Goal: Information Seeking & Learning: Compare options

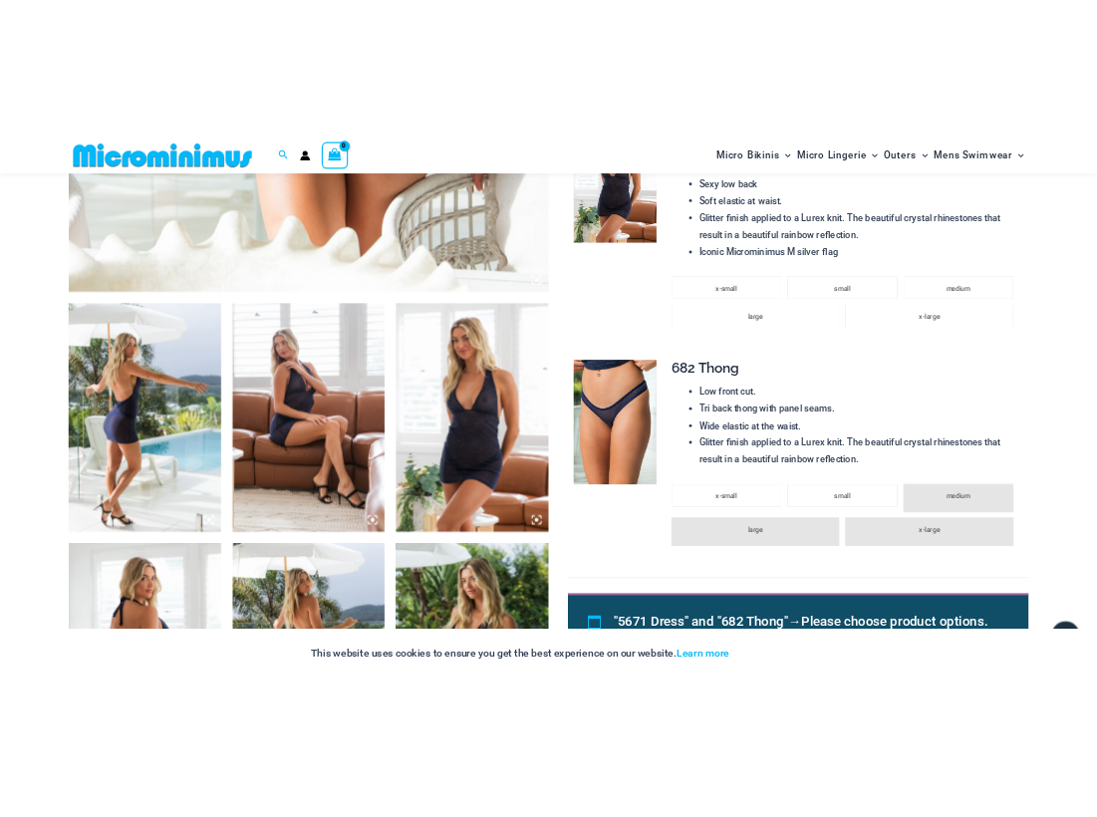
scroll to position [1203, 0]
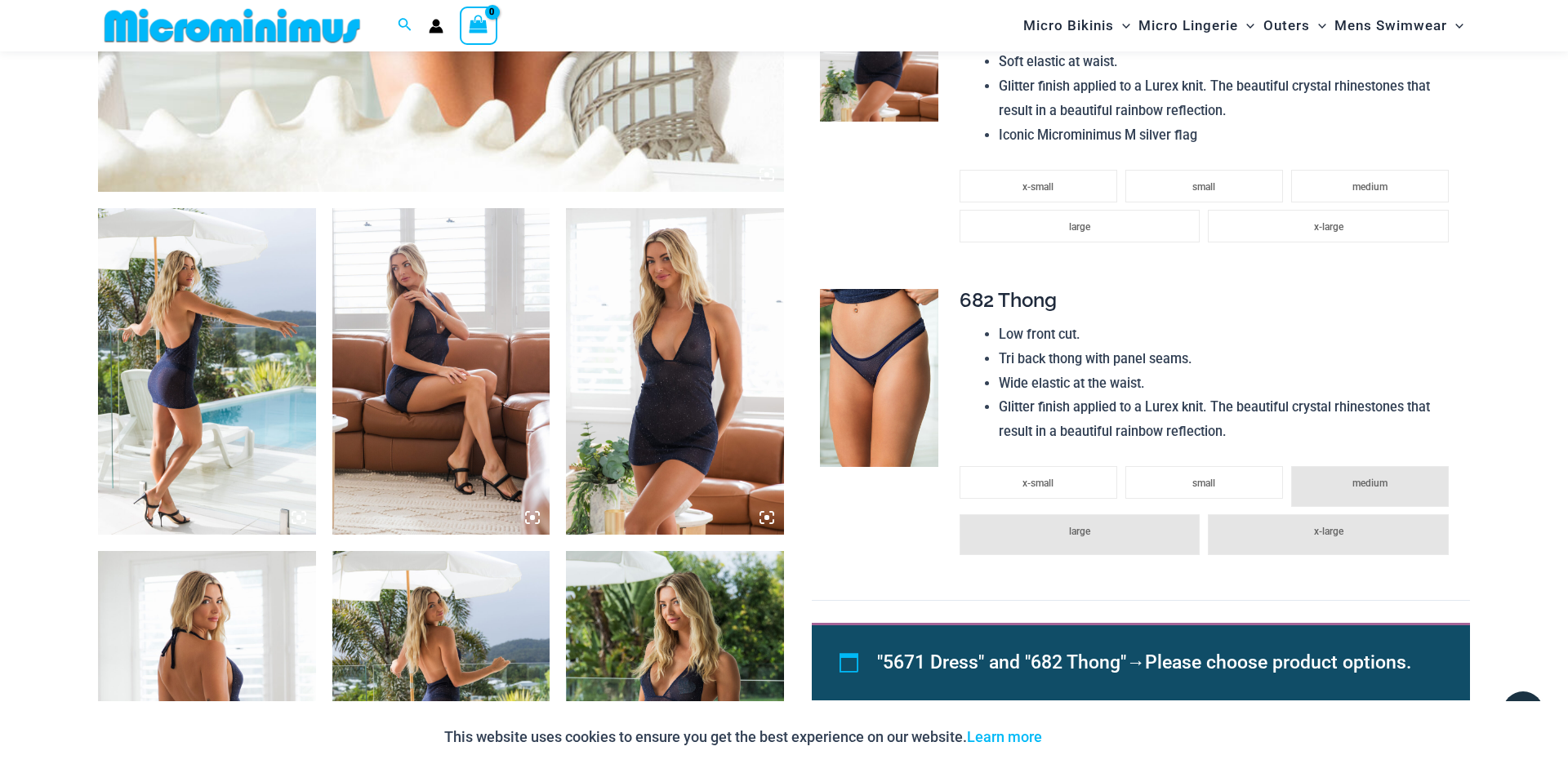
click at [660, 414] on img at bounding box center [675, 371] width 218 height 327
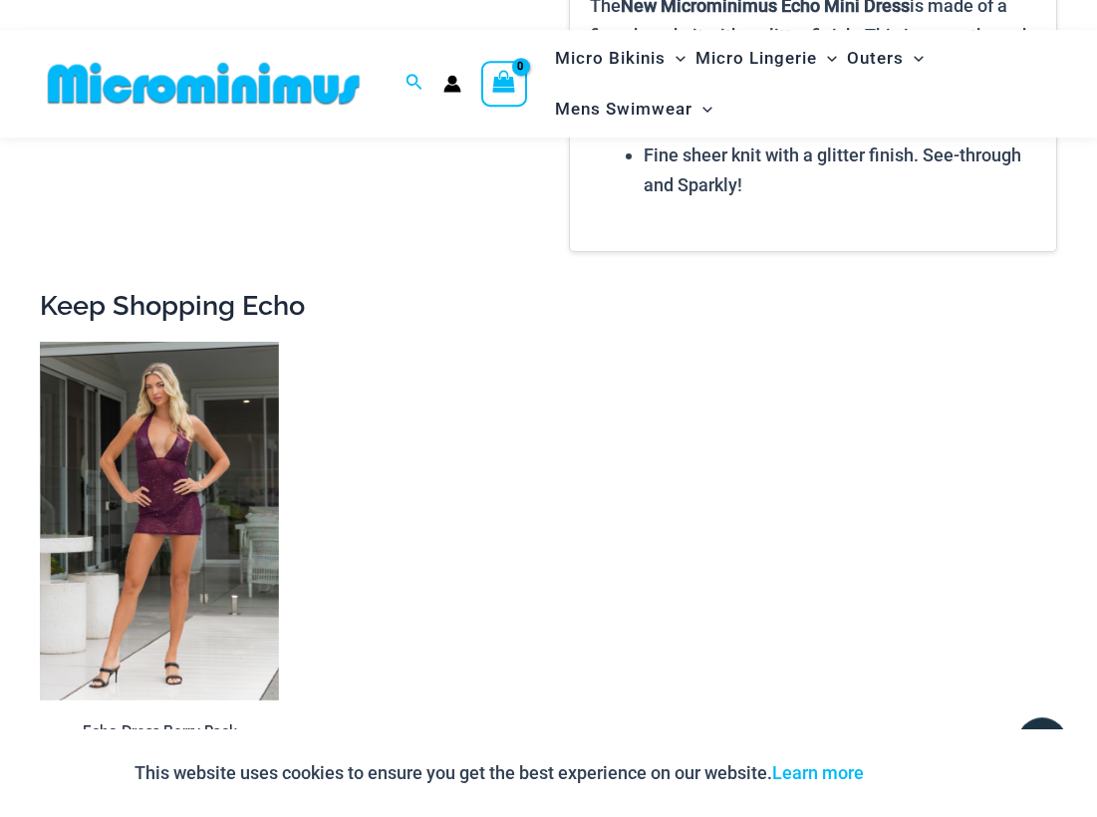
scroll to position [3050, 0]
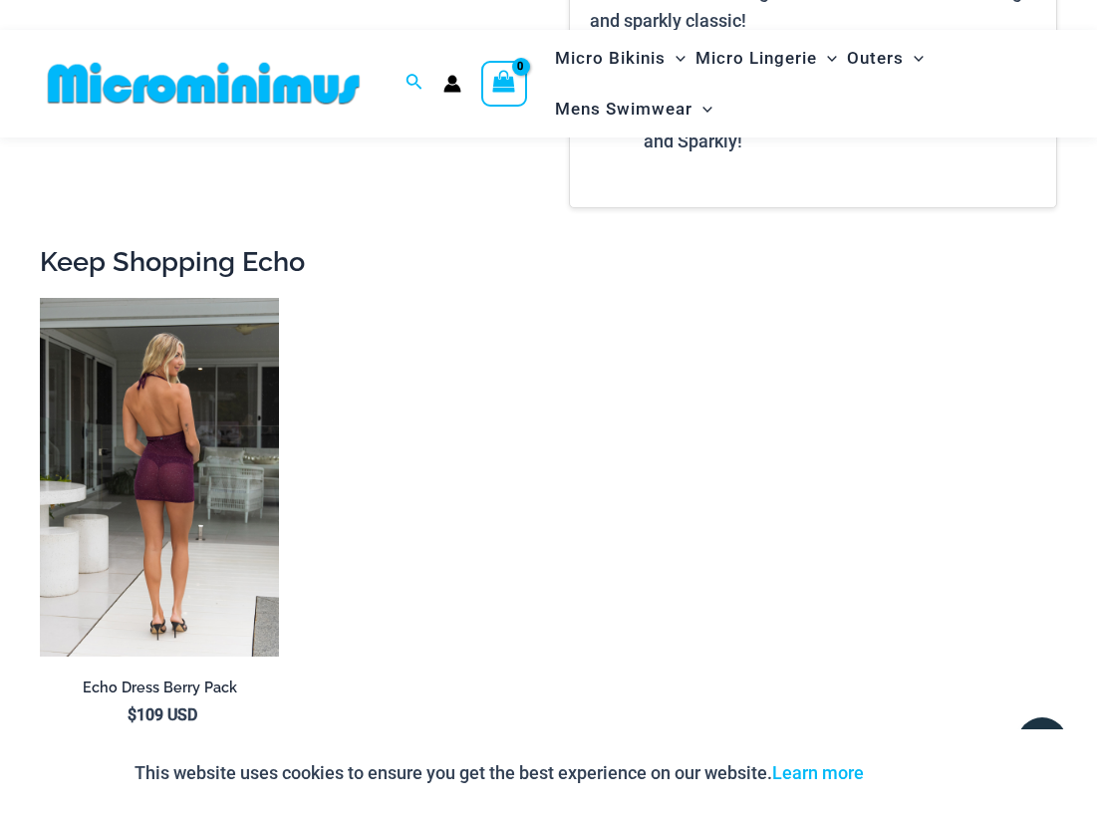
click at [167, 482] on img at bounding box center [159, 477] width 239 height 359
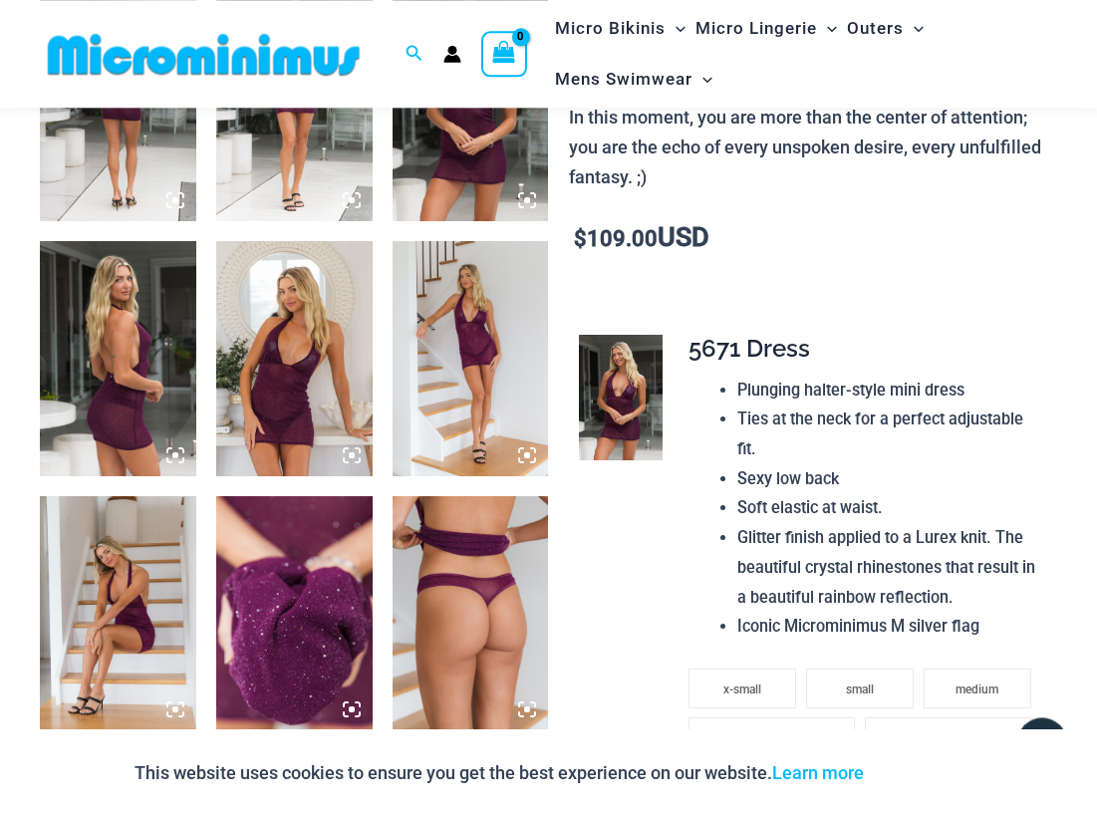
scroll to position [997, 0]
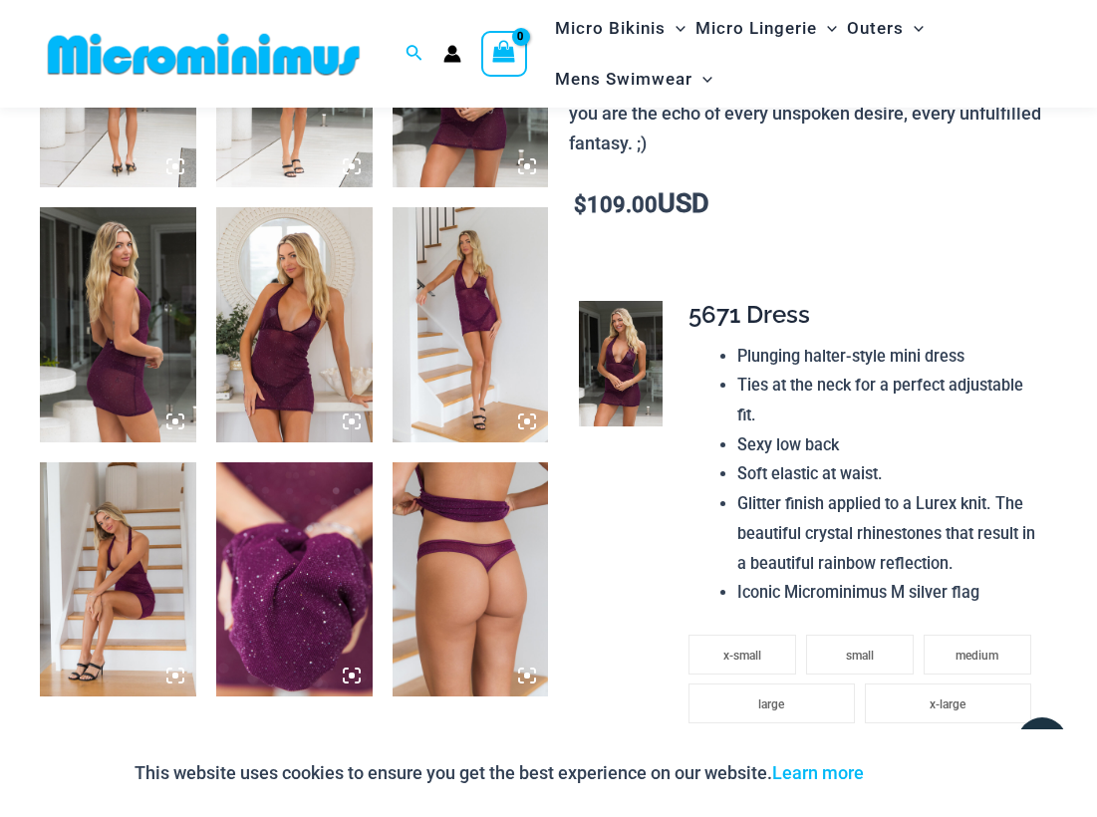
click at [259, 379] on img at bounding box center [294, 324] width 156 height 234
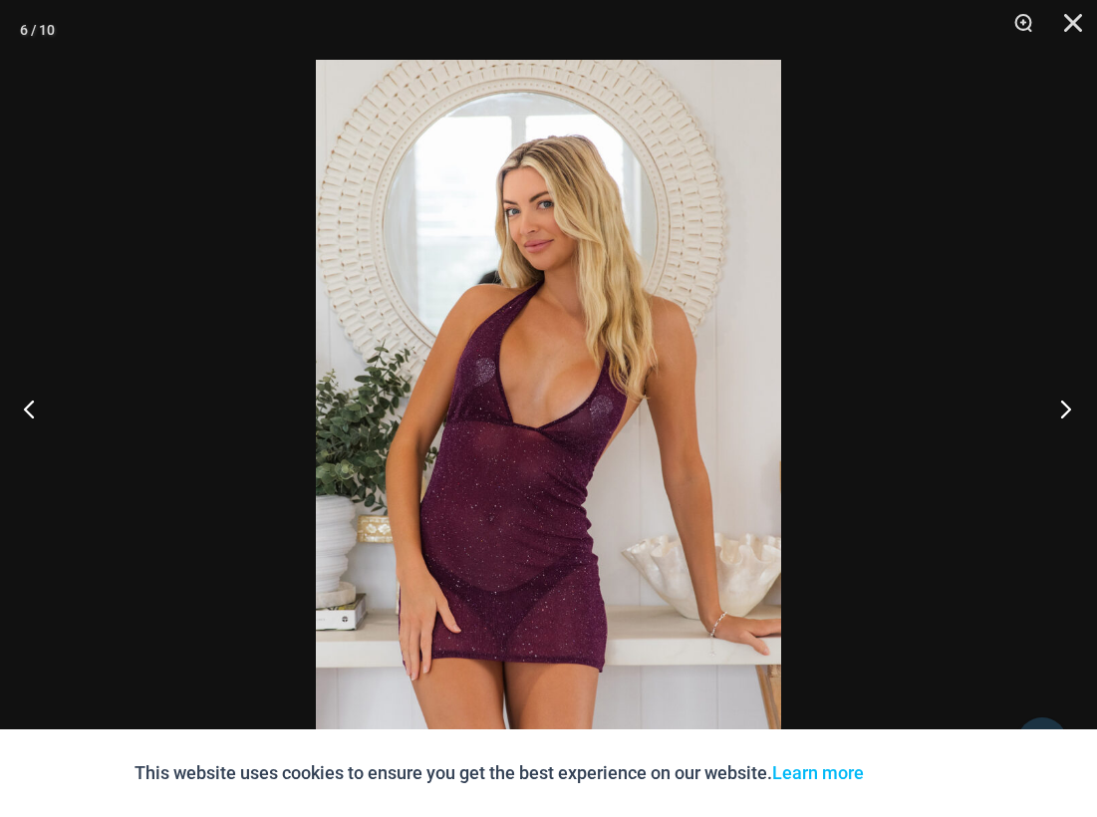
click at [1071, 409] on button "Next" at bounding box center [1060, 409] width 75 height 100
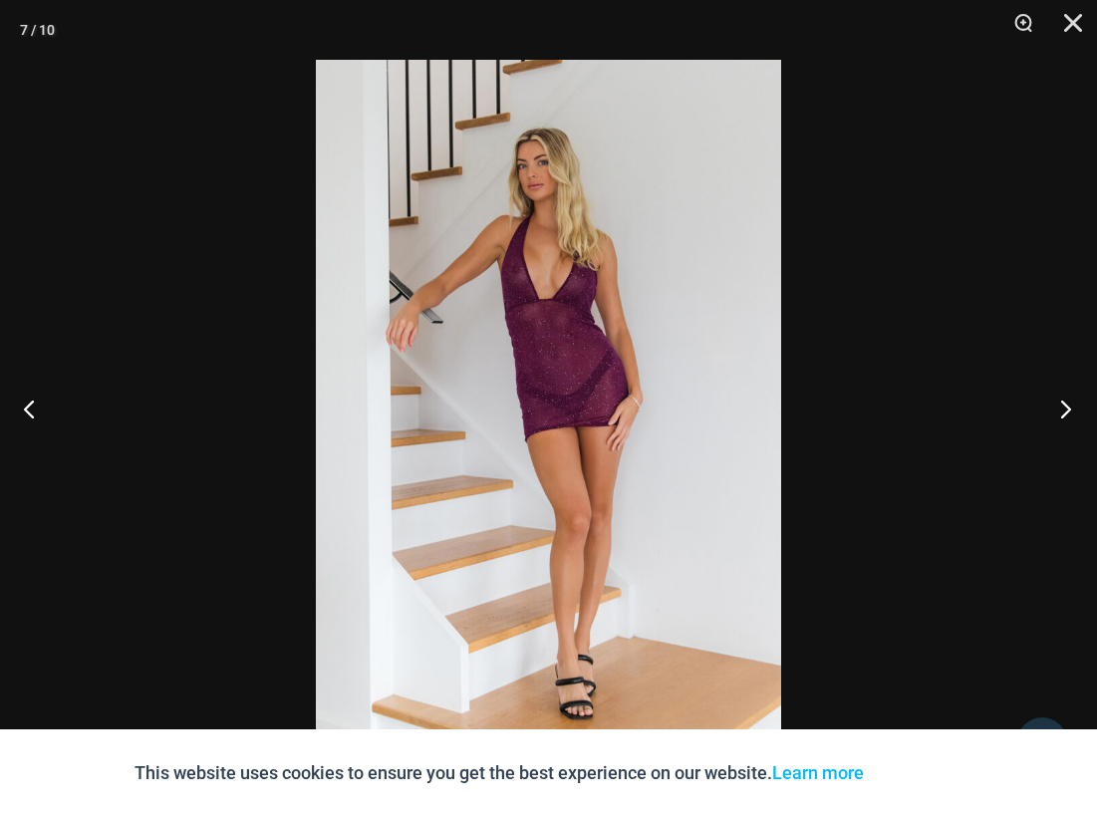
click at [1052, 399] on button "Next" at bounding box center [1060, 409] width 75 height 100
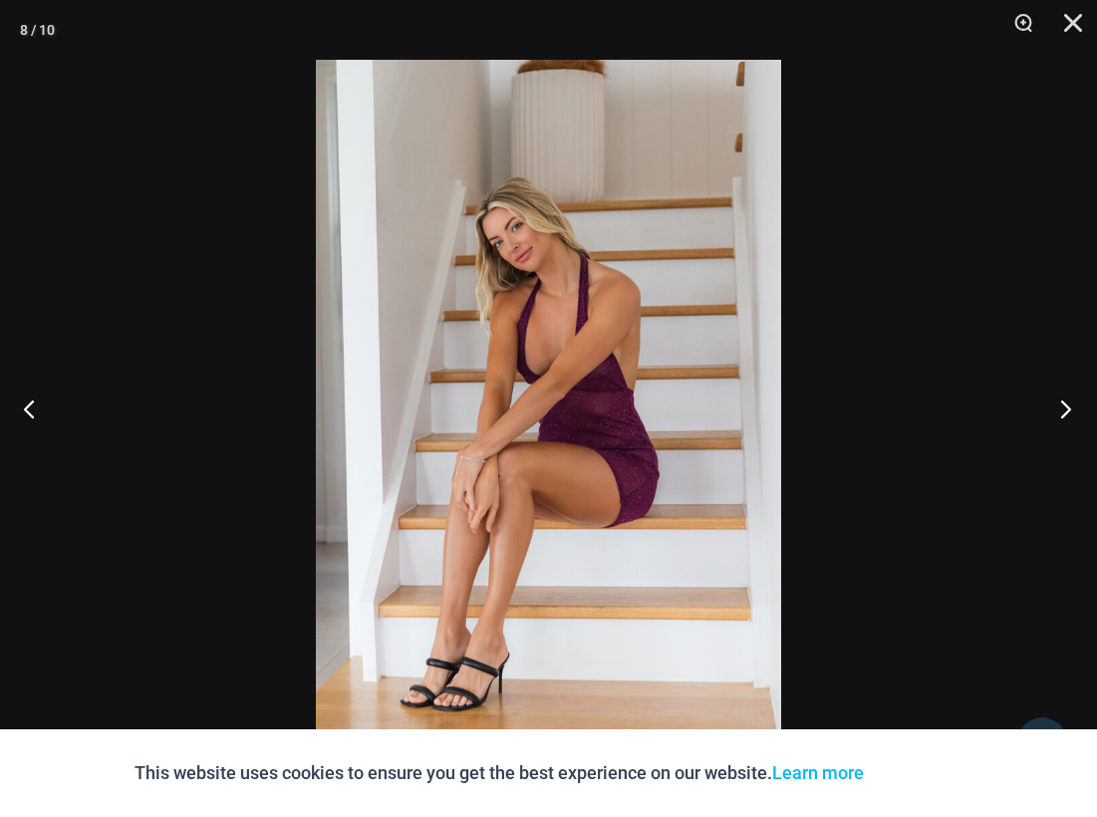
click at [1051, 403] on button "Next" at bounding box center [1060, 409] width 75 height 100
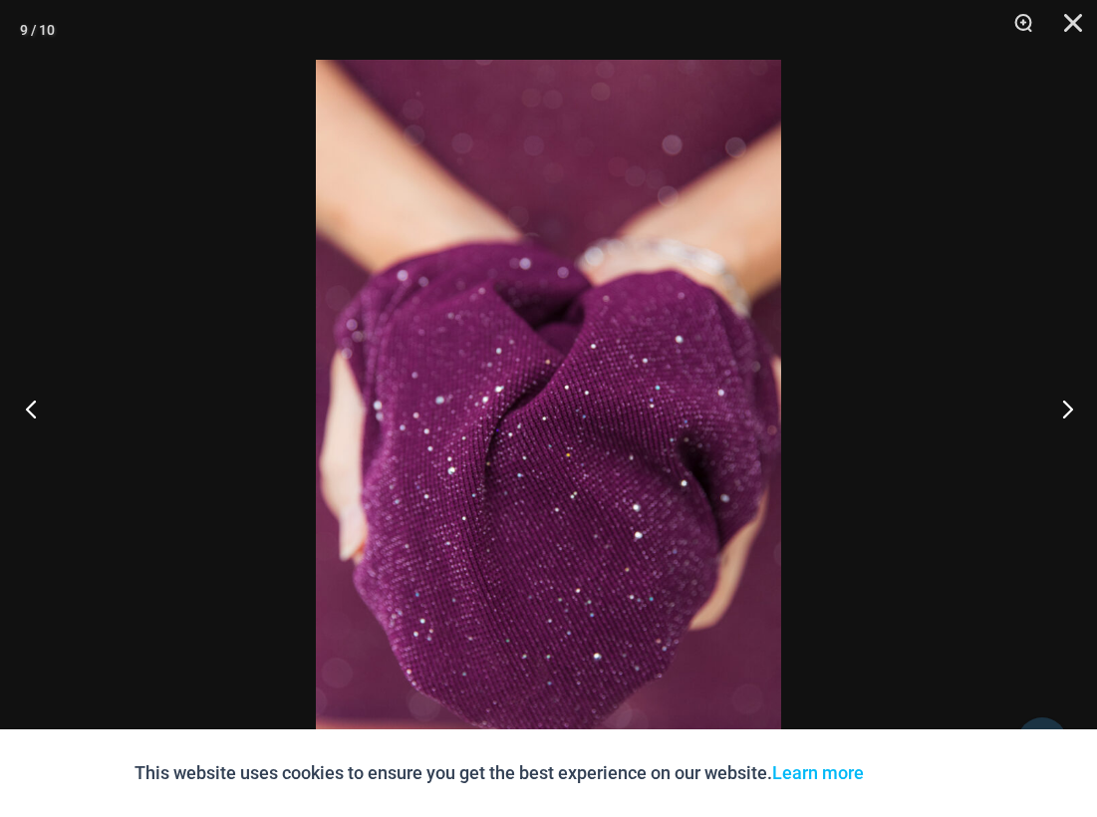
click at [20, 408] on button "Previous" at bounding box center [37, 409] width 75 height 100
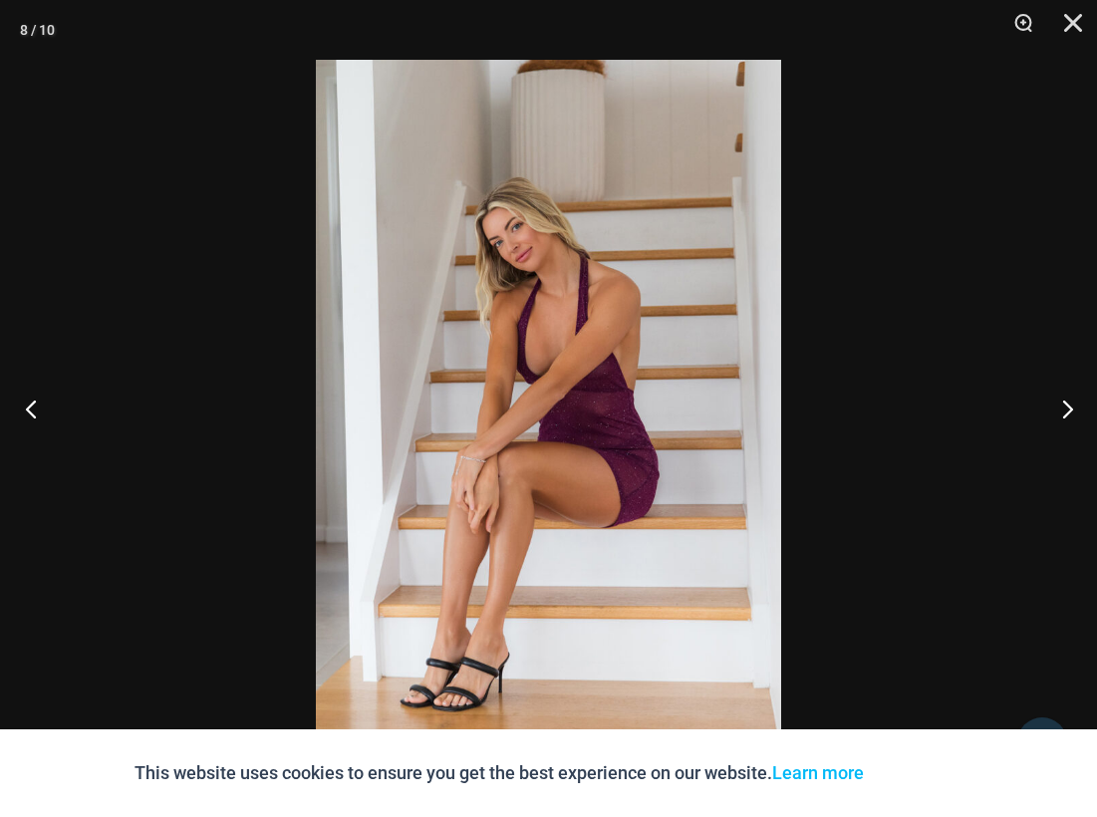
click at [22, 408] on button "Previous" at bounding box center [37, 409] width 75 height 100
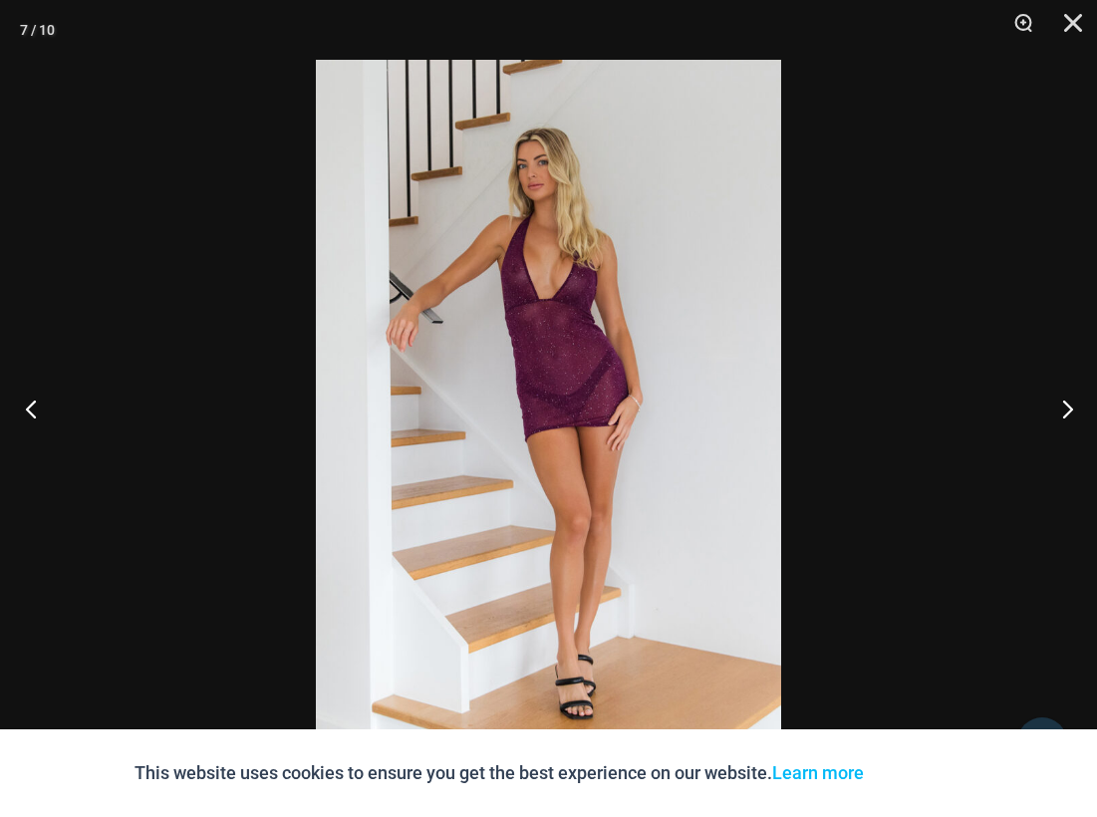
click at [22, 408] on button "Previous" at bounding box center [37, 409] width 75 height 100
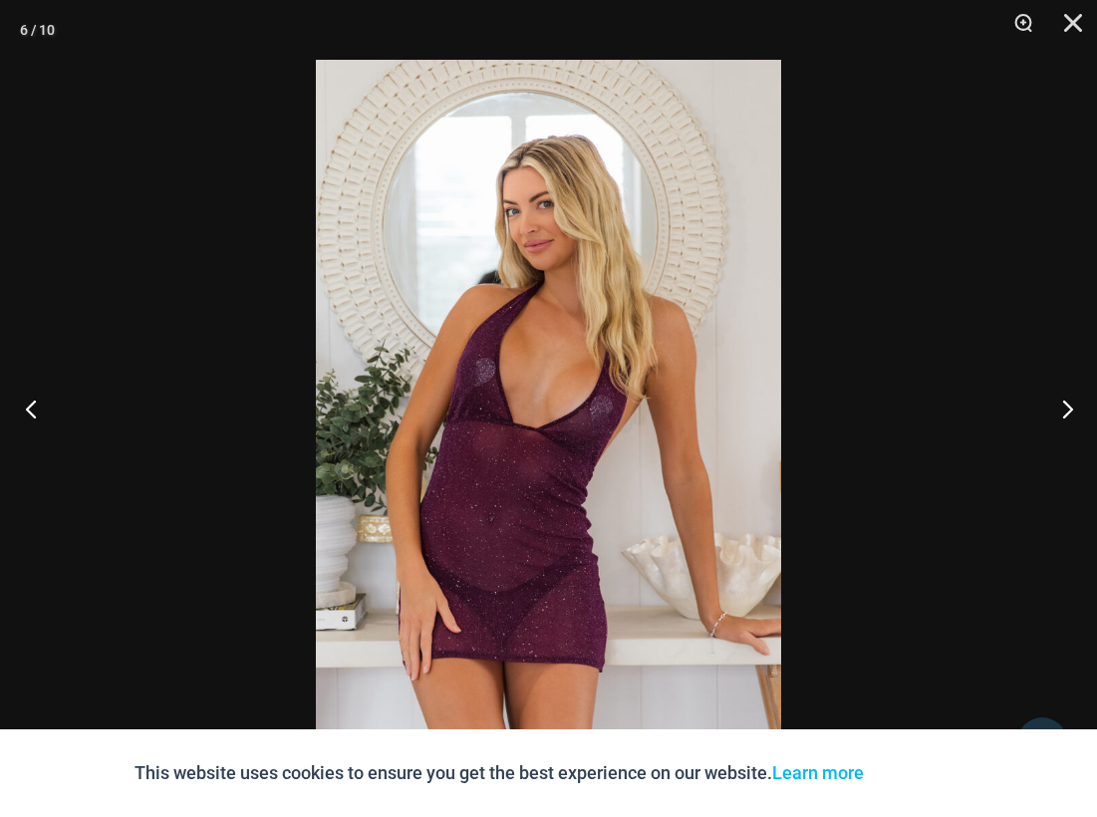
click at [22, 408] on button "Previous" at bounding box center [37, 409] width 75 height 100
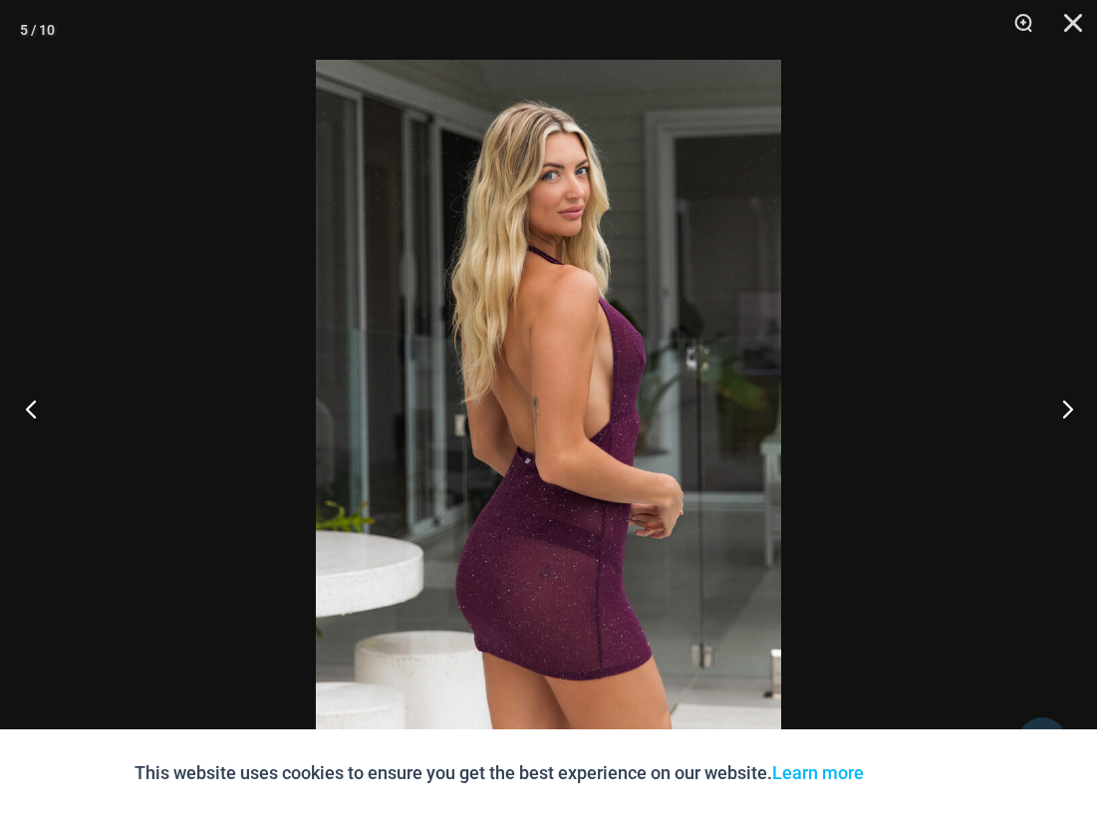
click at [22, 408] on button "Previous" at bounding box center [37, 409] width 75 height 100
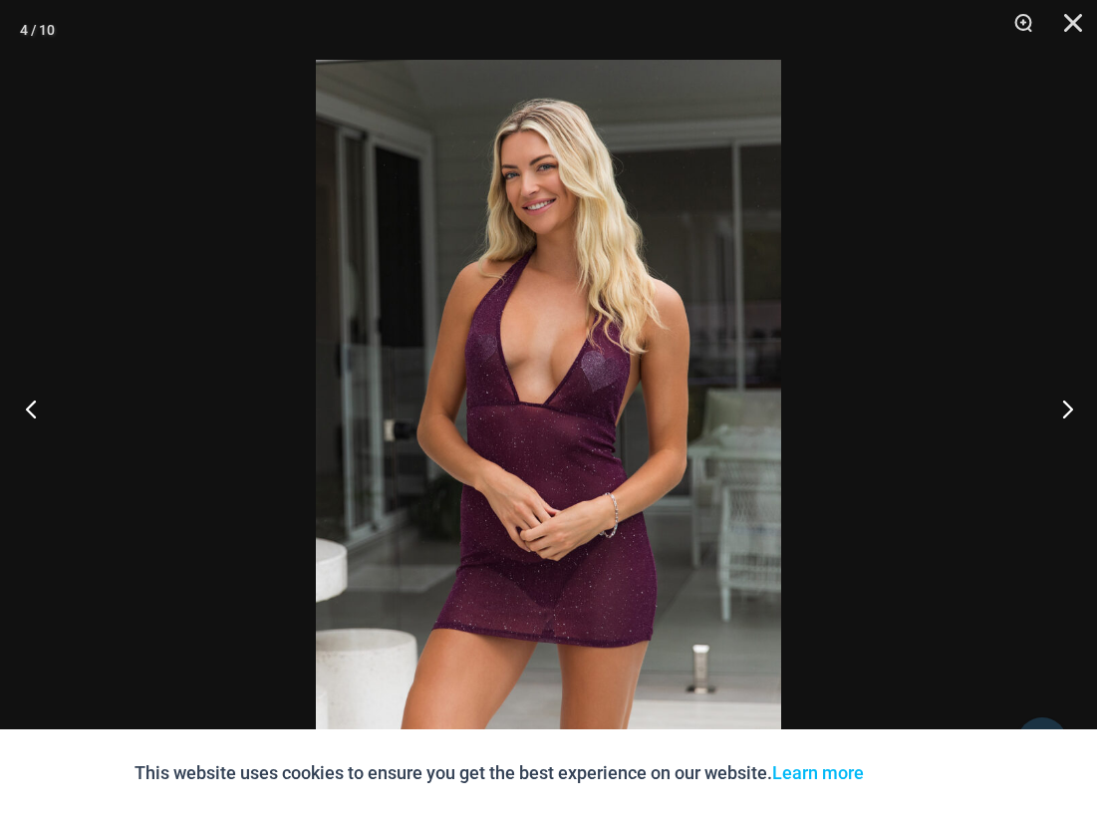
click at [22, 408] on button "Previous" at bounding box center [37, 409] width 75 height 100
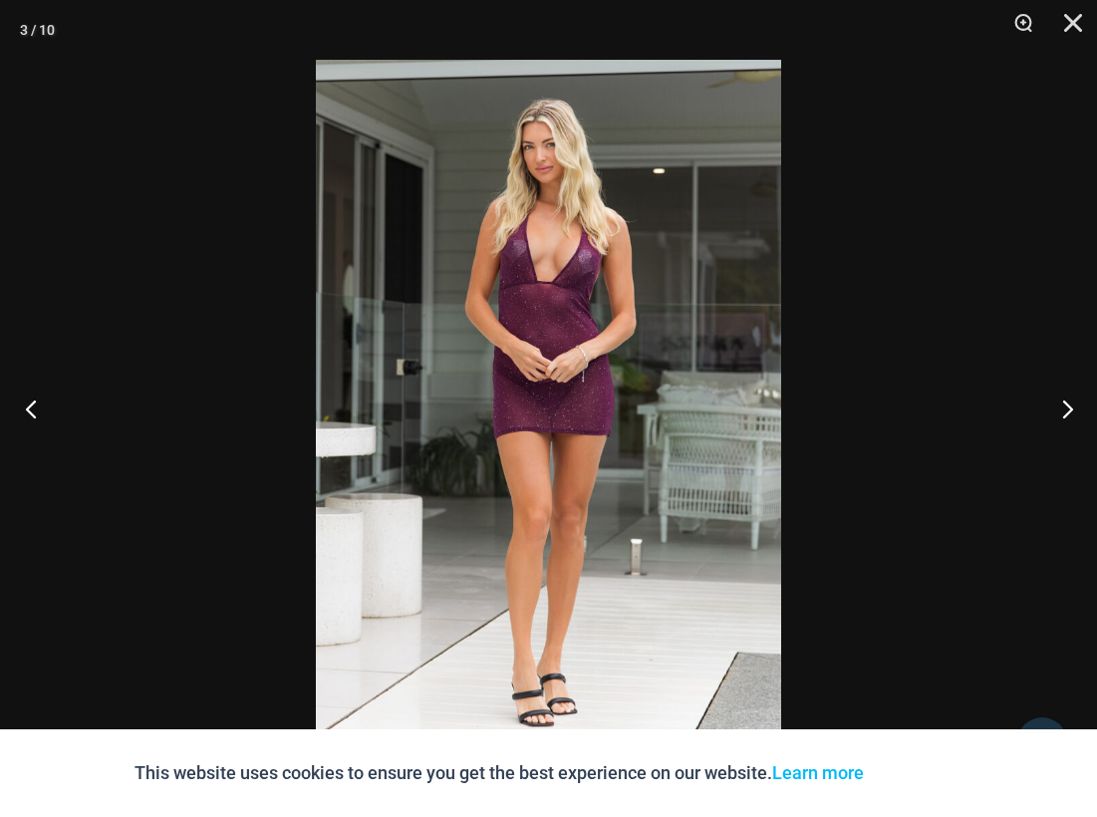
click at [22, 408] on button "Previous" at bounding box center [37, 409] width 75 height 100
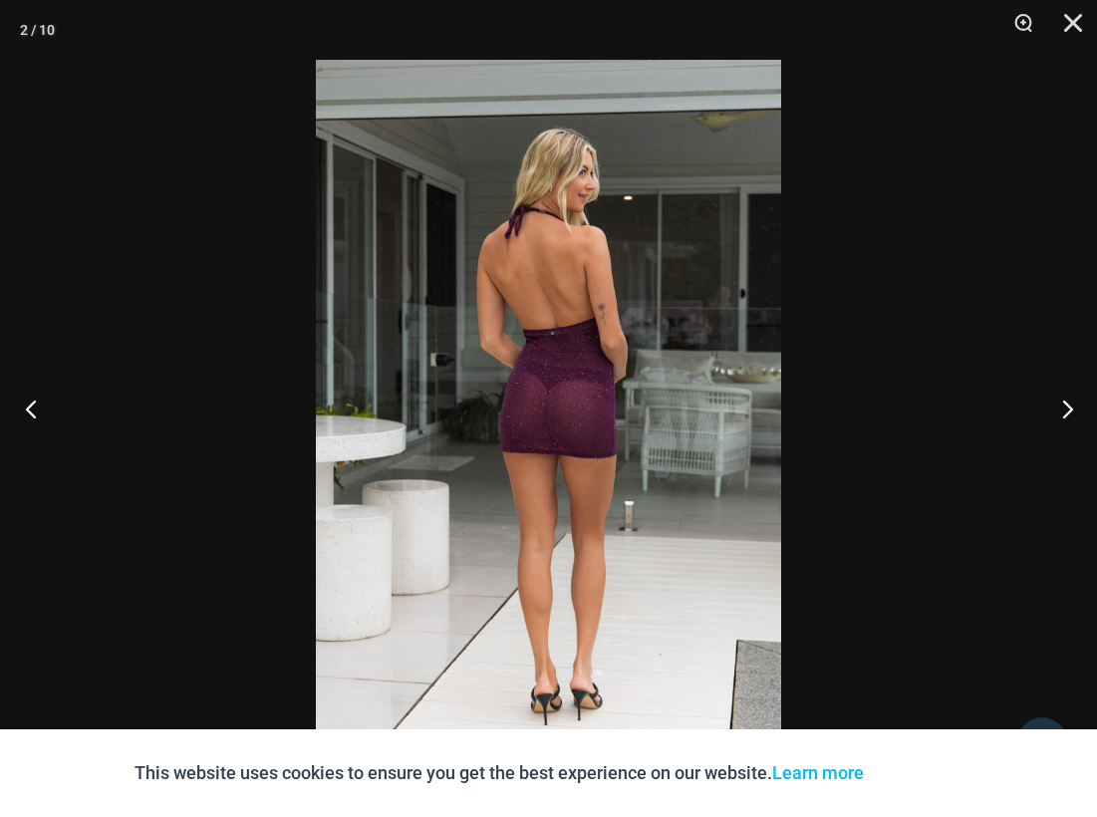
click at [28, 401] on button "Previous" at bounding box center [37, 409] width 75 height 100
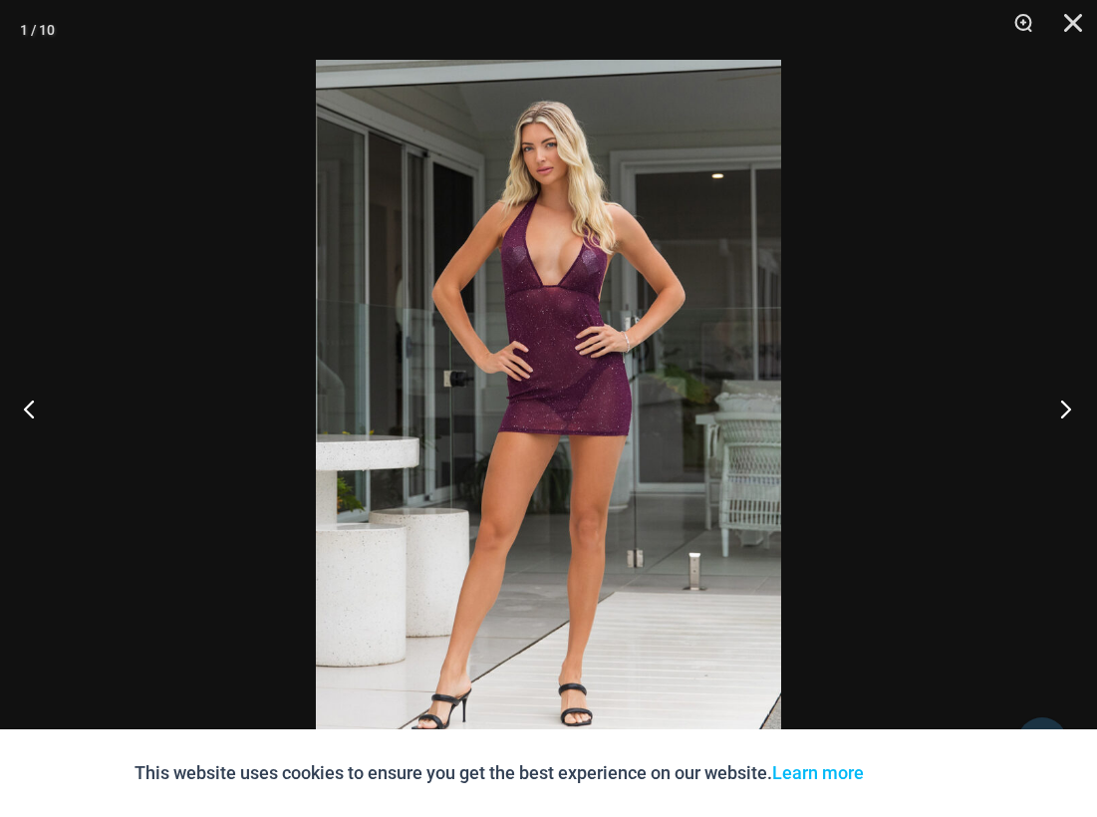
click at [1058, 411] on button "Next" at bounding box center [1060, 409] width 75 height 100
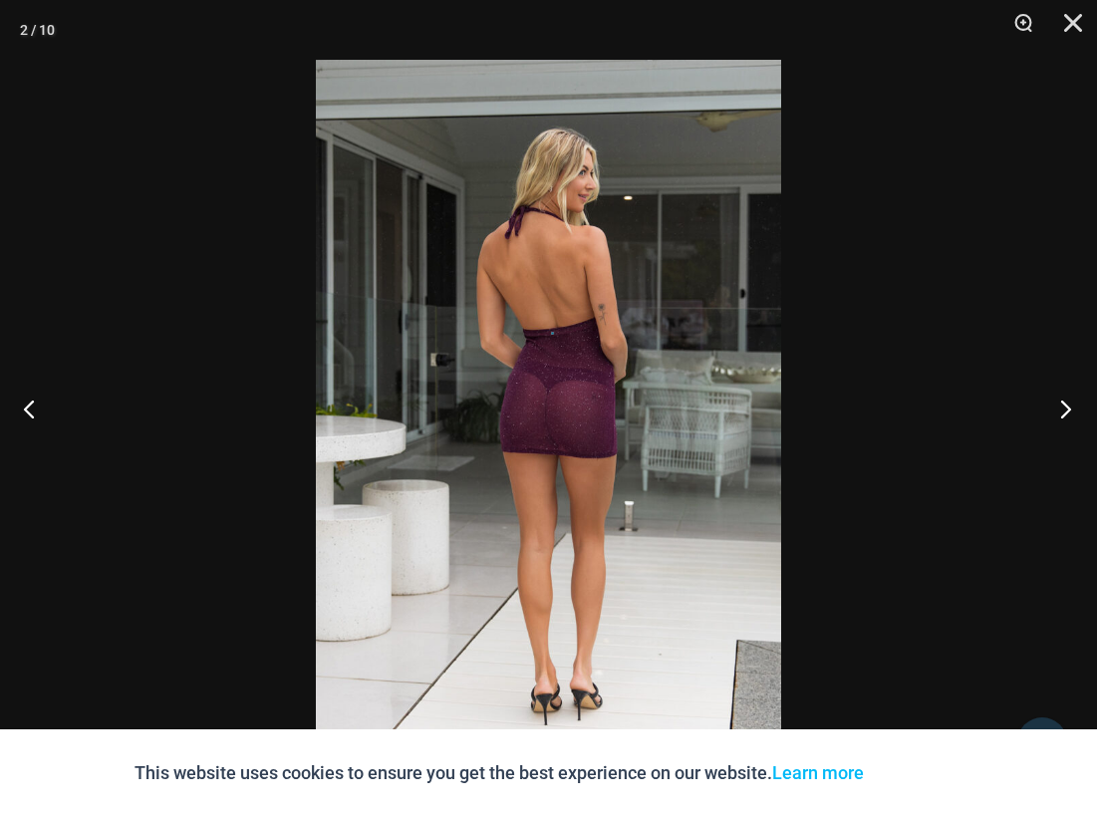
click at [1049, 410] on button "Next" at bounding box center [1060, 409] width 75 height 100
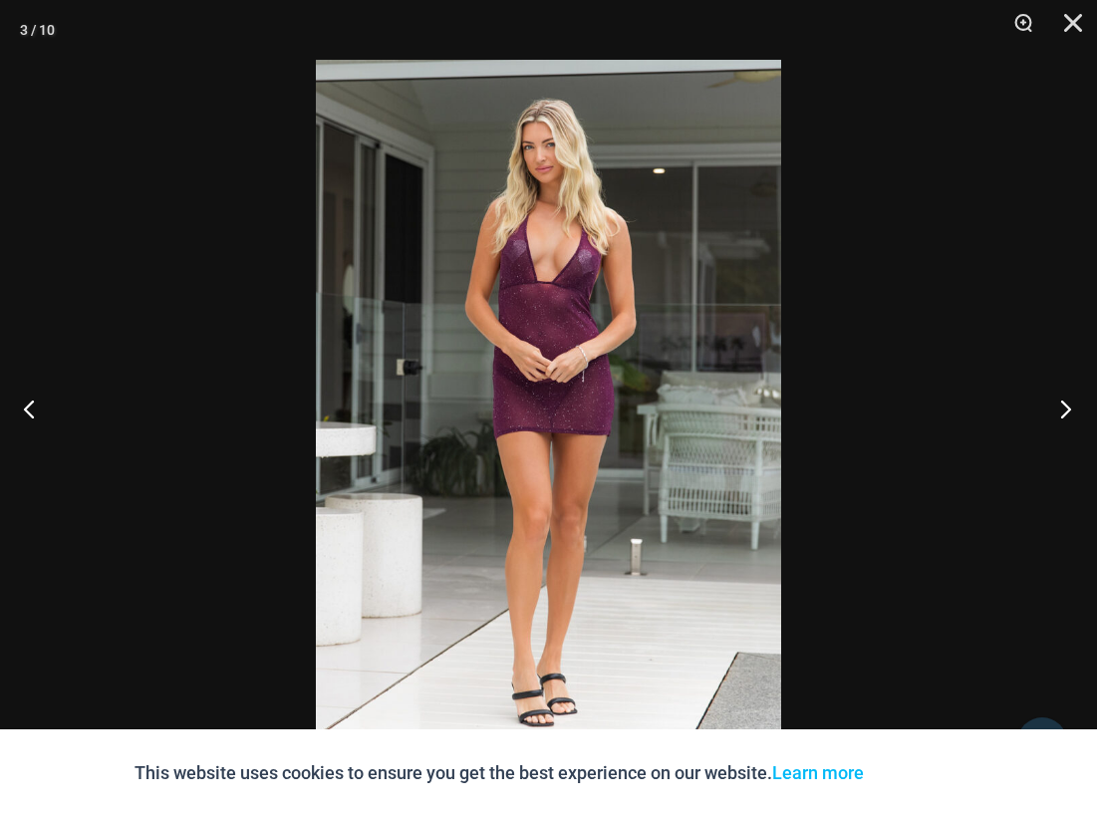
click at [1050, 410] on button "Next" at bounding box center [1060, 409] width 75 height 100
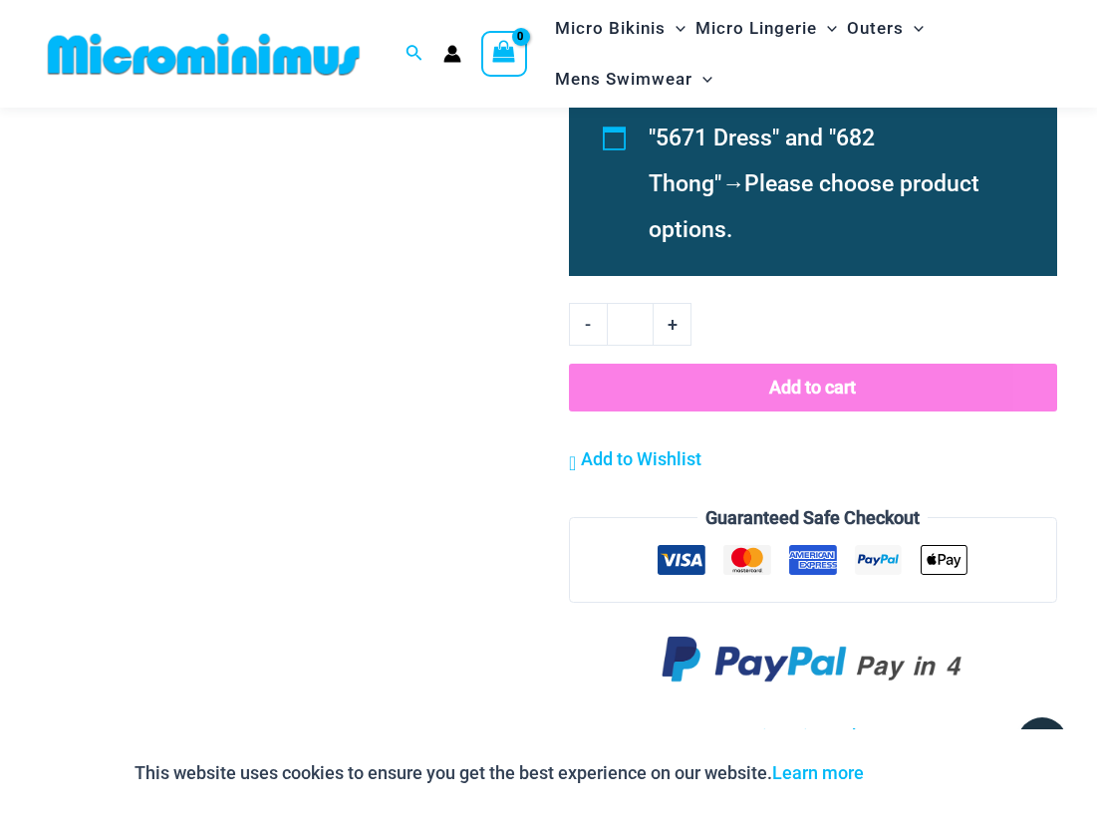
scroll to position [2217, 0]
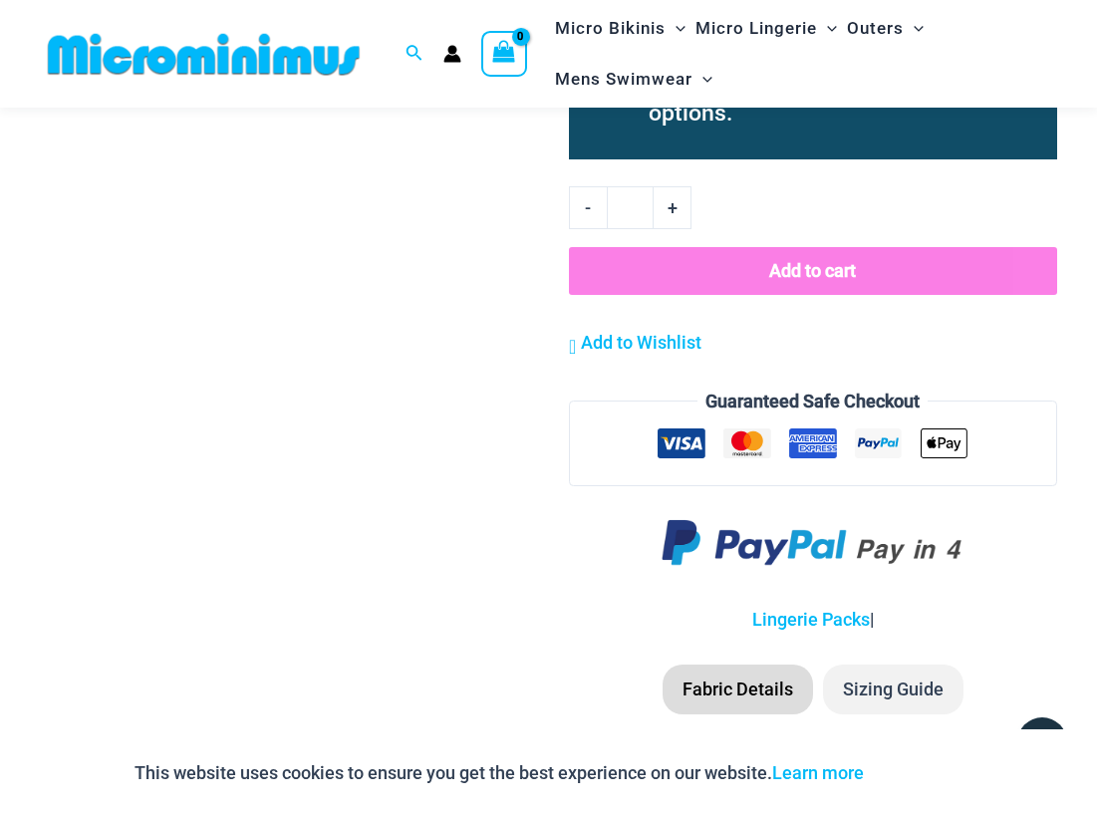
drag, startPoint x: 309, startPoint y: 360, endPoint x: 318, endPoint y: 381, distance: 22.8
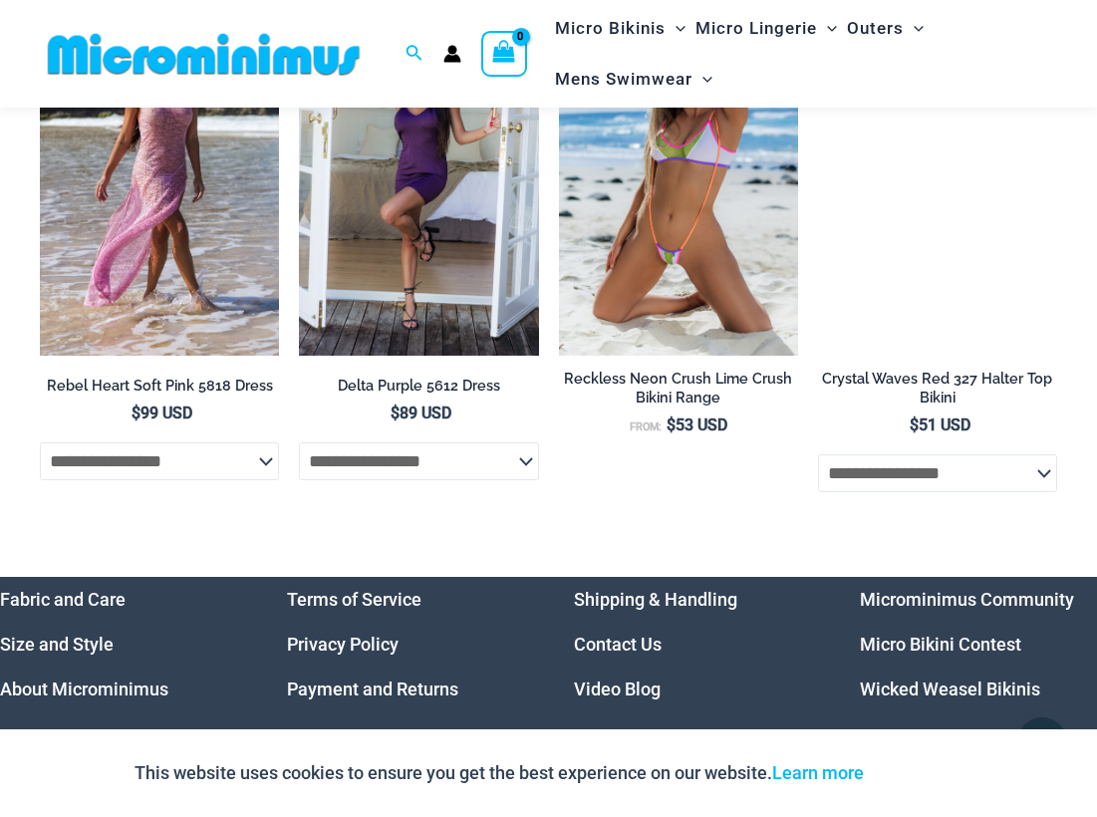
scroll to position [6150, 0]
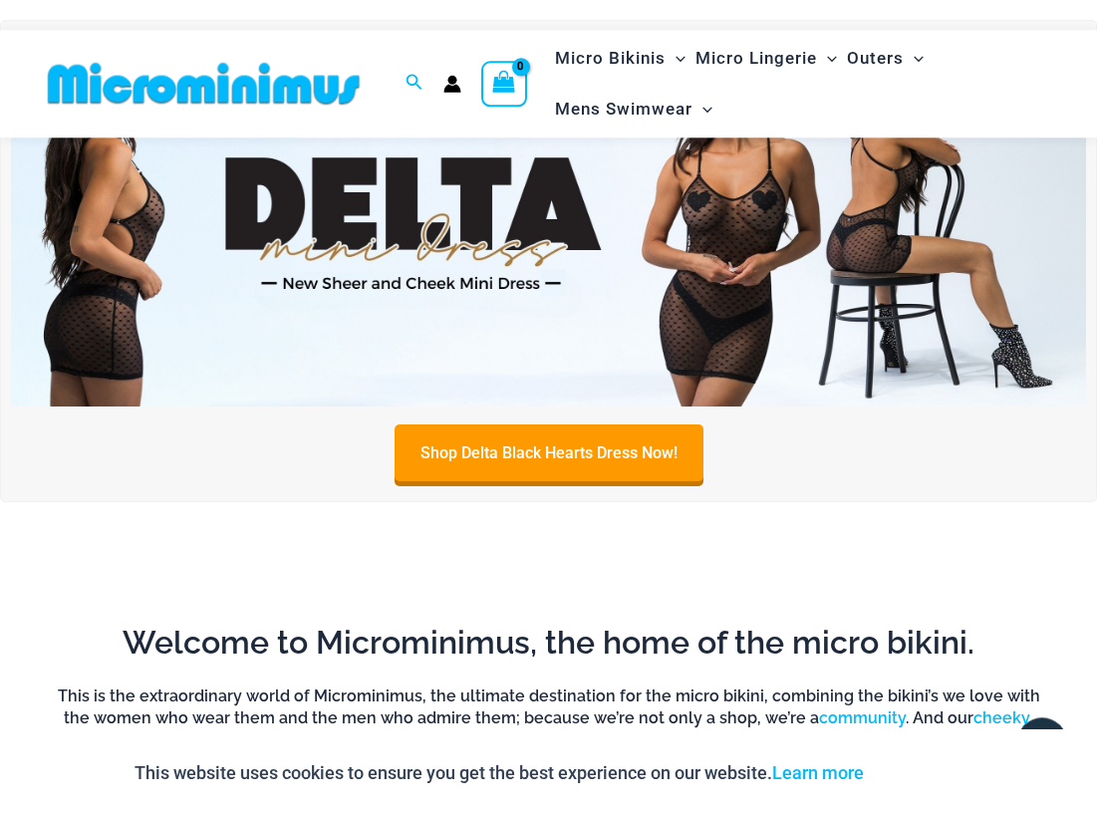
scroll to position [389, 0]
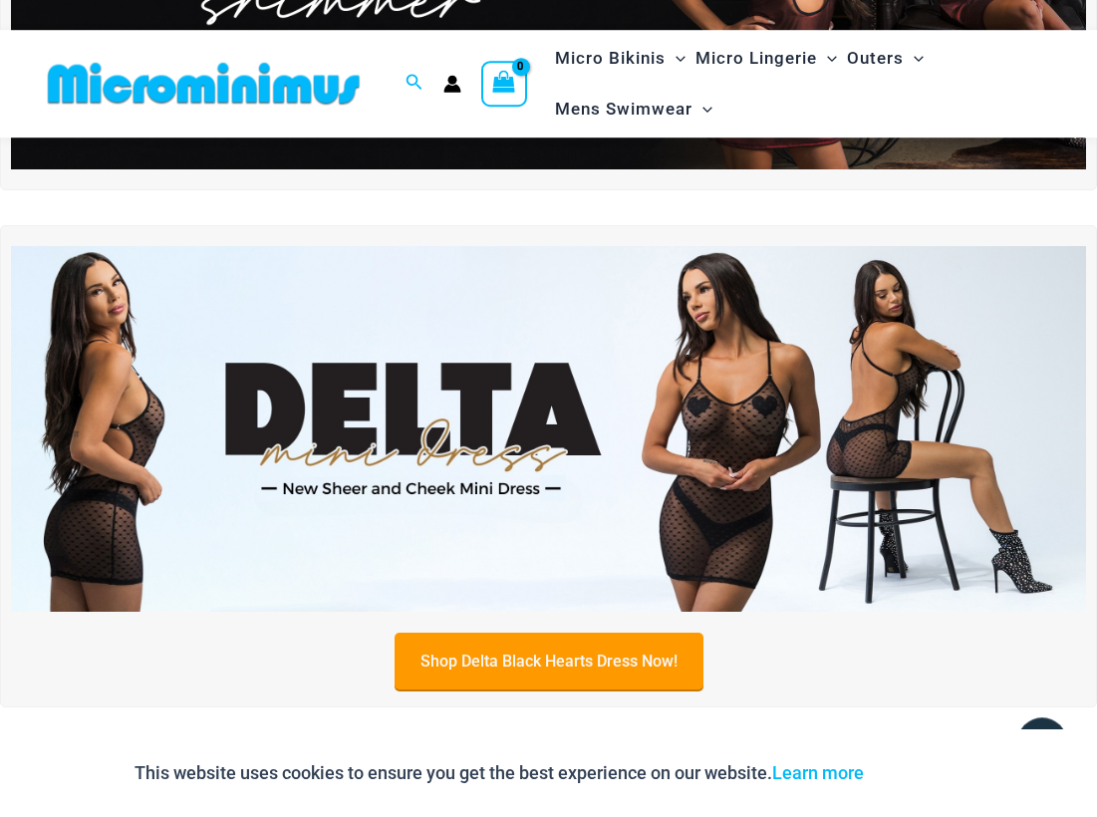
click at [599, 656] on link "Shop Delta Black Hearts Dress Now!" at bounding box center [549, 661] width 309 height 57
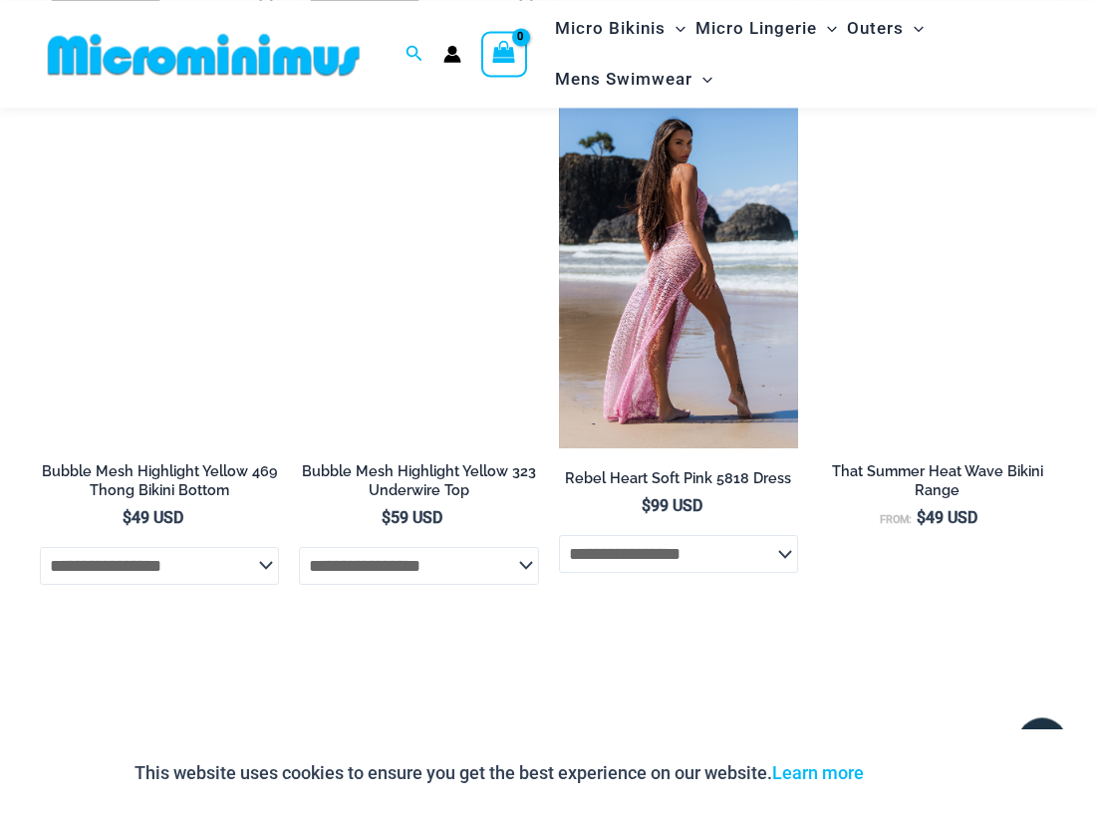
scroll to position [3737, 0]
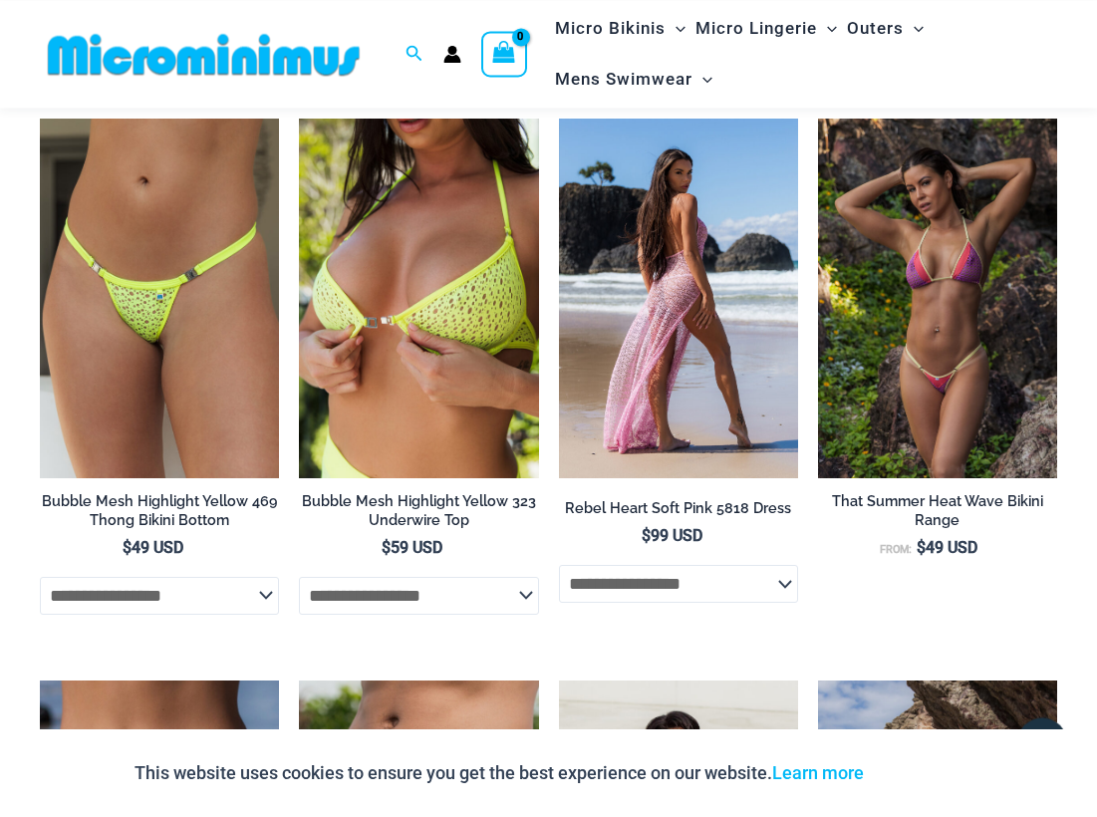
click at [733, 393] on img at bounding box center [678, 298] width 239 height 359
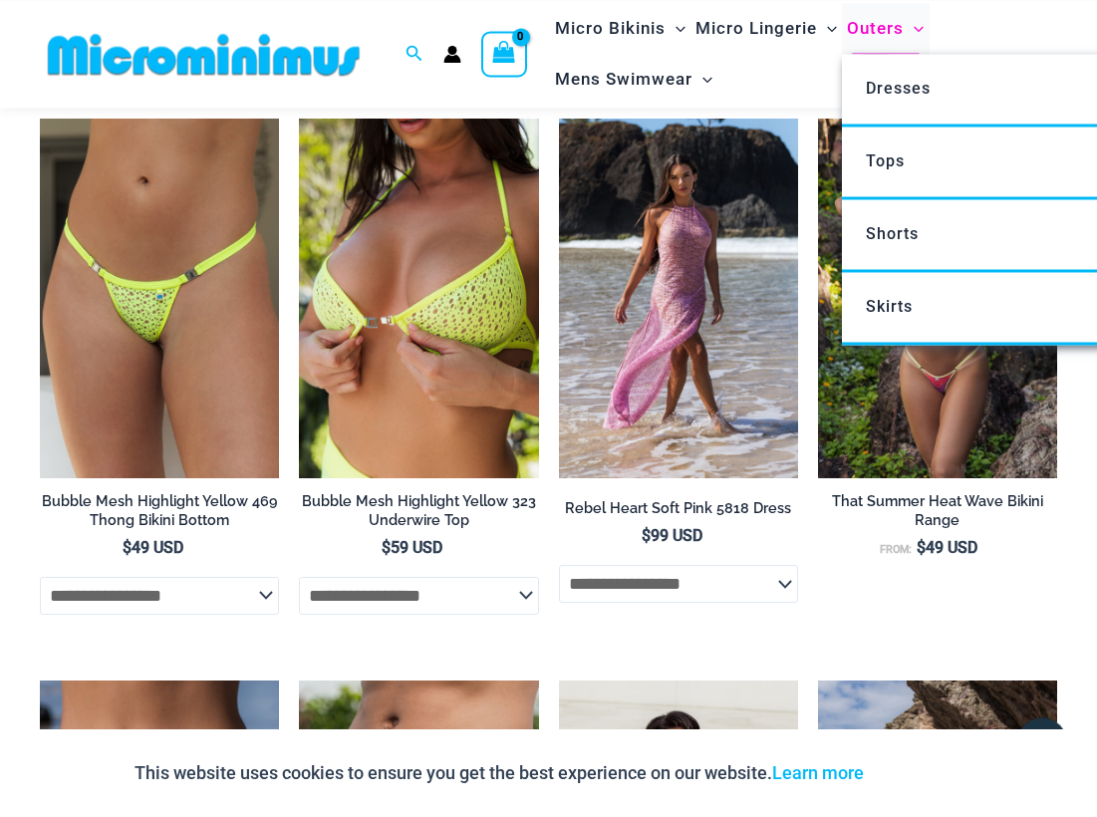
click at [898, 29] on span "Outers" at bounding box center [875, 28] width 57 height 51
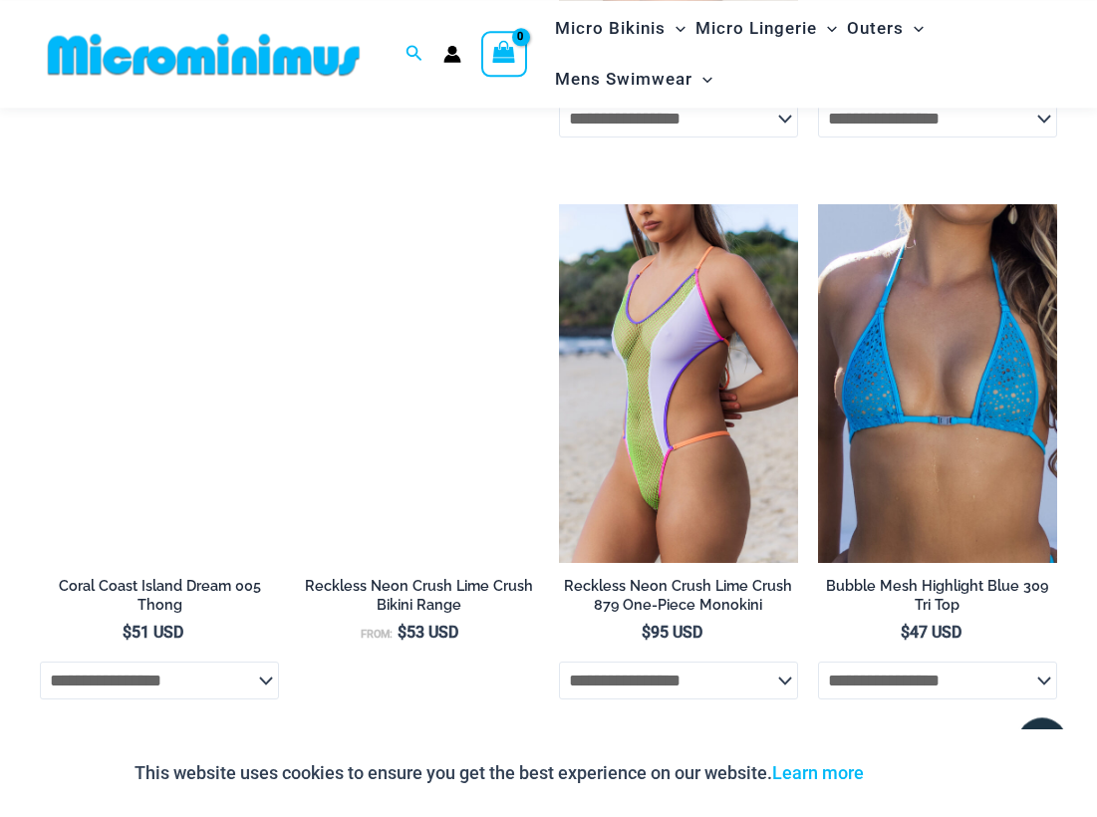
scroll to position [2520, 0]
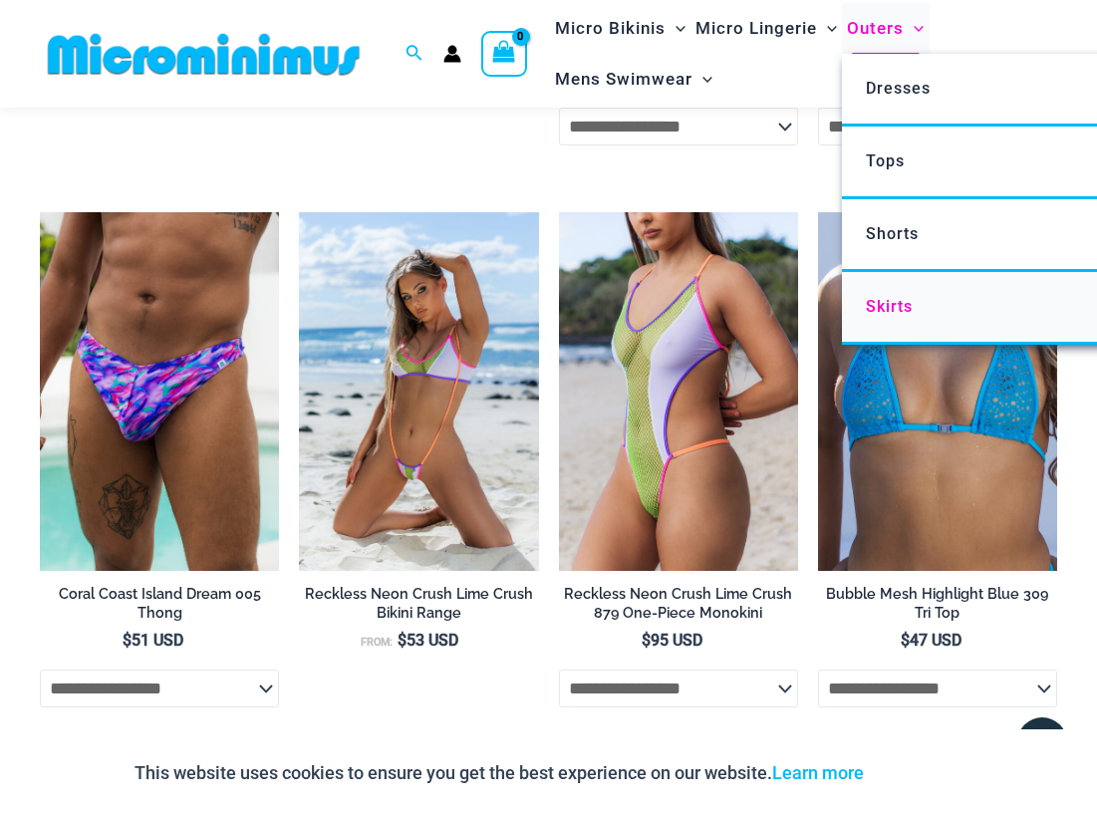
click at [894, 309] on span "Skirts" at bounding box center [889, 306] width 47 height 19
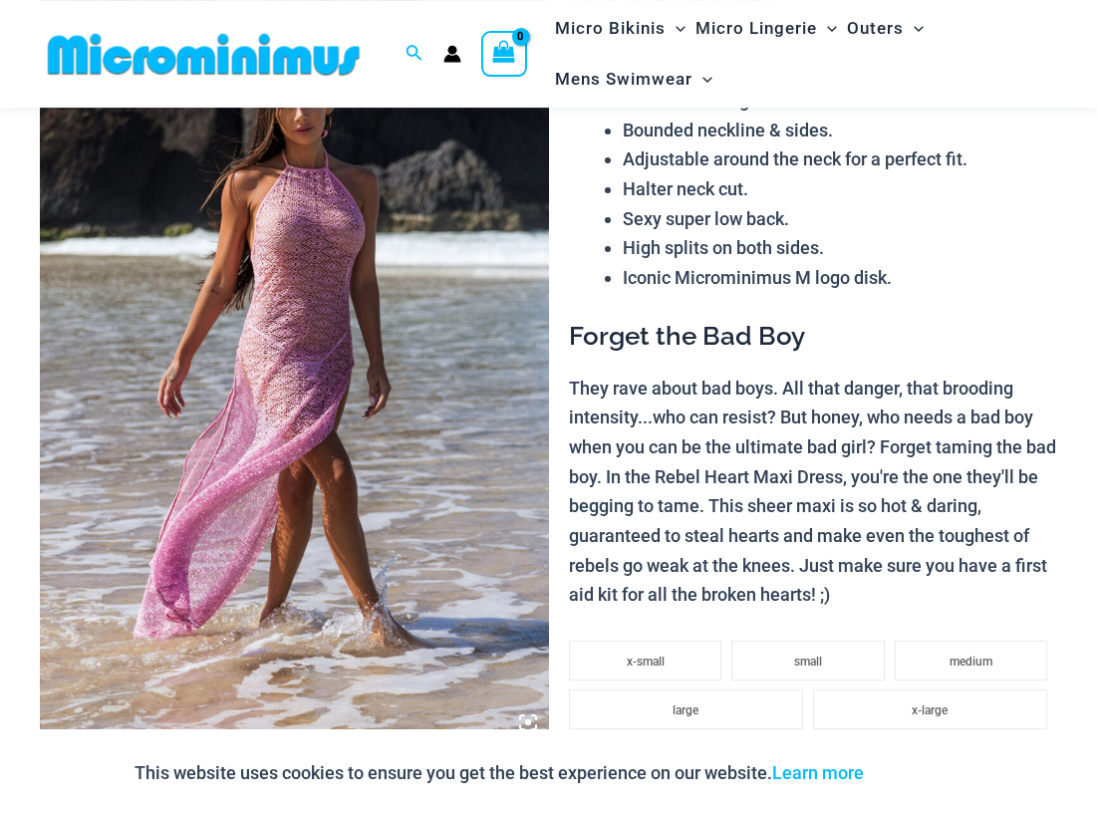
scroll to position [189, 0]
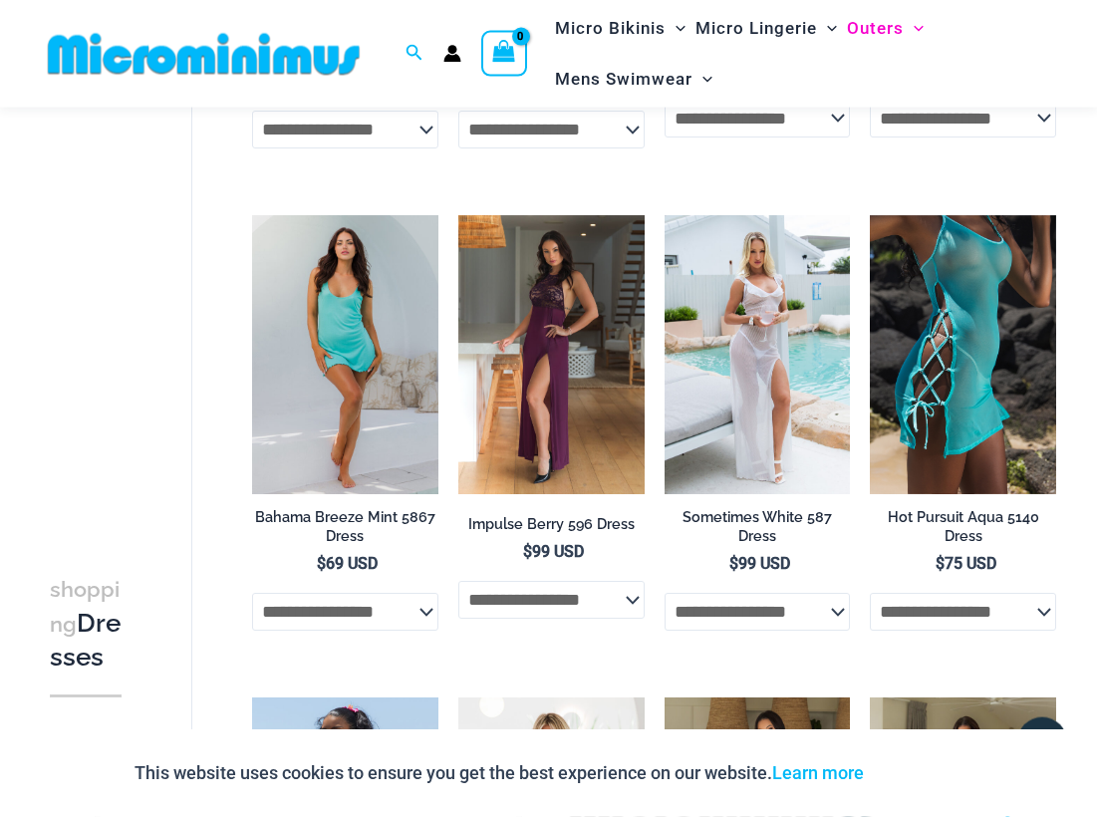
scroll to position [526, 0]
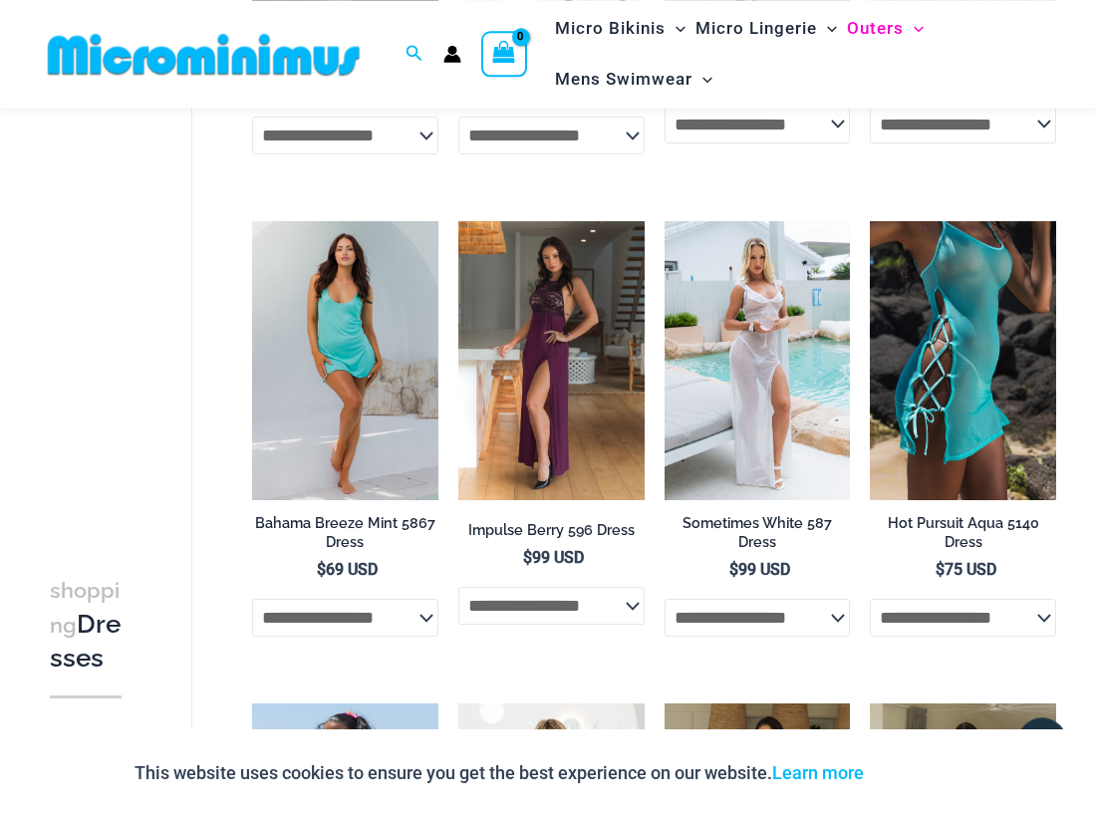
click at [972, 302] on img at bounding box center [963, 360] width 186 height 279
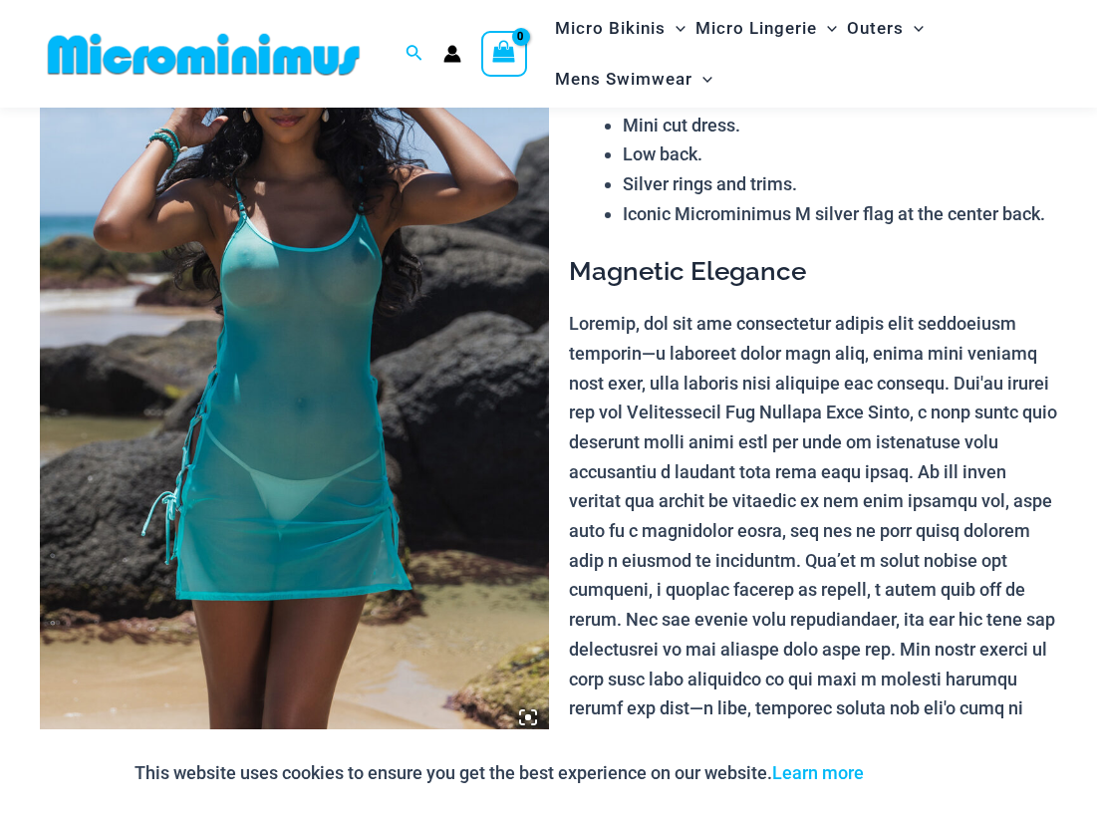
scroll to position [191, 0]
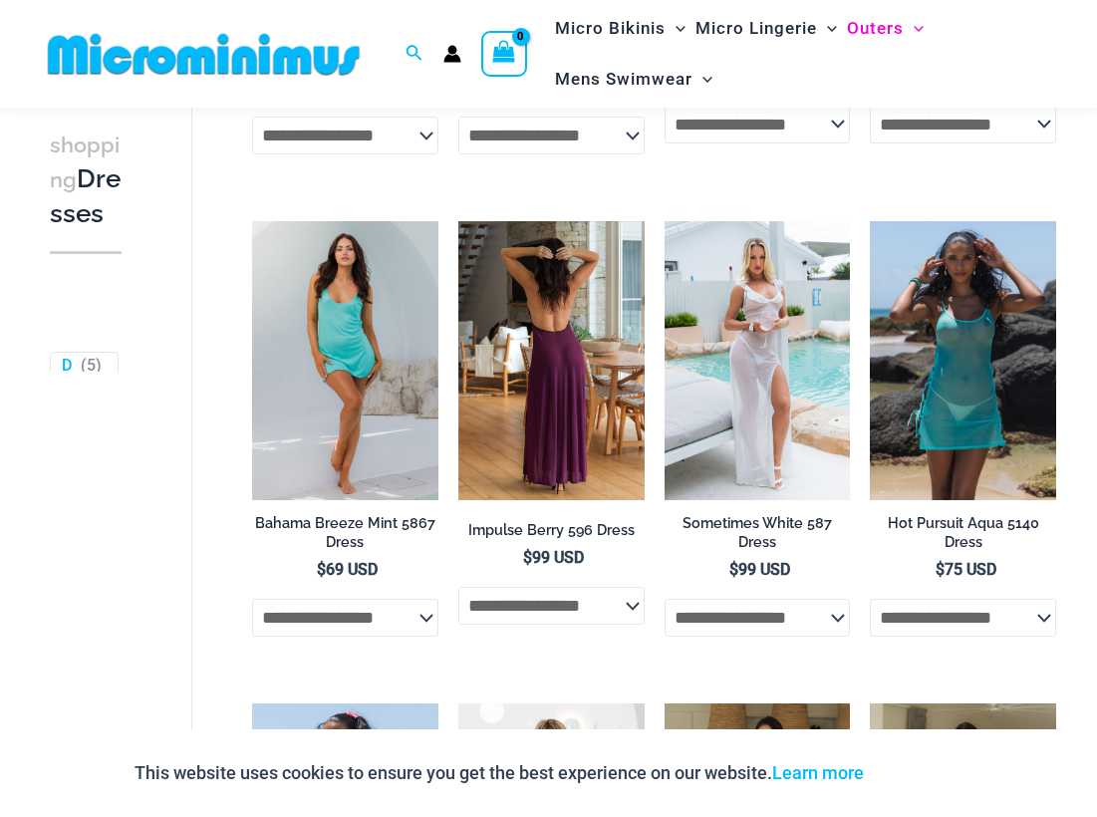
scroll to position [526, 0]
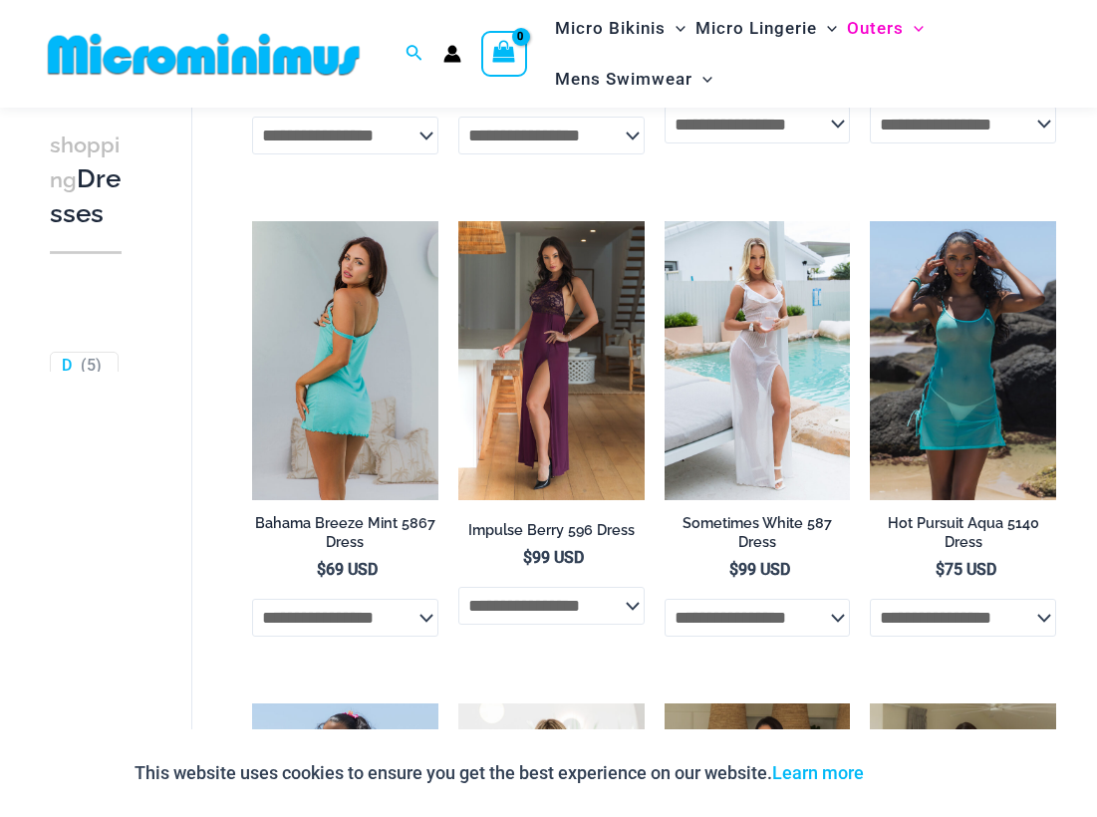
click at [344, 380] on img at bounding box center [345, 360] width 186 height 279
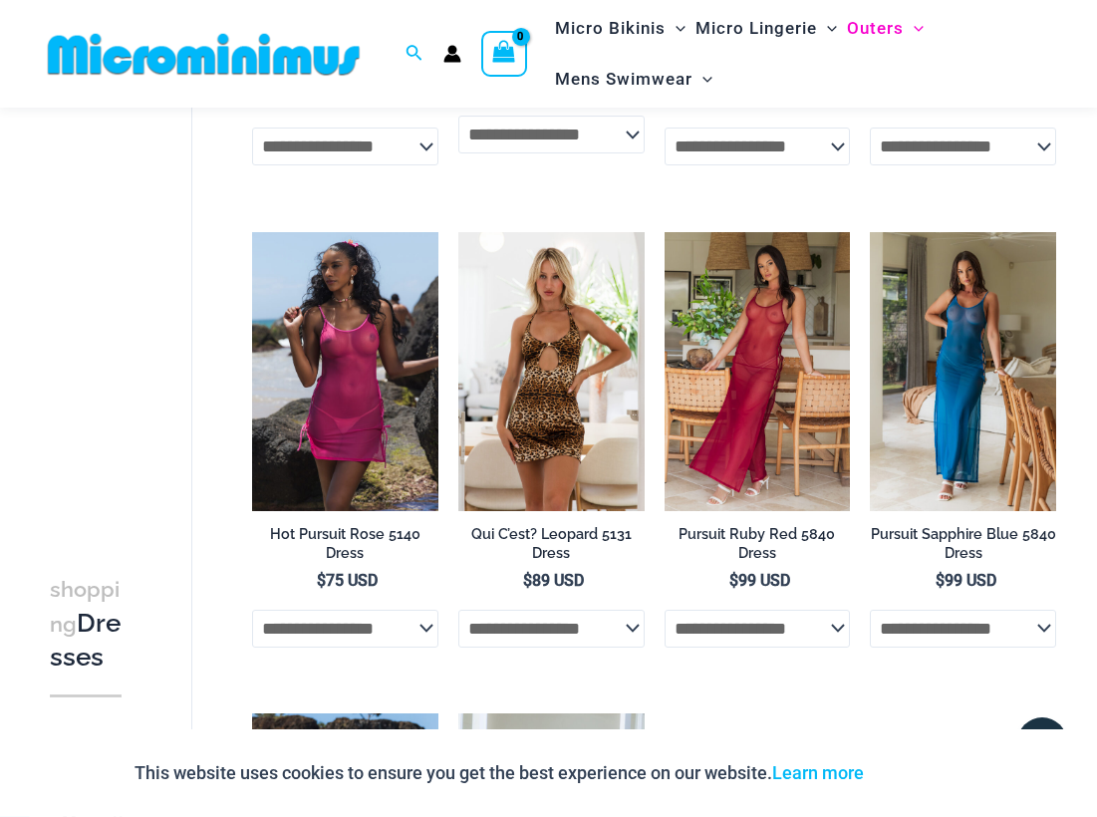
scroll to position [1035, 0]
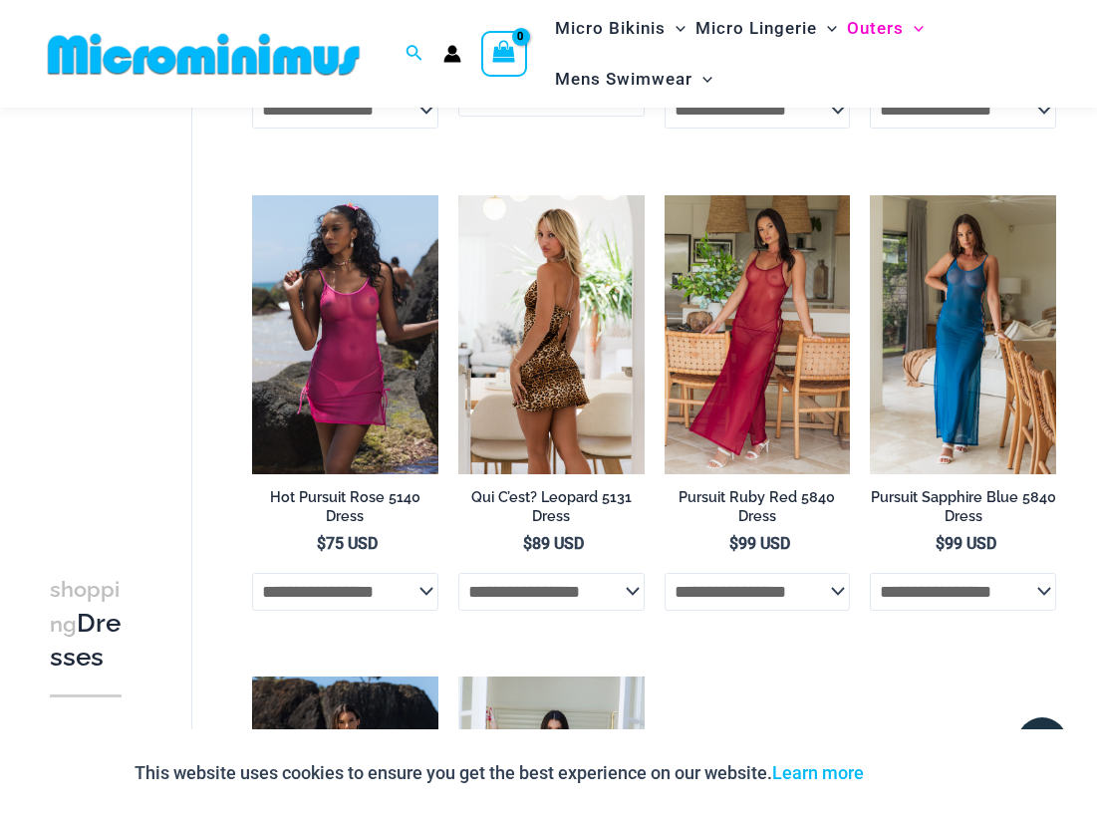
click at [547, 370] on img at bounding box center [552, 334] width 186 height 279
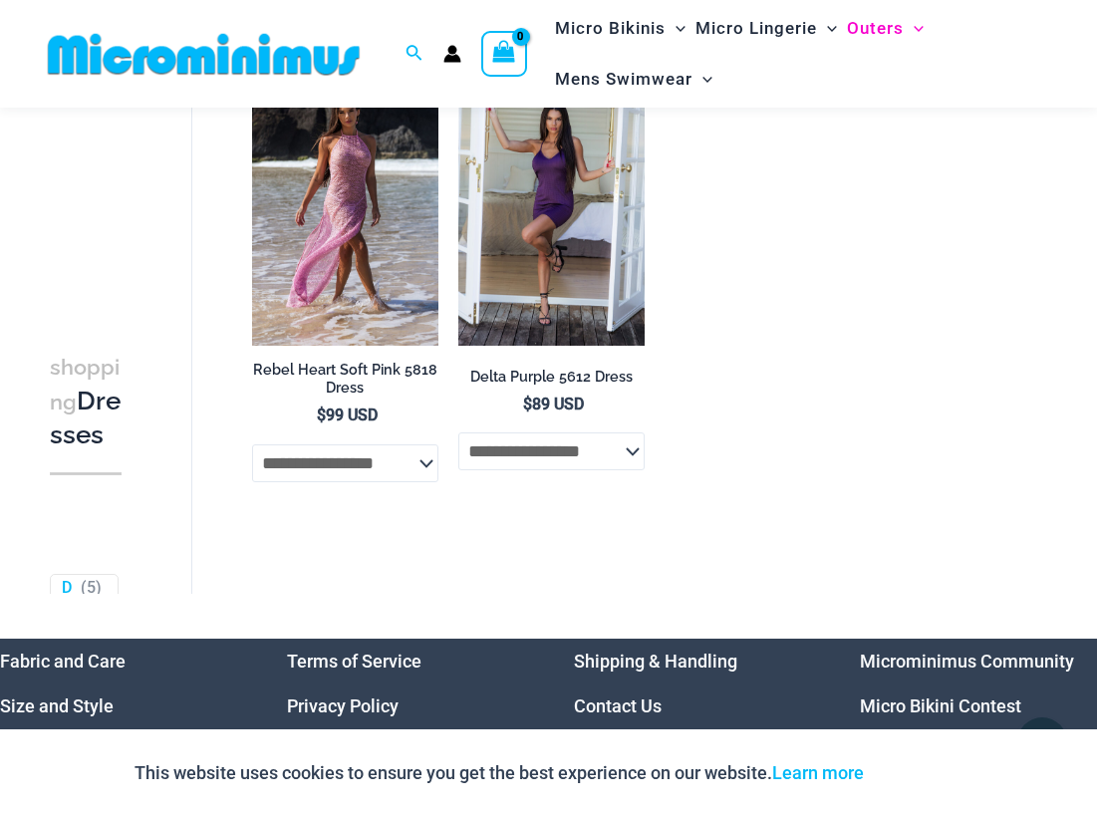
scroll to position [1543, 0]
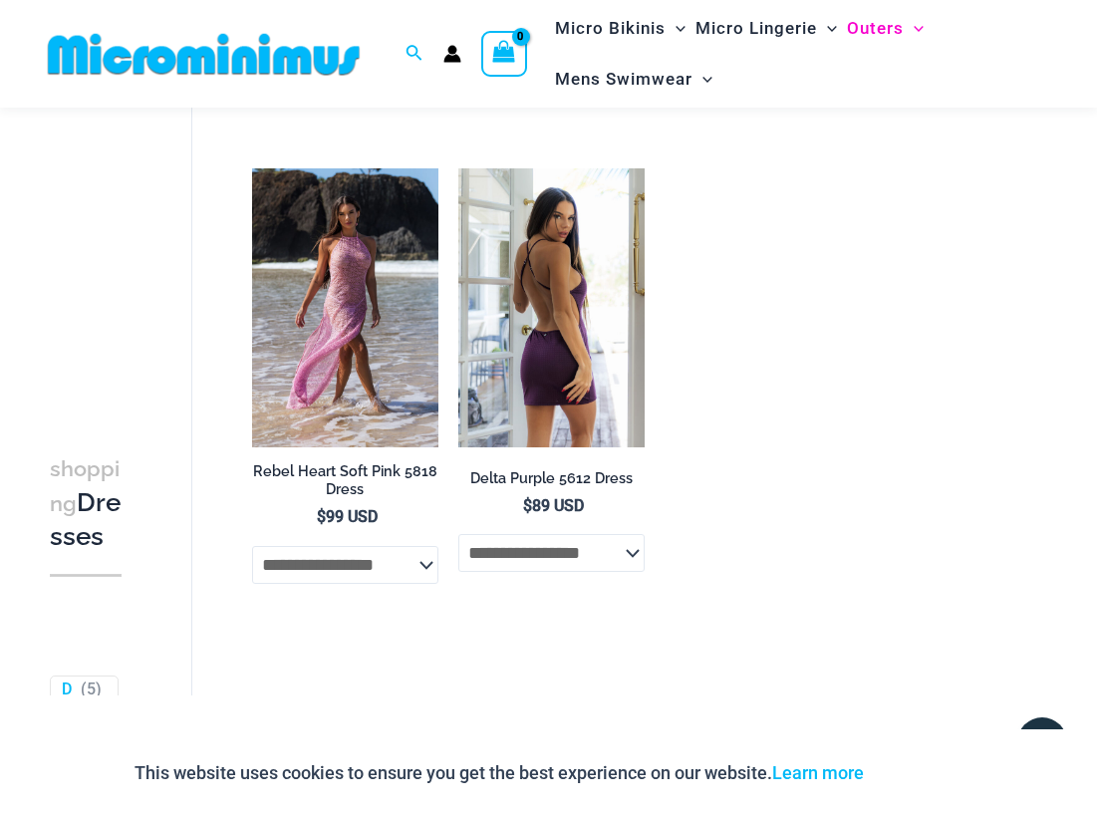
click at [547, 397] on img at bounding box center [552, 307] width 186 height 279
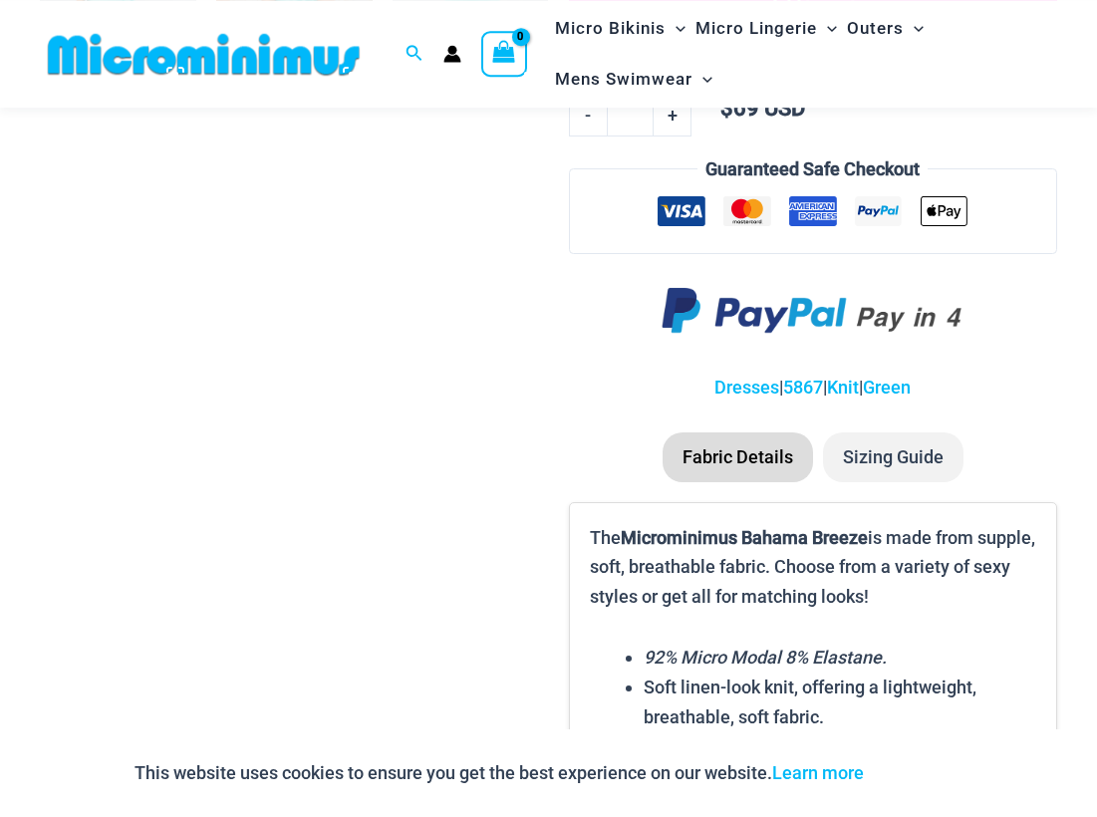
scroll to position [1103, 0]
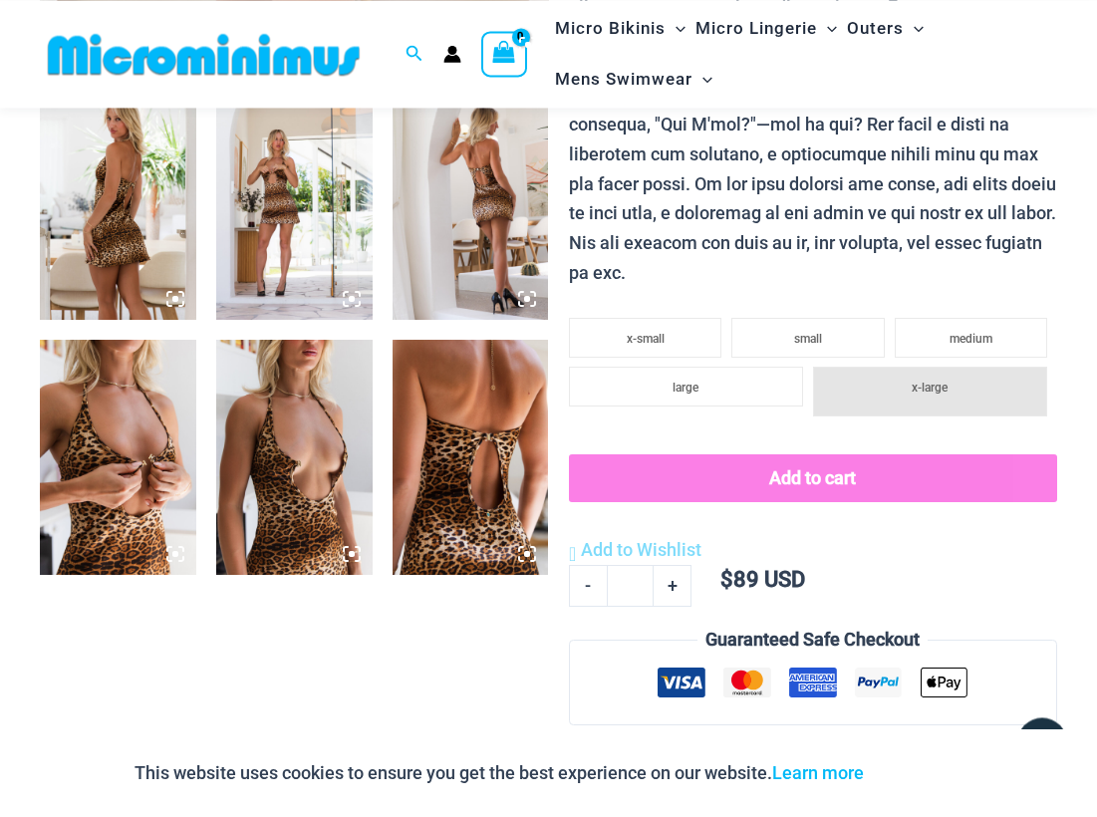
scroll to position [897, 0]
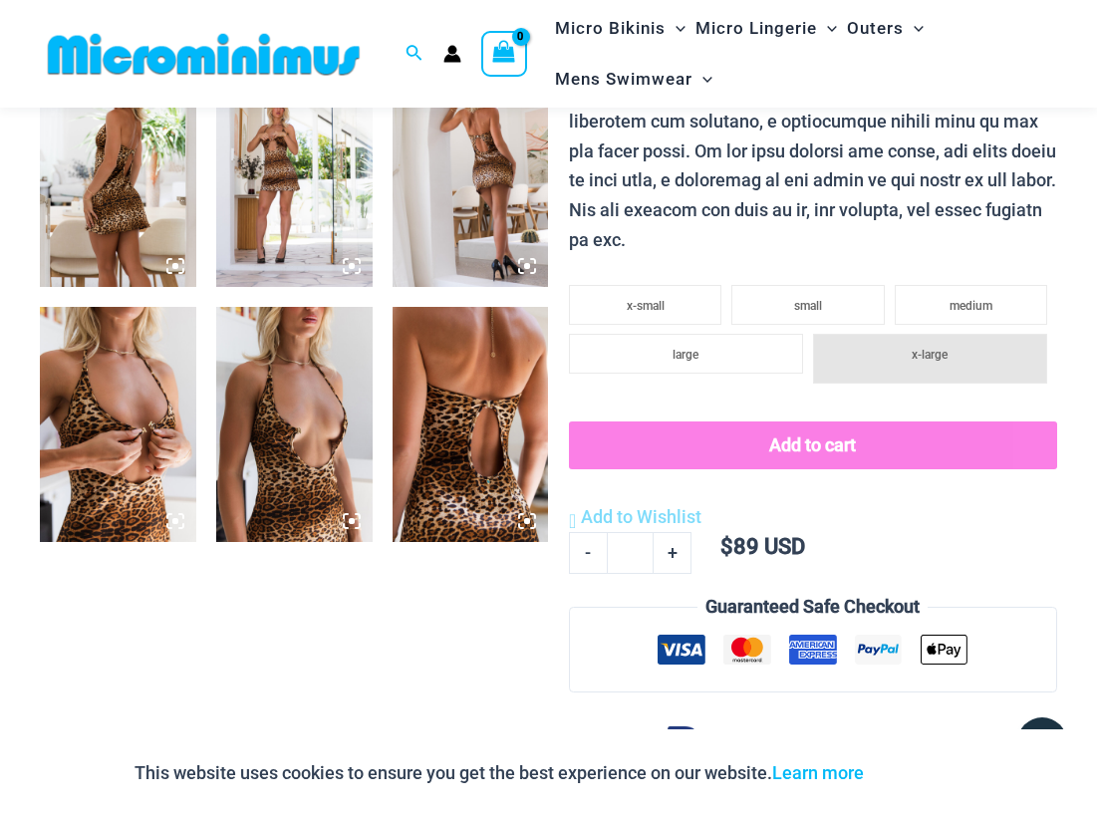
click at [273, 443] on img at bounding box center [294, 424] width 156 height 234
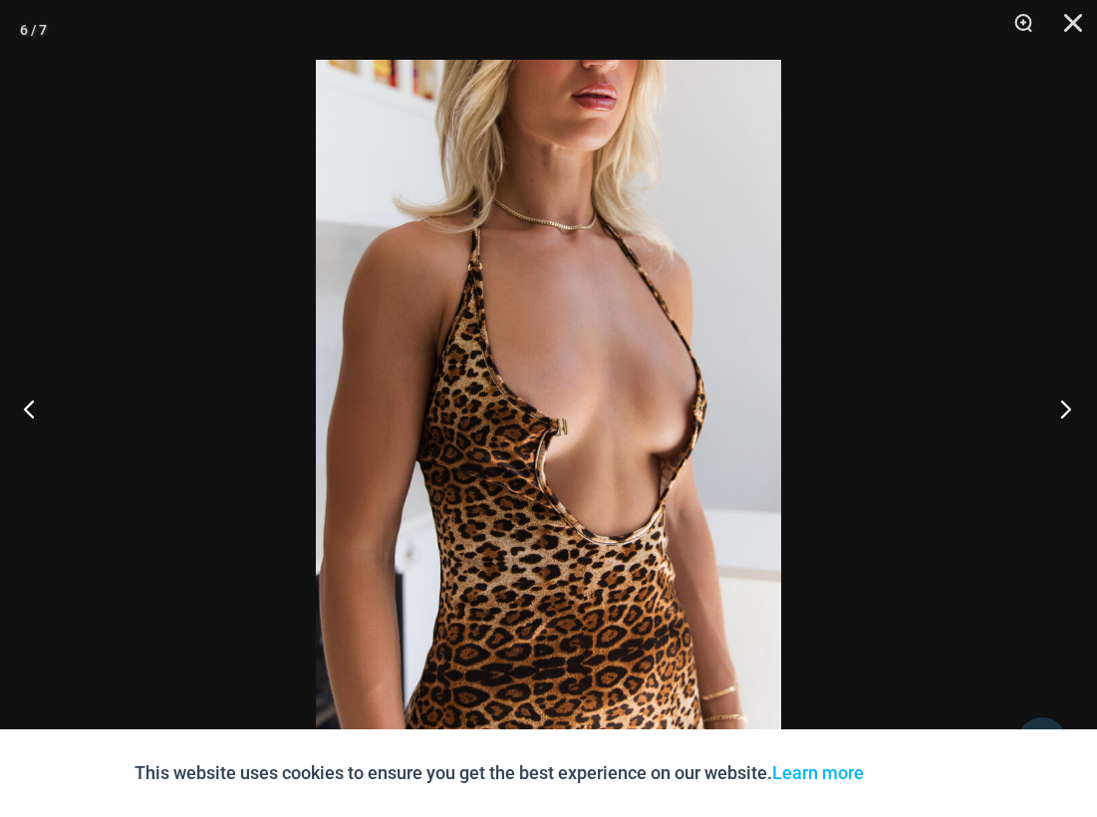
click at [1071, 411] on button "Next" at bounding box center [1060, 409] width 75 height 100
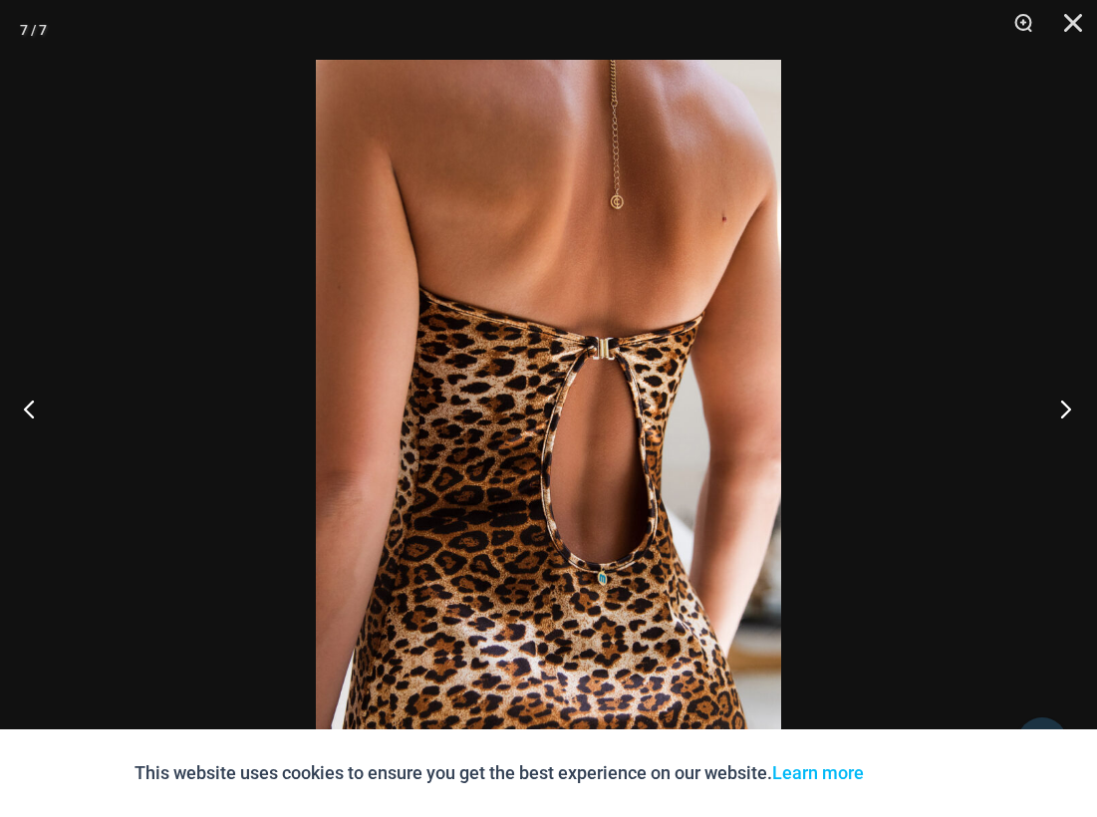
click at [1071, 411] on button "Next" at bounding box center [1060, 409] width 75 height 100
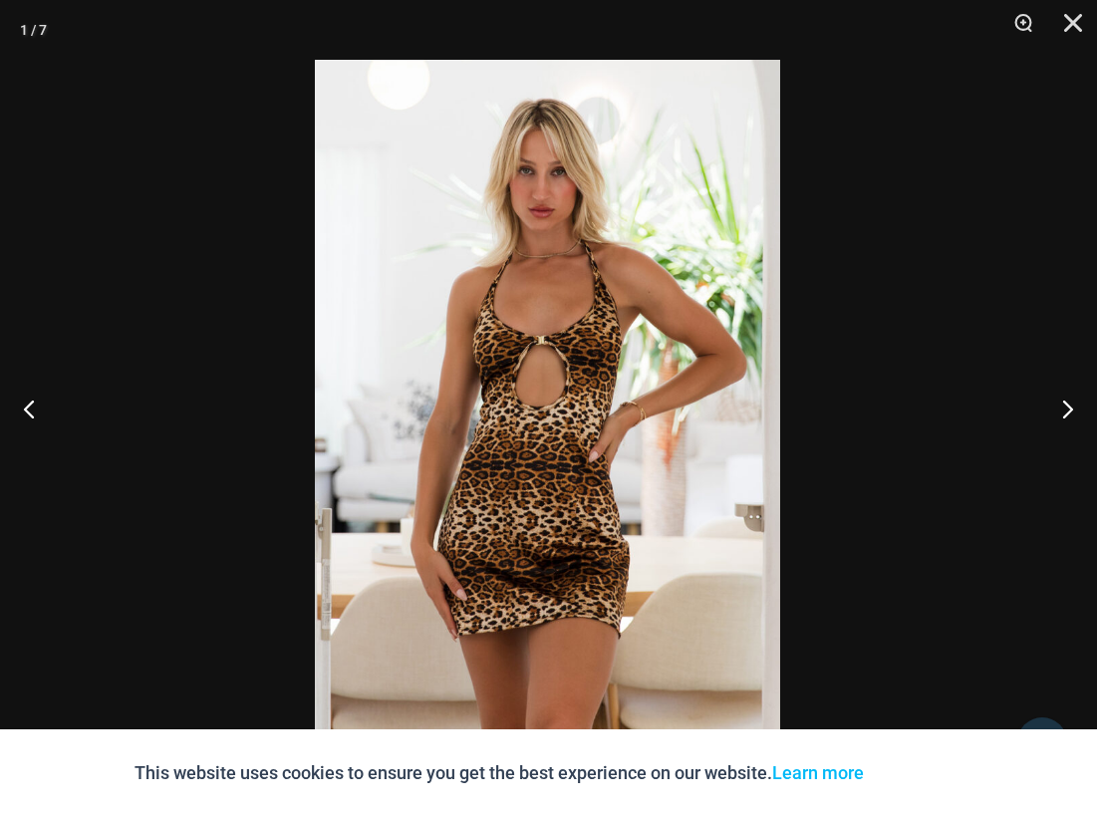
click at [549, 645] on img at bounding box center [547, 409] width 465 height 698
click at [549, 644] on img at bounding box center [547, 409] width 465 height 698
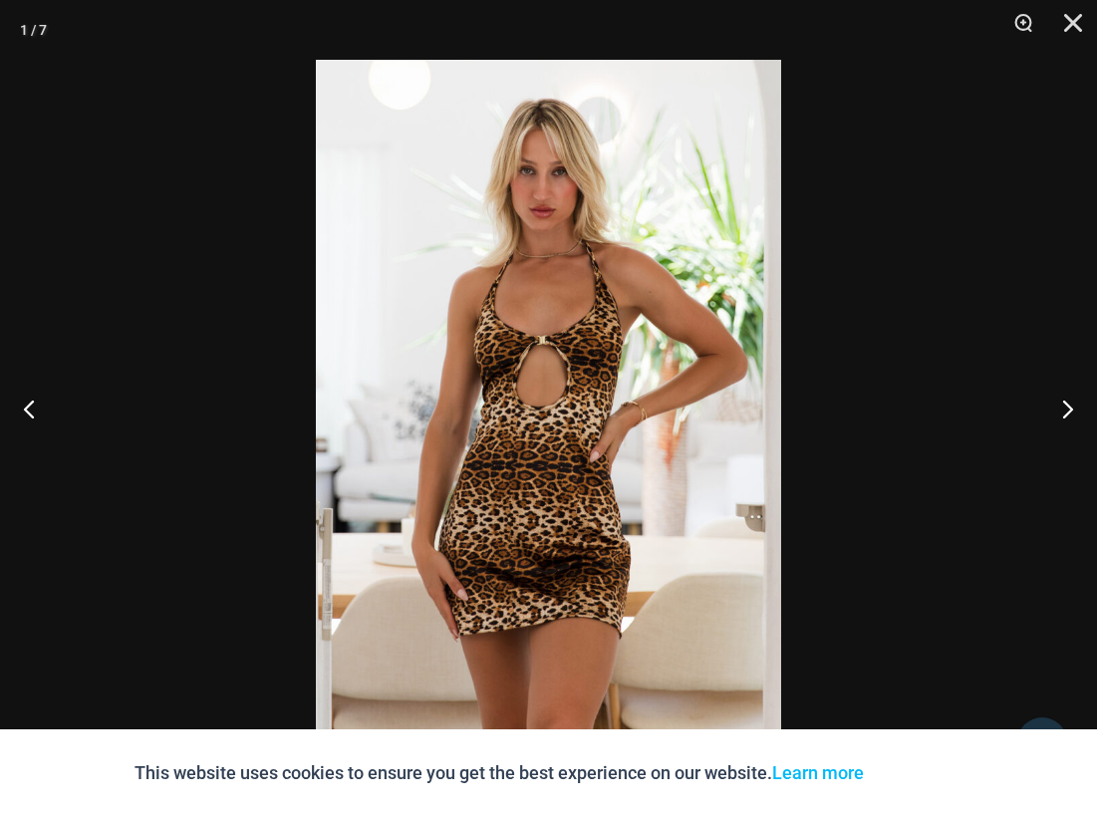
click at [495, 636] on img at bounding box center [548, 409] width 465 height 698
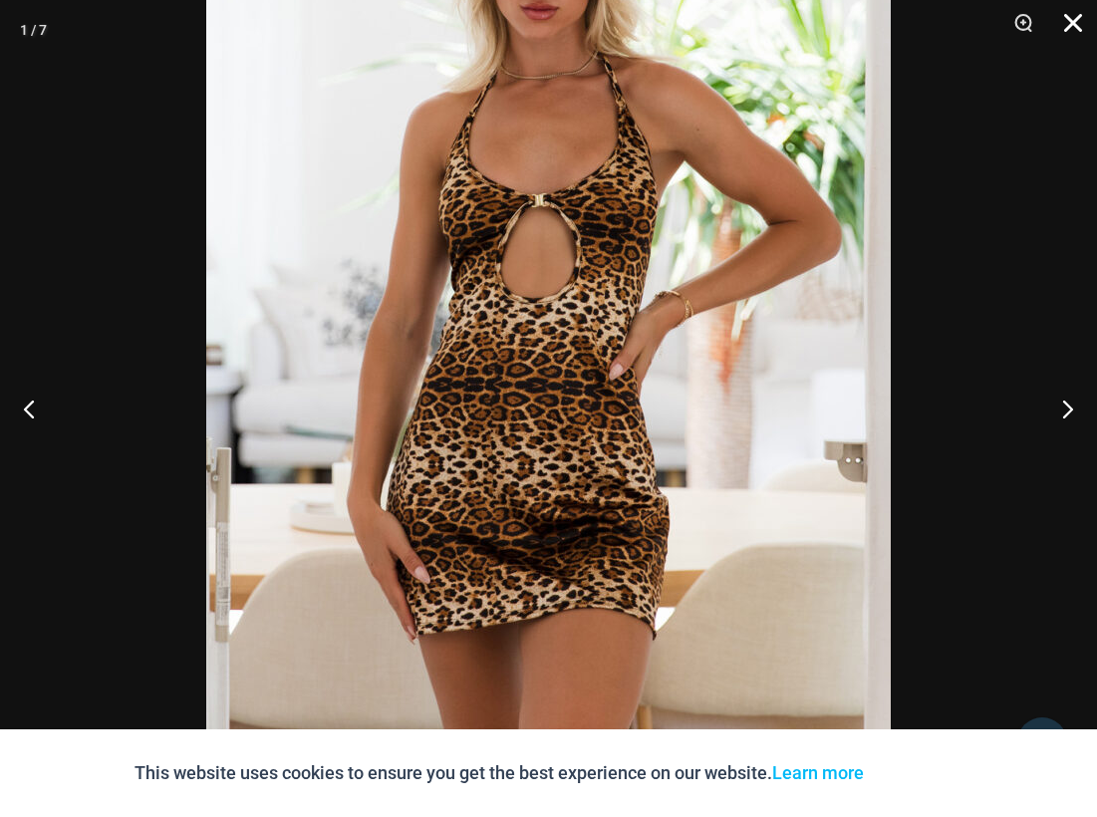
click at [1075, 49] on button "Close" at bounding box center [1067, 30] width 50 height 60
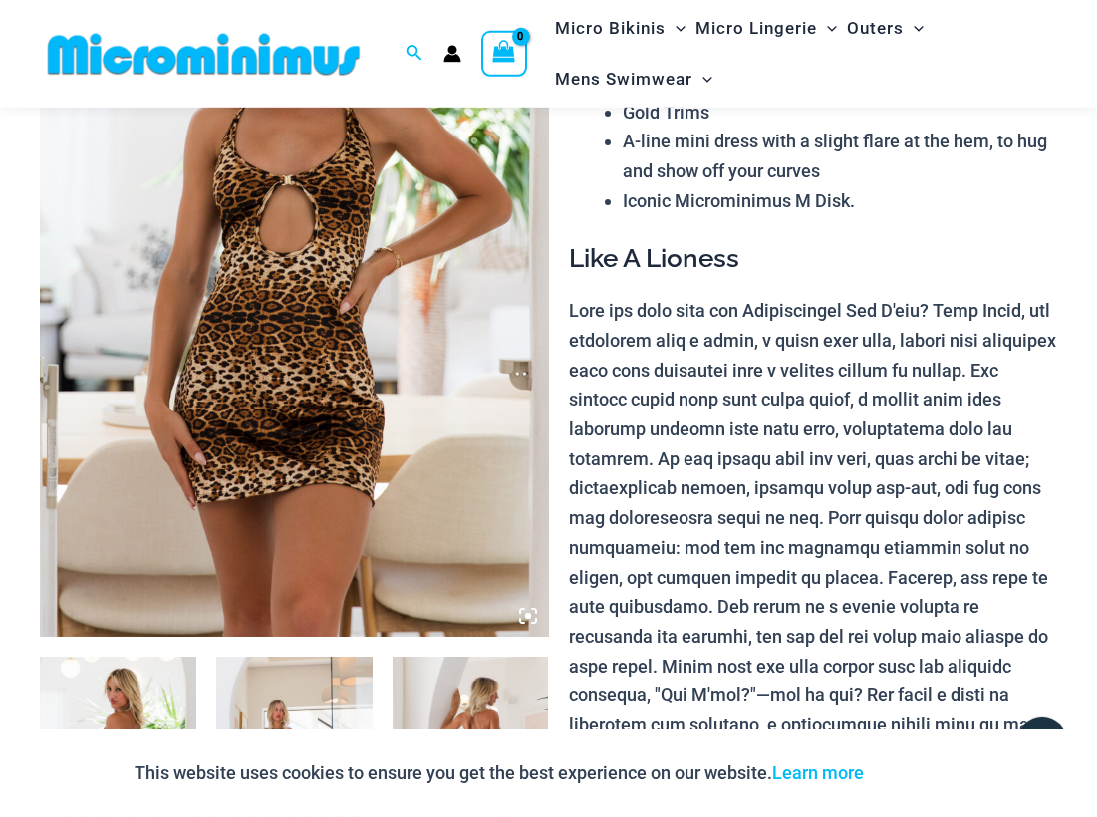
scroll to position [591, 0]
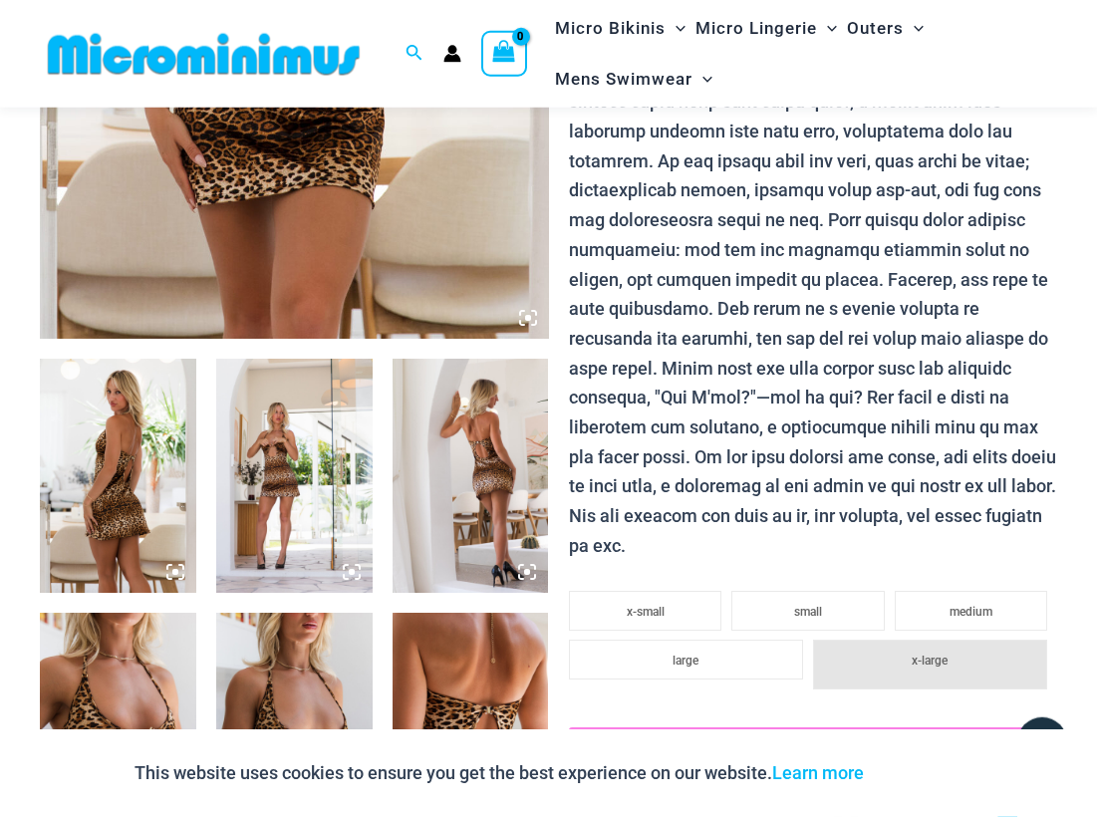
click at [107, 531] on img at bounding box center [118, 476] width 156 height 234
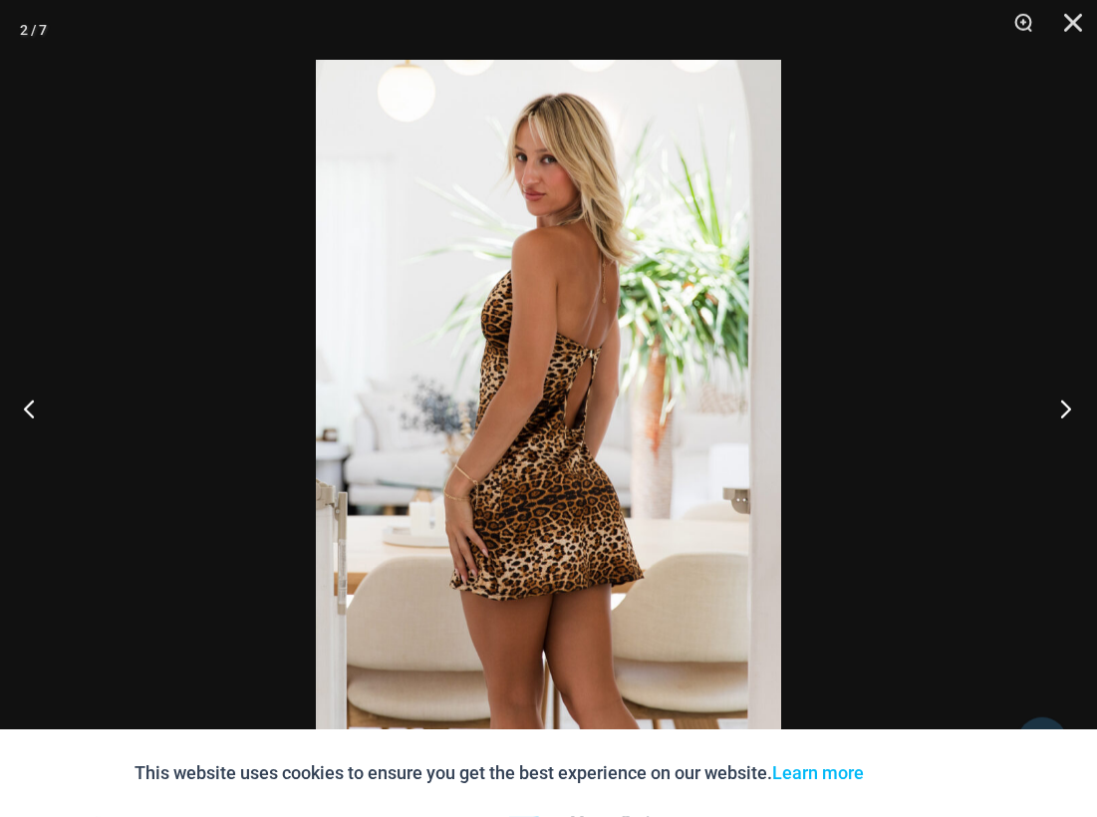
click at [1065, 407] on button "Next" at bounding box center [1060, 409] width 75 height 100
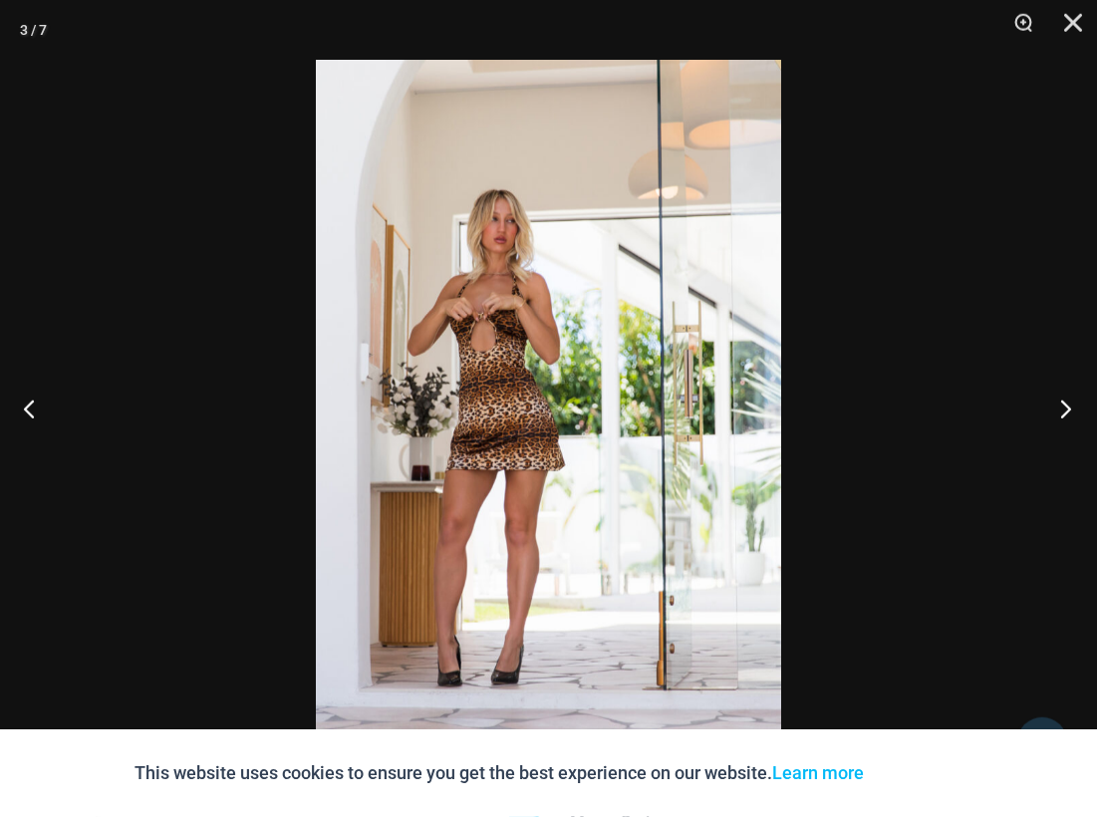
click at [1057, 401] on button "Next" at bounding box center [1060, 409] width 75 height 100
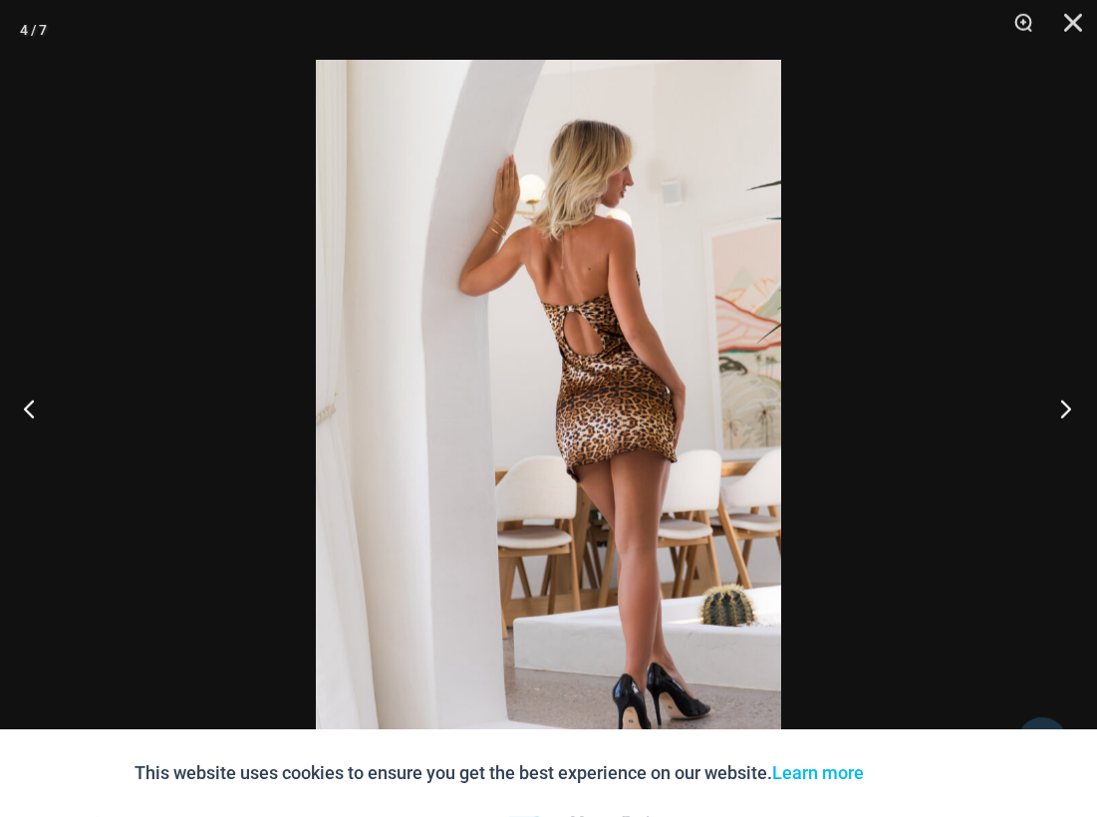
click at [1057, 401] on button "Next" at bounding box center [1060, 409] width 75 height 100
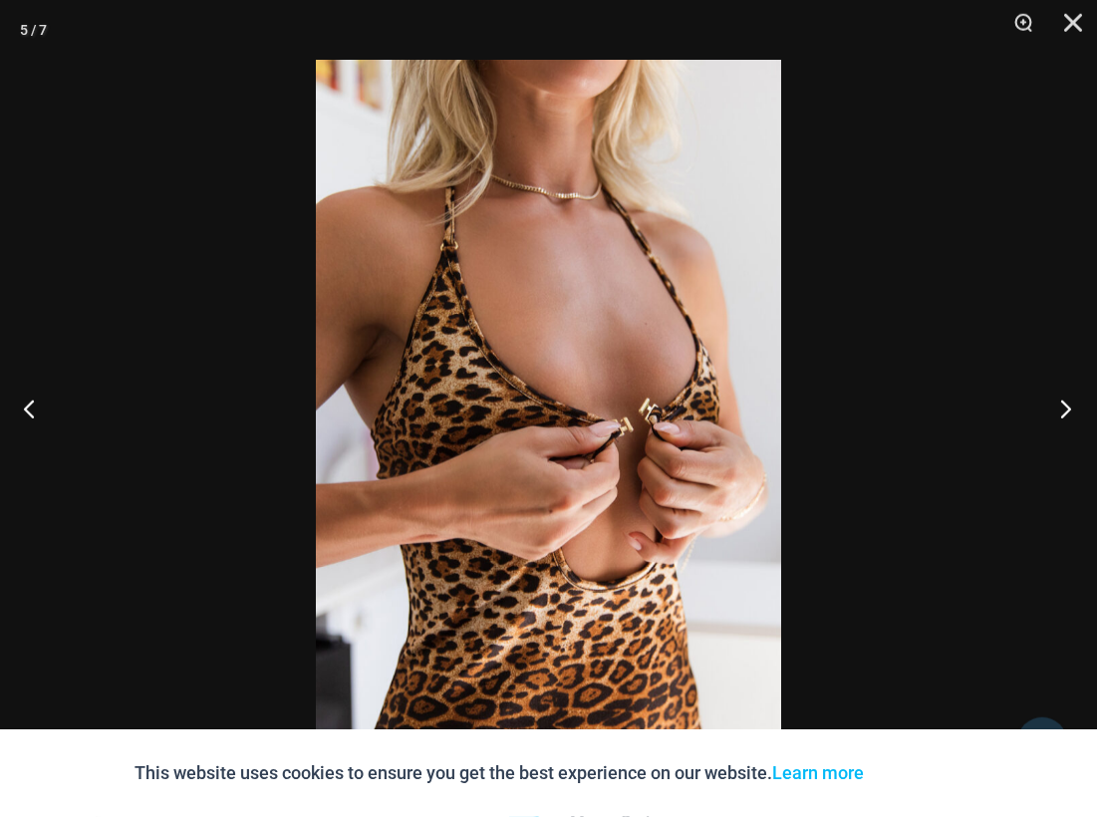
click at [1057, 401] on button "Next" at bounding box center [1060, 409] width 75 height 100
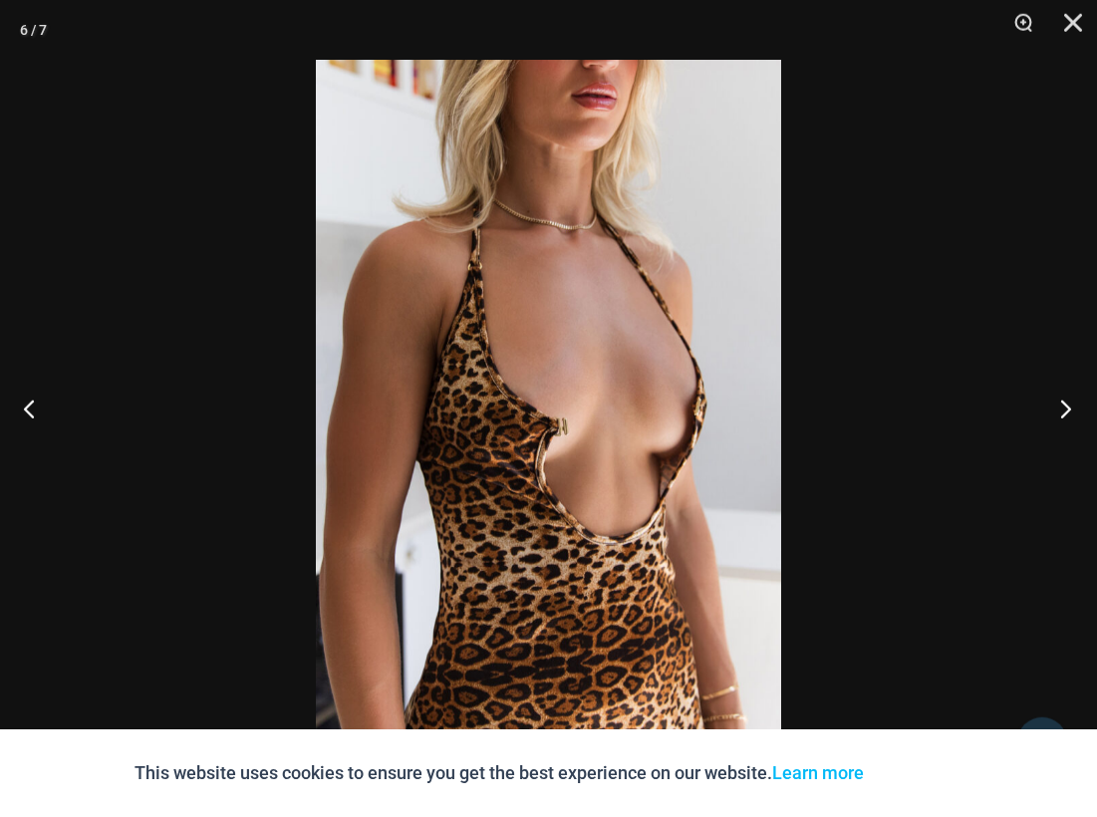
click at [1057, 401] on button "Next" at bounding box center [1060, 409] width 75 height 100
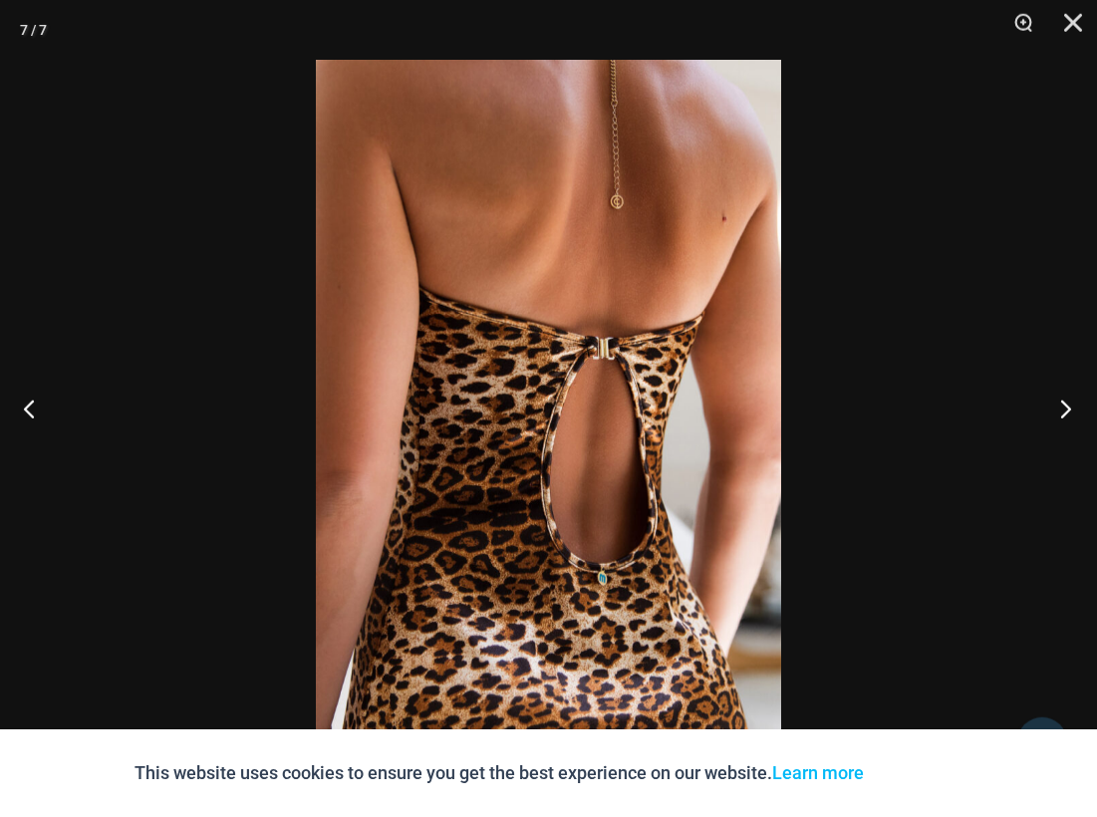
click at [1057, 401] on button "Next" at bounding box center [1060, 409] width 75 height 100
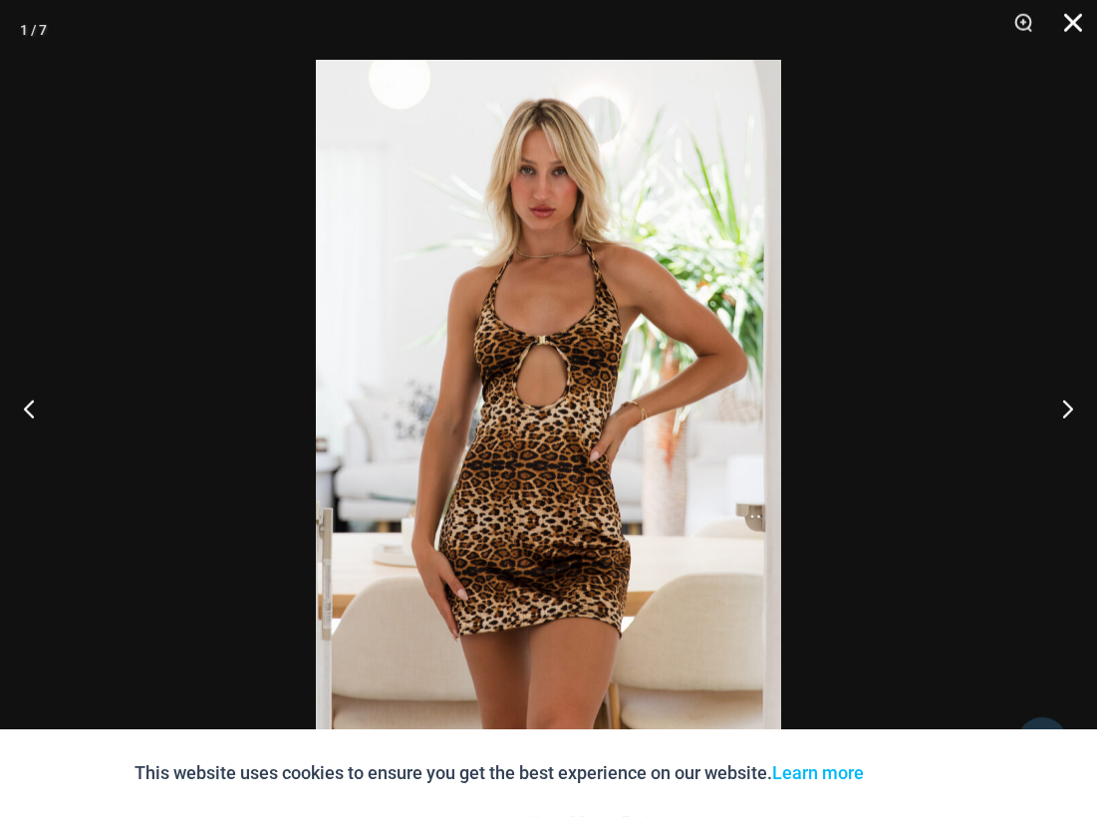
click at [1068, 32] on button "Close" at bounding box center [1067, 30] width 50 height 60
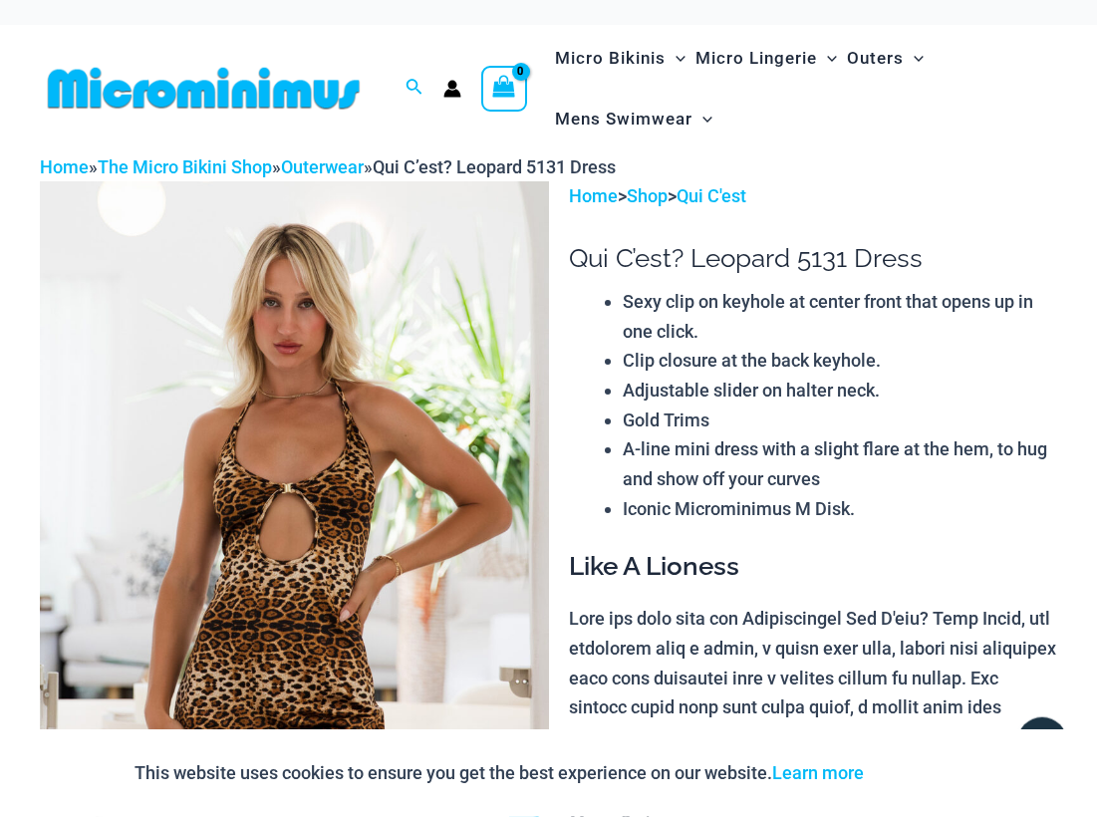
scroll to position [0, 0]
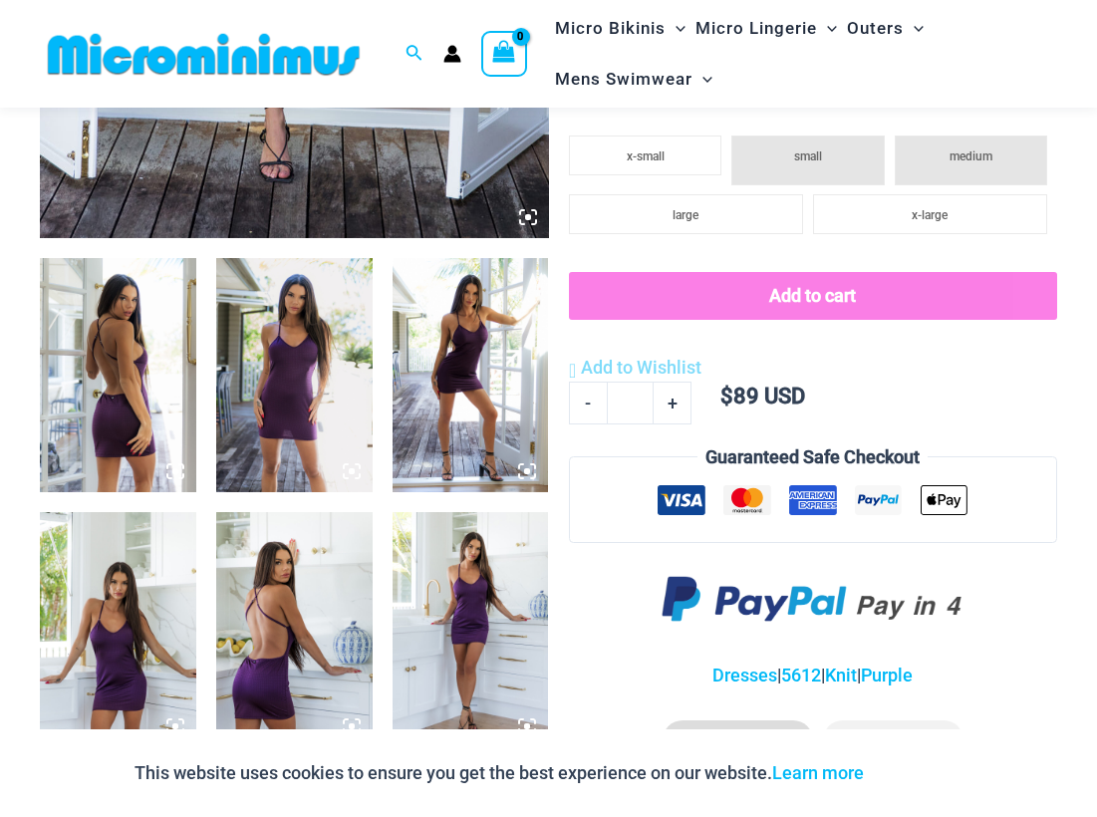
scroll to position [692, 0]
click at [261, 447] on img at bounding box center [294, 375] width 156 height 234
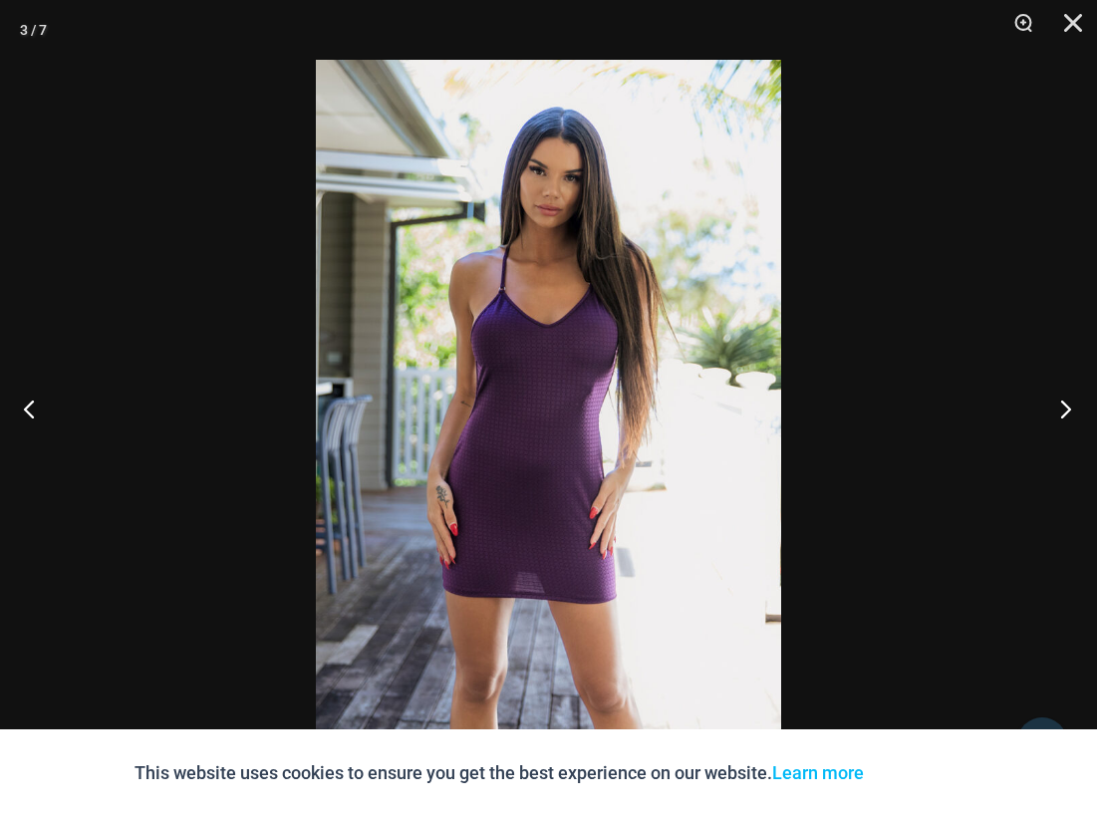
click at [1059, 412] on button "Next" at bounding box center [1060, 409] width 75 height 100
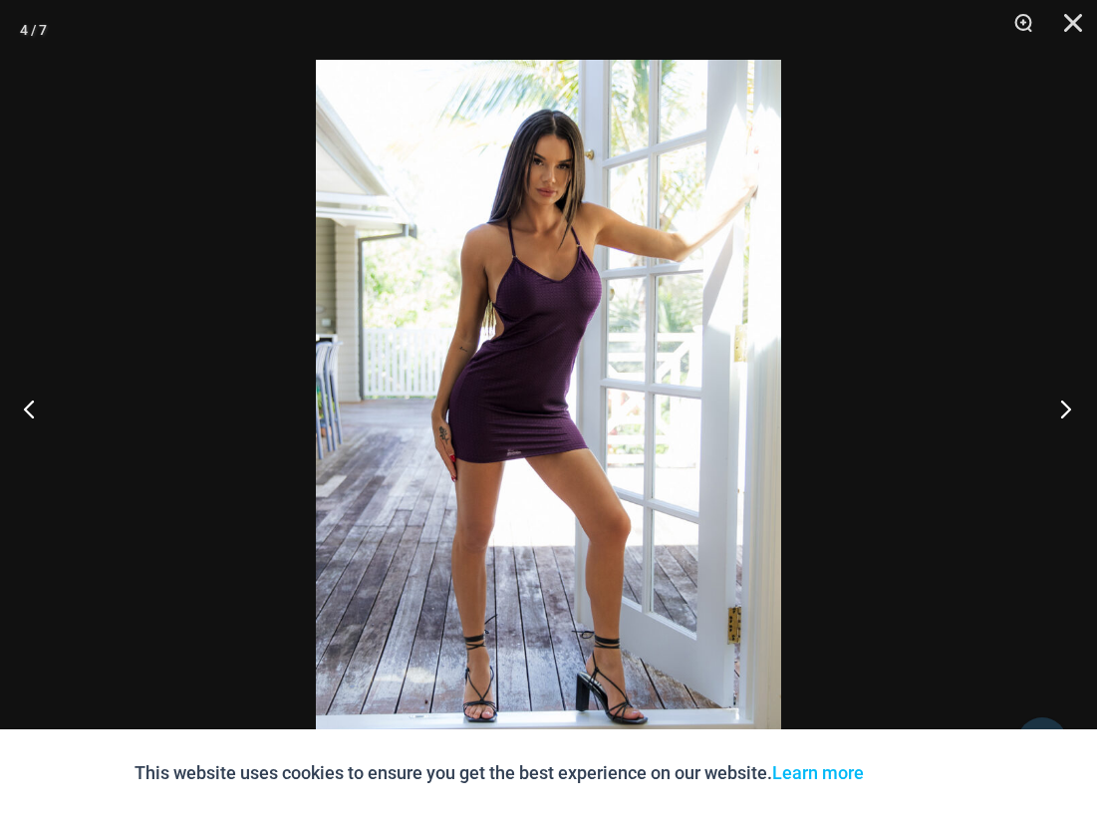
click at [1059, 412] on button "Next" at bounding box center [1060, 409] width 75 height 100
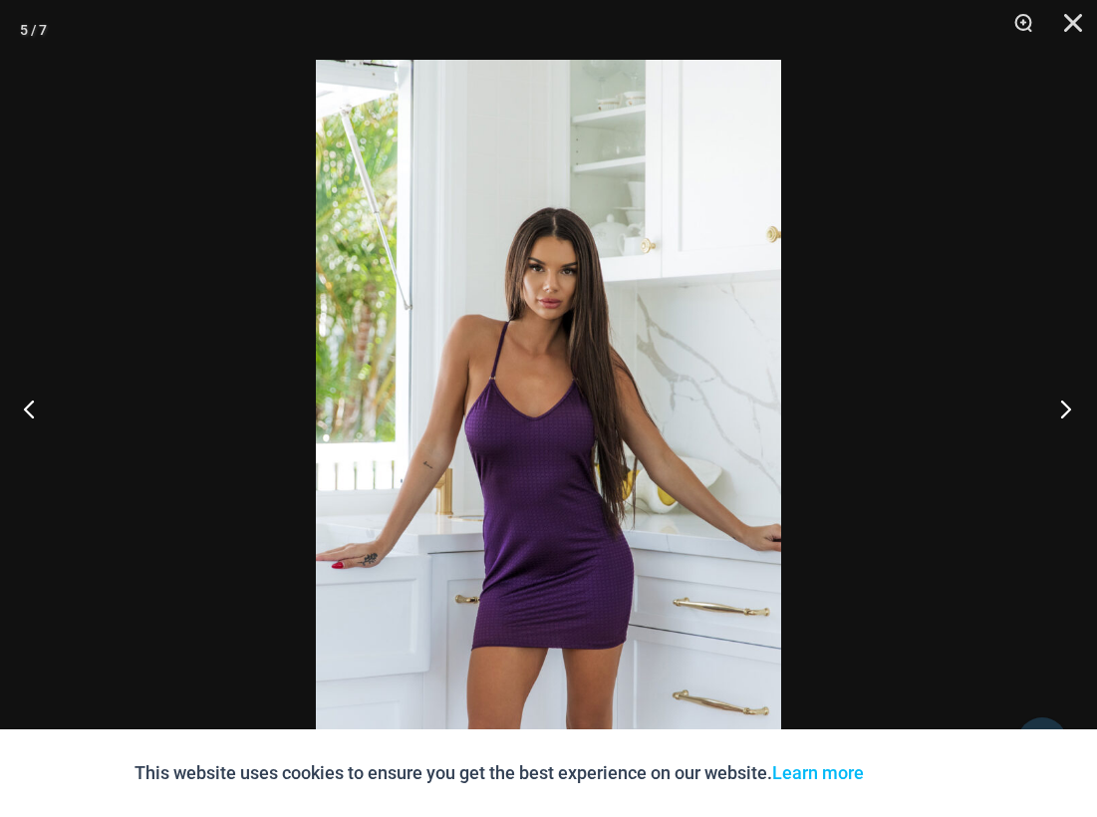
click at [1059, 412] on button "Next" at bounding box center [1060, 409] width 75 height 100
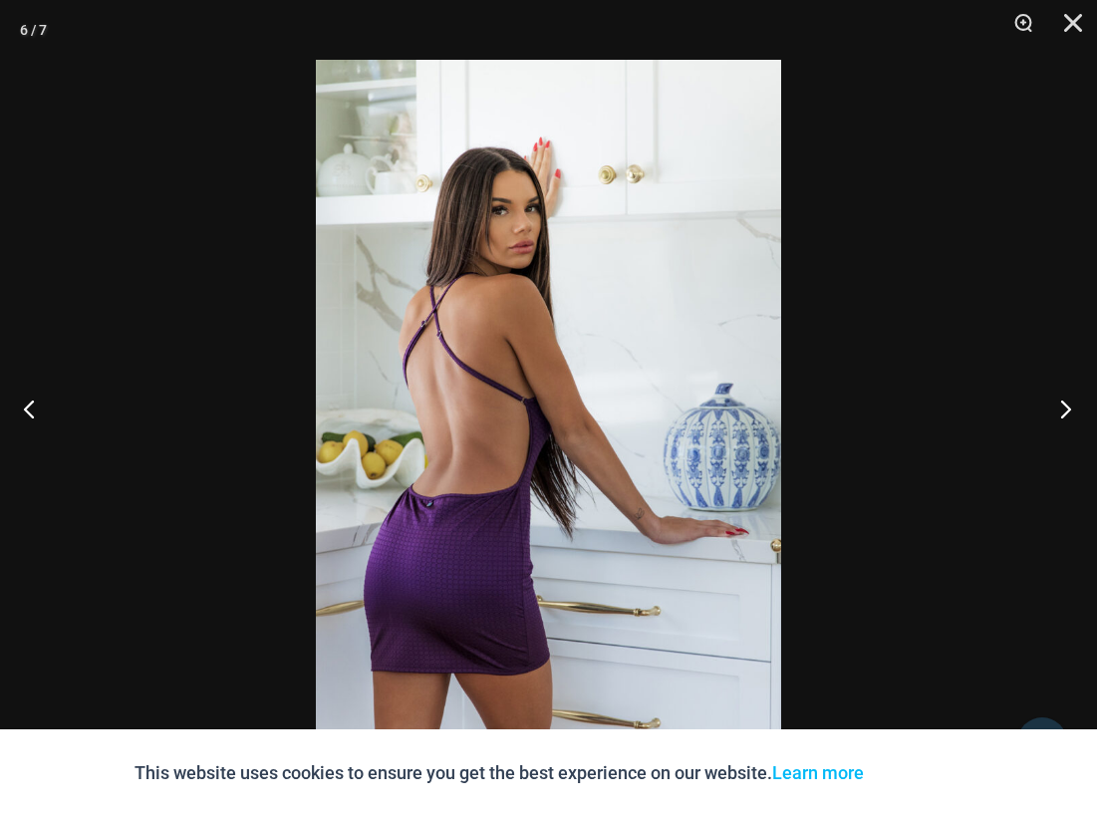
click at [1059, 412] on button "Next" at bounding box center [1060, 409] width 75 height 100
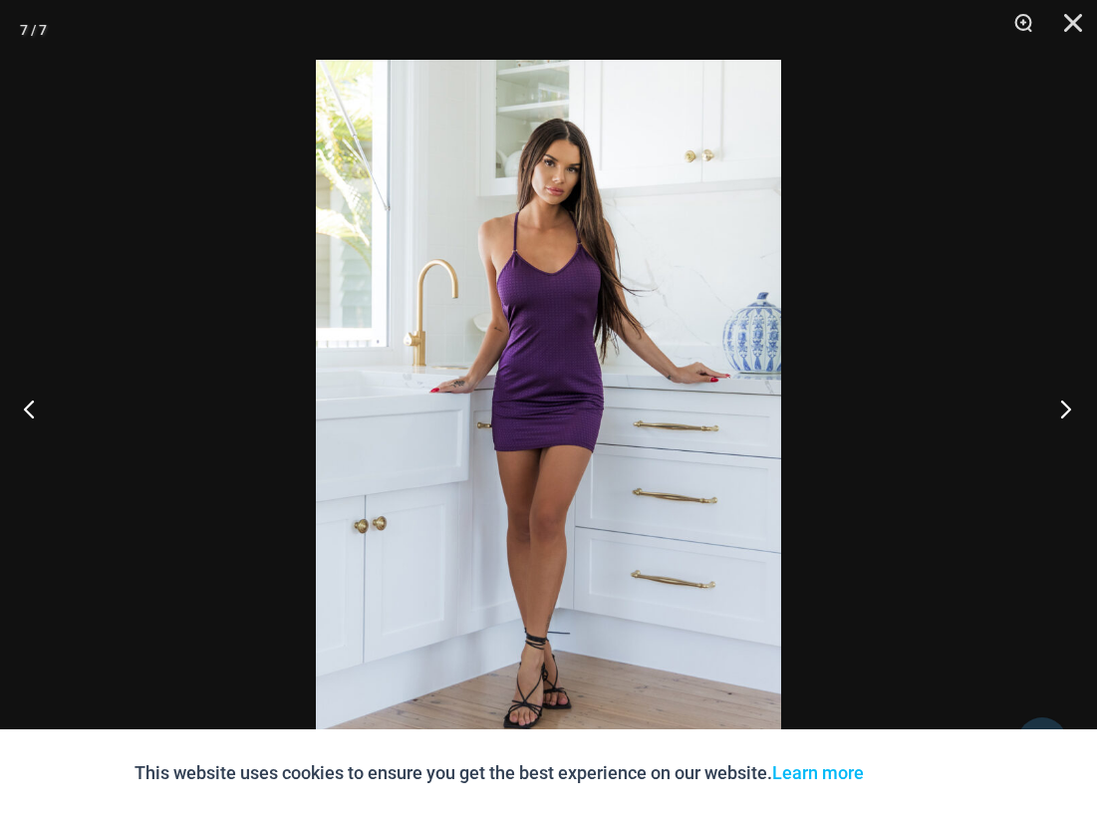
click at [1059, 412] on button "Next" at bounding box center [1060, 409] width 75 height 100
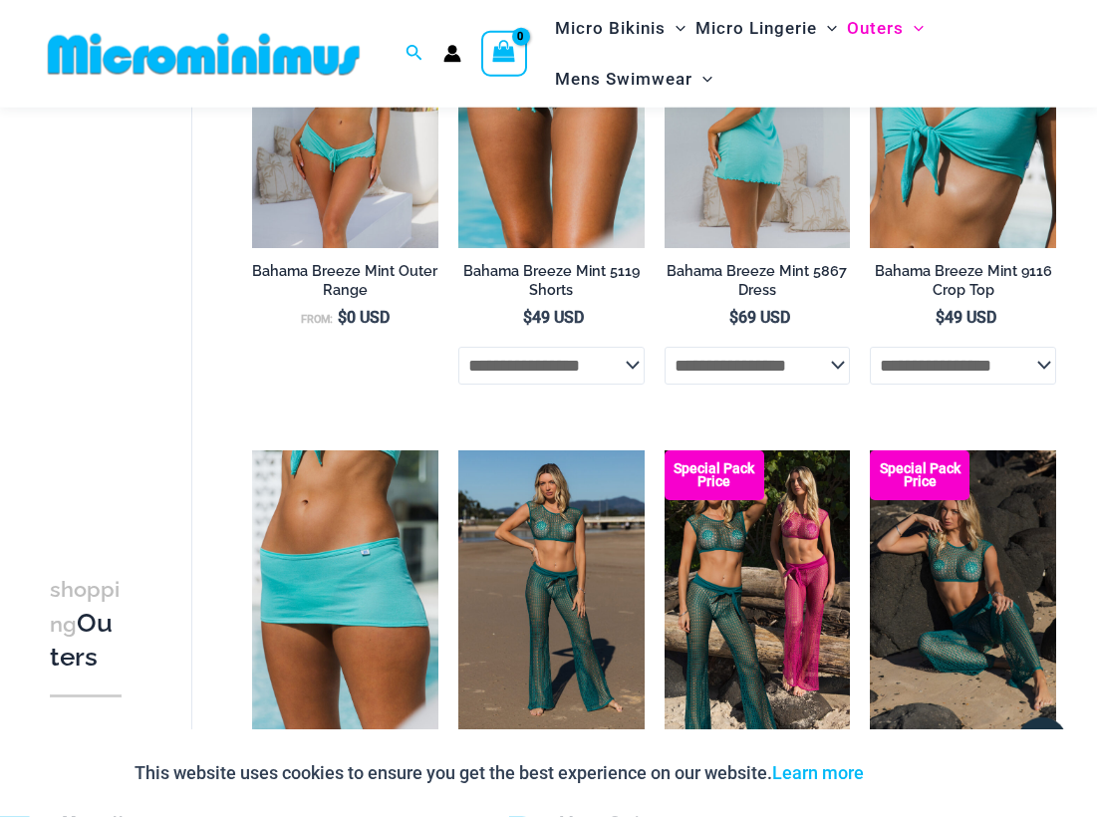
scroll to position [1112, 0]
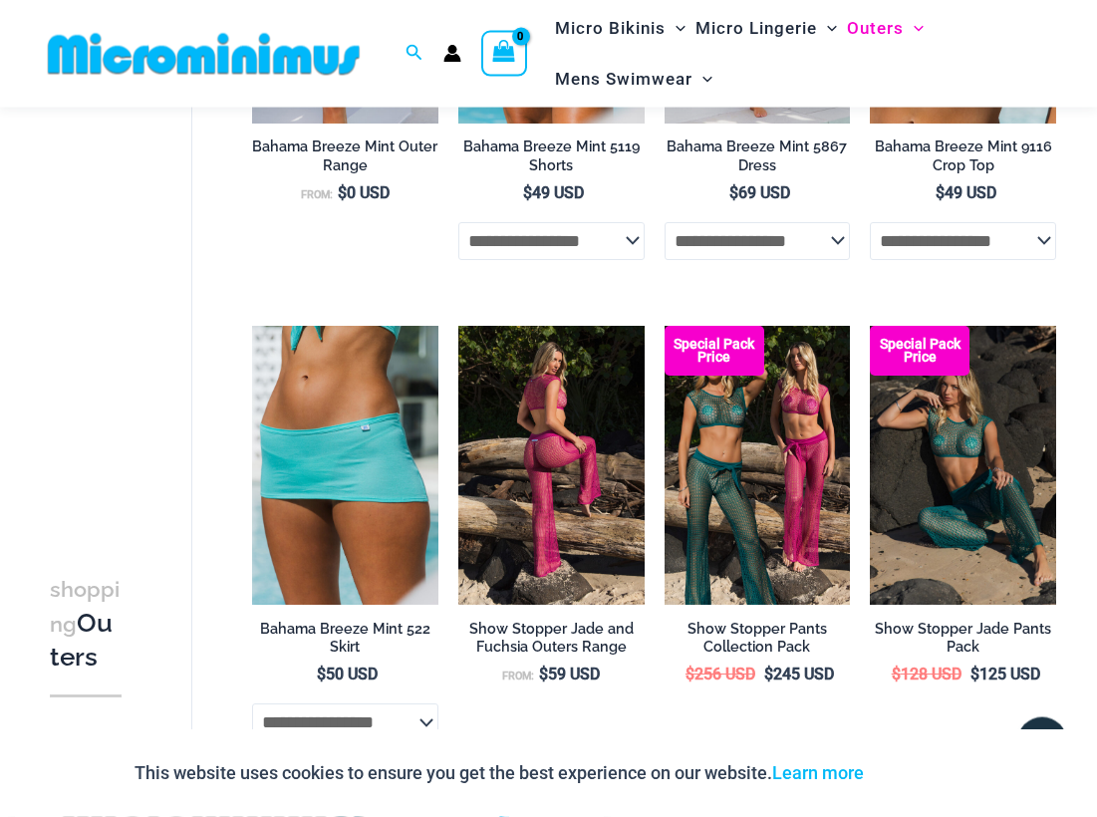
click at [562, 500] on img at bounding box center [552, 465] width 186 height 279
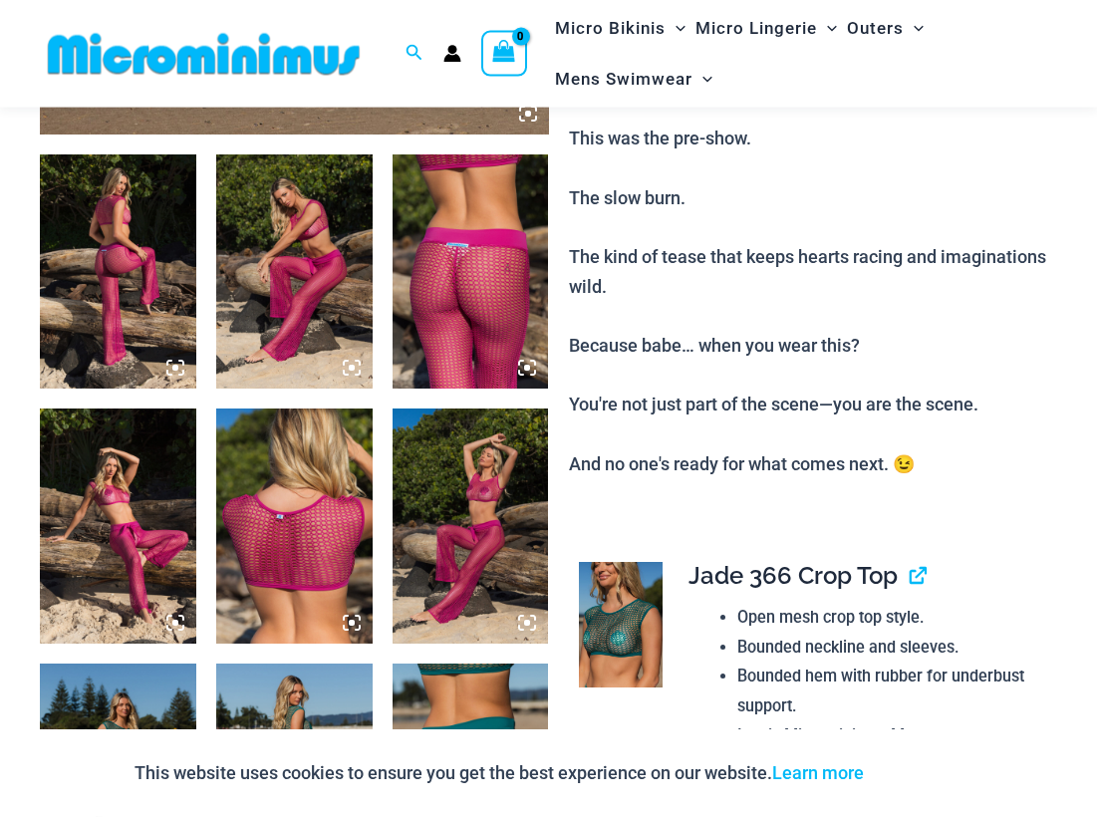
scroll to position [813, 0]
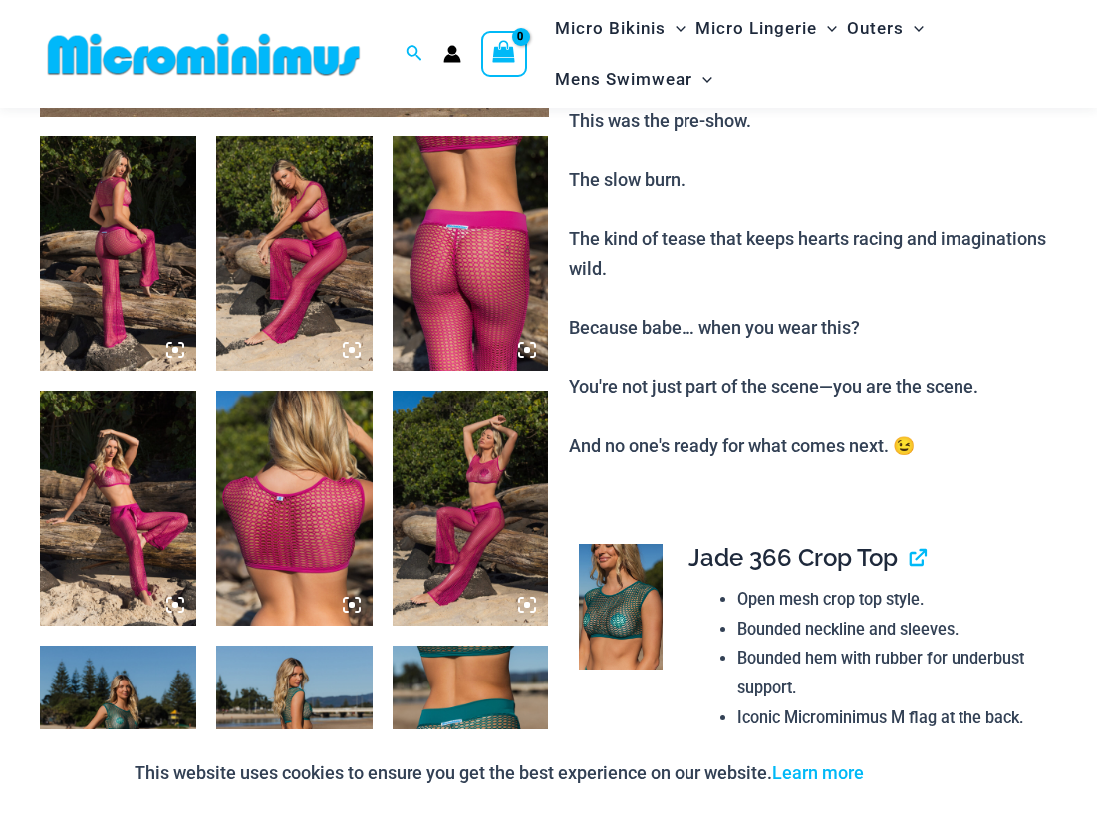
click at [132, 548] on img at bounding box center [118, 508] width 156 height 234
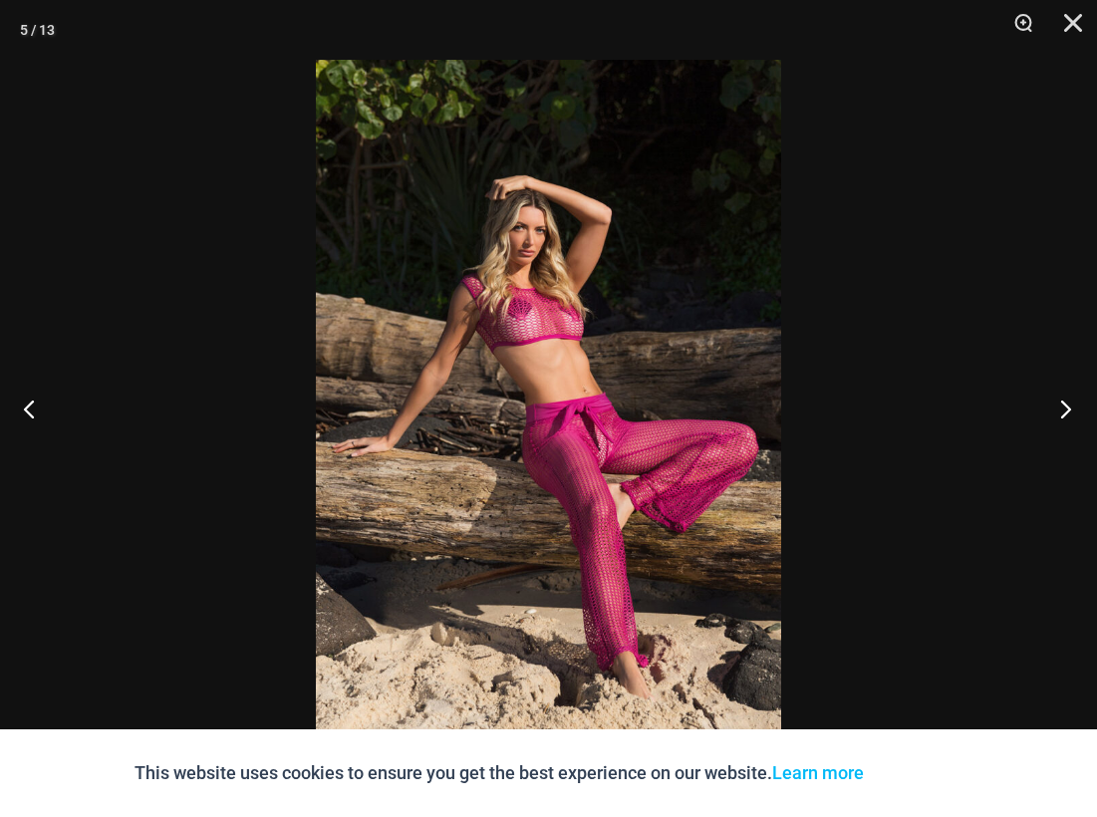
click at [1071, 417] on button "Next" at bounding box center [1060, 409] width 75 height 100
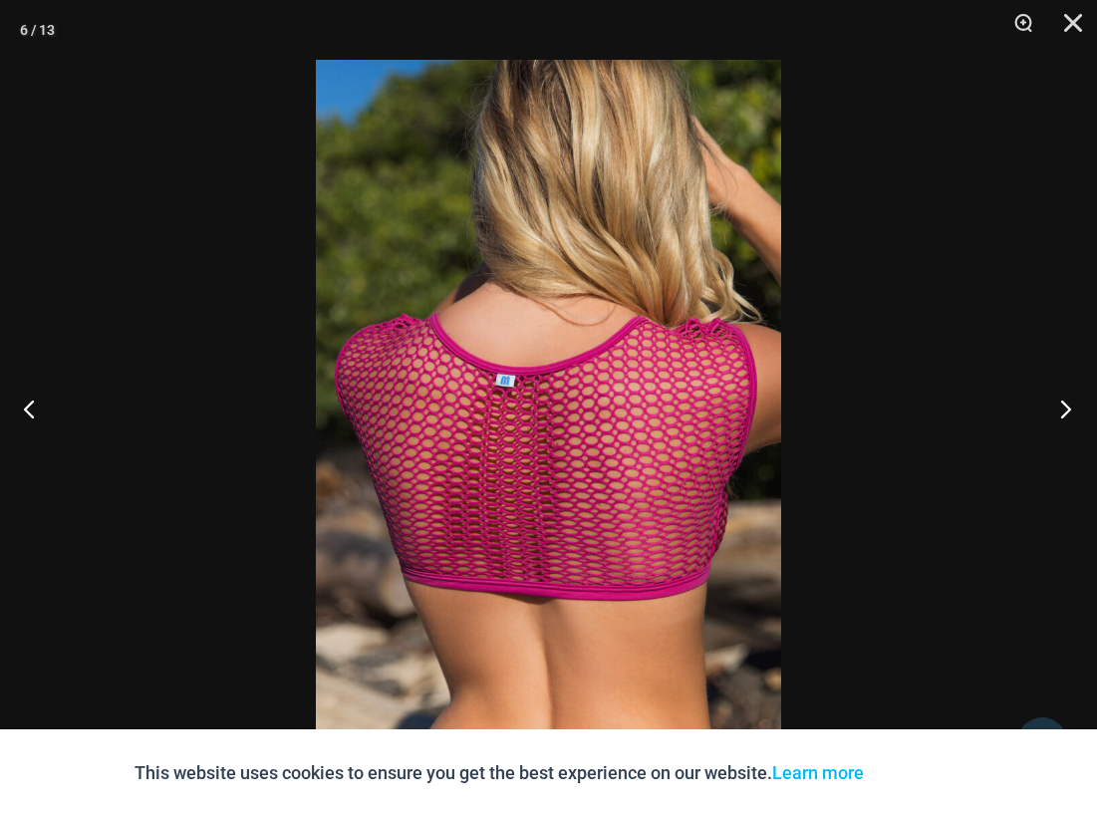
click at [1071, 417] on button "Next" at bounding box center [1060, 409] width 75 height 100
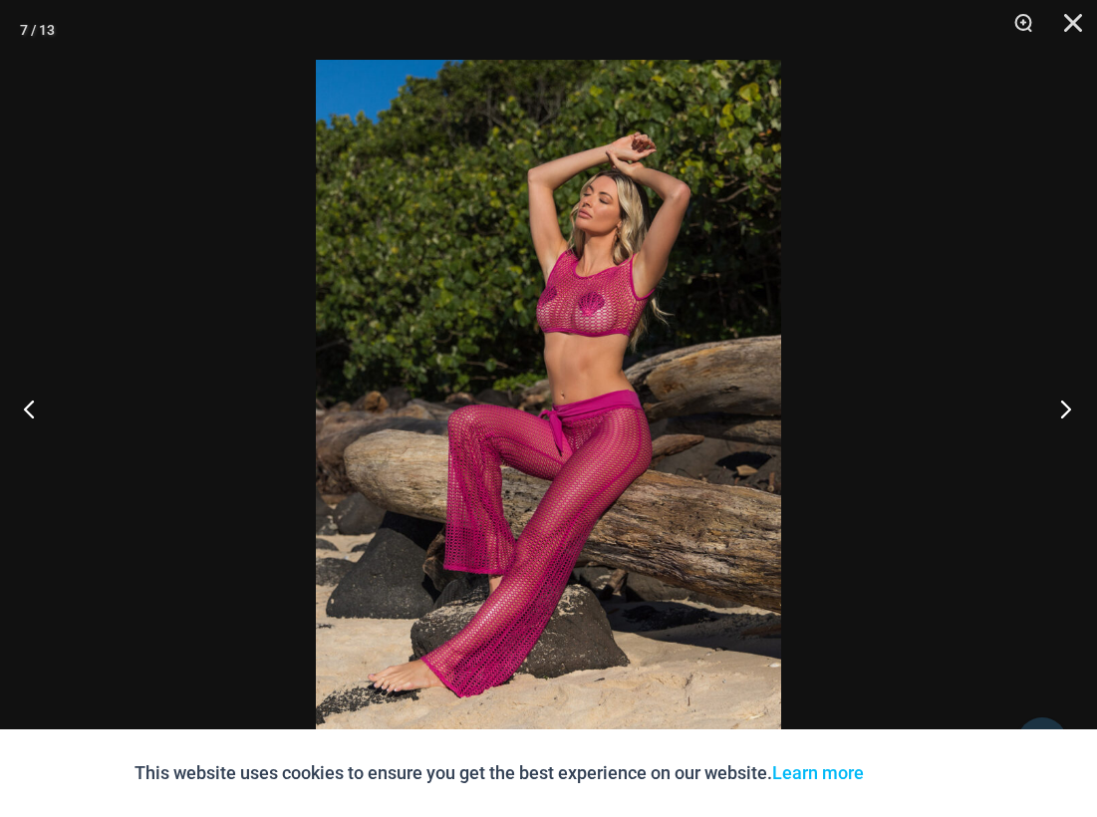
click at [1071, 417] on button "Next" at bounding box center [1060, 409] width 75 height 100
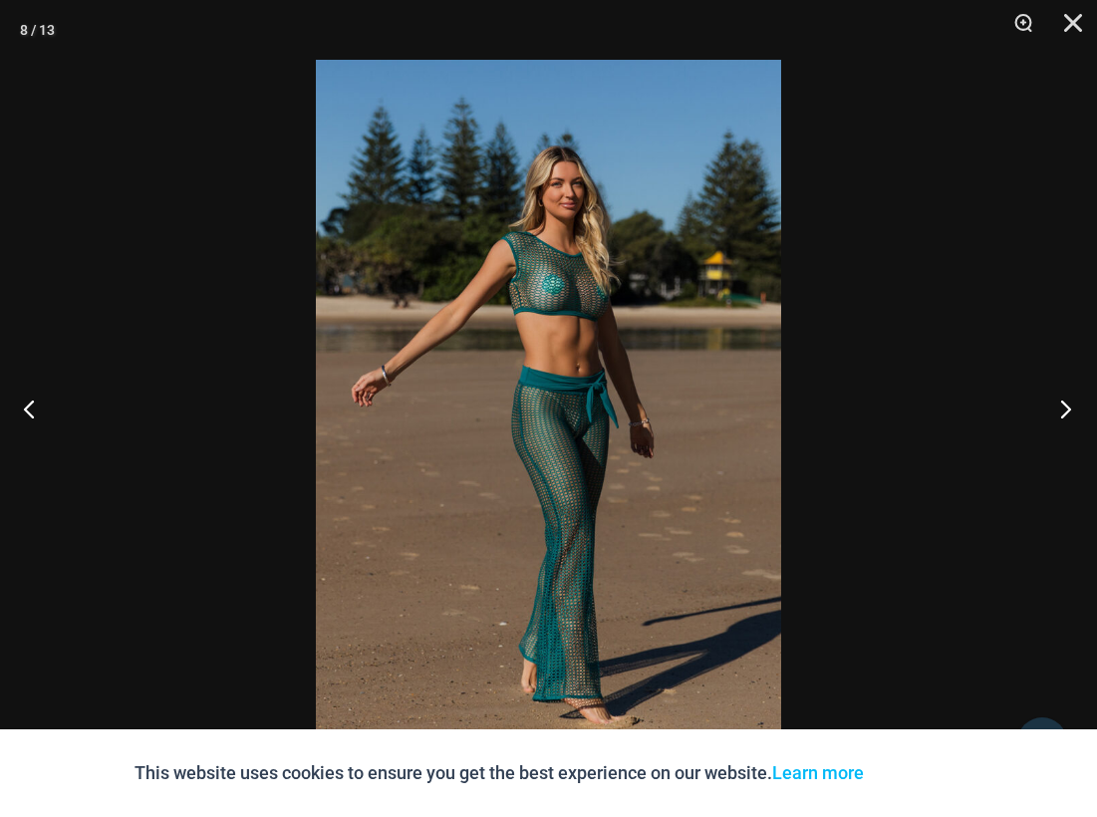
click at [1071, 417] on button "Next" at bounding box center [1060, 409] width 75 height 100
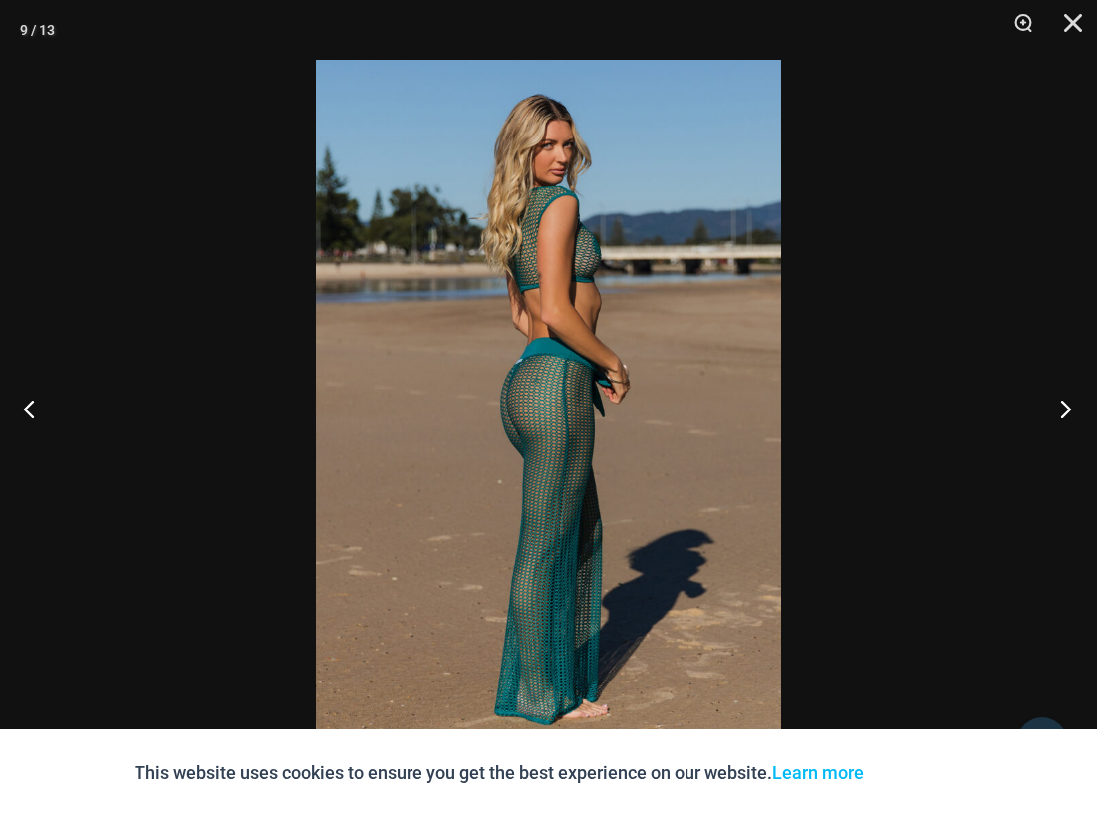
click at [1071, 417] on button "Next" at bounding box center [1060, 409] width 75 height 100
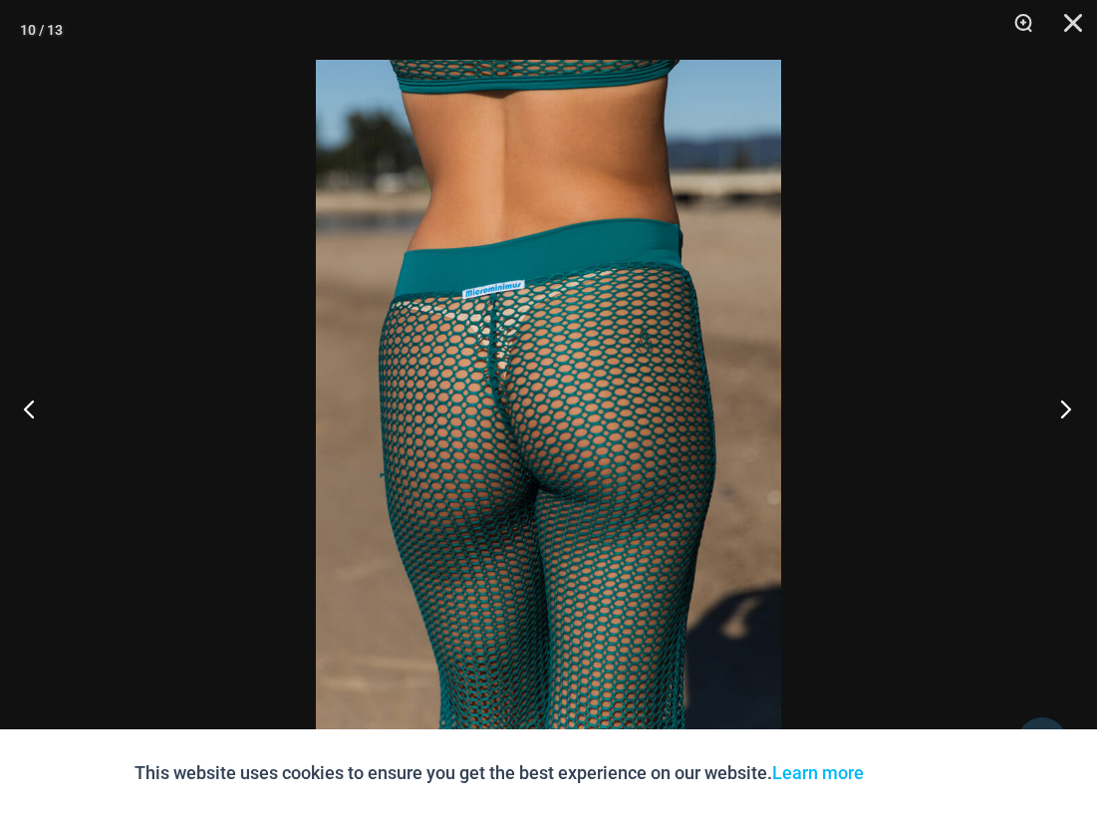
click at [1071, 417] on button "Next" at bounding box center [1060, 409] width 75 height 100
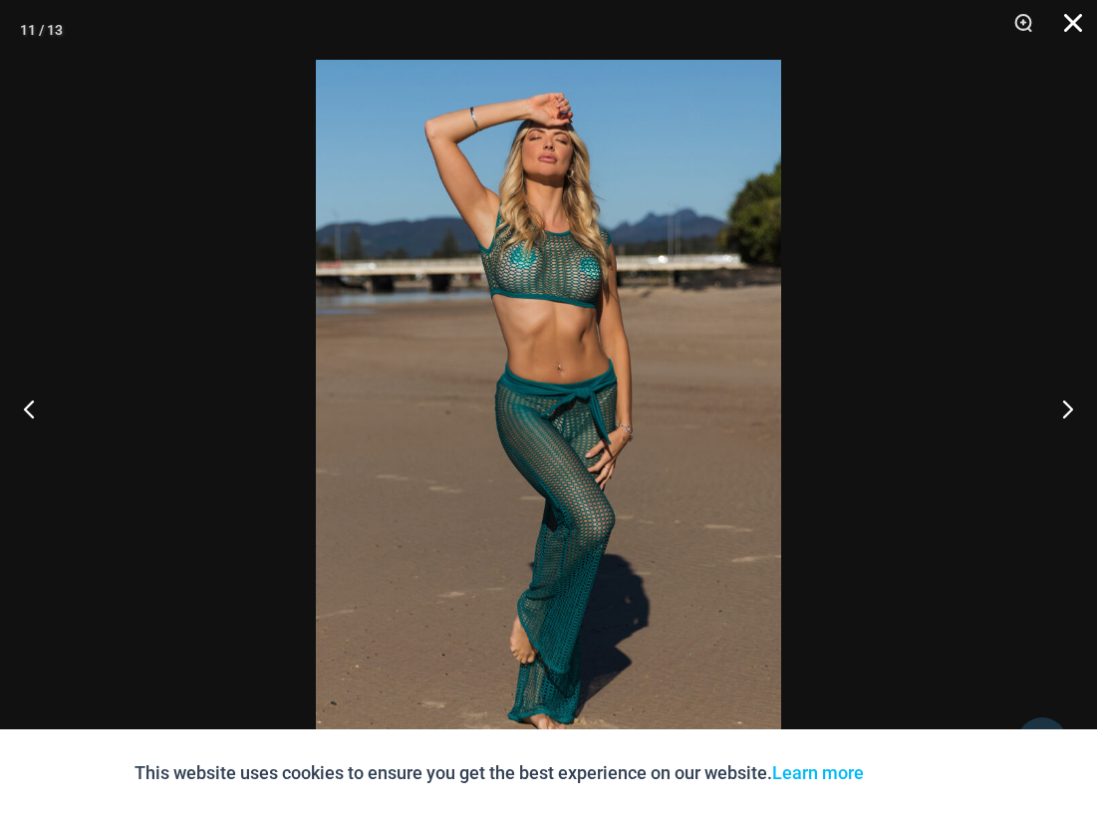
click at [1067, 24] on button "Close" at bounding box center [1067, 30] width 50 height 60
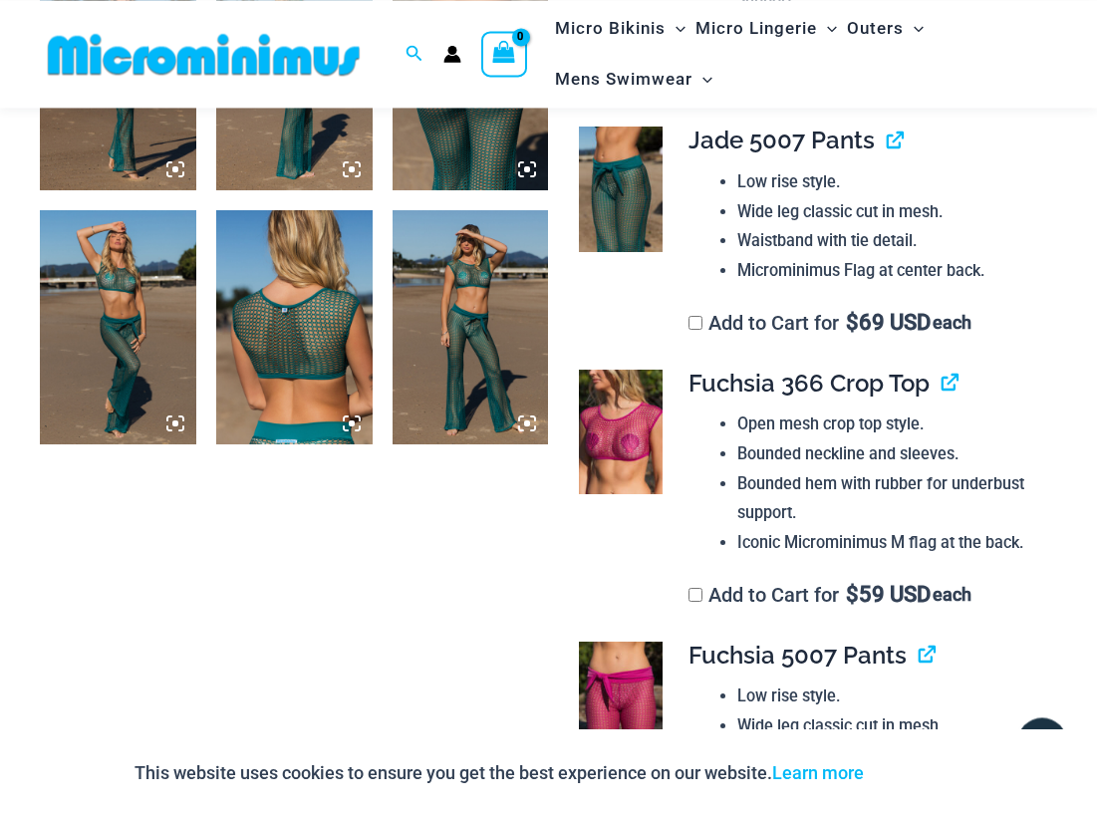
scroll to position [1525, 0]
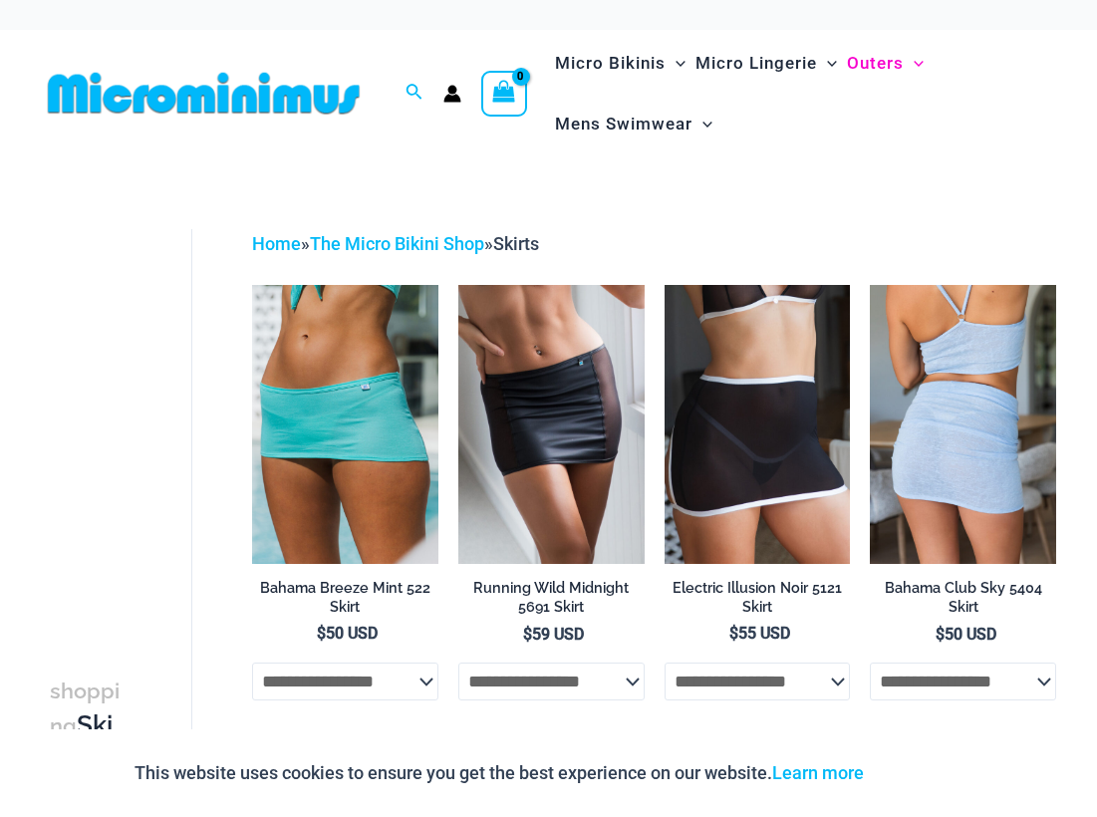
scroll to position [1, 0]
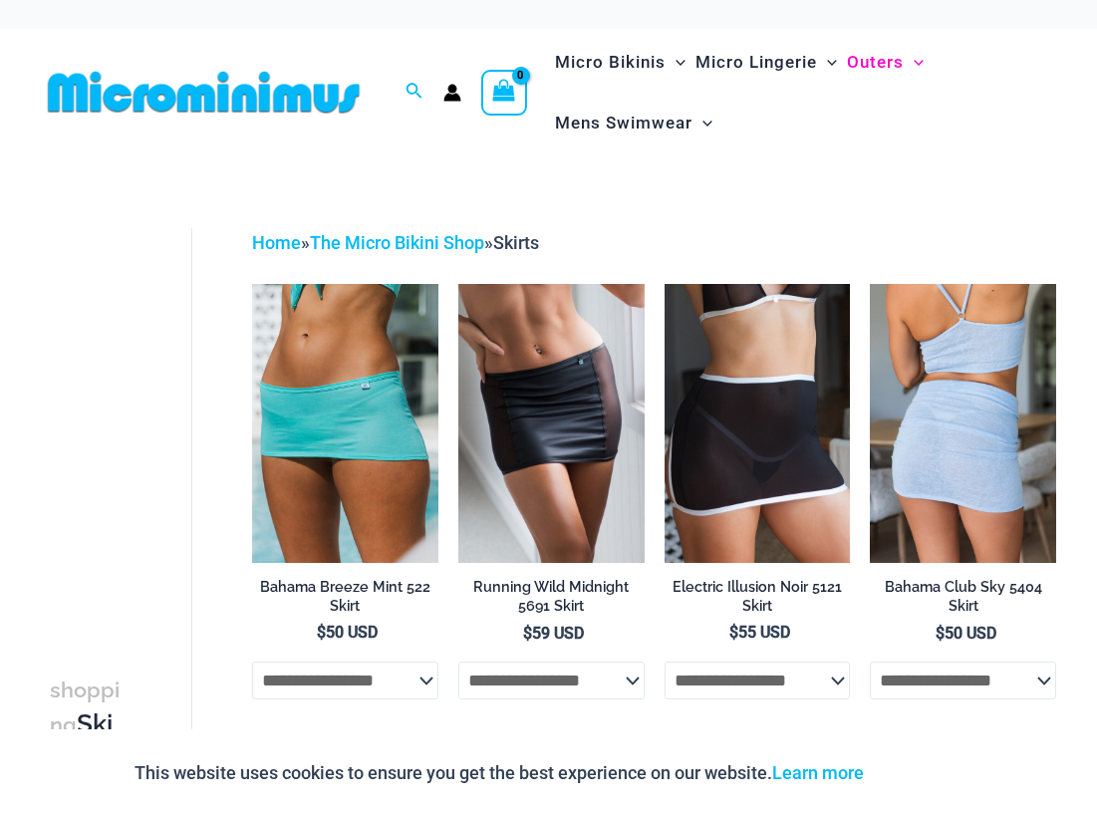
click at [938, 449] on img at bounding box center [963, 423] width 186 height 279
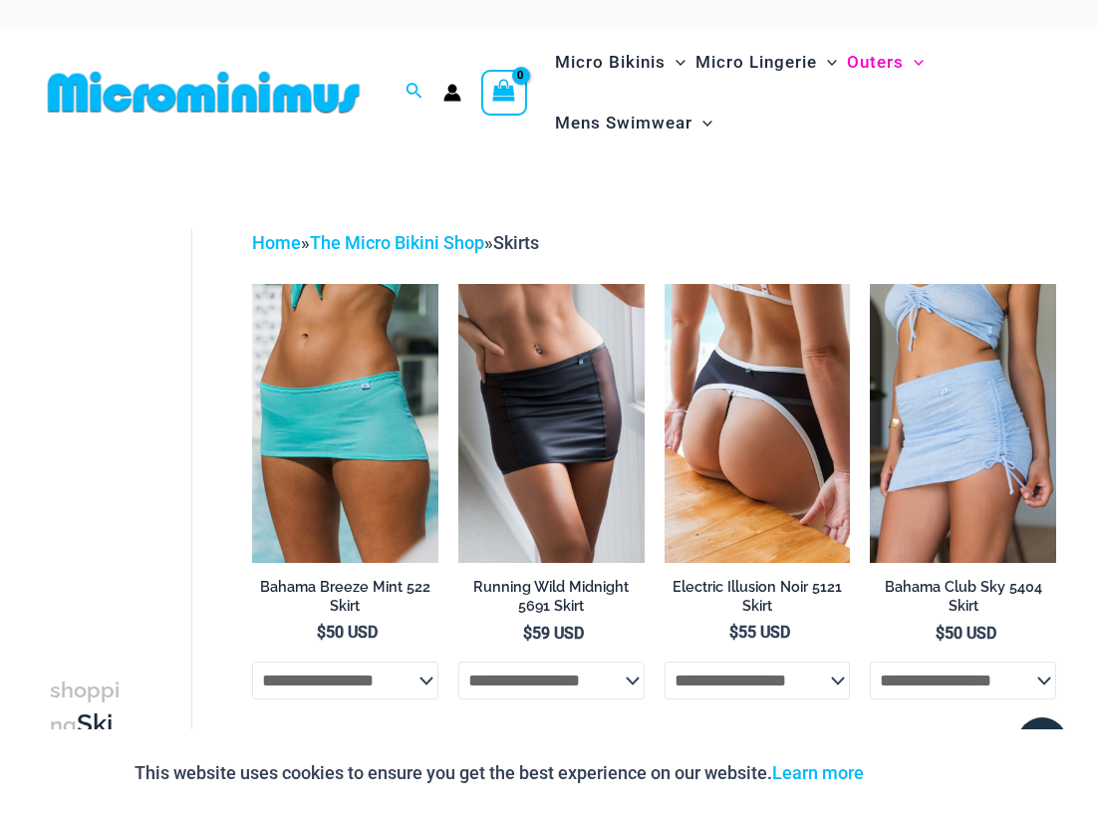
click at [710, 447] on img at bounding box center [758, 423] width 186 height 279
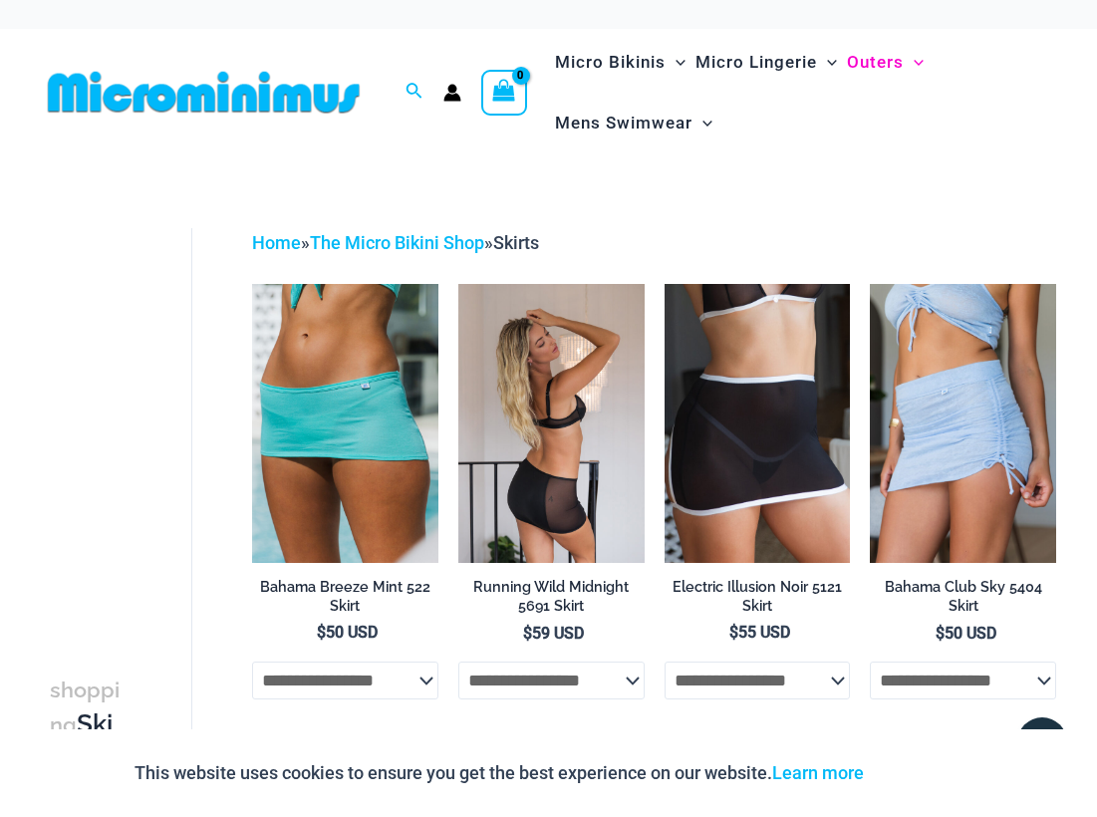
click at [547, 460] on img at bounding box center [552, 423] width 186 height 279
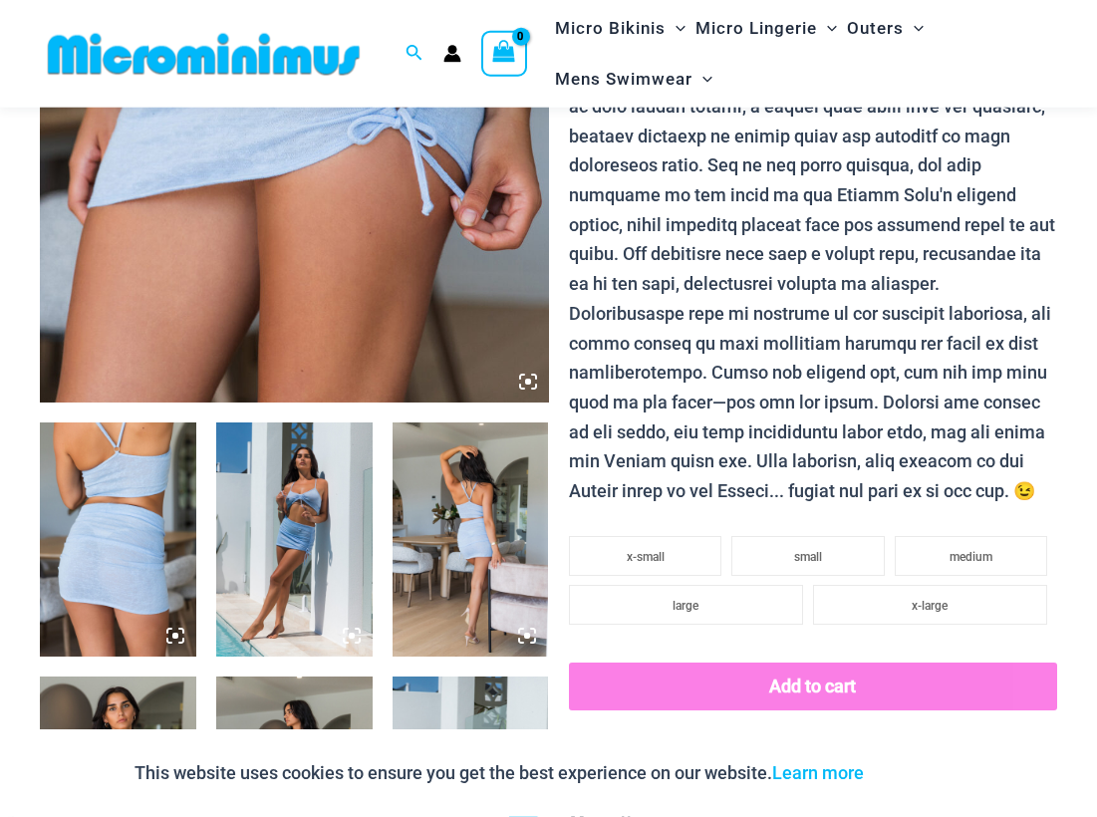
scroll to position [832, 0]
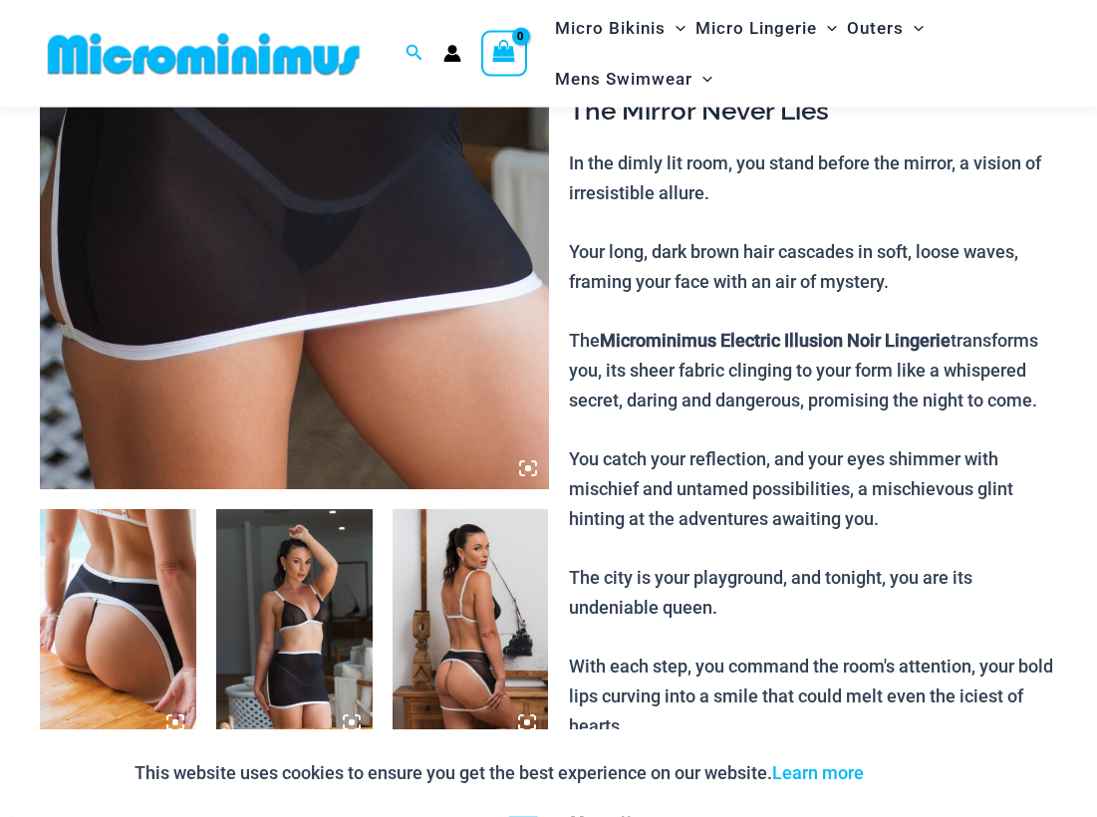
scroll to position [644, 0]
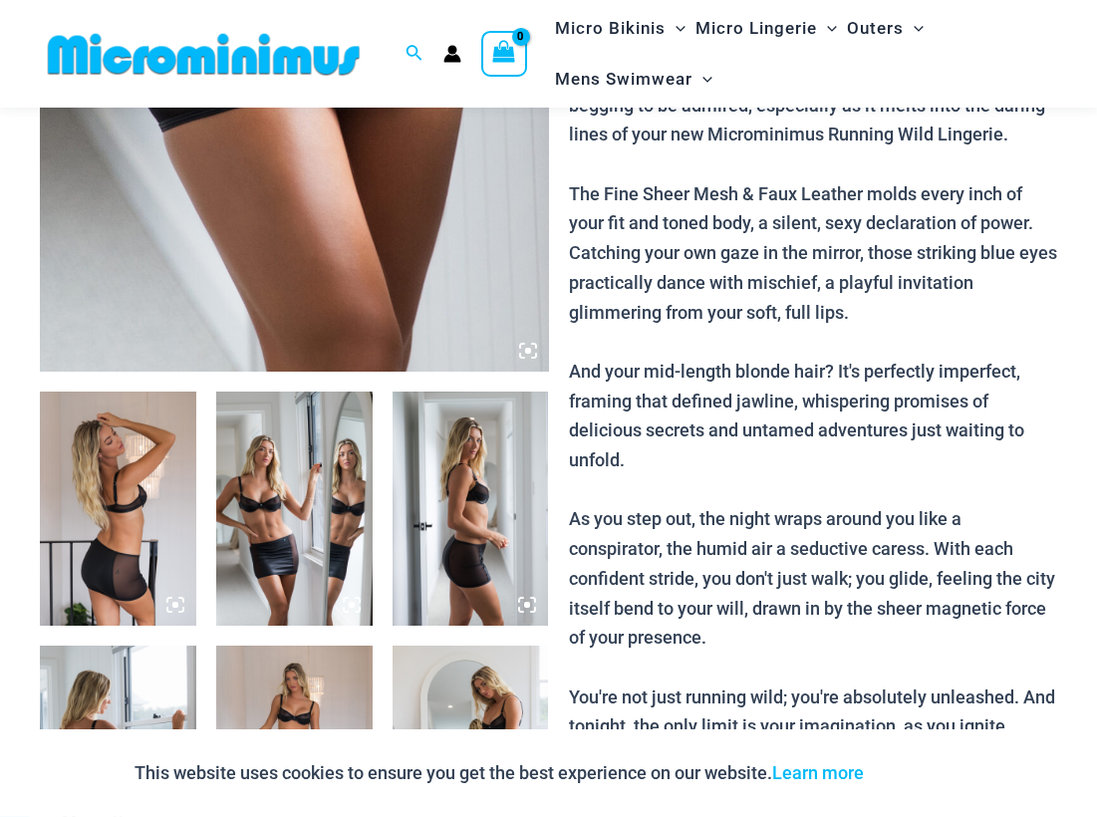
scroll to position [610, 0]
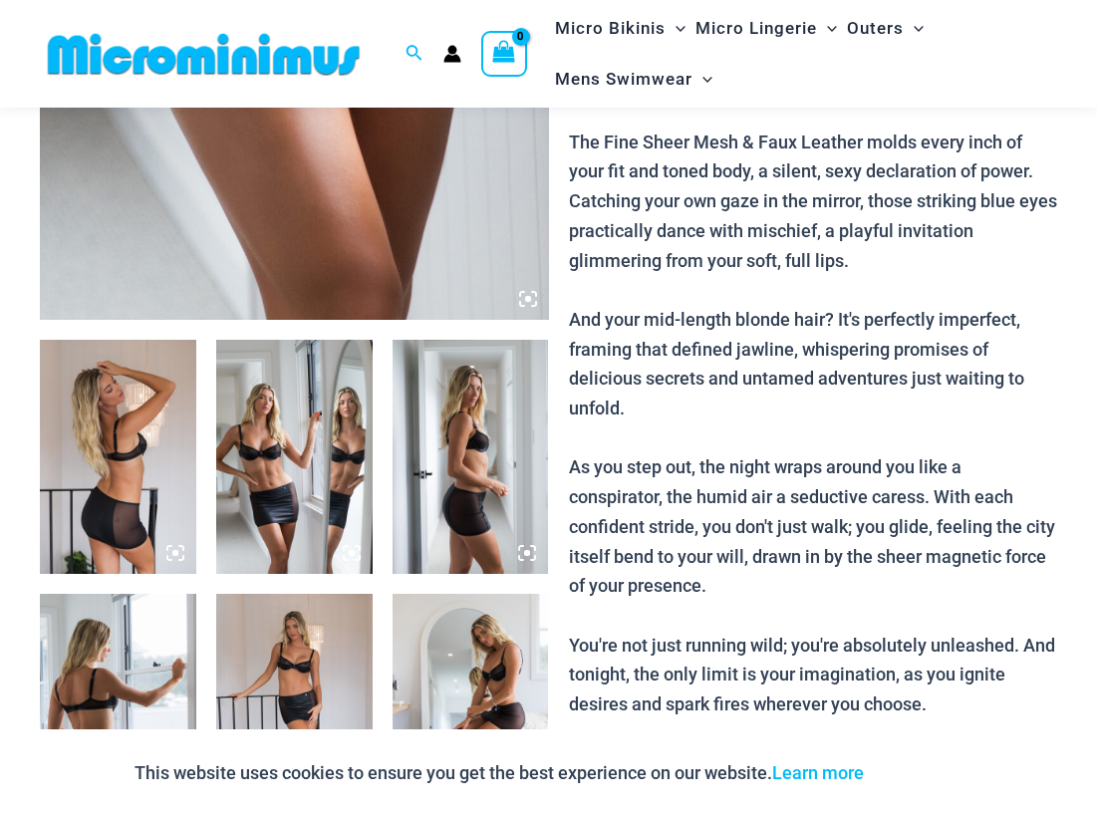
click at [260, 506] on img at bounding box center [294, 457] width 156 height 234
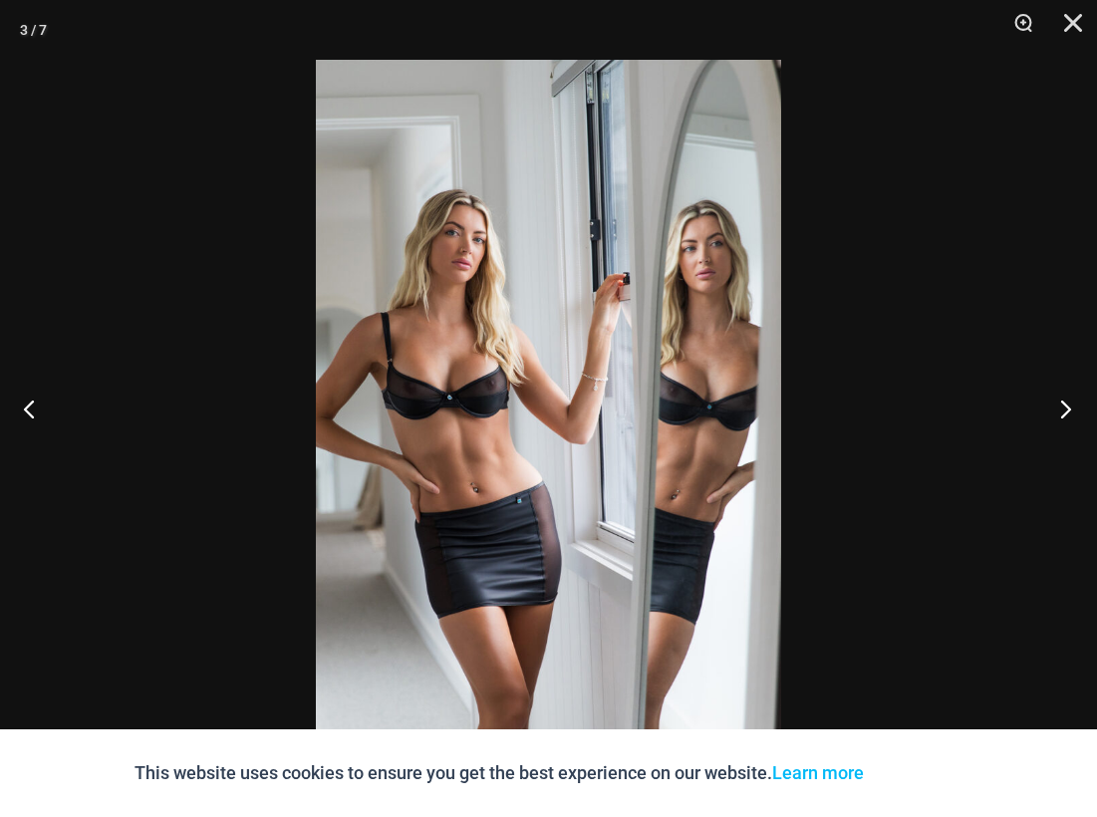
click at [1069, 406] on button "Next" at bounding box center [1060, 409] width 75 height 100
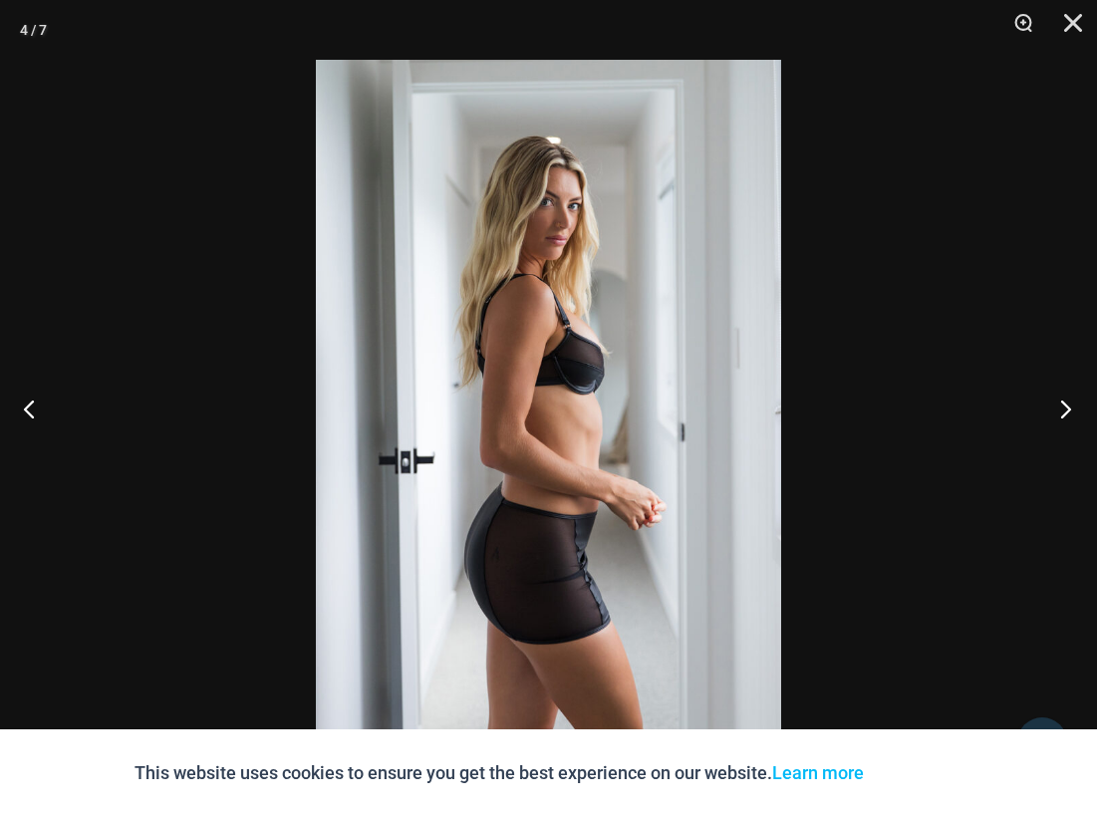
click at [1069, 406] on button "Next" at bounding box center [1060, 409] width 75 height 100
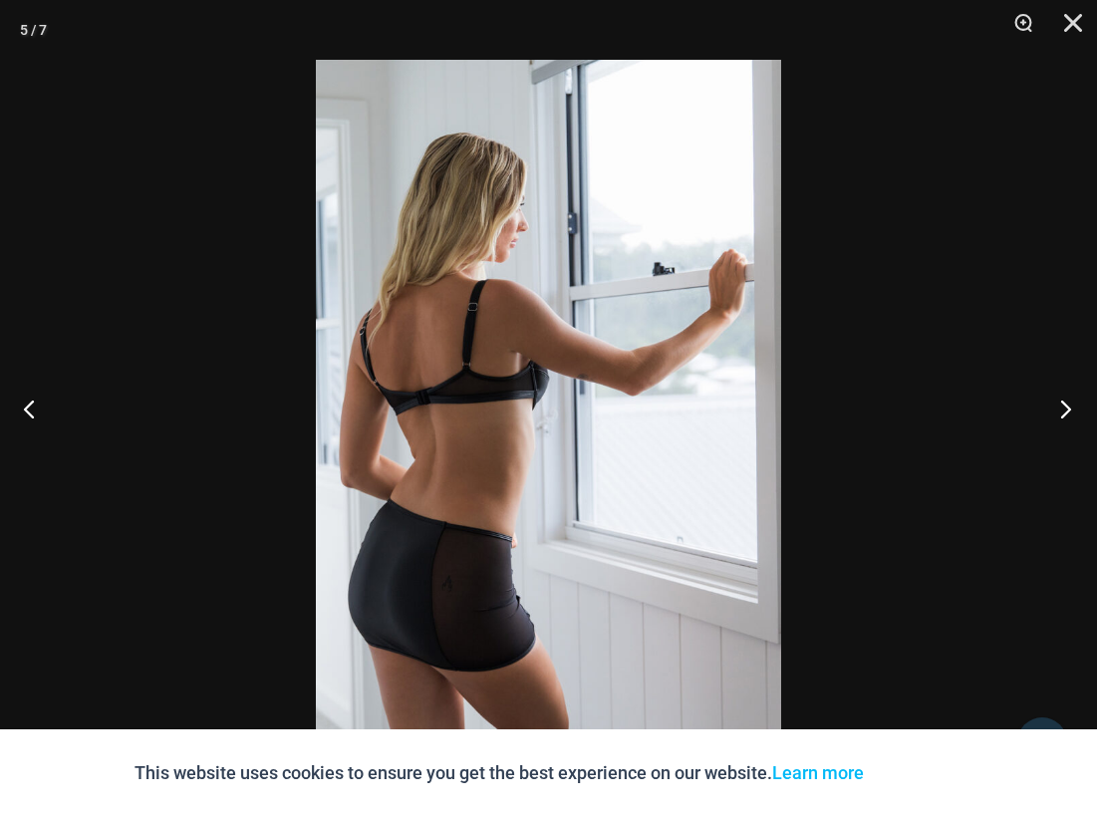
click at [1069, 405] on button "Next" at bounding box center [1060, 409] width 75 height 100
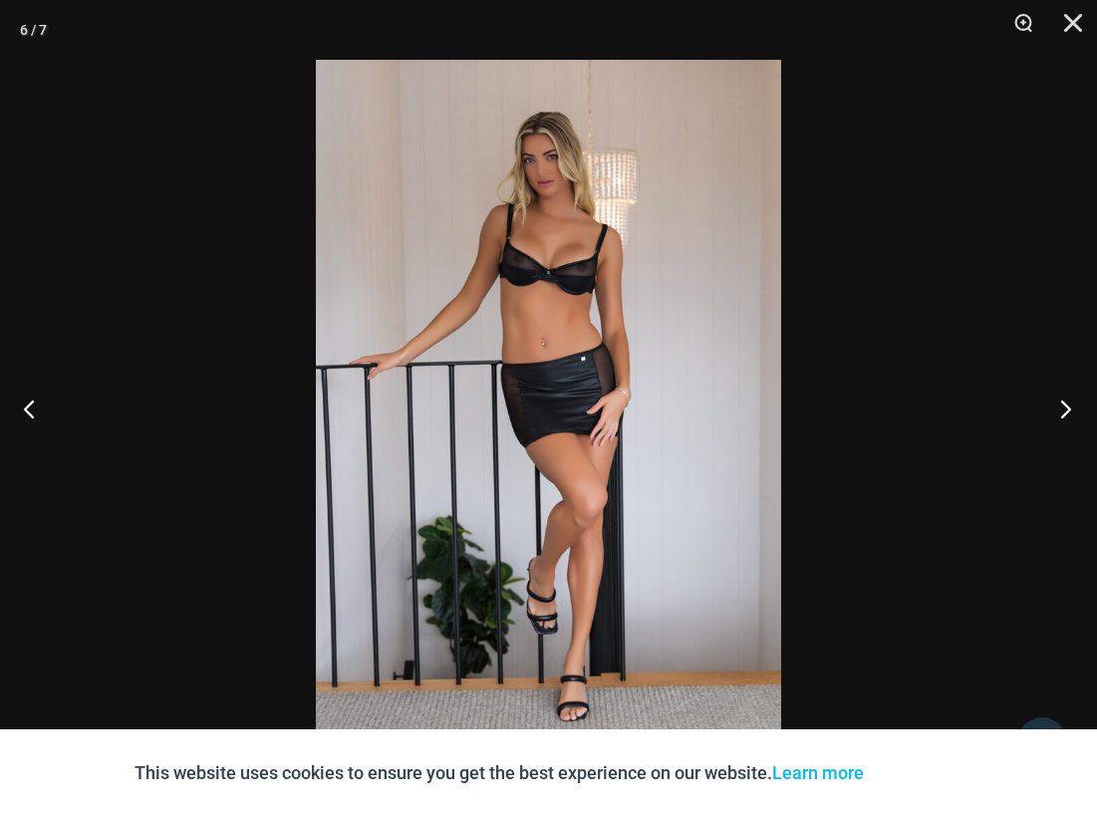
click at [1069, 405] on button "Next" at bounding box center [1060, 409] width 75 height 100
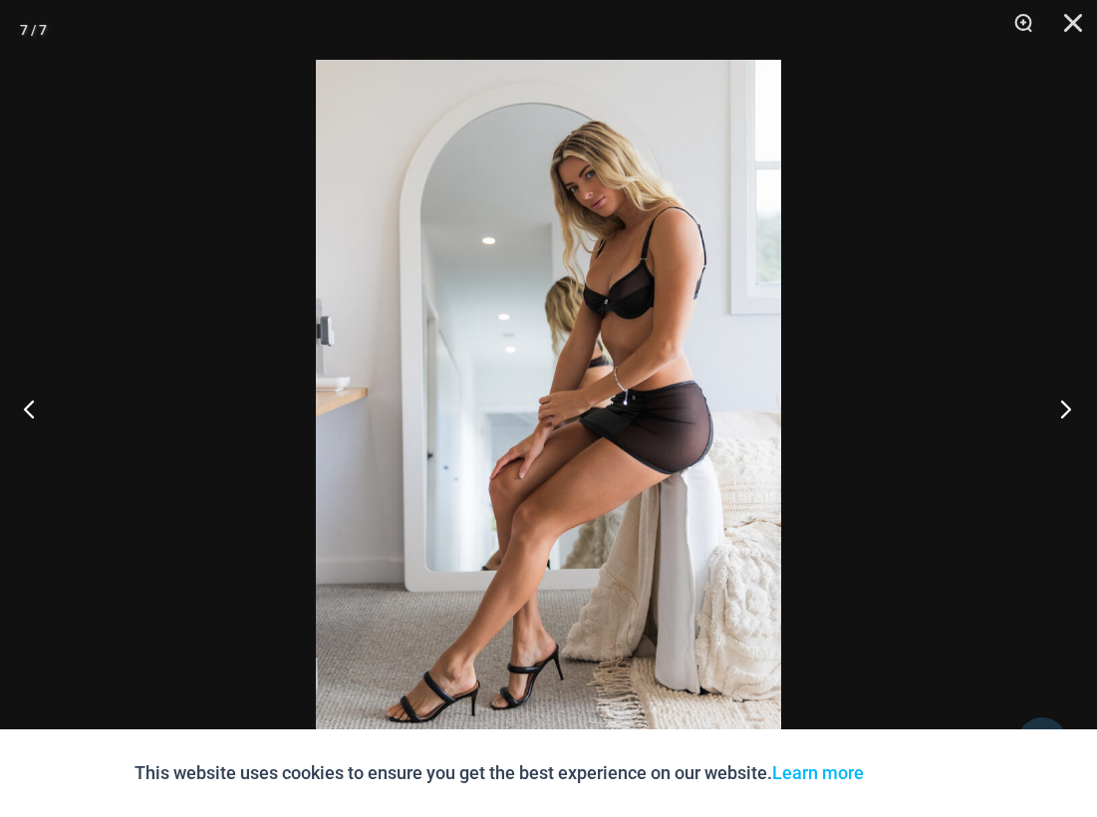
click at [1069, 405] on button "Next" at bounding box center [1060, 409] width 75 height 100
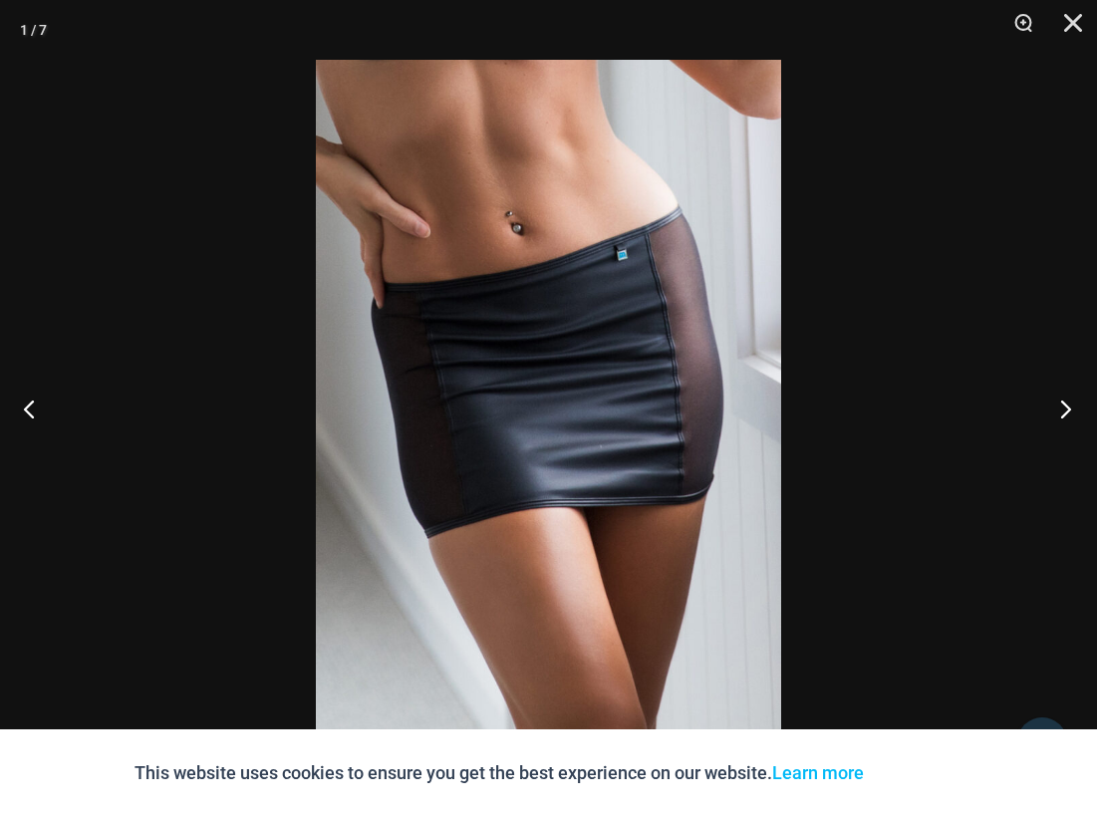
click at [1069, 405] on button "Next" at bounding box center [1060, 409] width 75 height 100
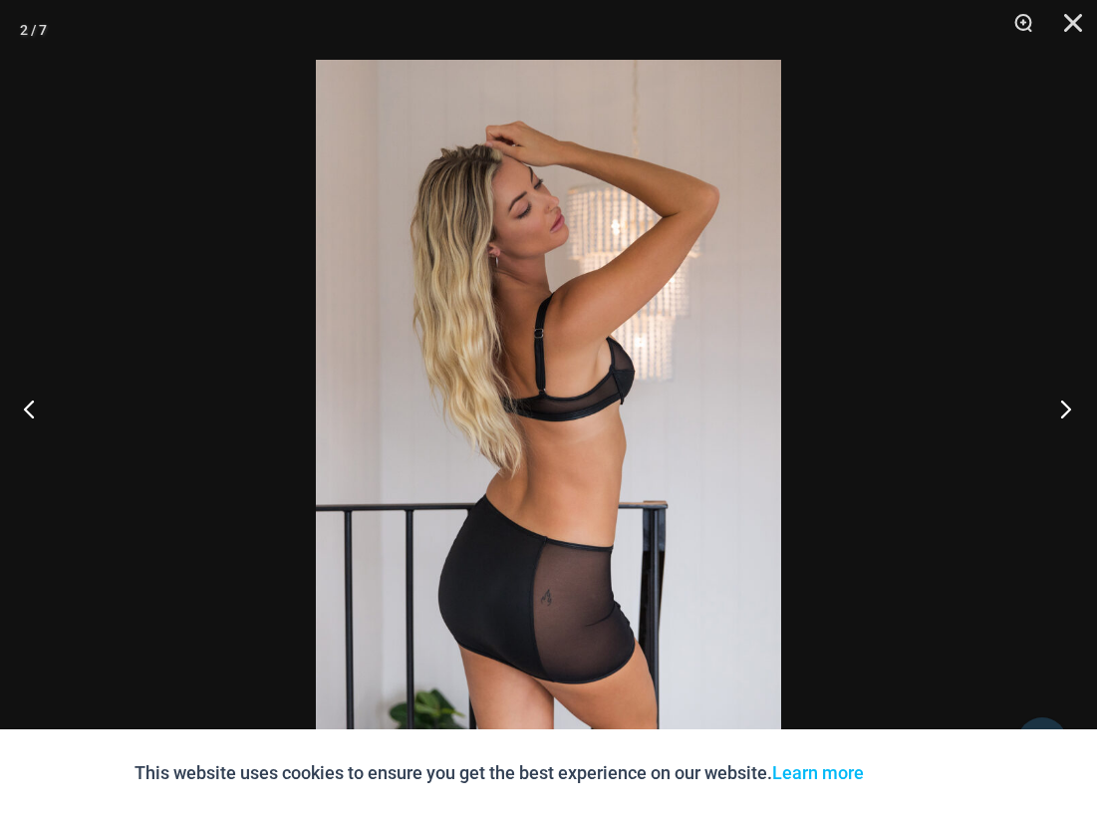
click at [1069, 405] on button "Next" at bounding box center [1060, 409] width 75 height 100
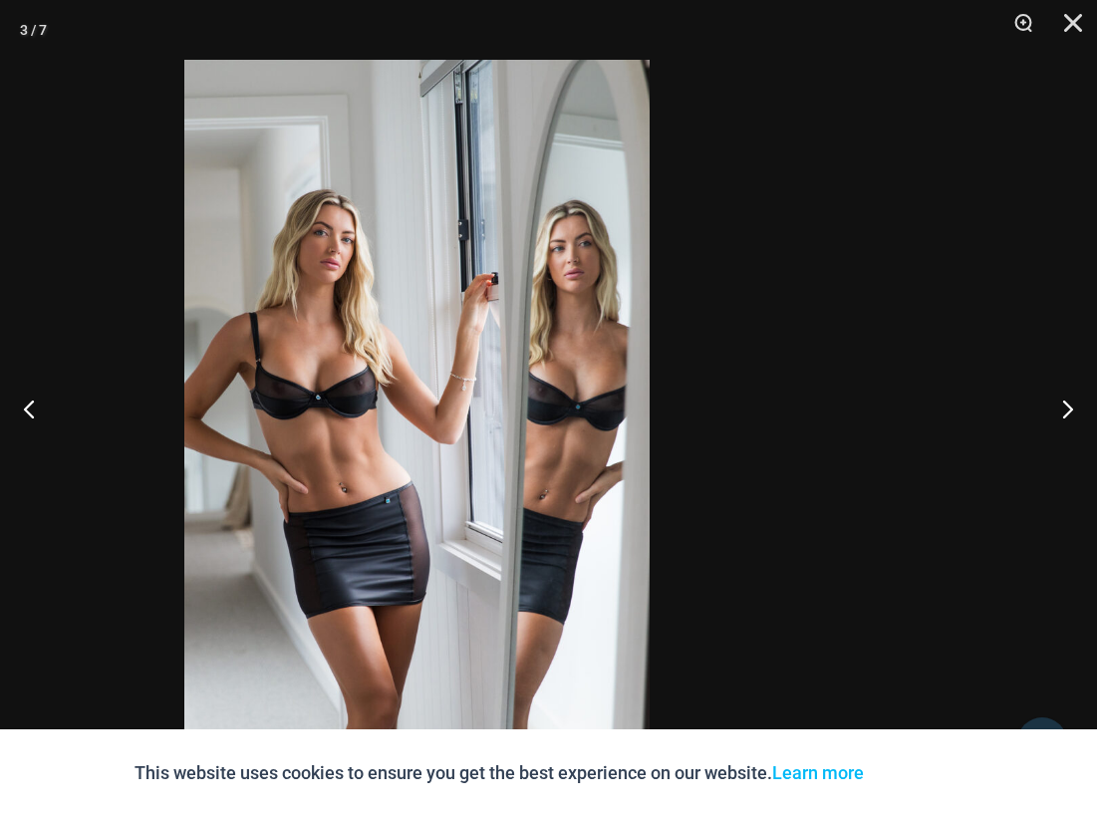
click at [512, 491] on img at bounding box center [416, 409] width 465 height 698
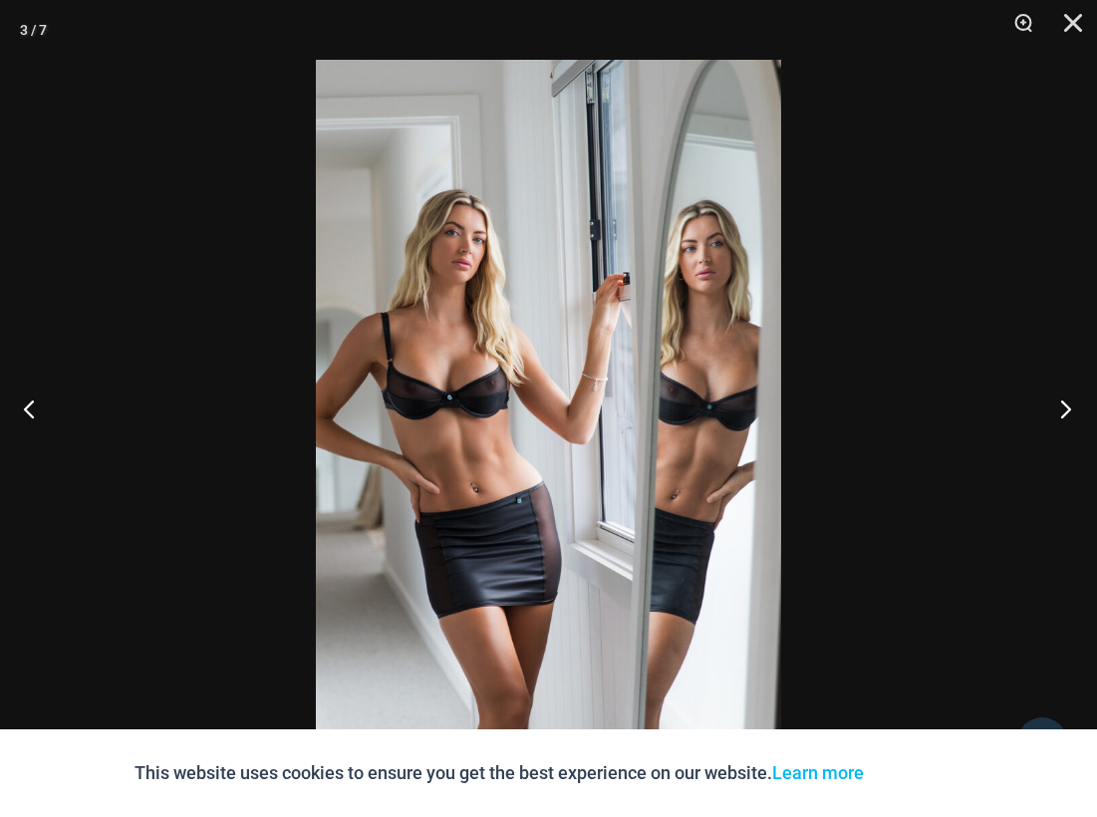
click at [1064, 404] on button "Next" at bounding box center [1060, 409] width 75 height 100
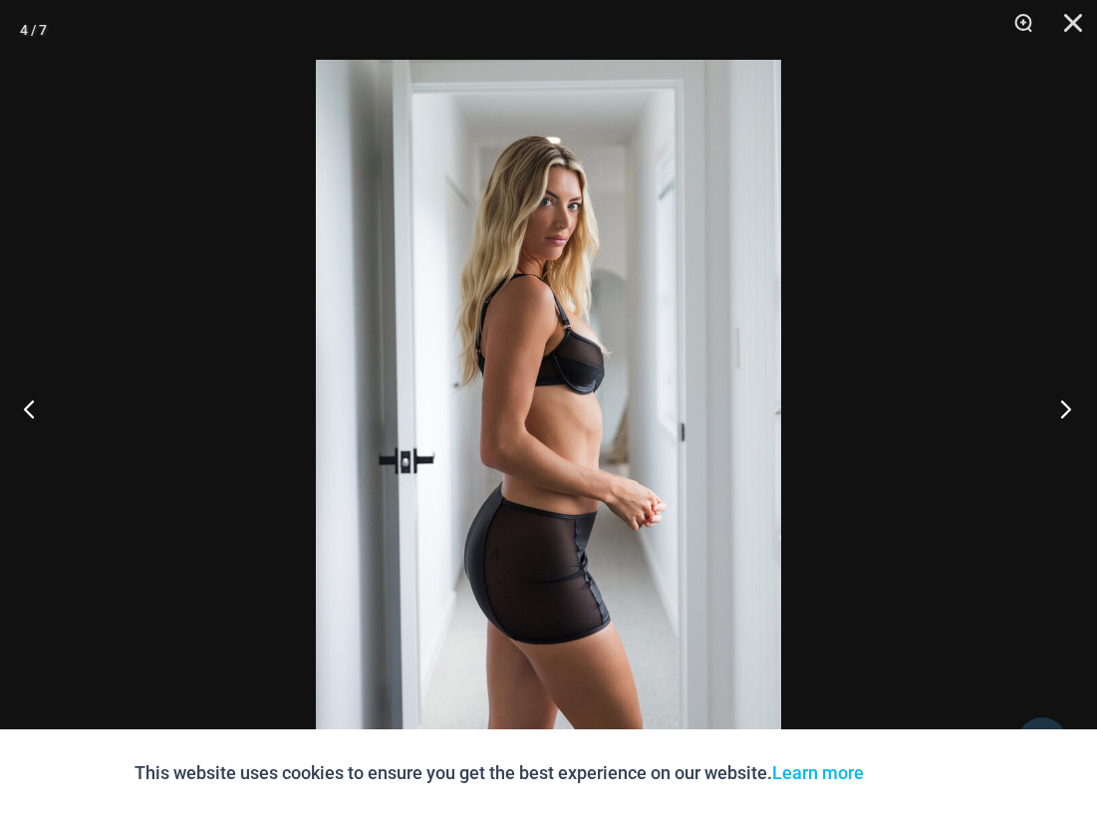
click at [1064, 404] on button "Next" at bounding box center [1060, 409] width 75 height 100
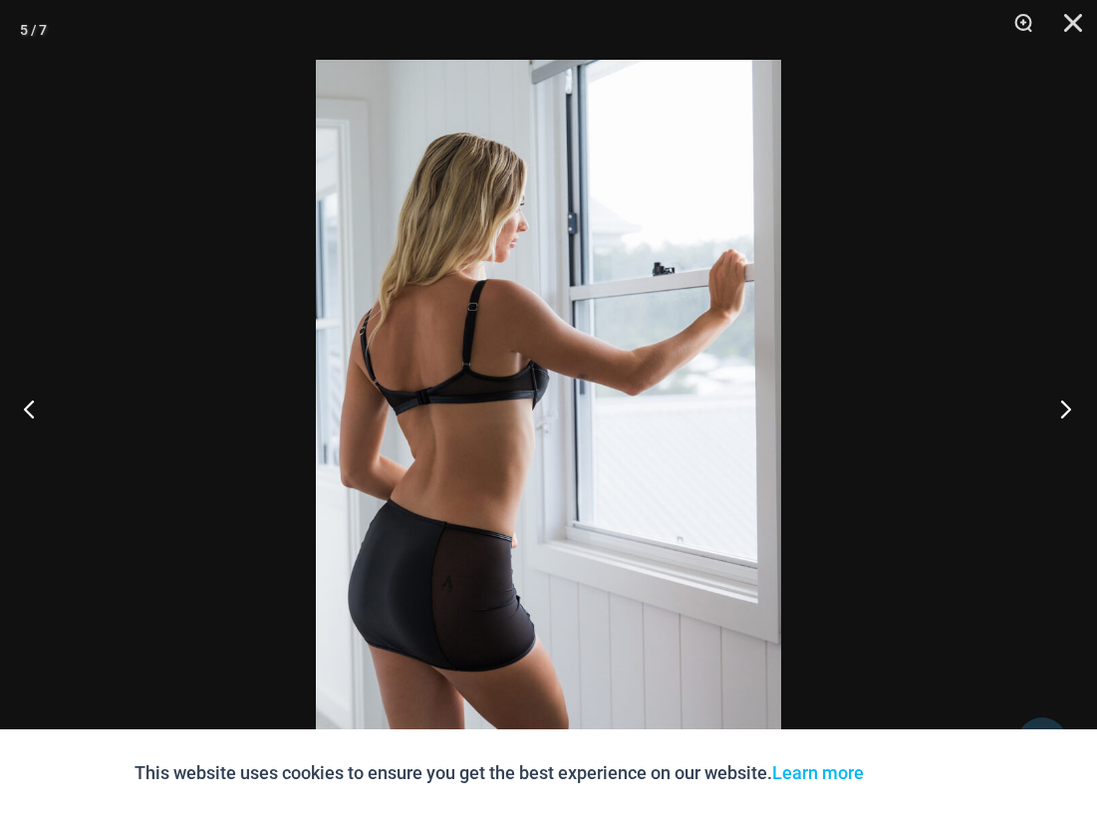
click at [1065, 403] on button "Next" at bounding box center [1060, 409] width 75 height 100
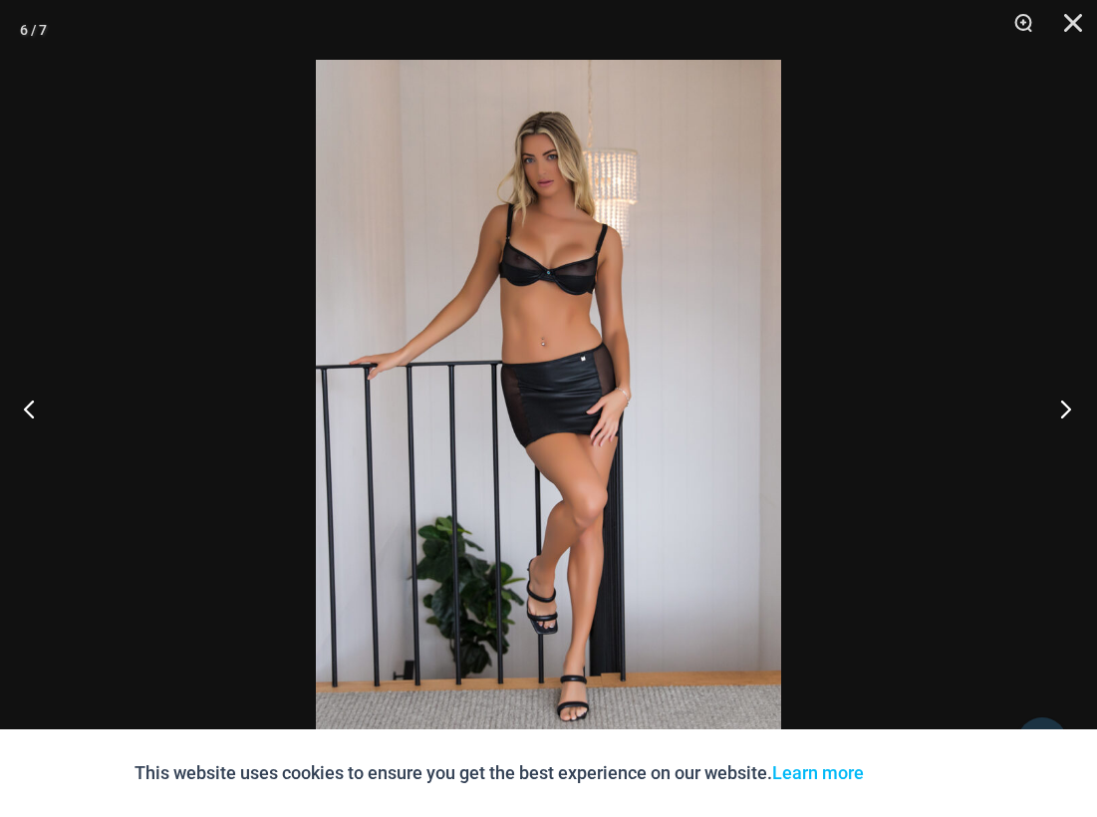
click at [1065, 403] on button "Next" at bounding box center [1060, 409] width 75 height 100
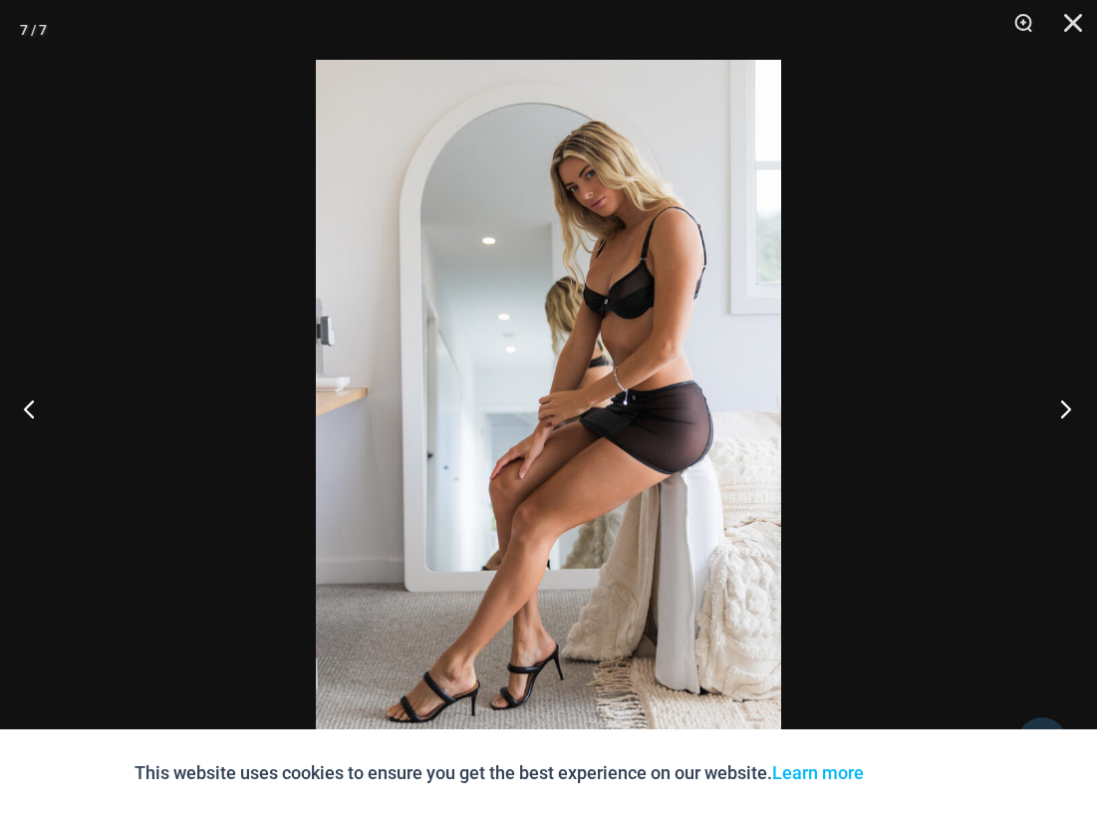
click at [1065, 403] on button "Next" at bounding box center [1060, 409] width 75 height 100
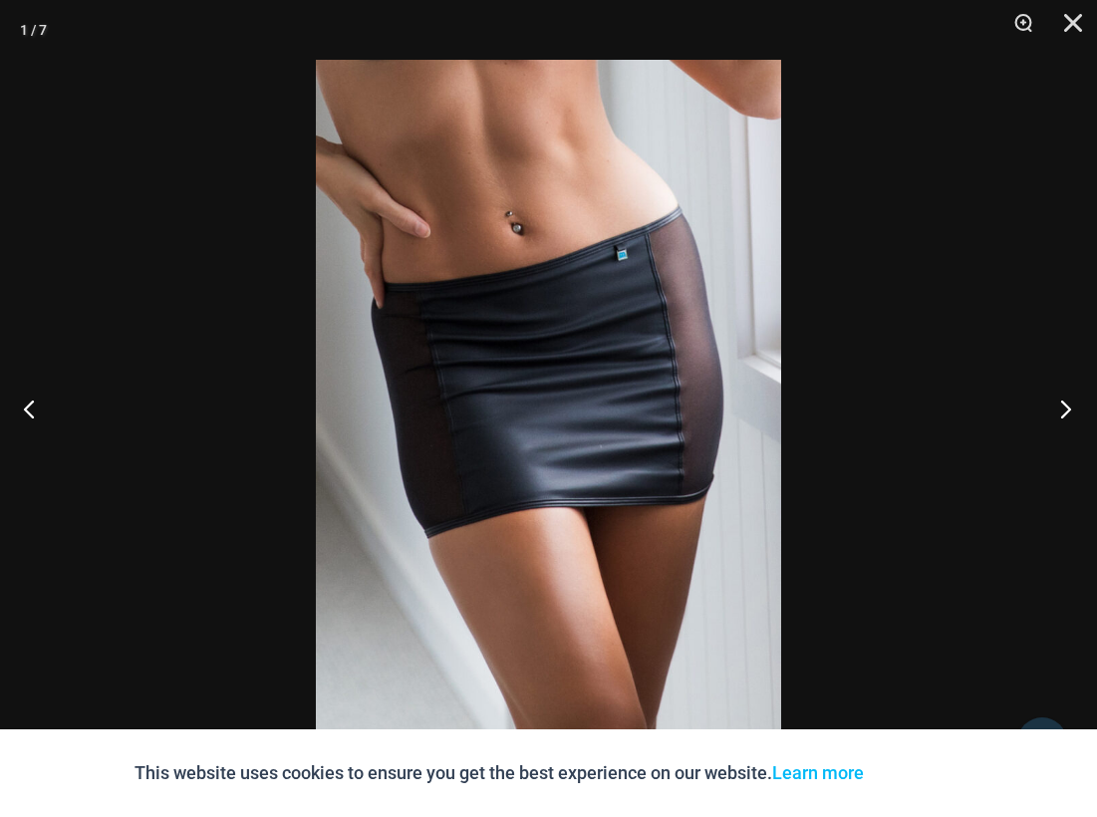
click at [1065, 403] on button "Next" at bounding box center [1060, 409] width 75 height 100
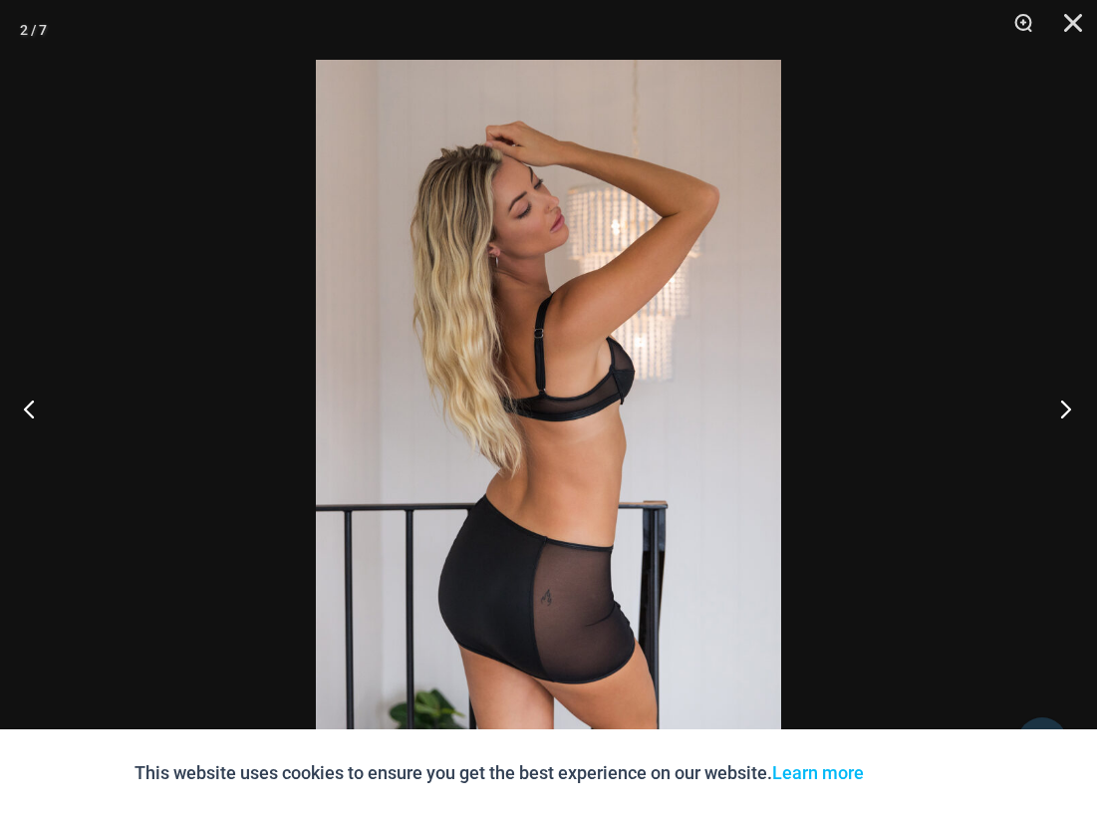
click at [1065, 403] on button "Next" at bounding box center [1060, 409] width 75 height 100
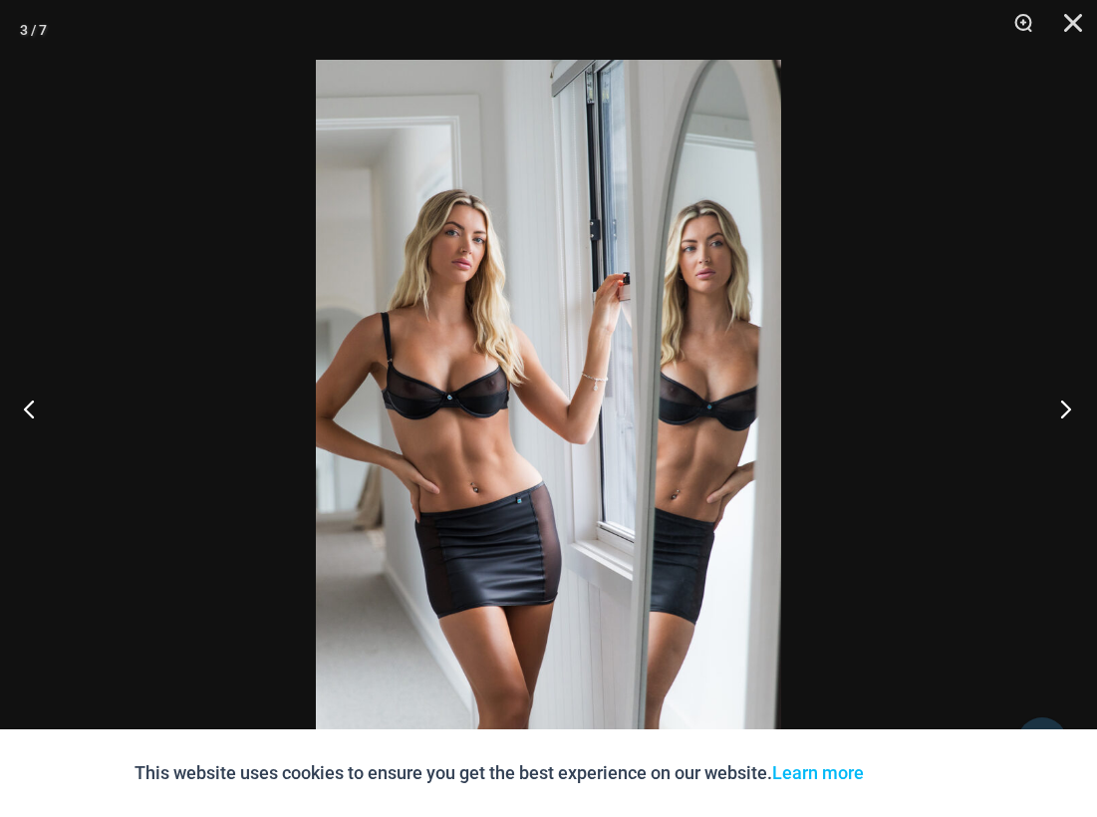
click at [1065, 403] on button "Next" at bounding box center [1060, 409] width 75 height 100
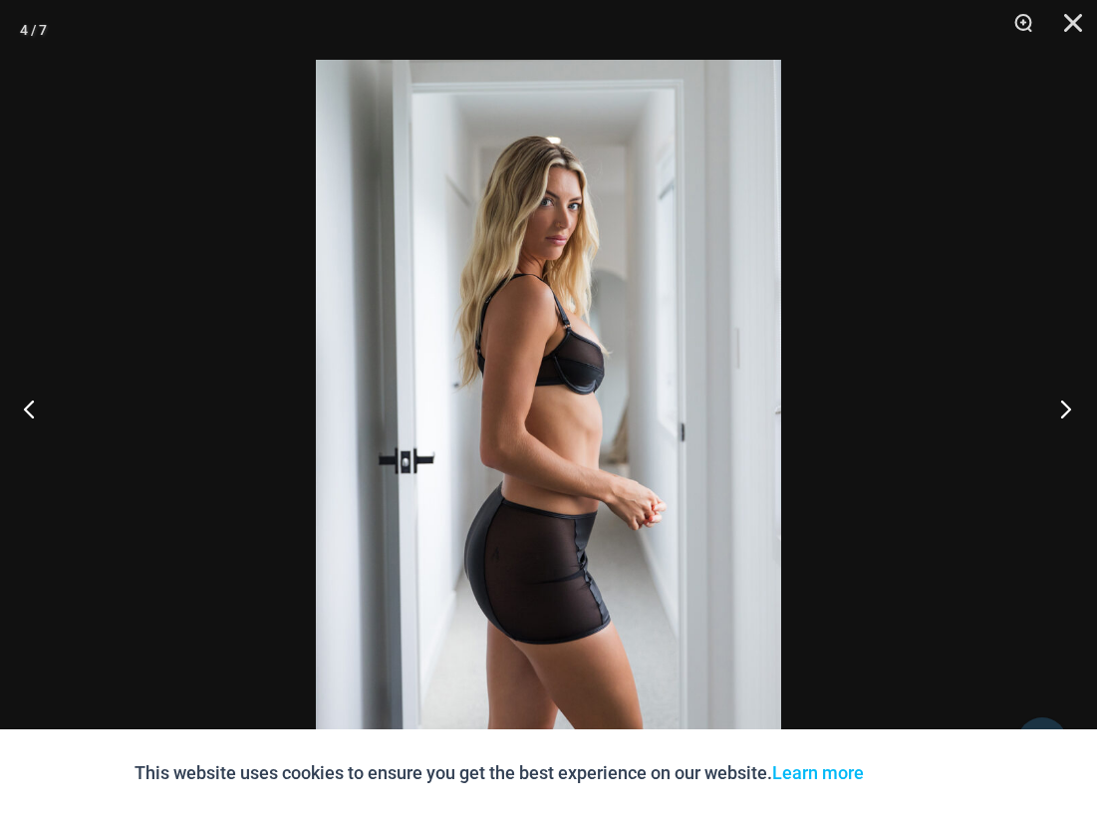
click at [1065, 405] on button "Next" at bounding box center [1060, 409] width 75 height 100
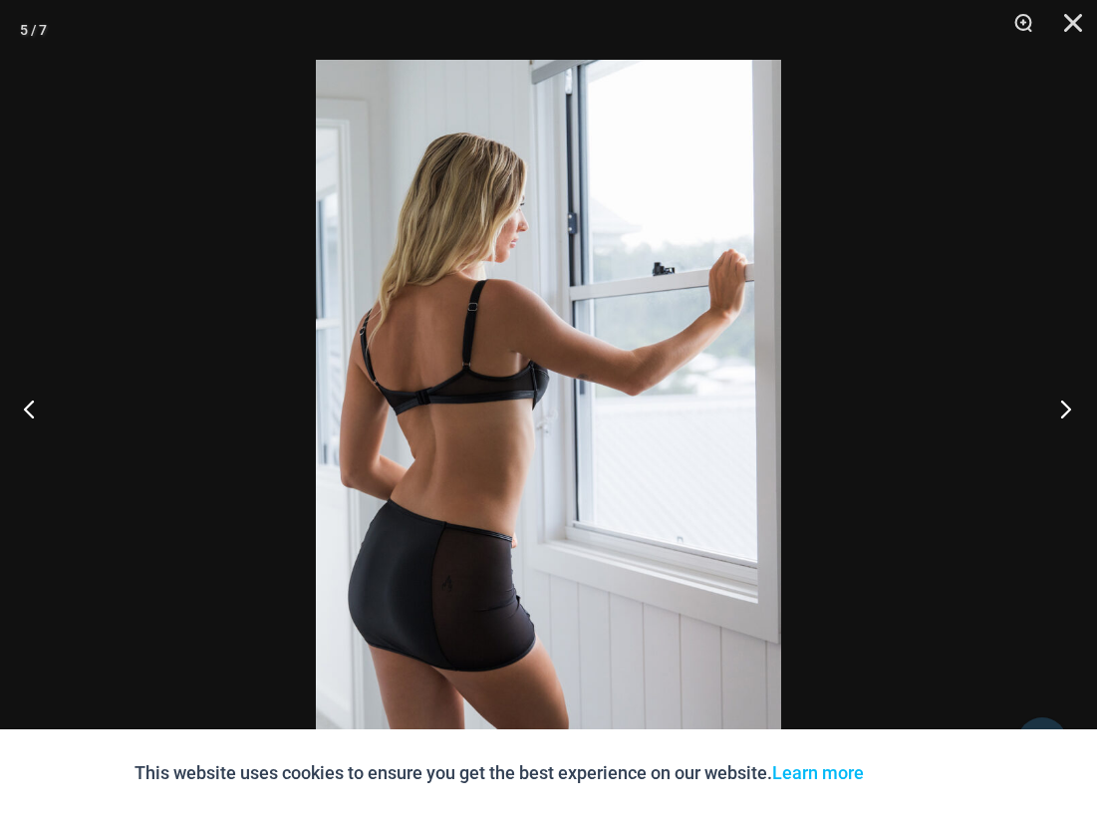
click at [1065, 405] on button "Next" at bounding box center [1060, 409] width 75 height 100
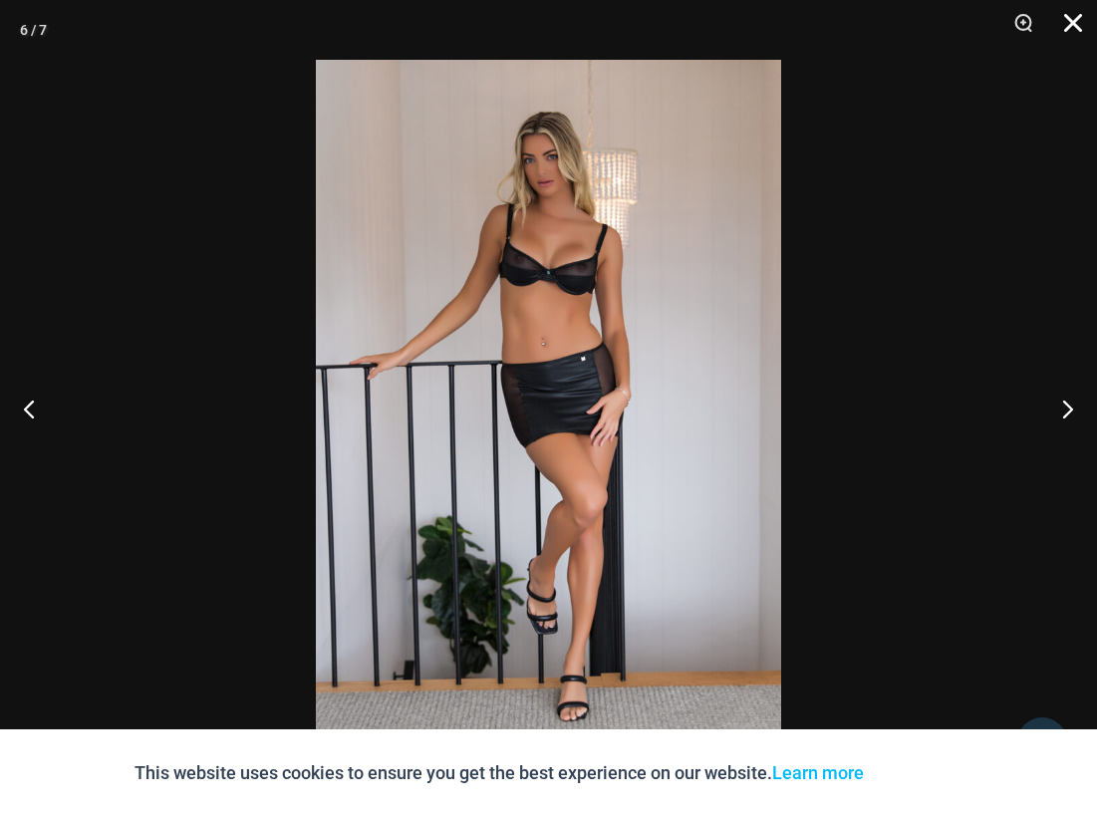
click at [1084, 14] on button "Close" at bounding box center [1067, 30] width 50 height 60
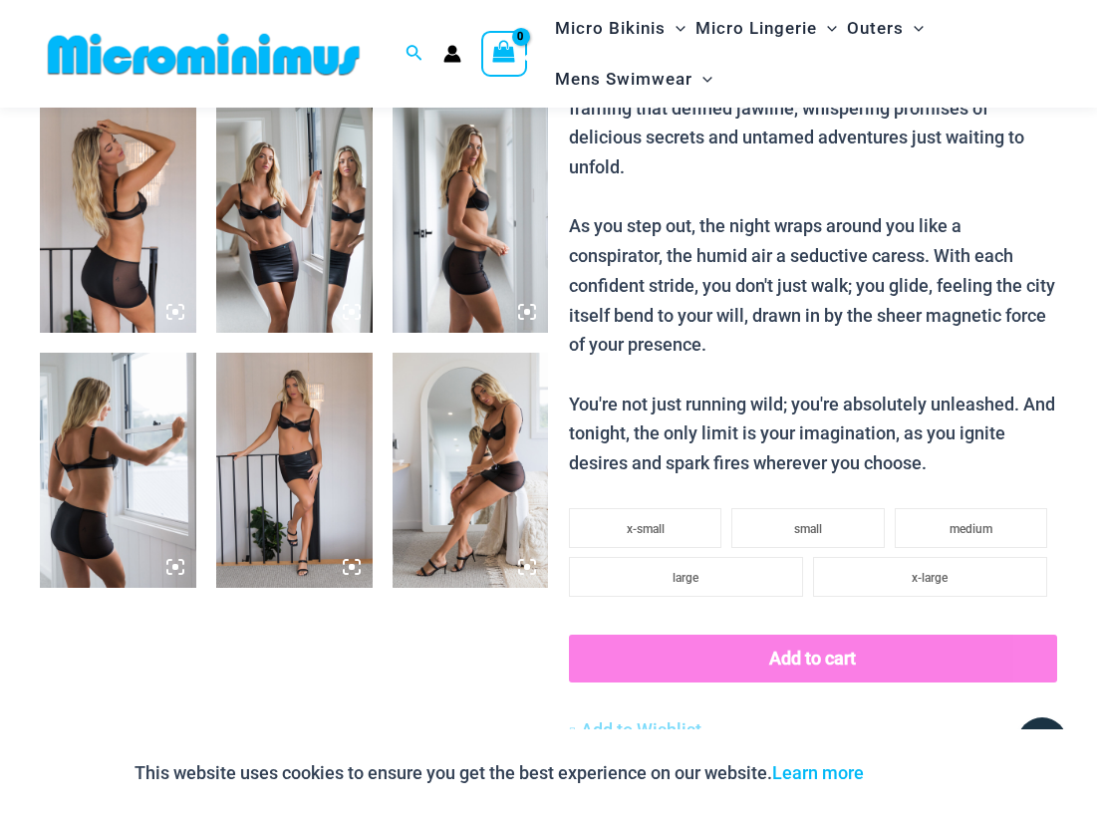
scroll to position [915, 0]
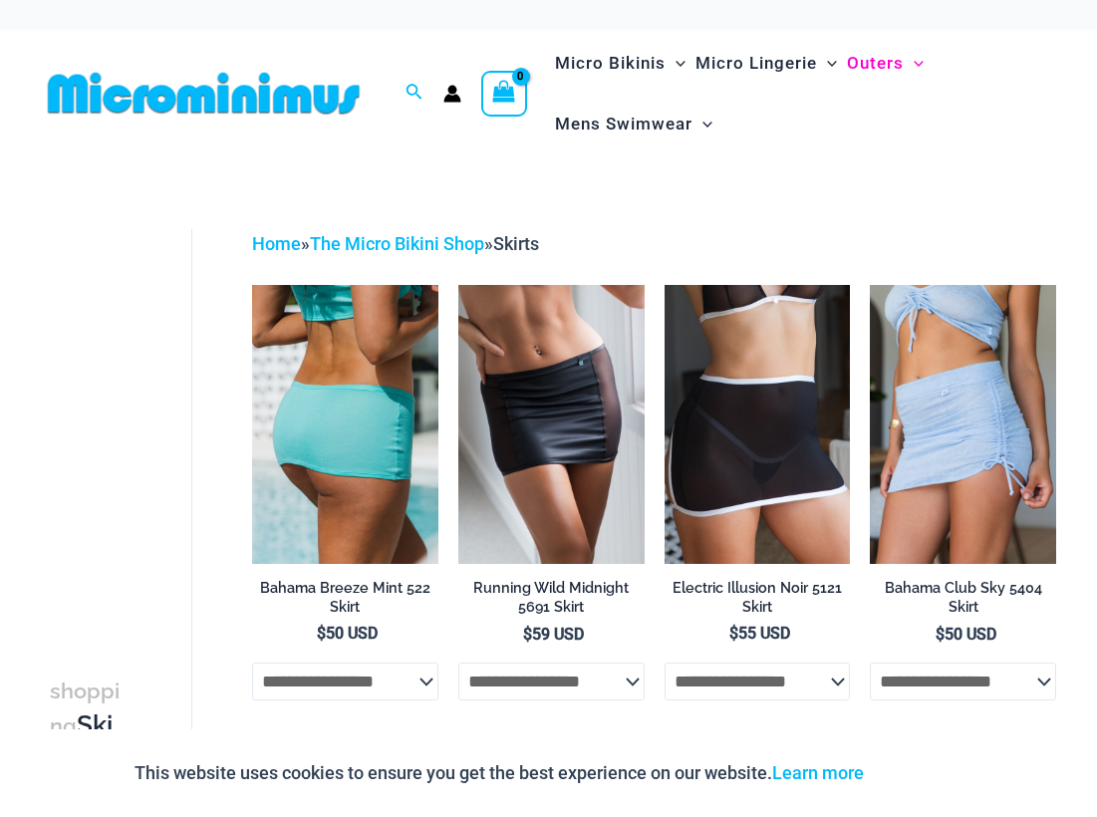
click at [395, 357] on img at bounding box center [345, 424] width 186 height 279
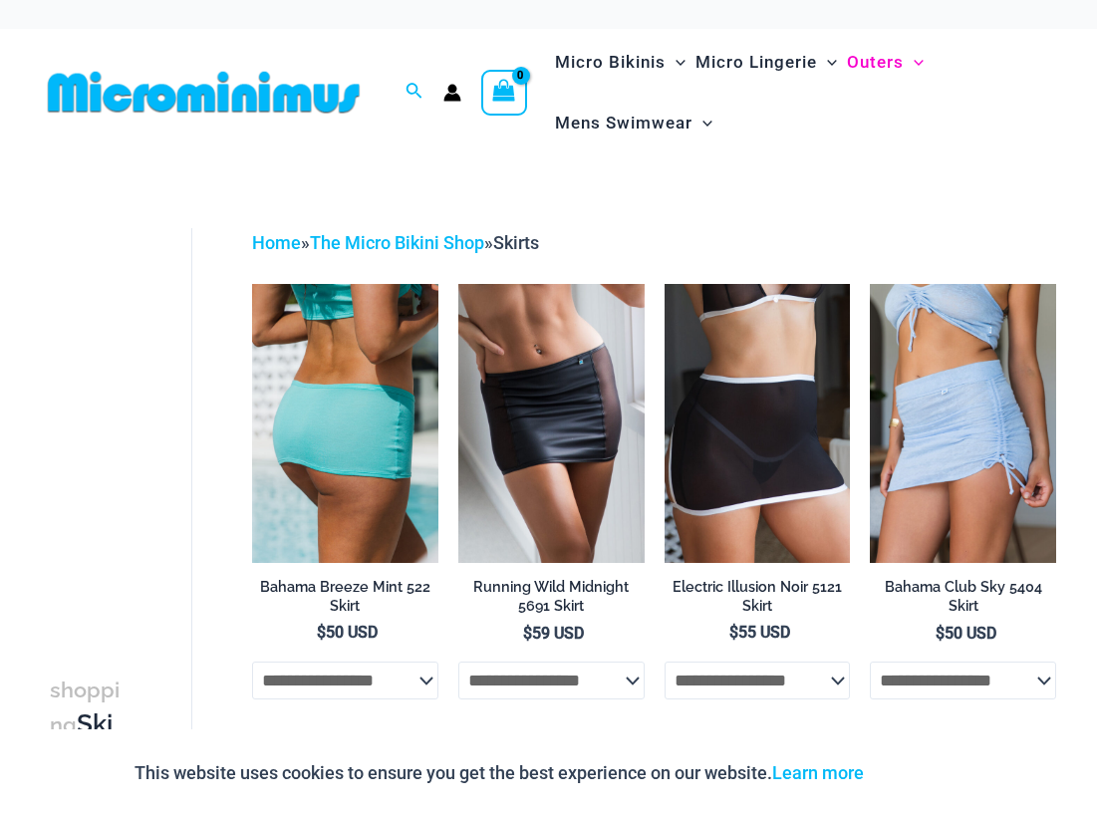
scroll to position [1, 0]
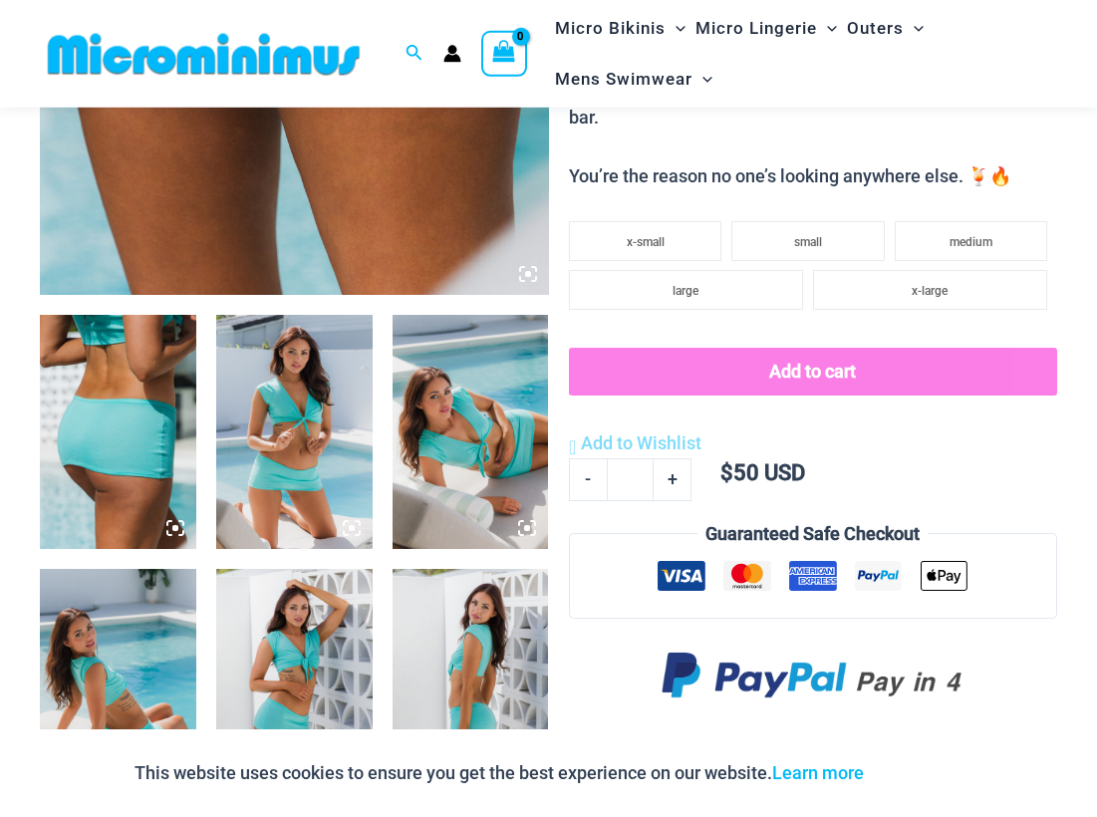
scroll to position [672, 0]
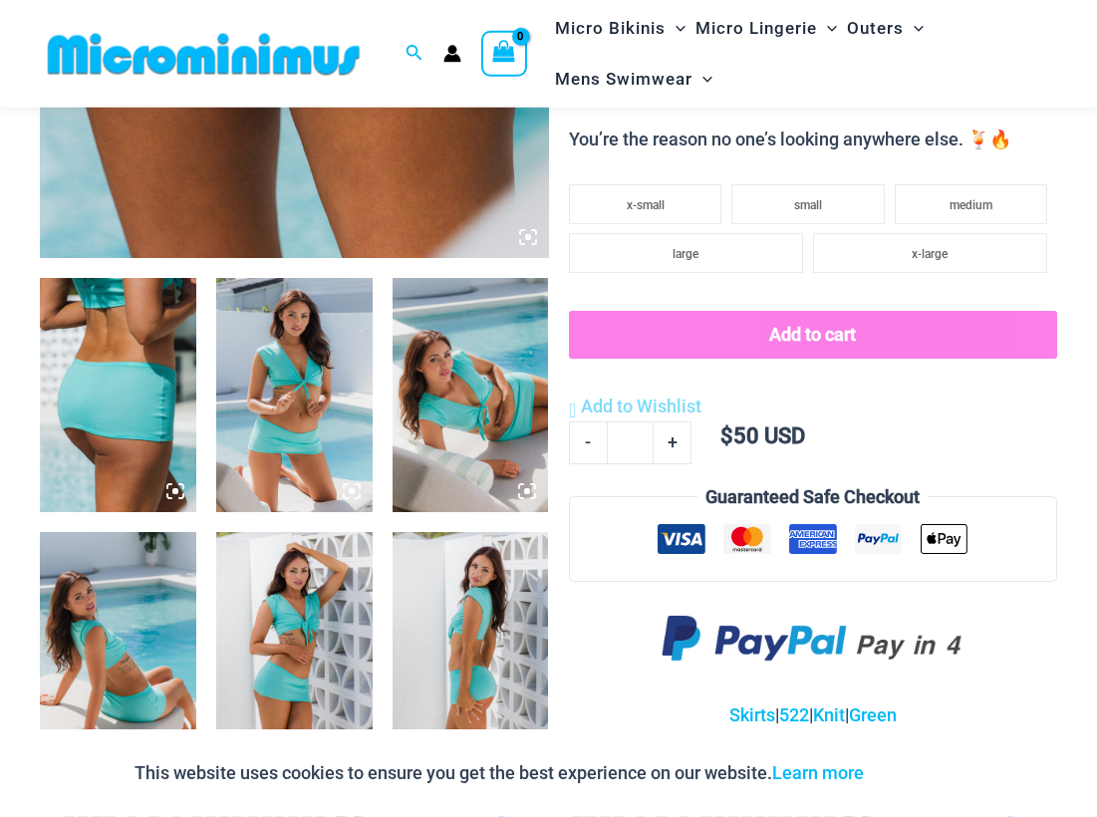
click at [304, 444] on img at bounding box center [294, 395] width 156 height 234
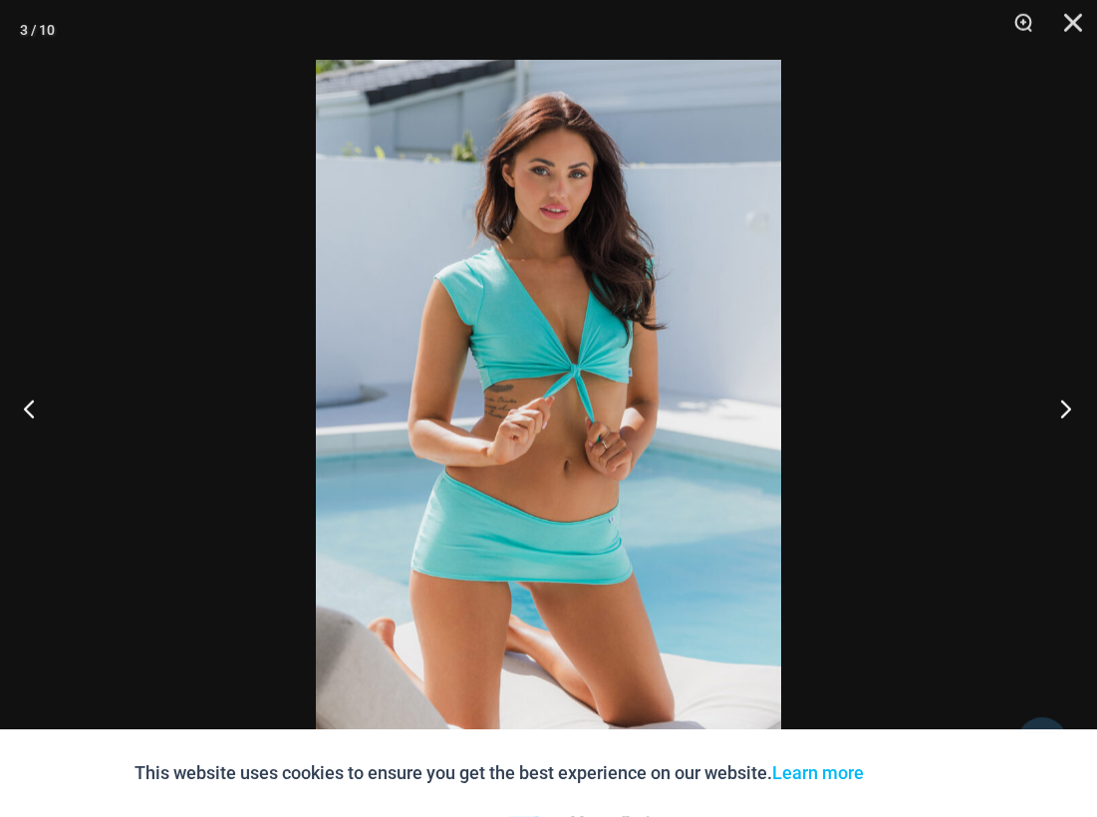
click at [1059, 399] on button "Next" at bounding box center [1060, 409] width 75 height 100
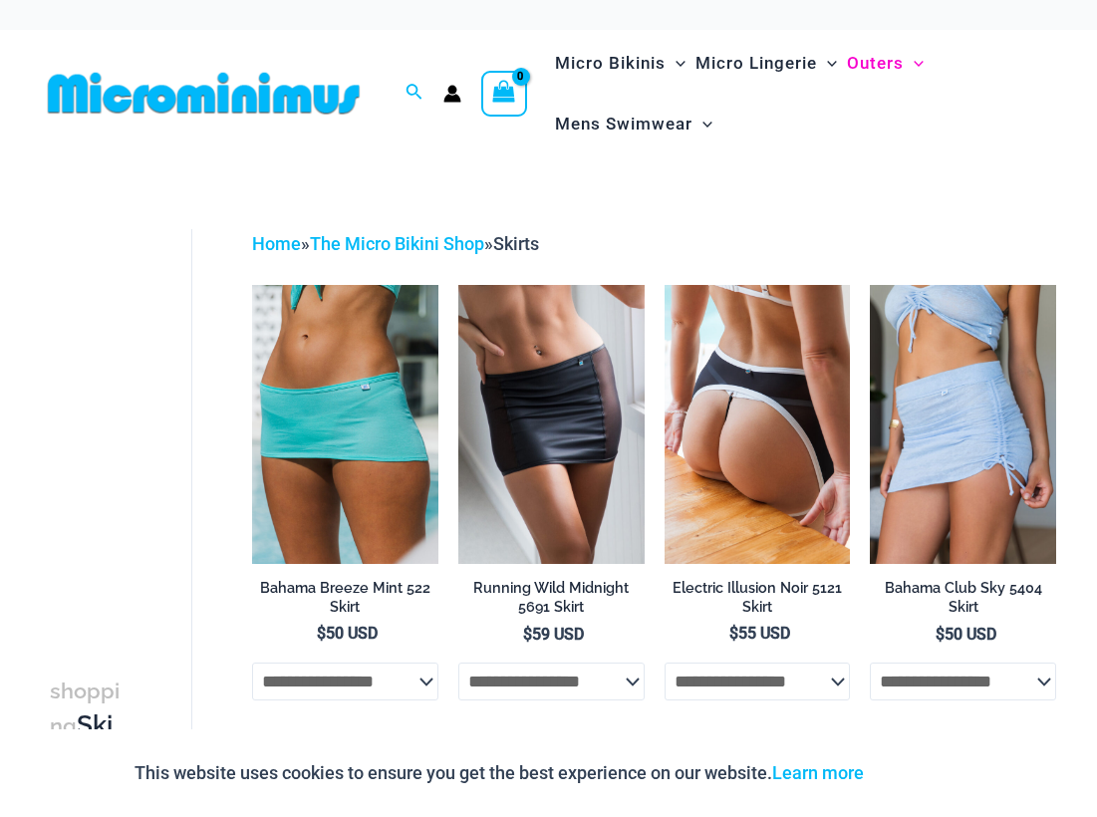
click at [764, 358] on img at bounding box center [758, 424] width 186 height 279
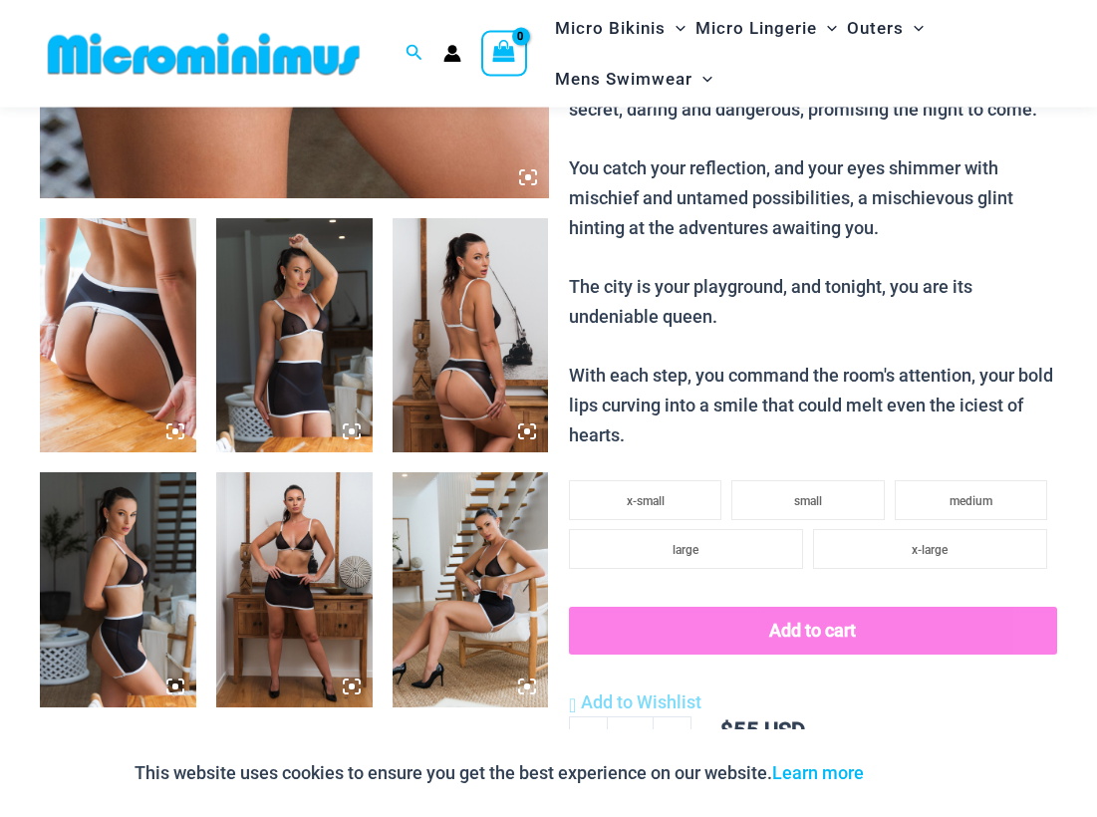
scroll to position [764, 0]
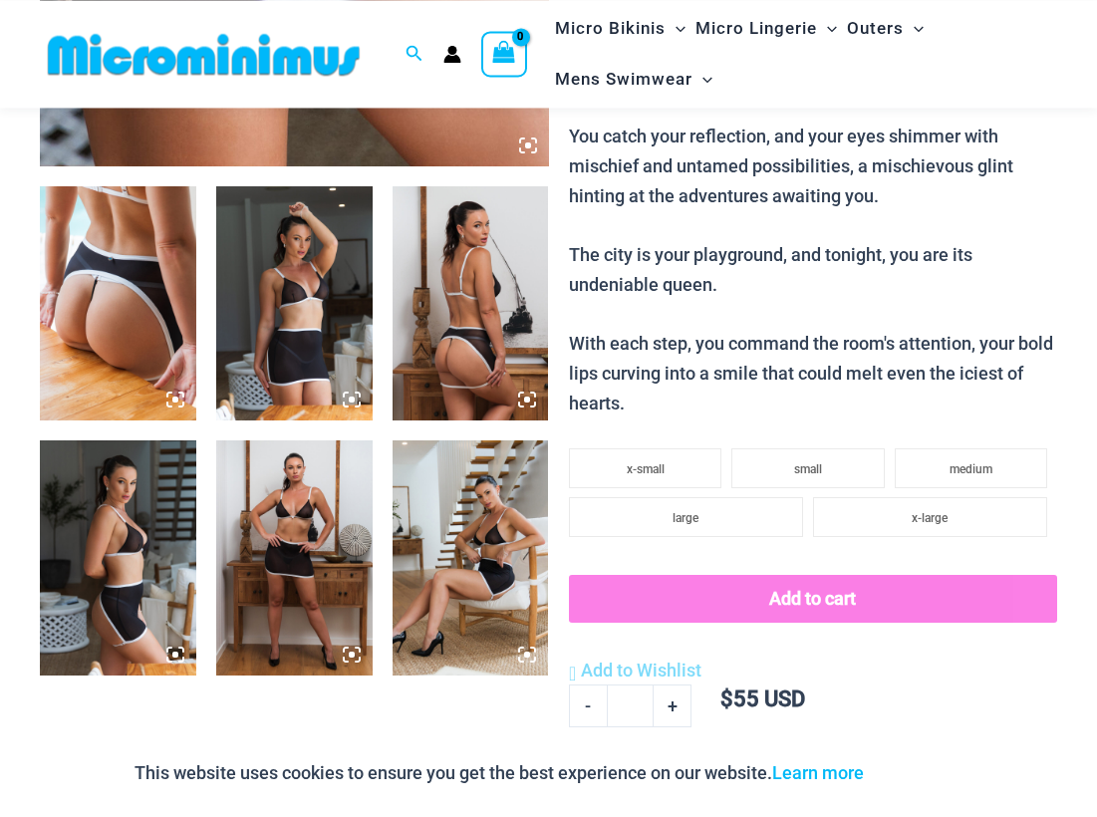
click at [84, 340] on img at bounding box center [118, 303] width 156 height 234
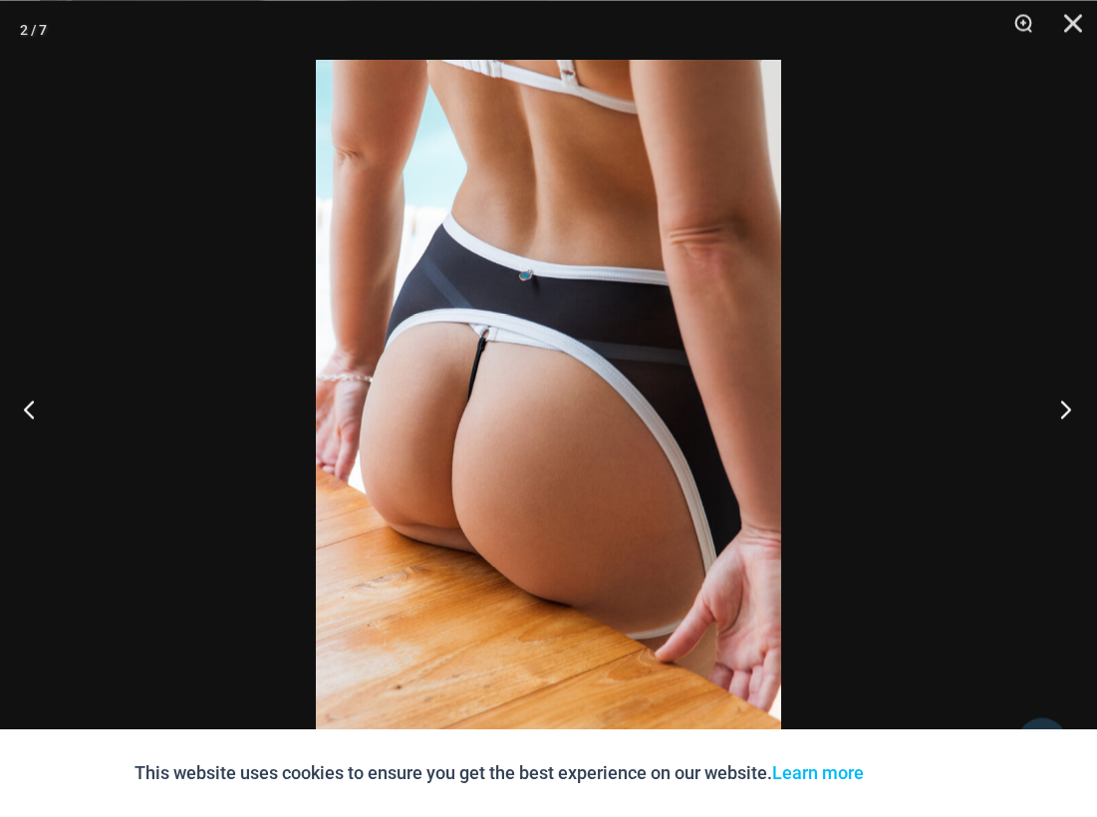
click at [1062, 413] on button "Next" at bounding box center [1060, 409] width 75 height 100
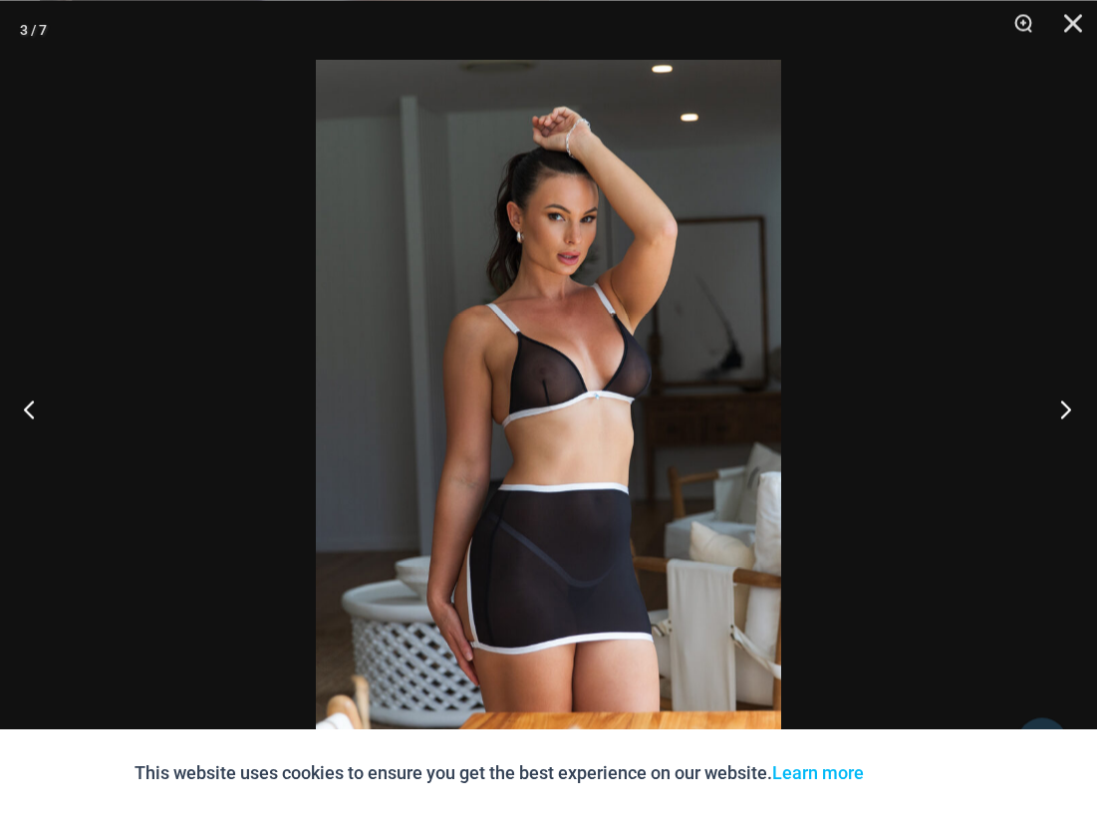
click at [1053, 409] on button "Next" at bounding box center [1060, 409] width 75 height 100
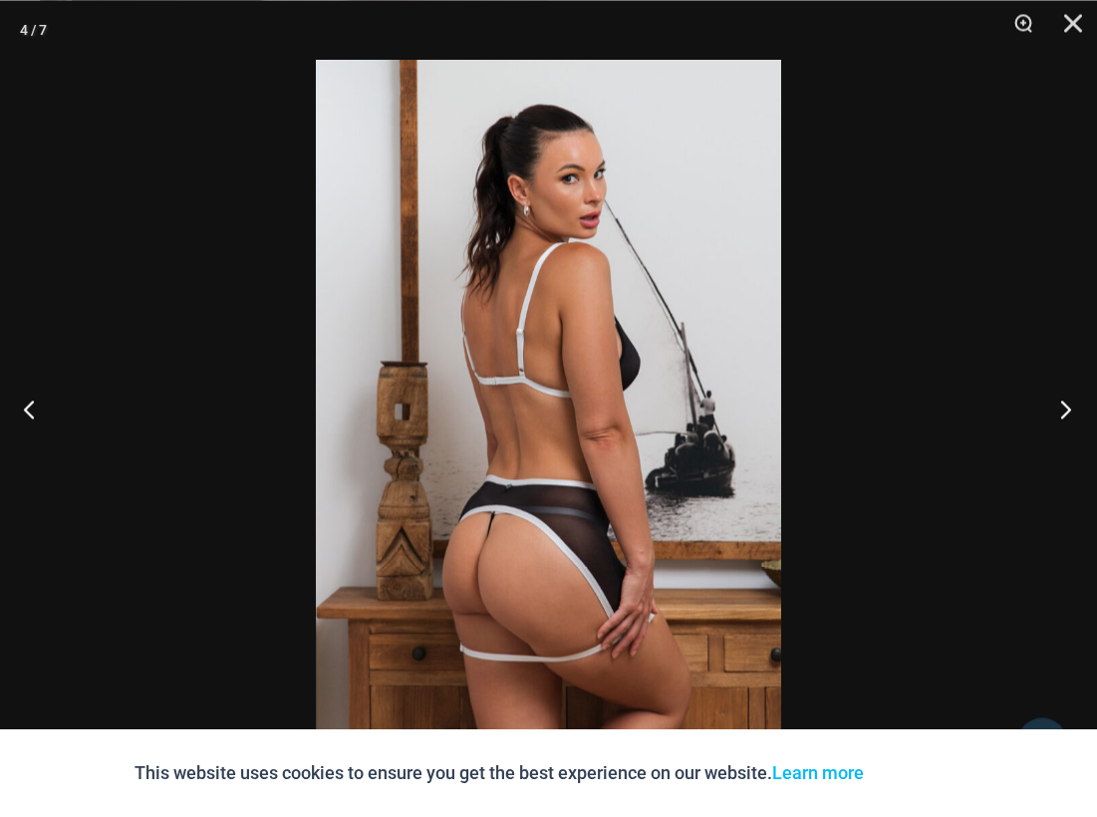
click at [1053, 409] on button "Next" at bounding box center [1060, 409] width 75 height 100
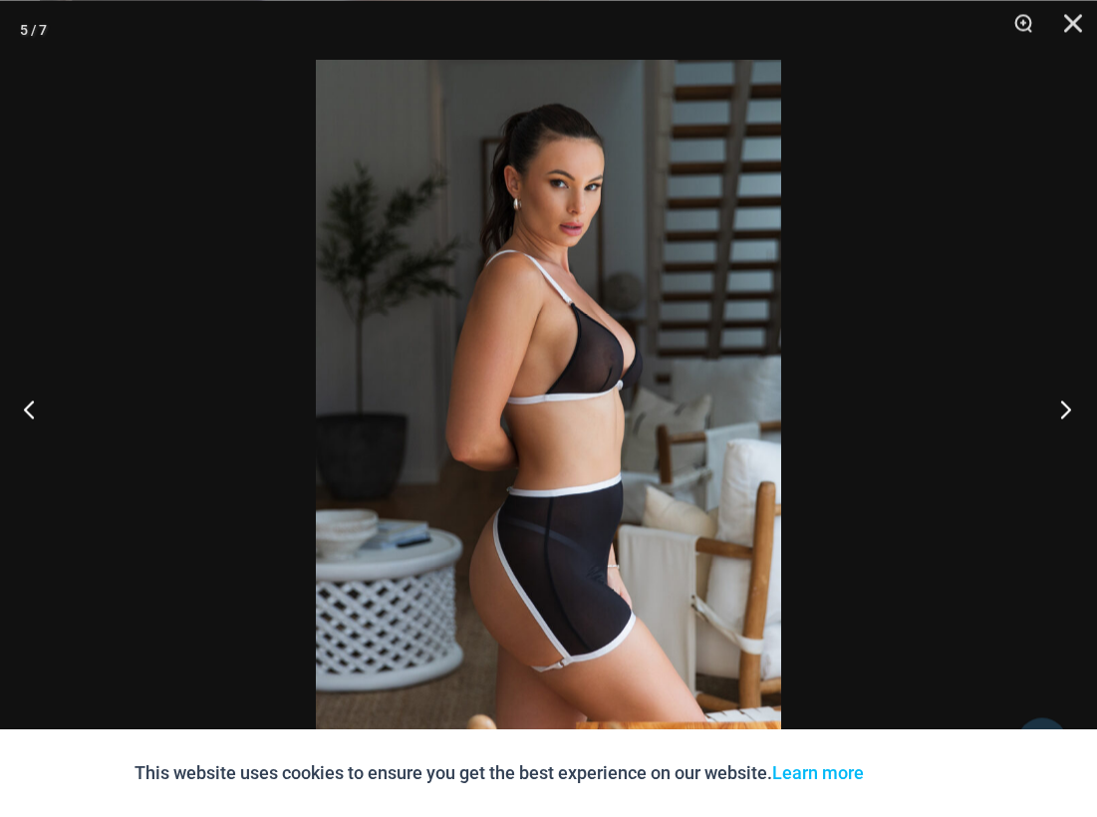
click at [1053, 409] on button "Next" at bounding box center [1060, 409] width 75 height 100
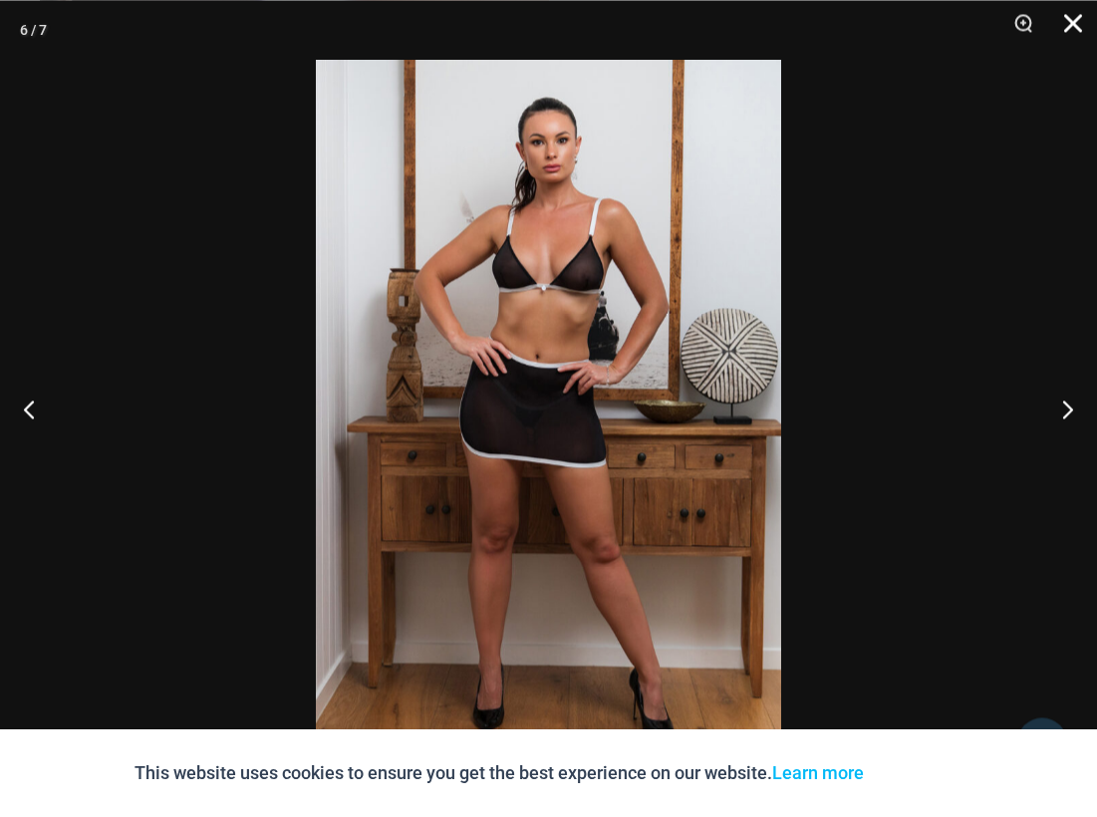
click at [1081, 36] on button "Close" at bounding box center [1067, 30] width 50 height 60
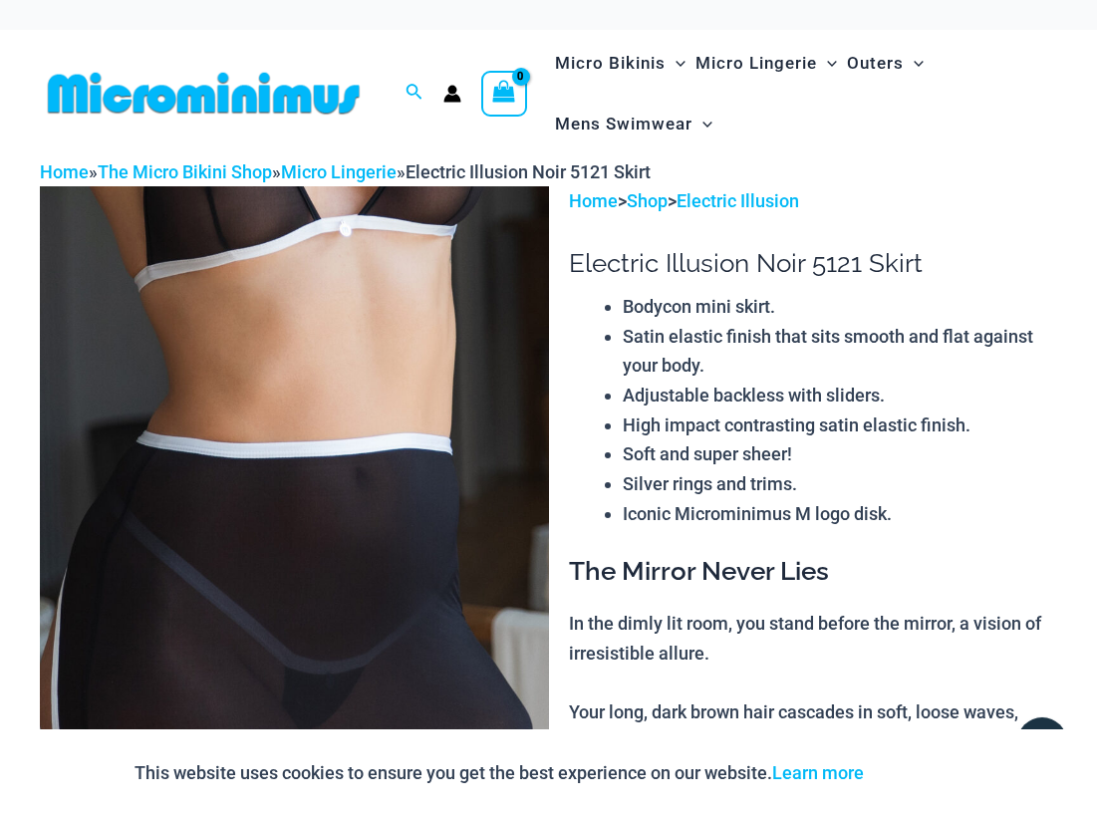
scroll to position [0, 0]
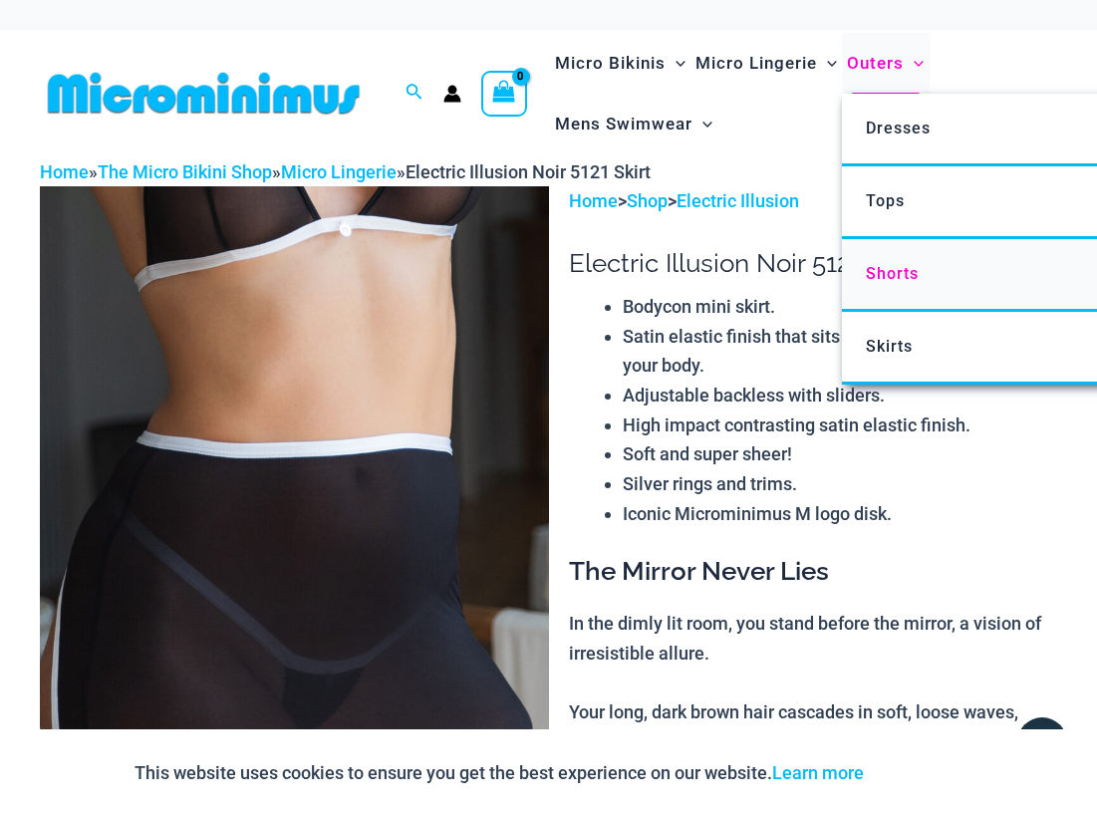
click at [895, 272] on span "Shorts" at bounding box center [892, 273] width 53 height 19
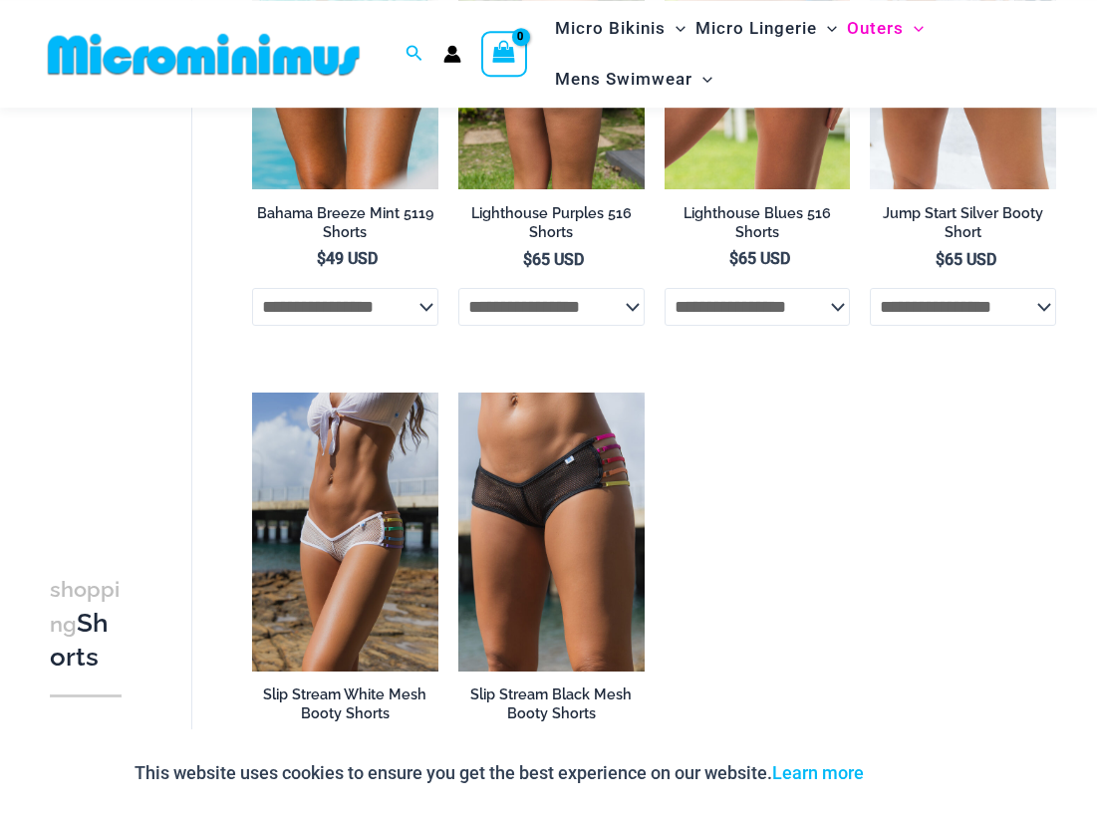
scroll to position [498, 0]
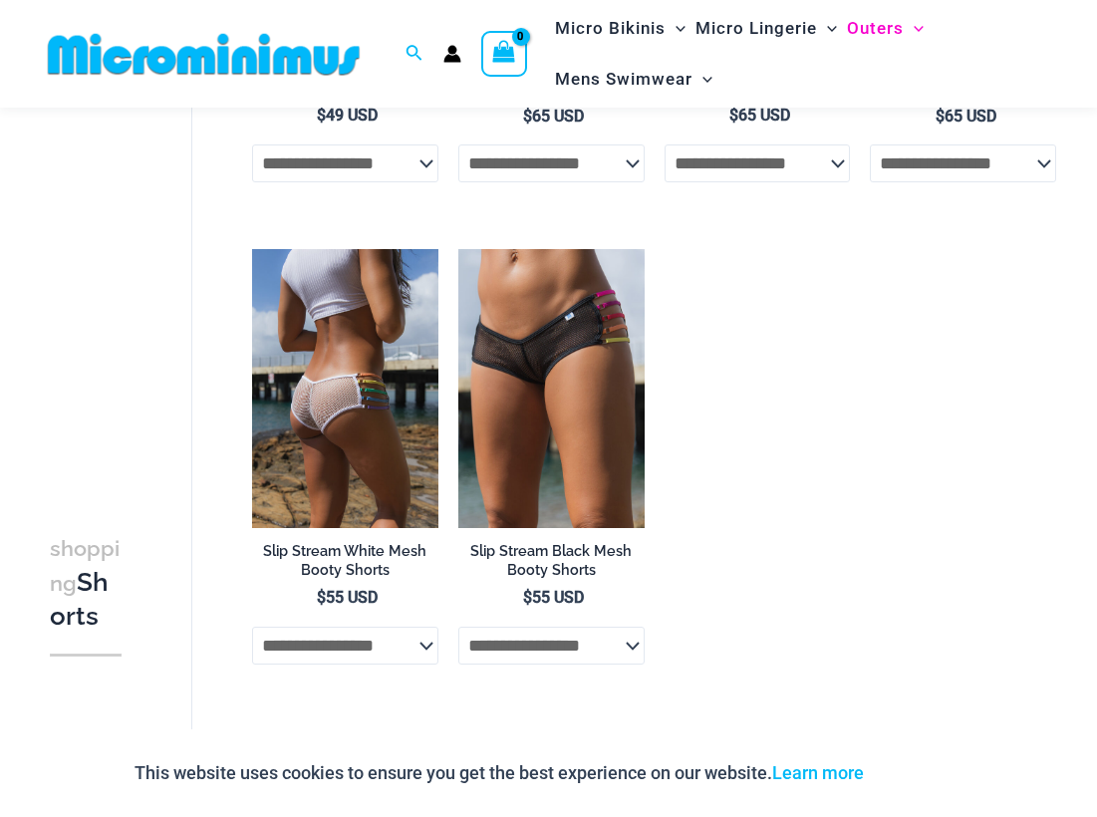
click at [376, 409] on img at bounding box center [345, 388] width 186 height 279
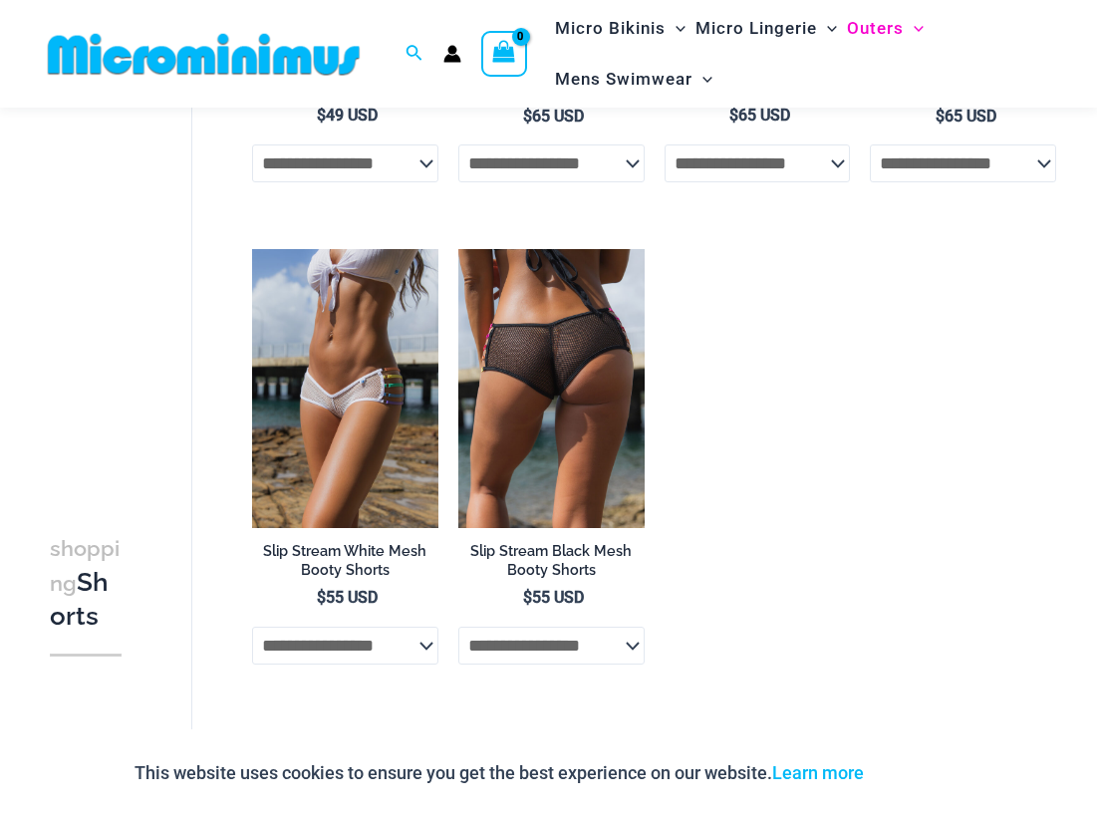
click at [554, 383] on img at bounding box center [552, 388] width 186 height 279
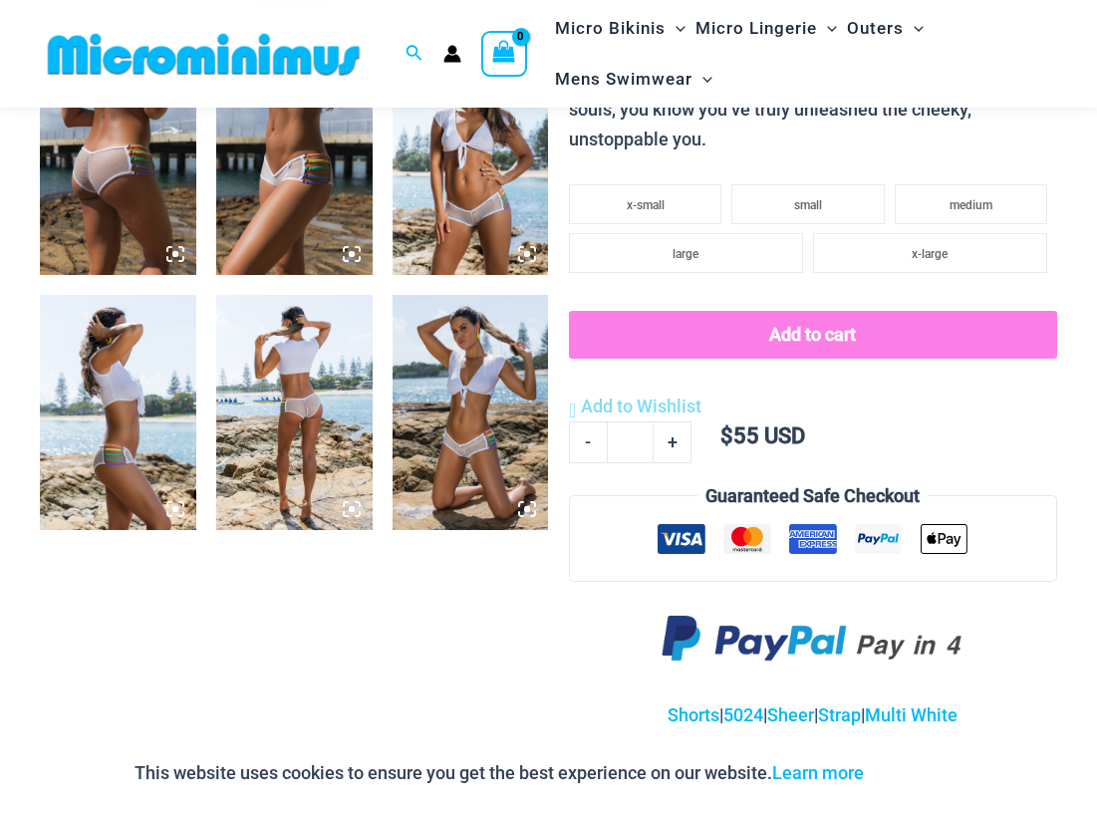
scroll to position [914, 0]
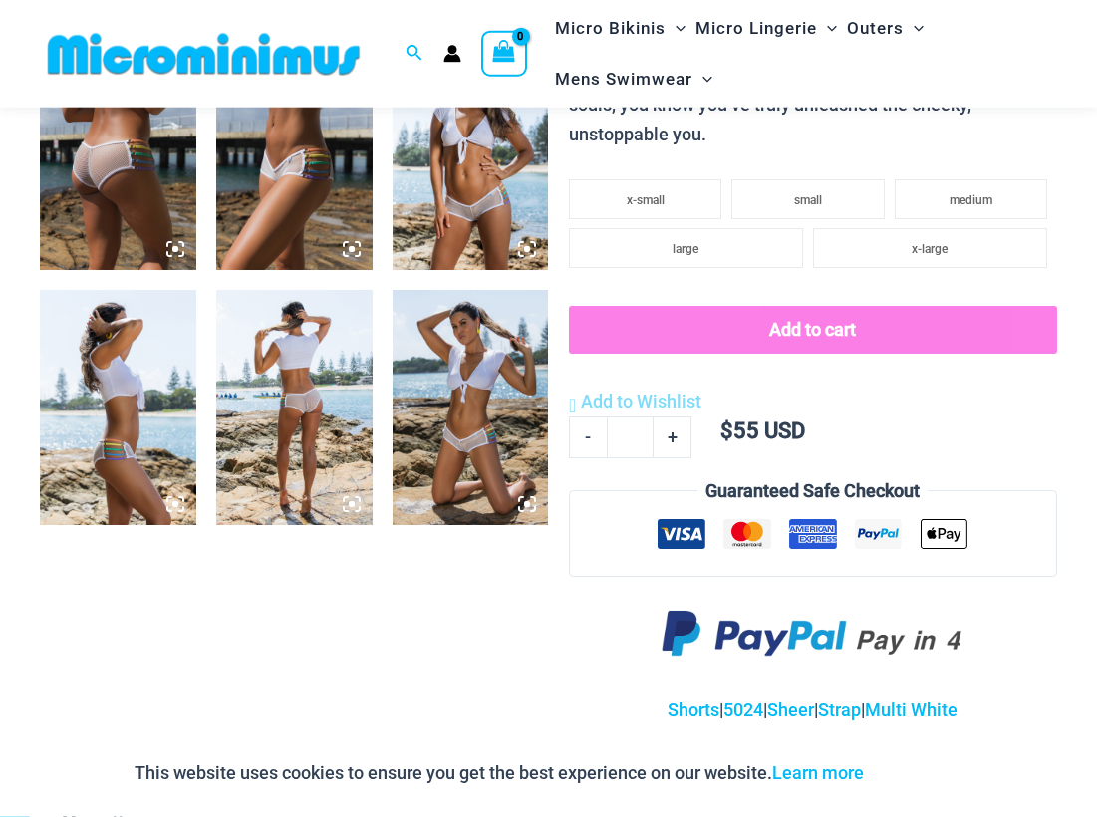
click at [463, 433] on img at bounding box center [471, 407] width 156 height 234
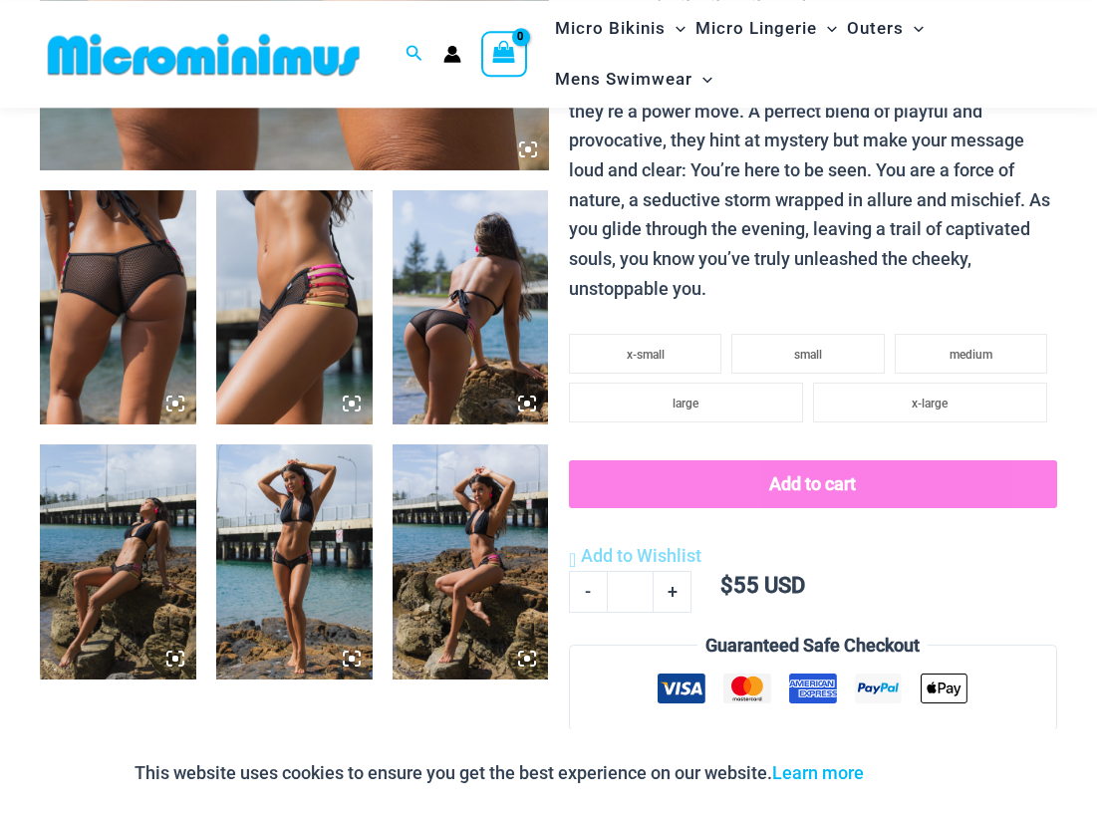
scroll to position [793, 0]
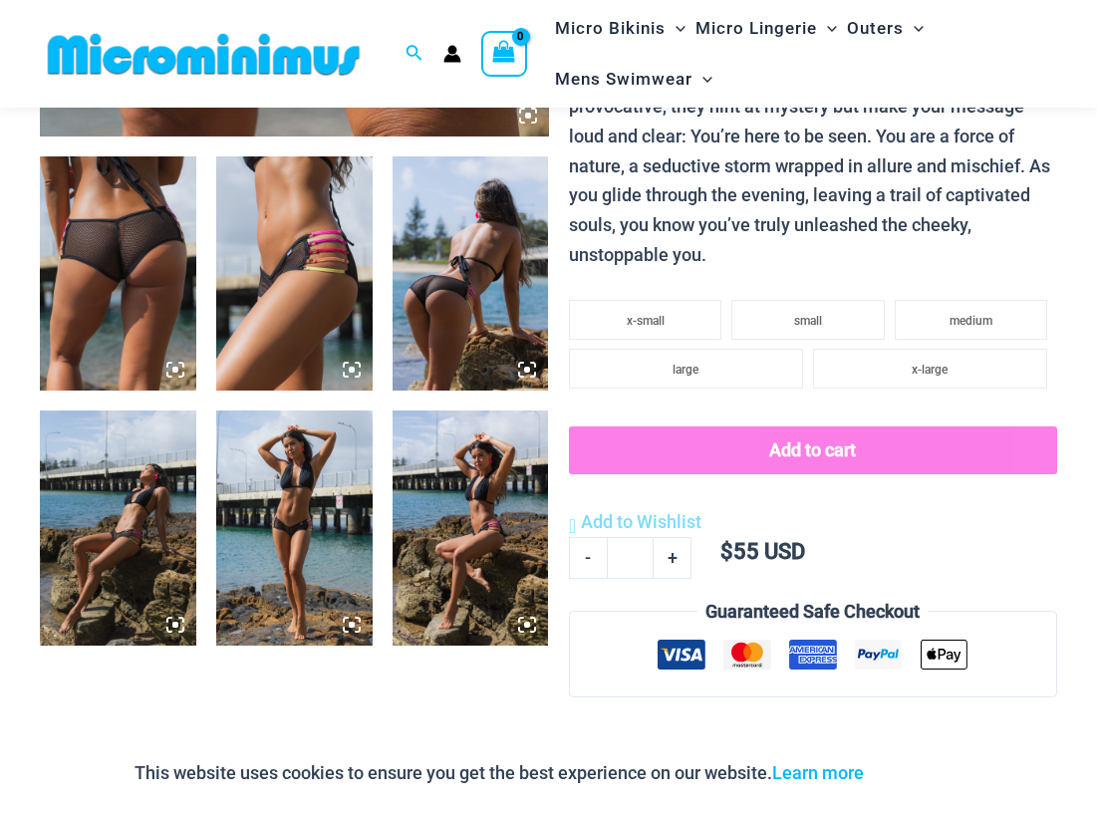
click at [320, 472] on img at bounding box center [294, 528] width 156 height 234
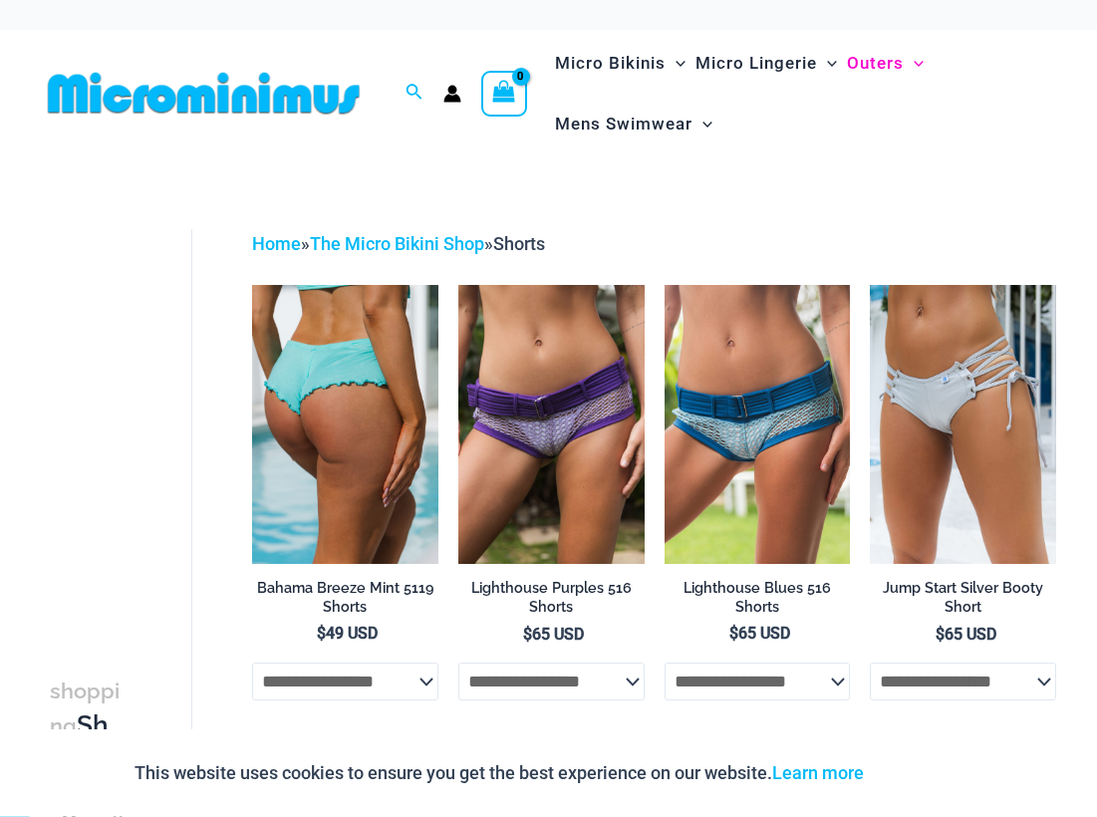
click at [372, 437] on img at bounding box center [345, 424] width 186 height 279
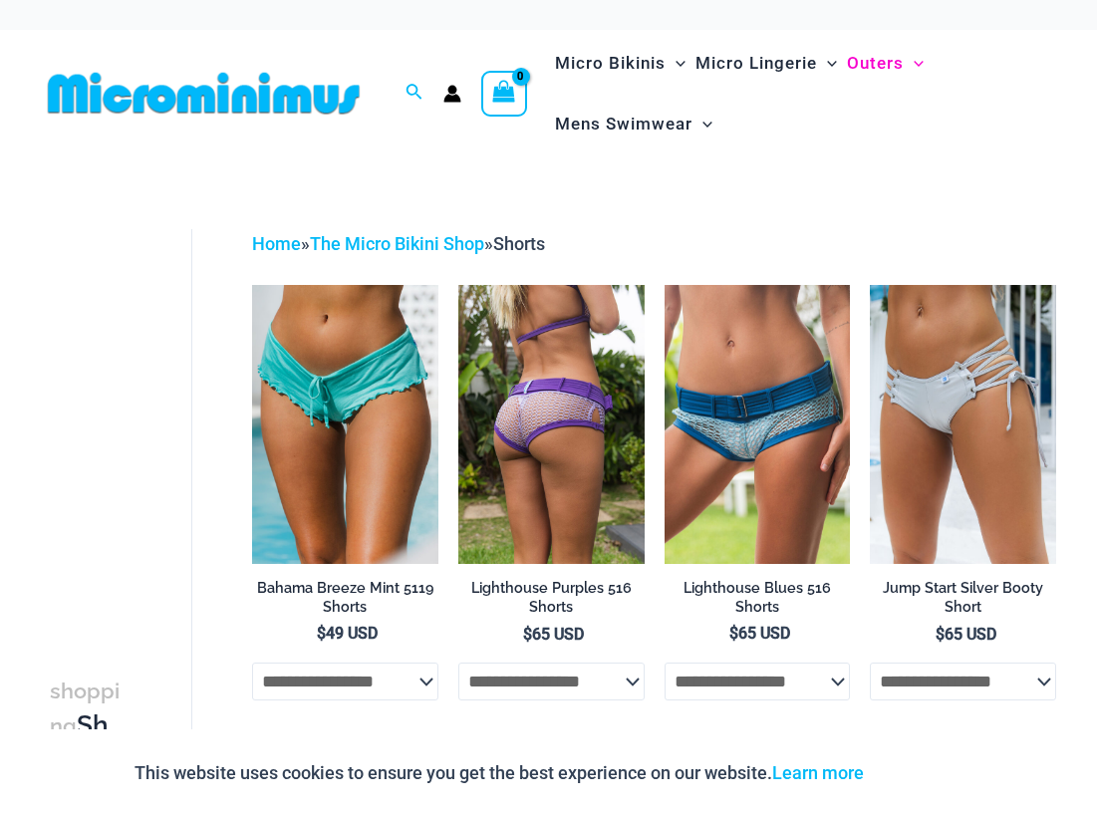
click at [532, 403] on img at bounding box center [552, 424] width 186 height 279
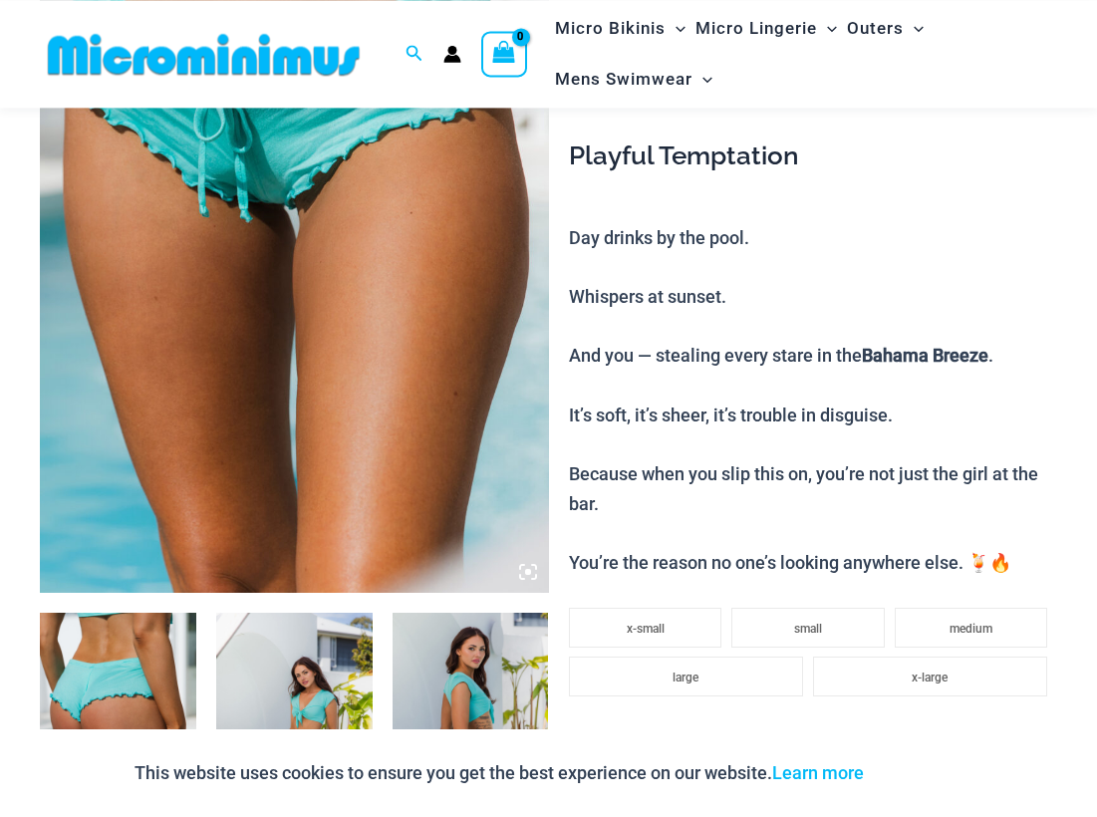
scroll to position [821, 0]
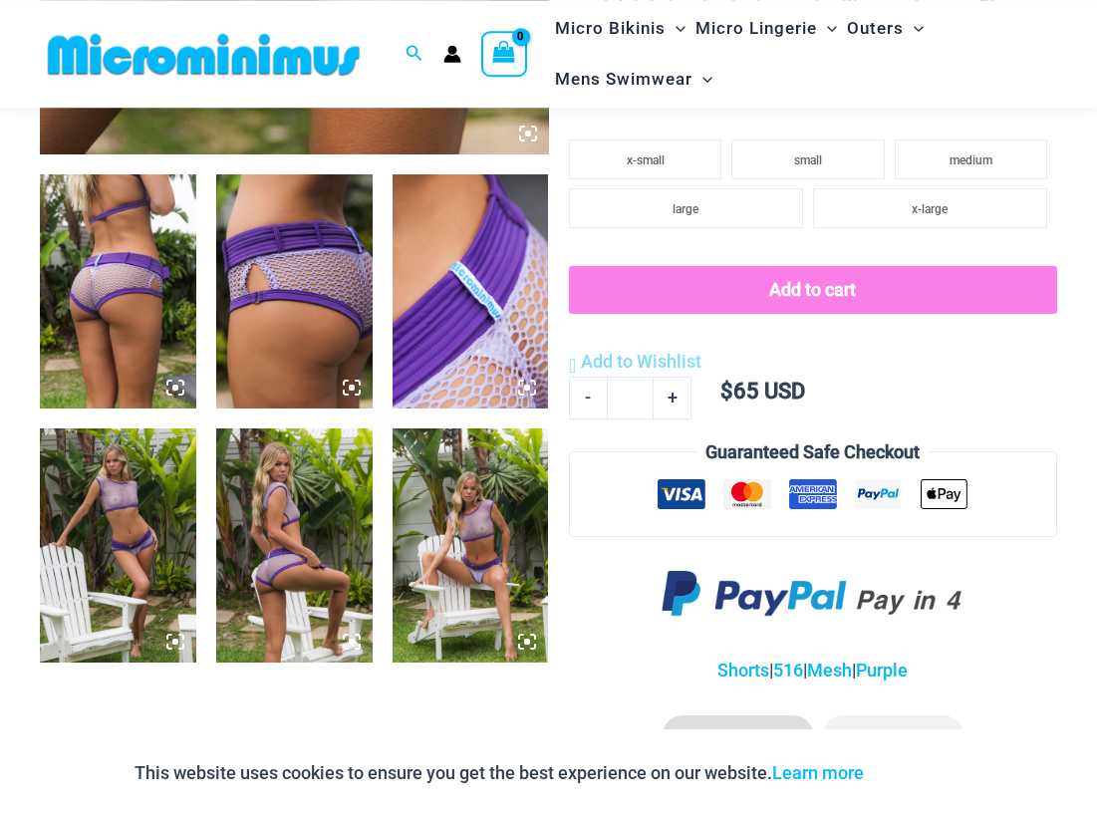
scroll to position [788, 0]
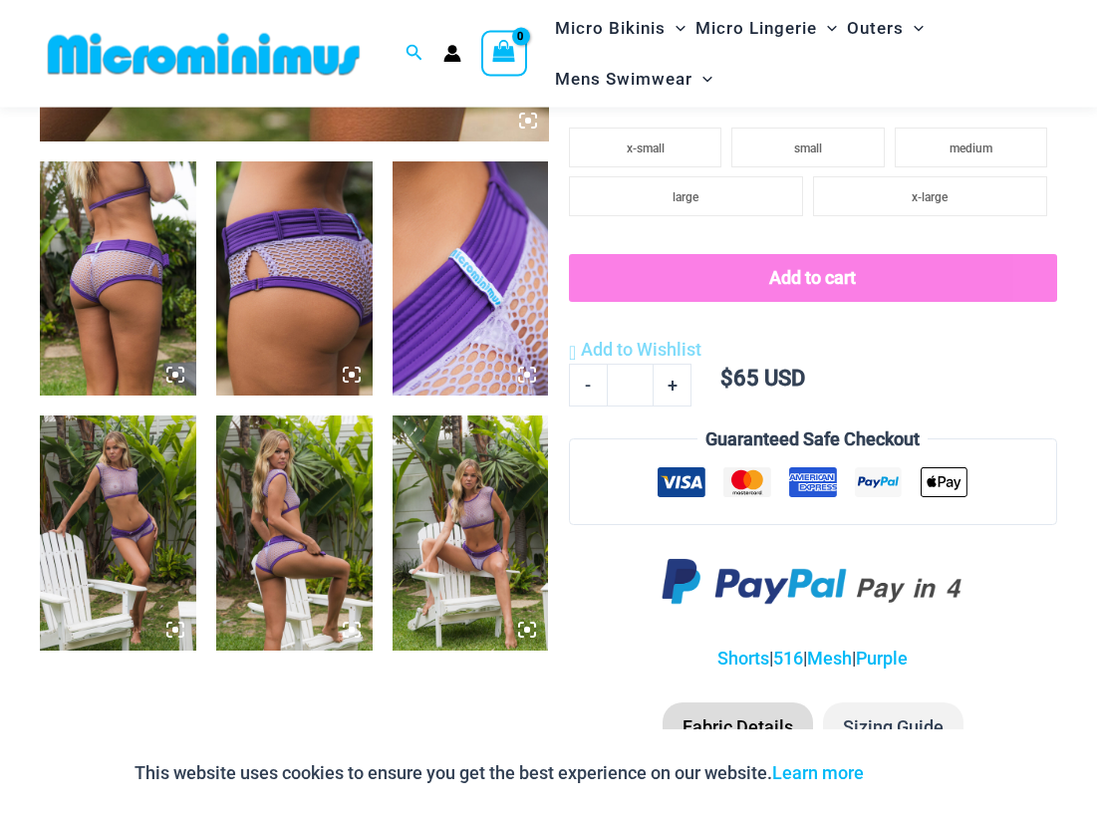
click at [107, 508] on img at bounding box center [118, 533] width 156 height 234
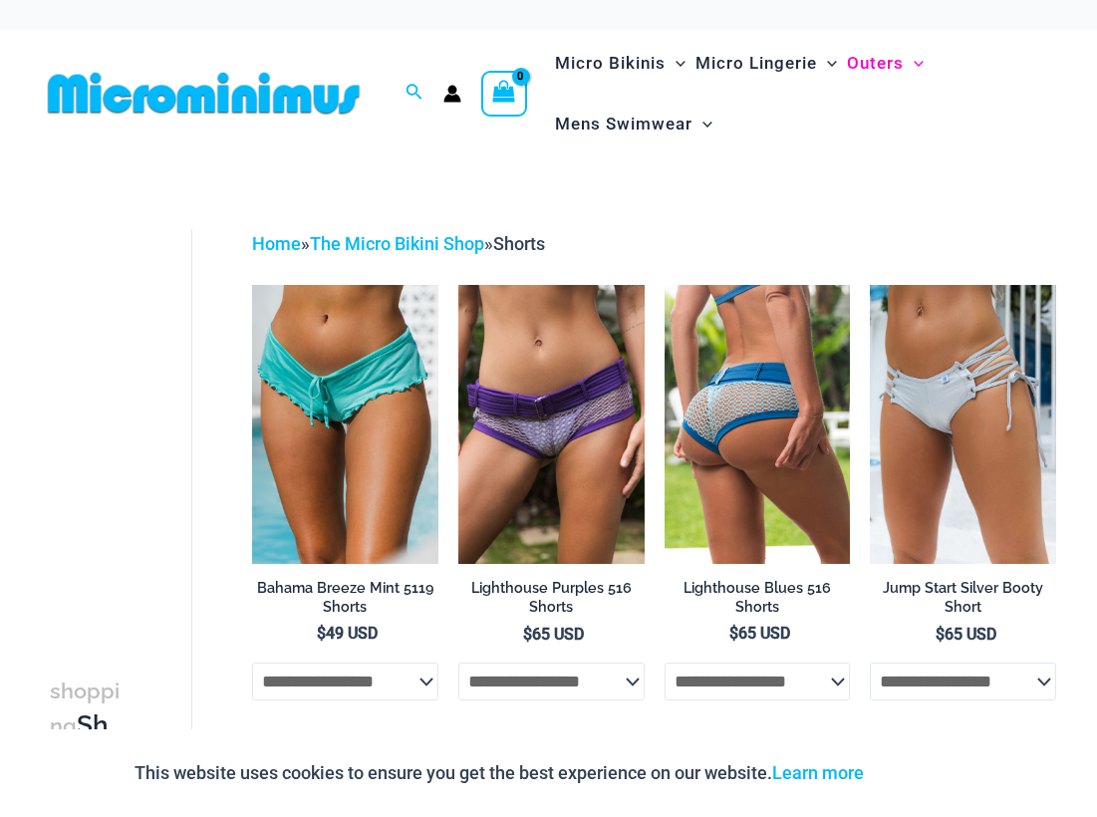
click at [726, 468] on img at bounding box center [758, 424] width 186 height 279
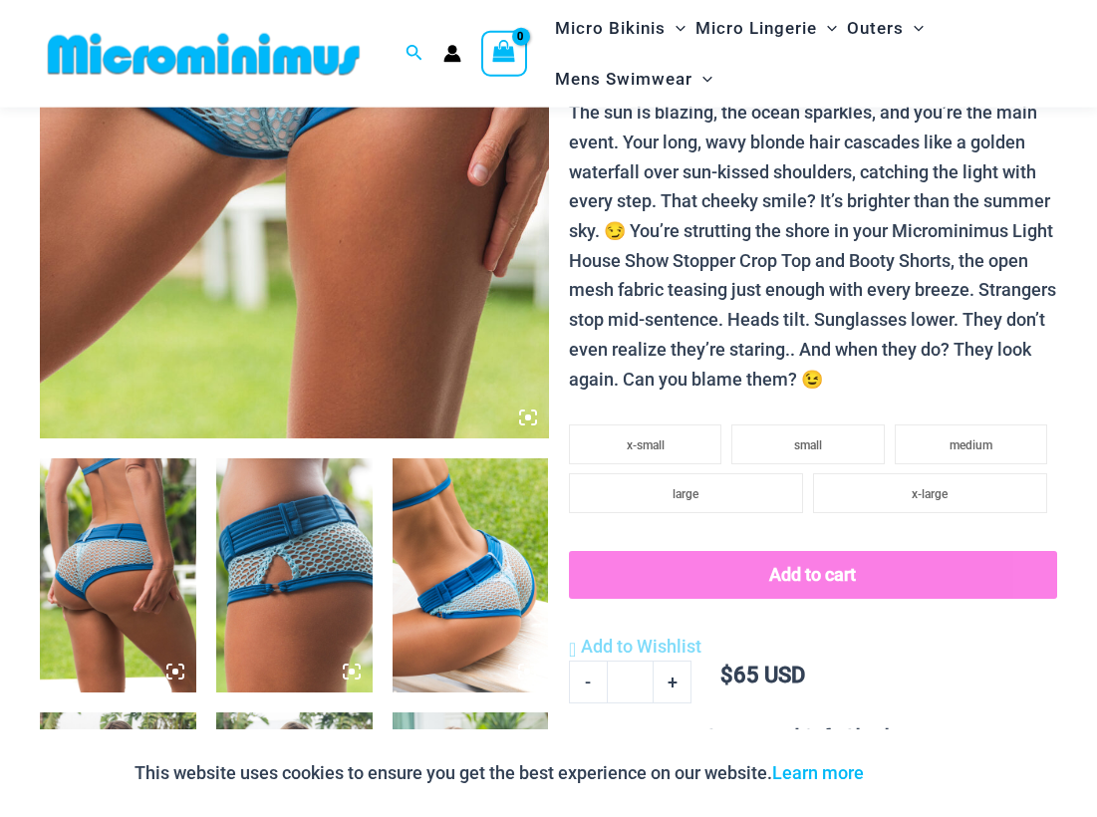
scroll to position [796, 0]
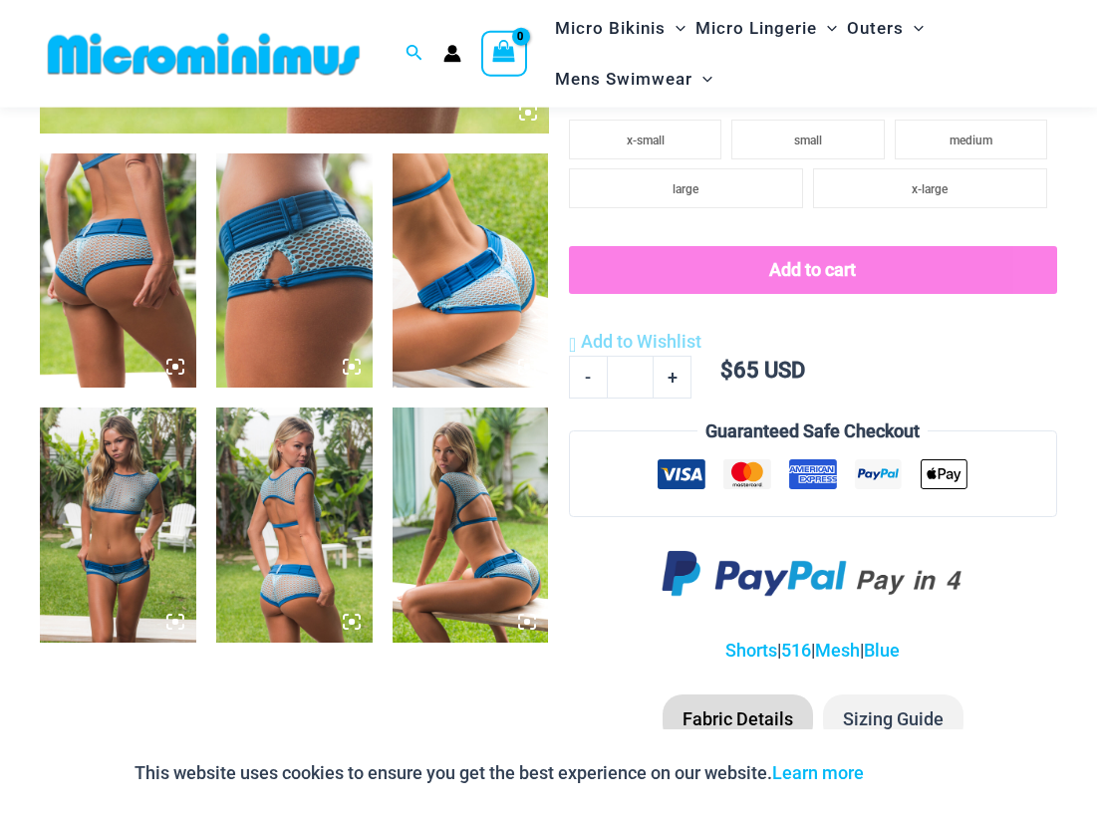
click at [131, 499] on img at bounding box center [118, 525] width 156 height 234
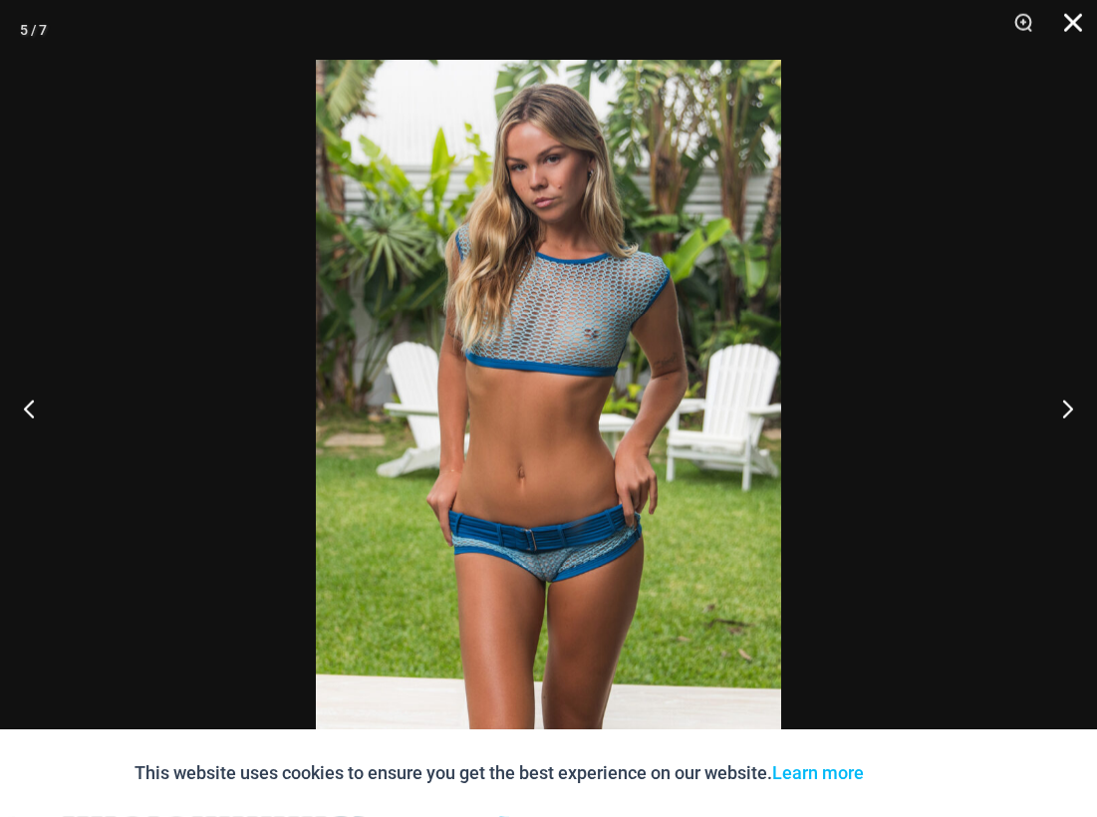
click at [1081, 26] on button "Close" at bounding box center [1067, 30] width 50 height 60
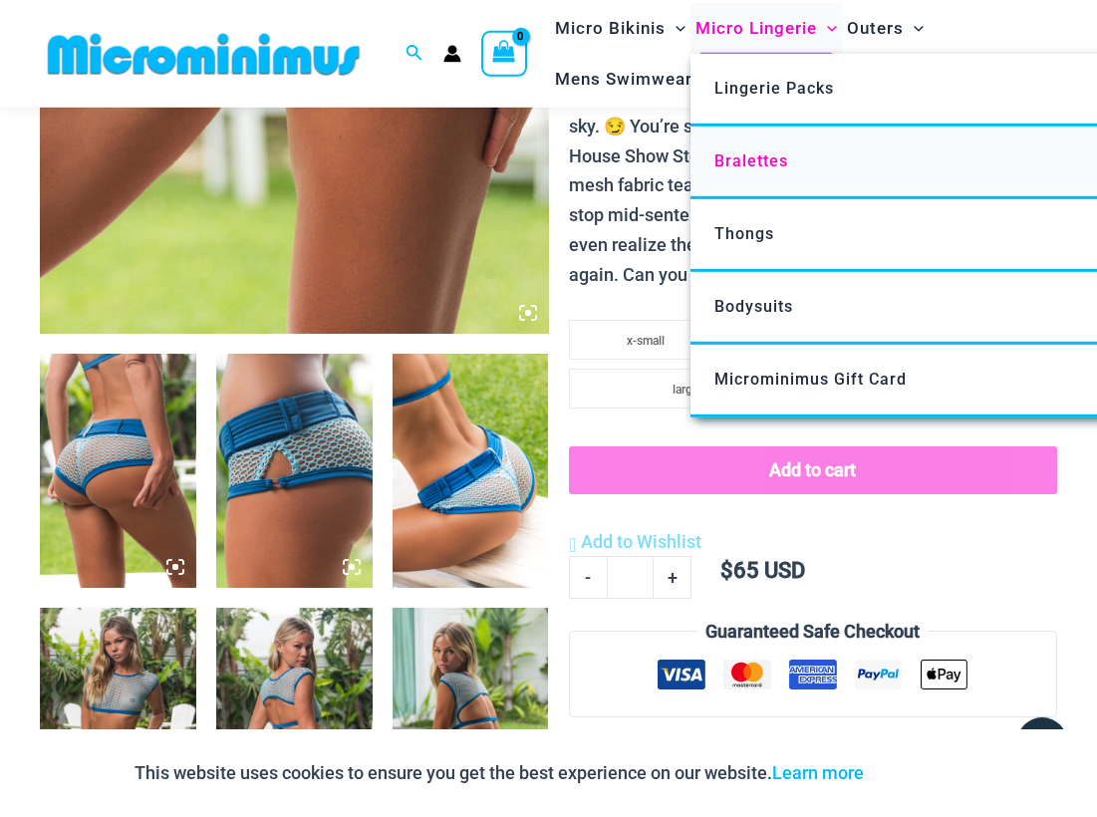
scroll to position [593, 0]
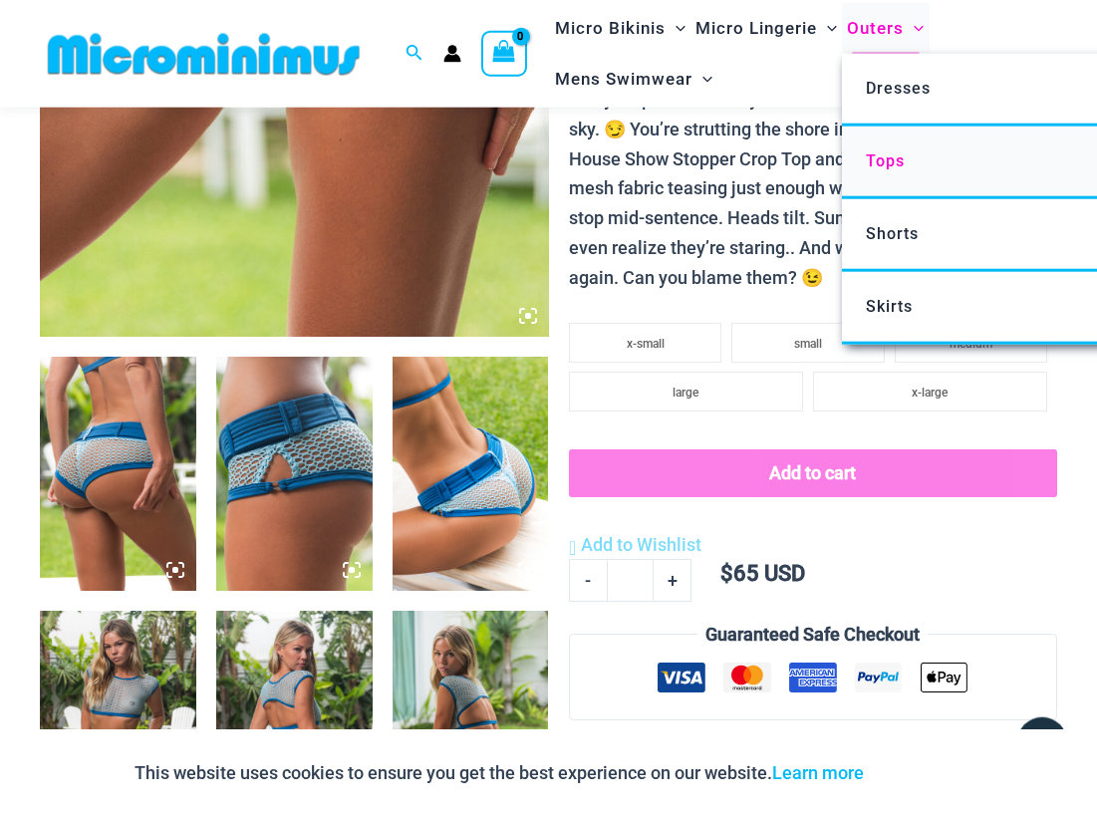
click at [899, 166] on span "Tops" at bounding box center [885, 161] width 39 height 19
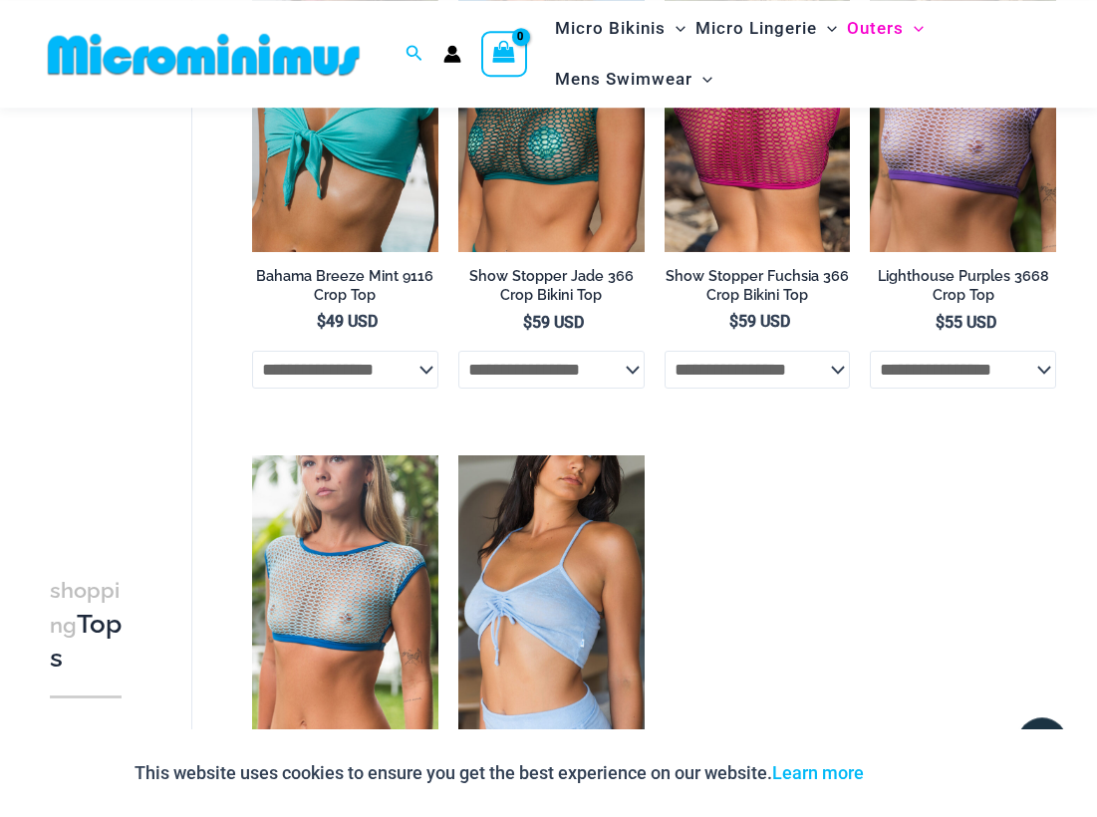
scroll to position [186, 0]
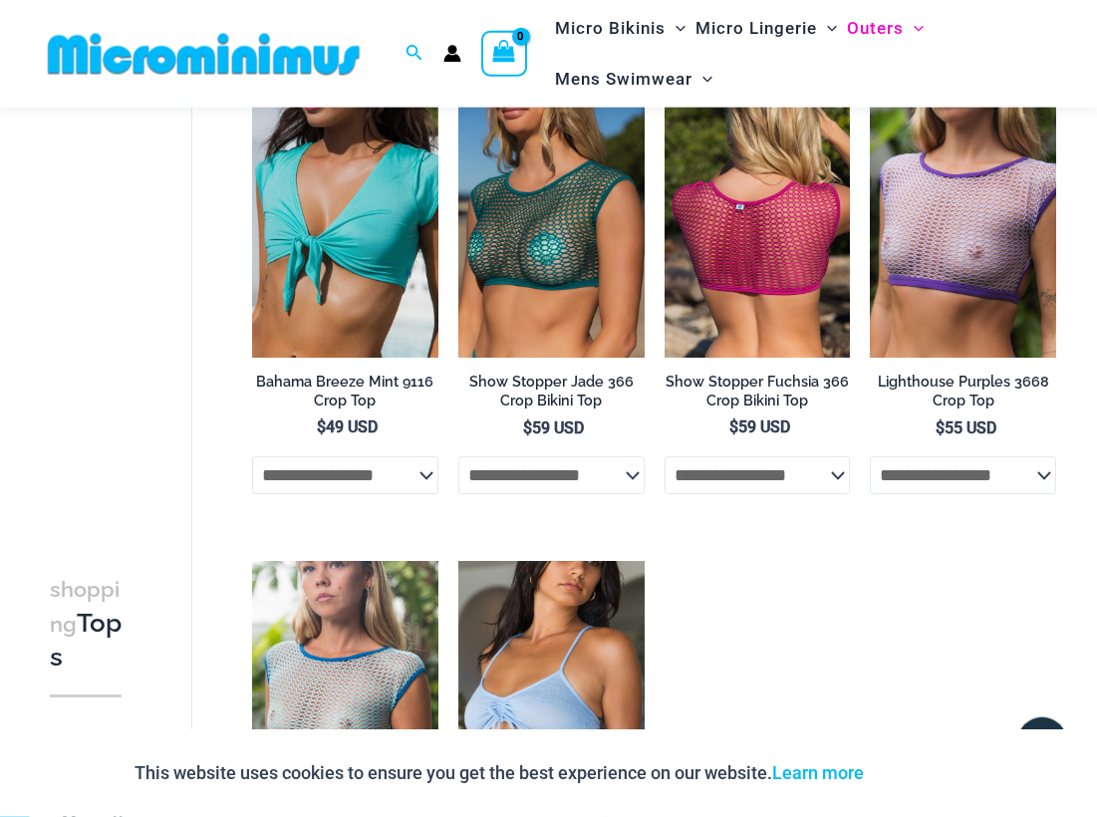
click at [742, 295] on img at bounding box center [758, 218] width 186 height 279
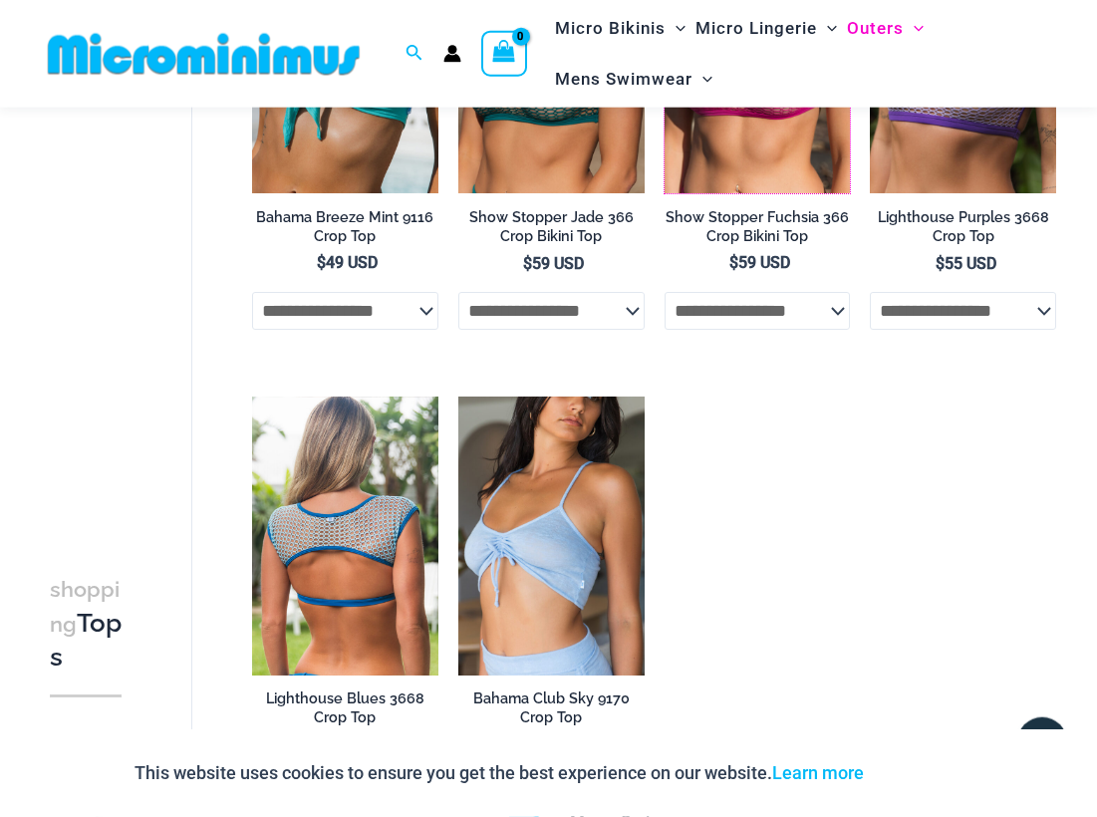
scroll to position [390, 0]
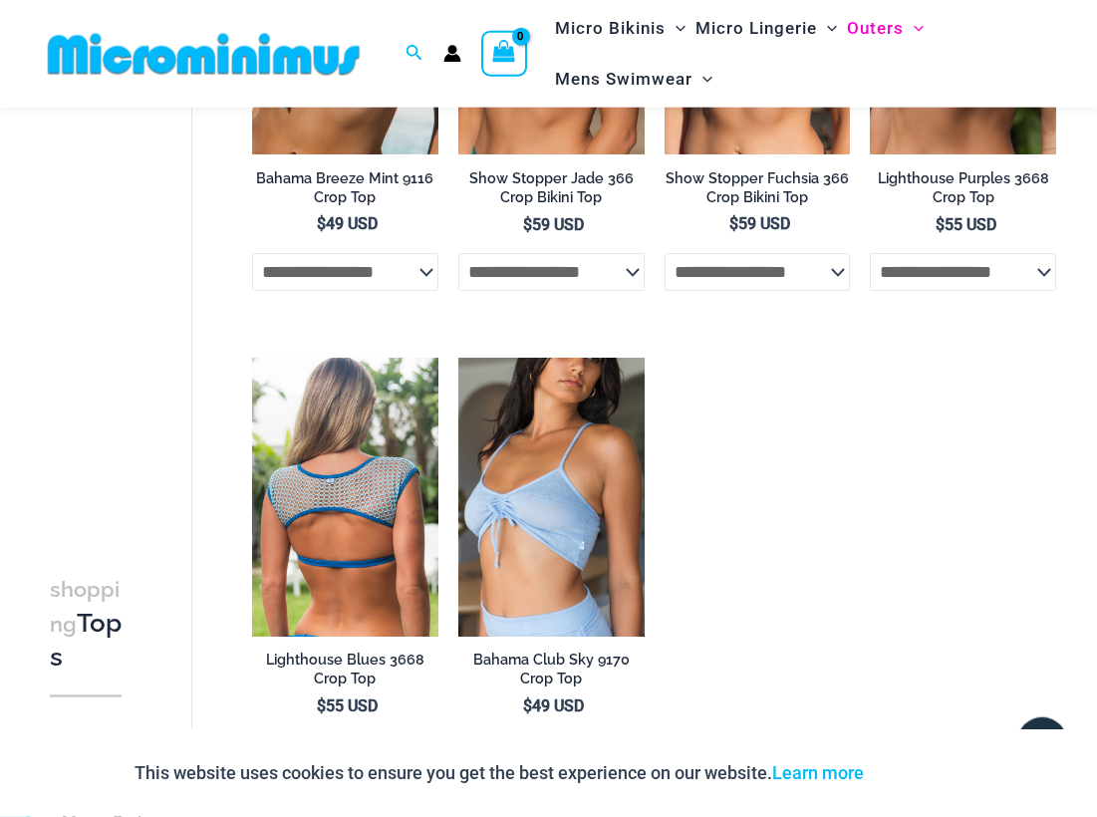
click at [346, 533] on img at bounding box center [345, 497] width 186 height 279
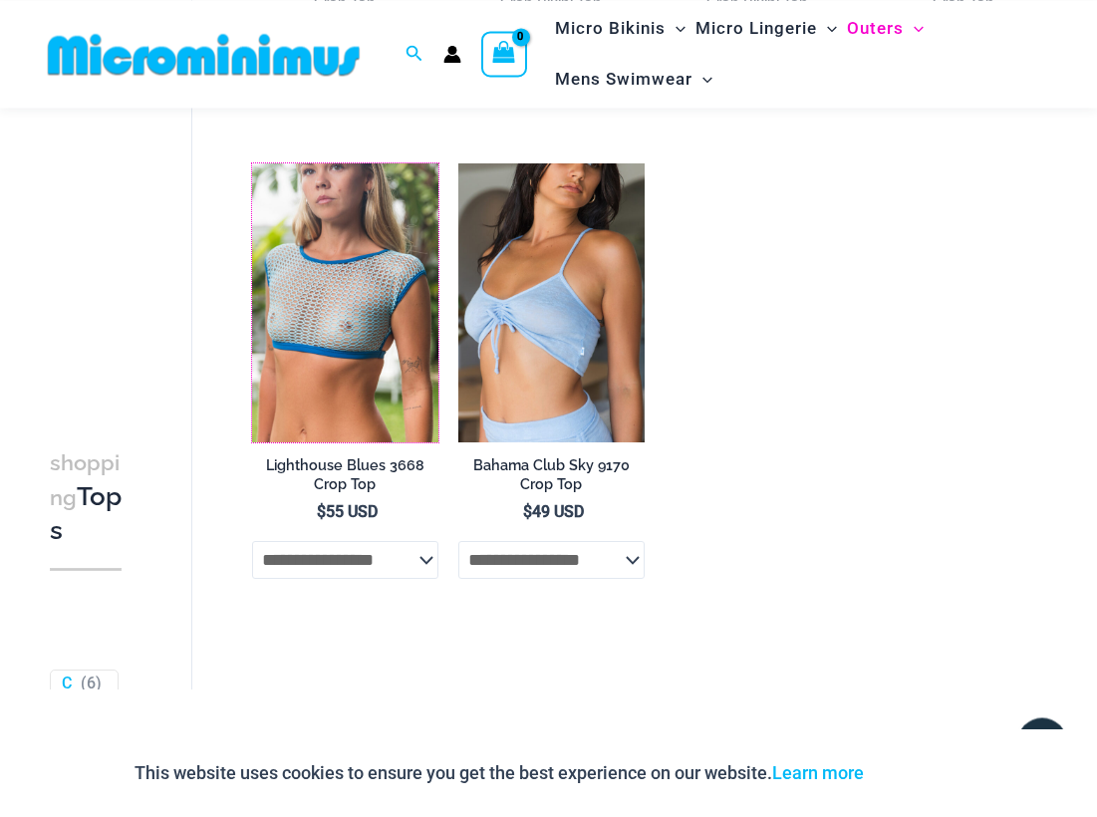
scroll to position [593, 0]
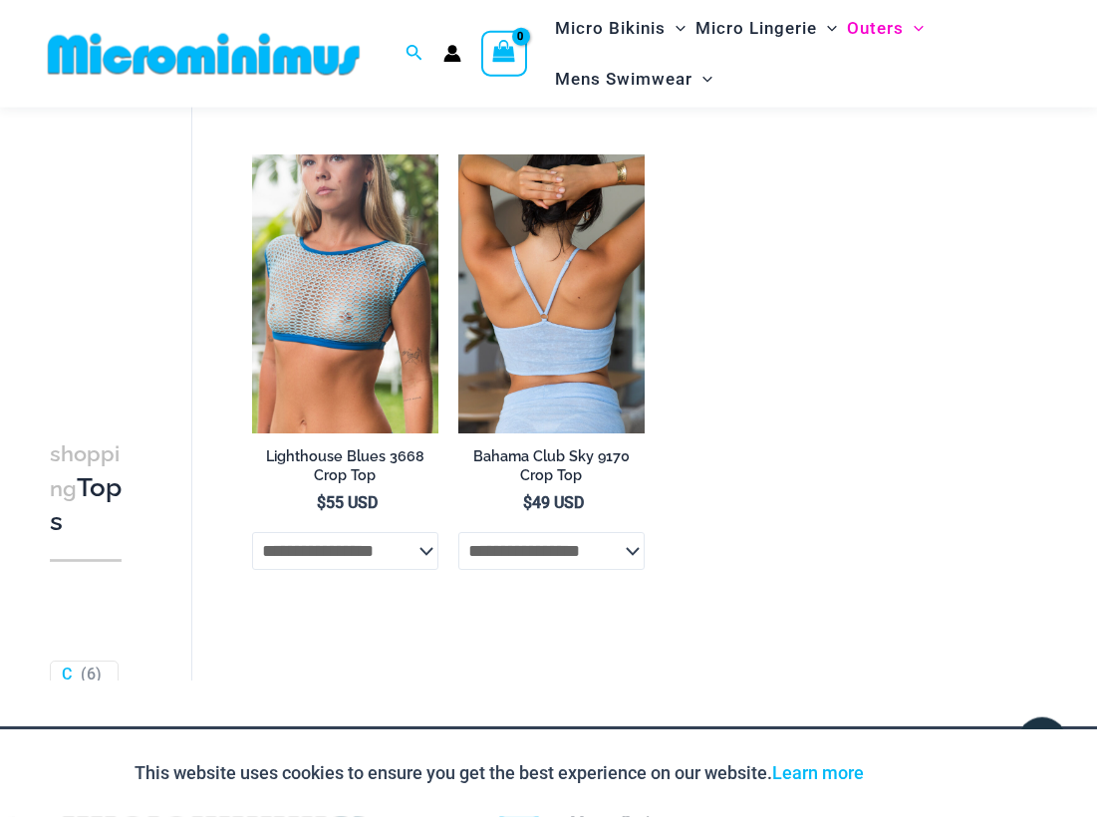
drag, startPoint x: 612, startPoint y: 309, endPoint x: 594, endPoint y: 315, distance: 18.9
click at [601, 313] on img at bounding box center [552, 294] width 186 height 279
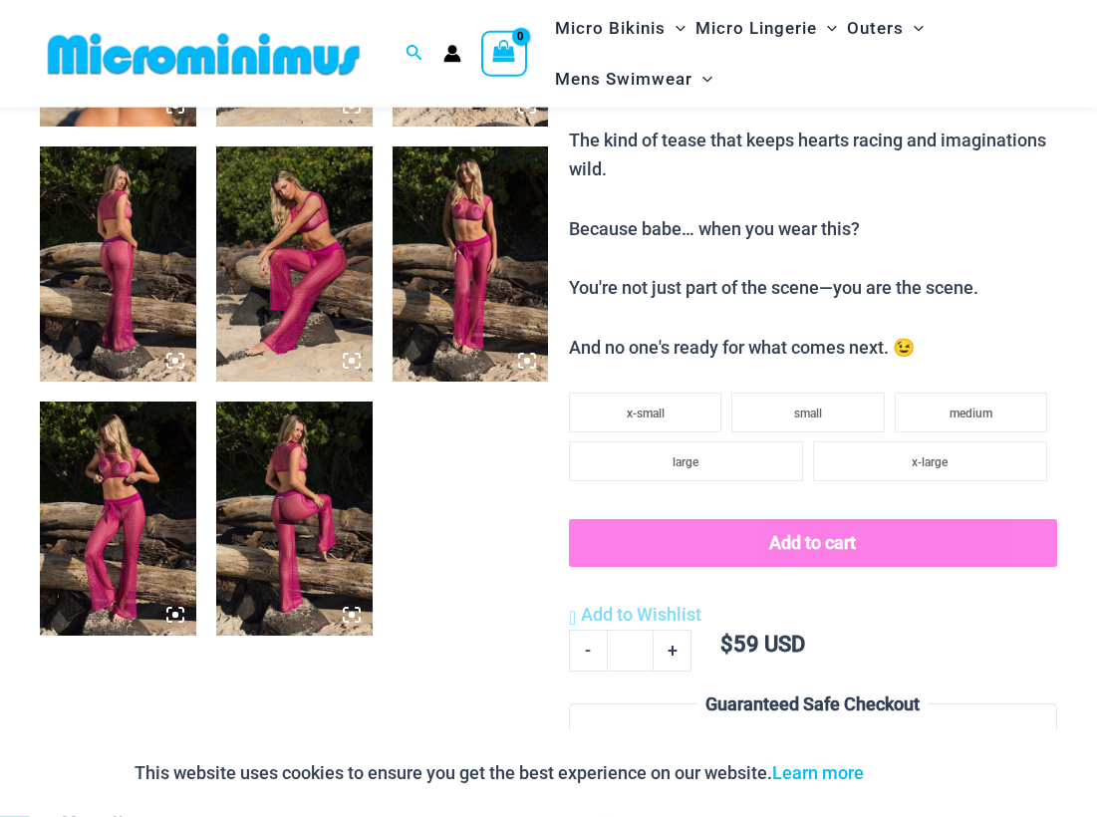
scroll to position [1101, 0]
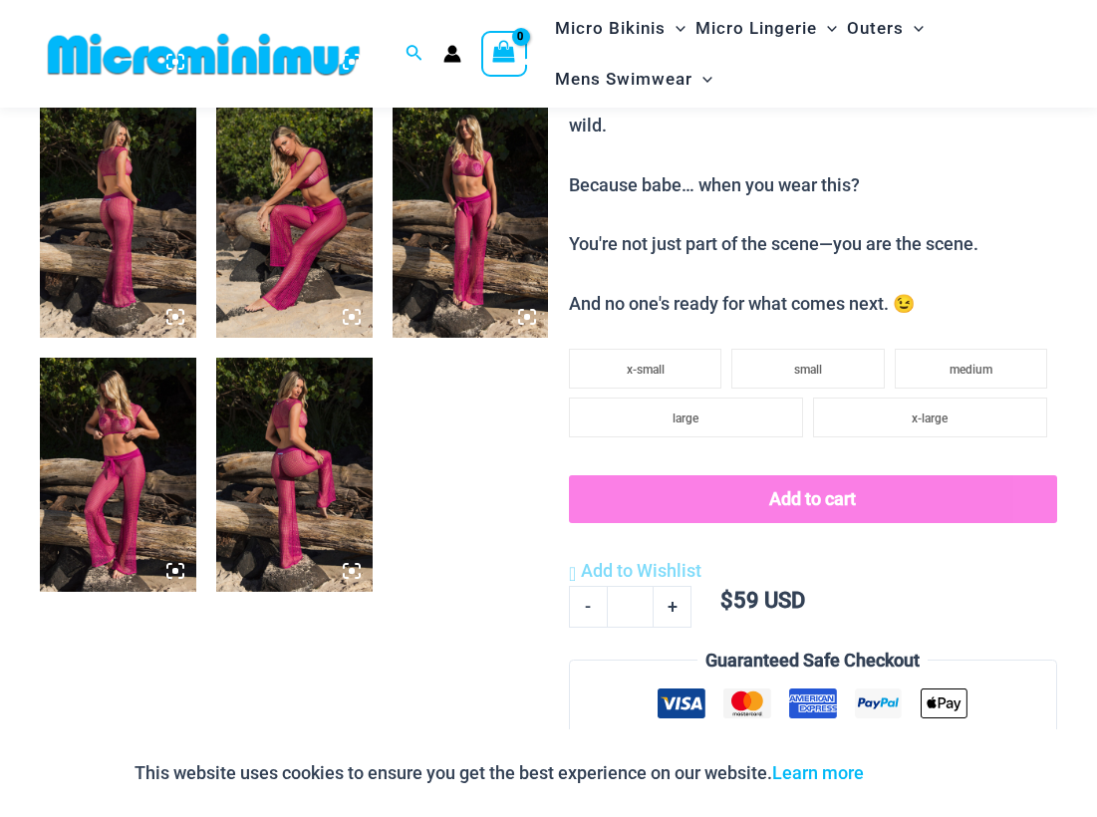
click at [421, 217] on img at bounding box center [471, 220] width 156 height 234
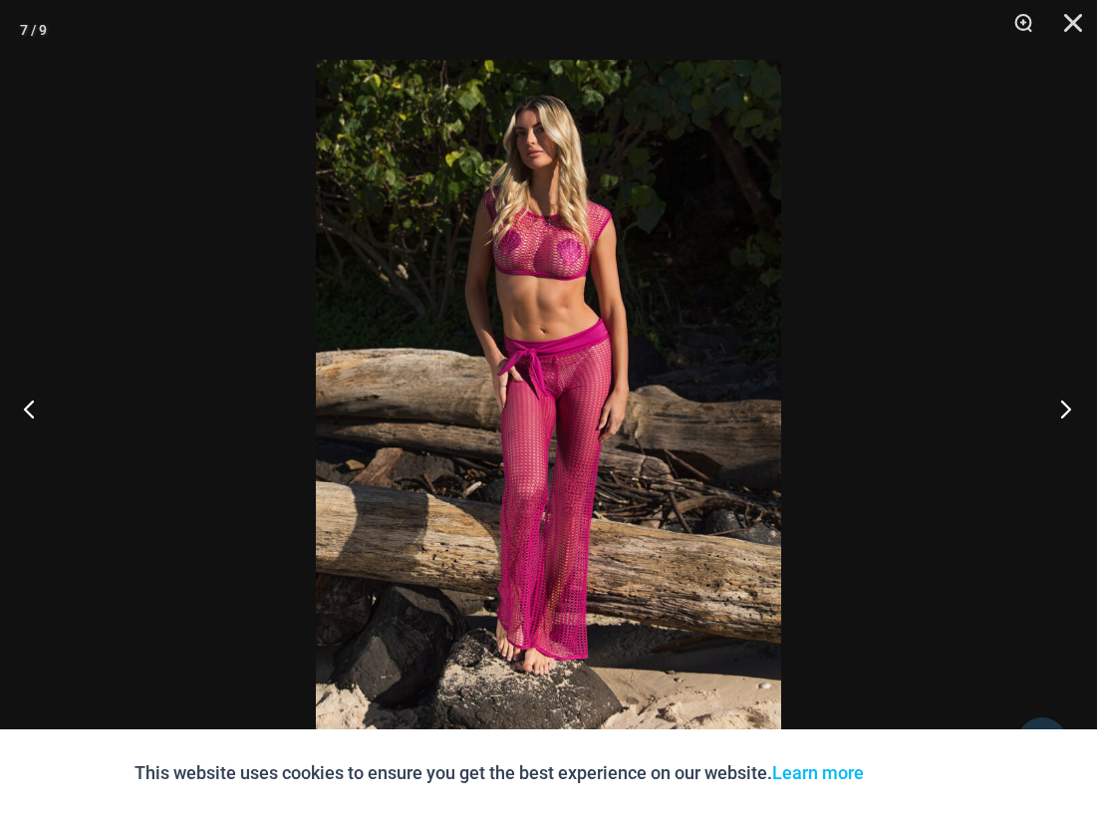
click at [1065, 407] on button "Next" at bounding box center [1060, 409] width 75 height 100
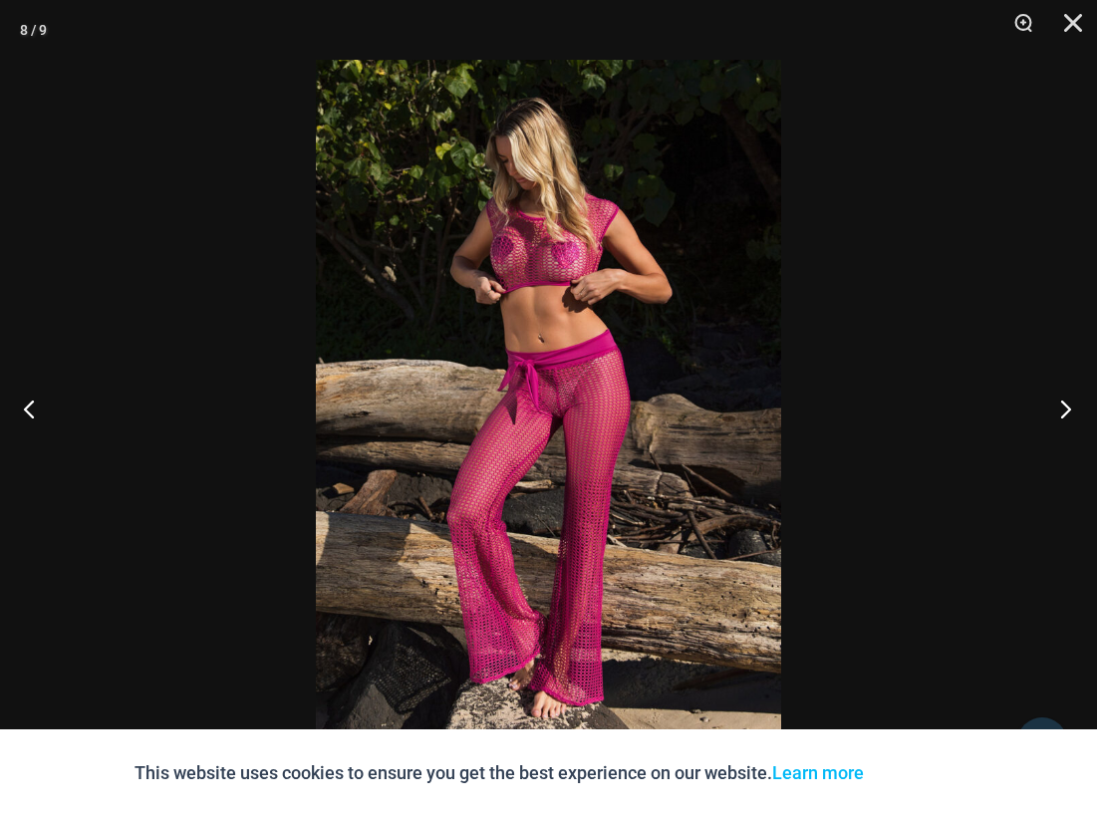
click at [1061, 403] on button "Next" at bounding box center [1060, 409] width 75 height 100
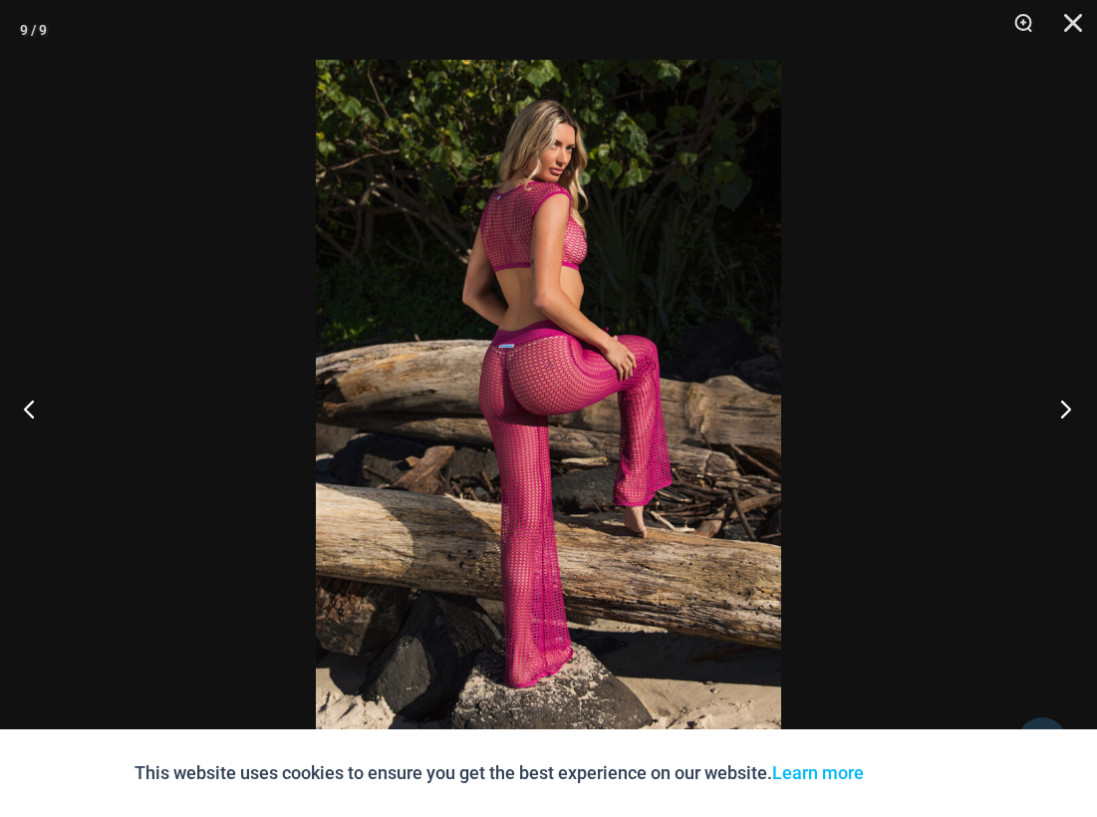
click at [1061, 403] on button "Next" at bounding box center [1060, 409] width 75 height 100
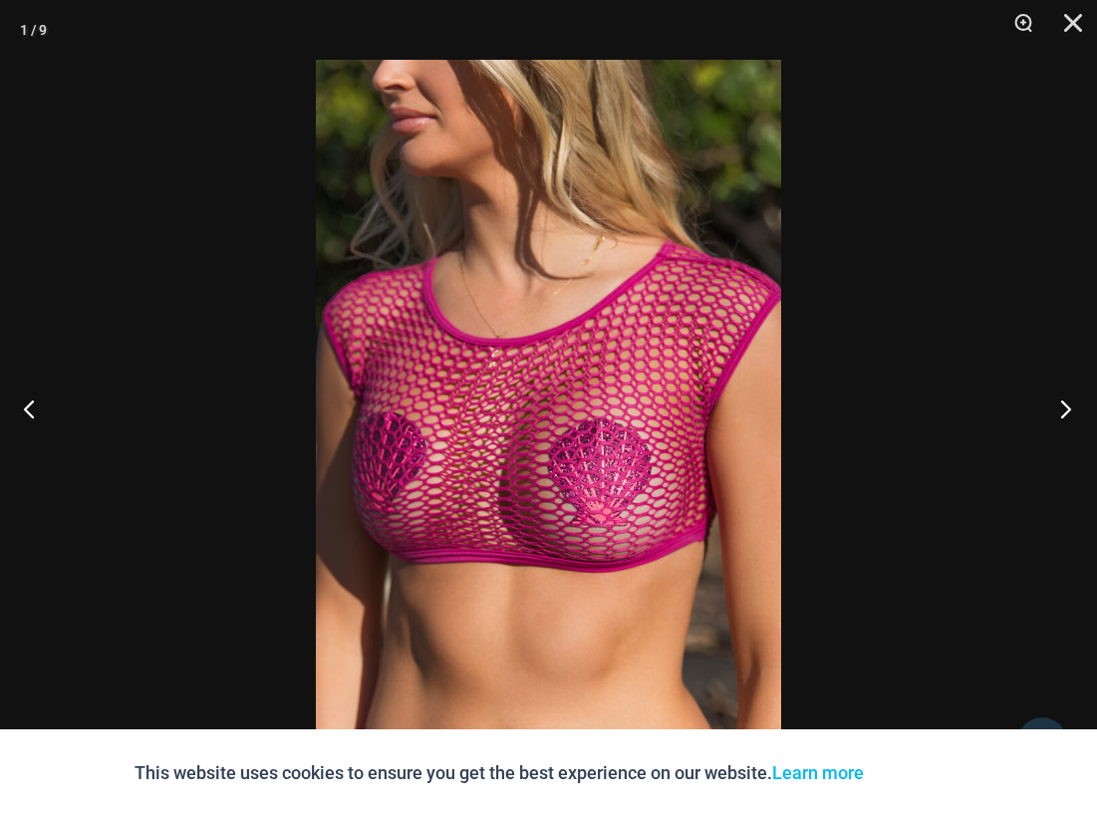
click at [1061, 403] on button "Next" at bounding box center [1060, 409] width 75 height 100
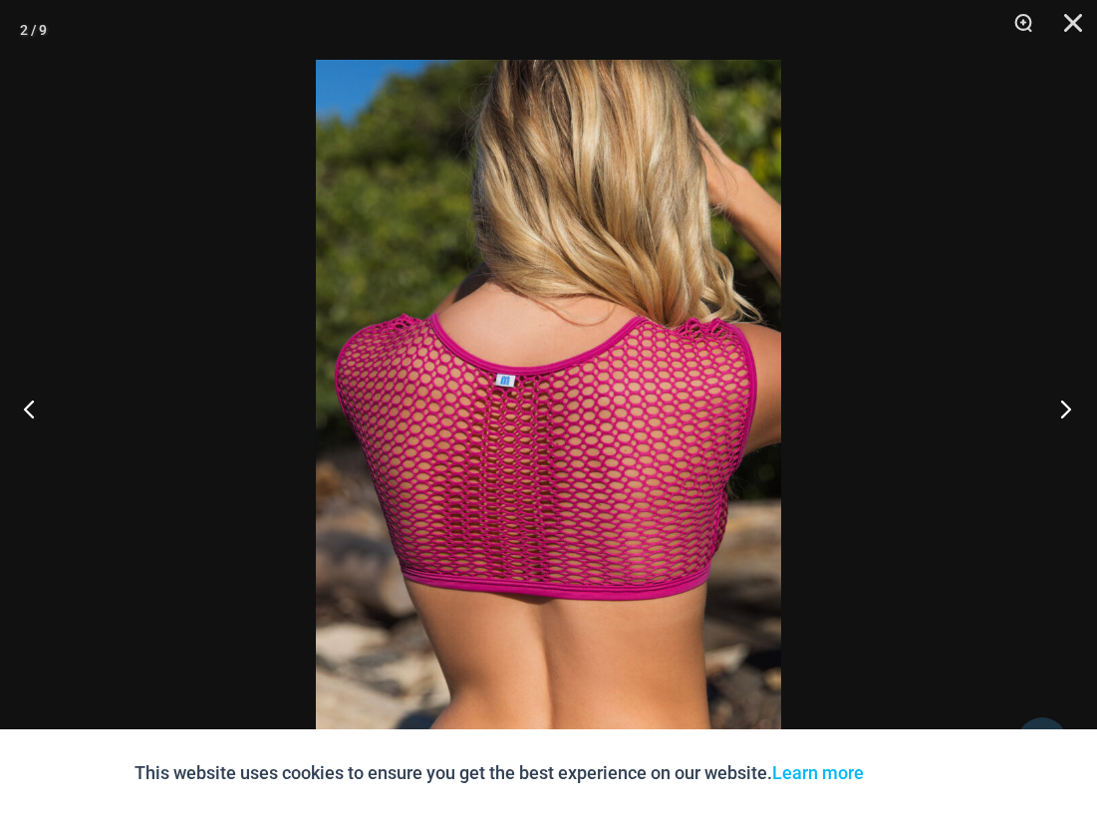
click at [1061, 403] on button "Next" at bounding box center [1060, 409] width 75 height 100
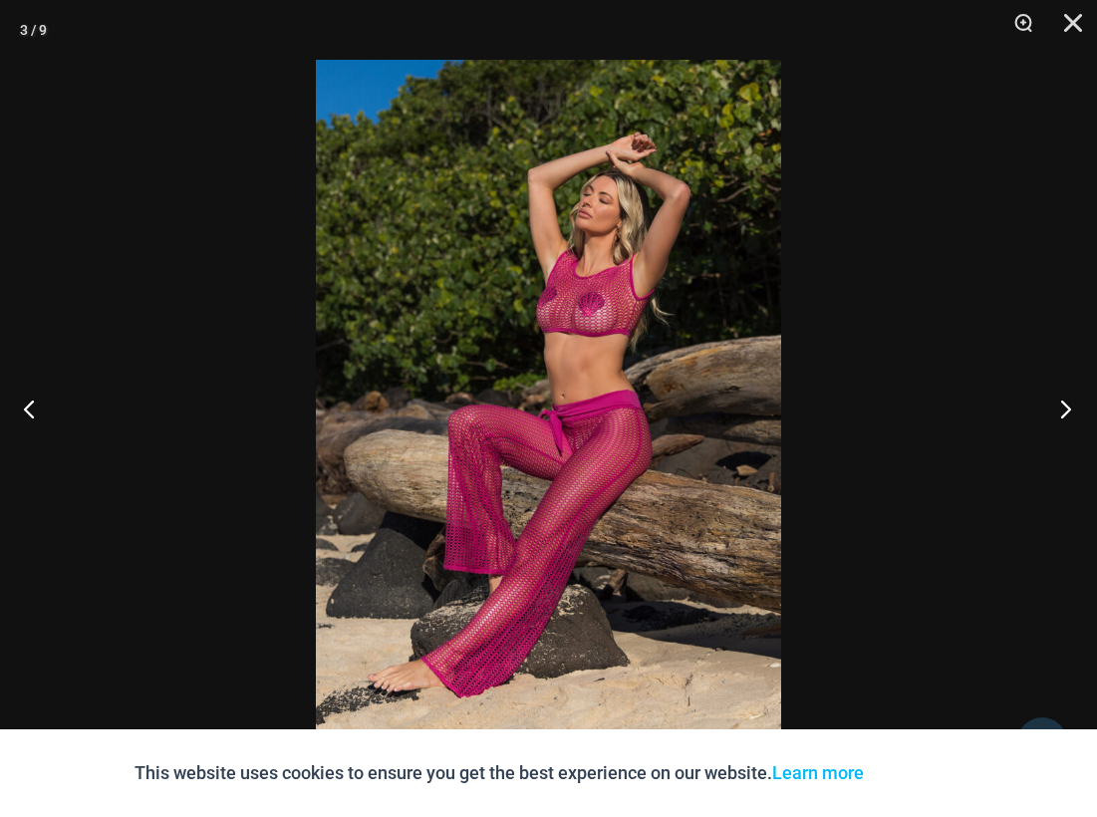
click at [1061, 403] on button "Next" at bounding box center [1060, 409] width 75 height 100
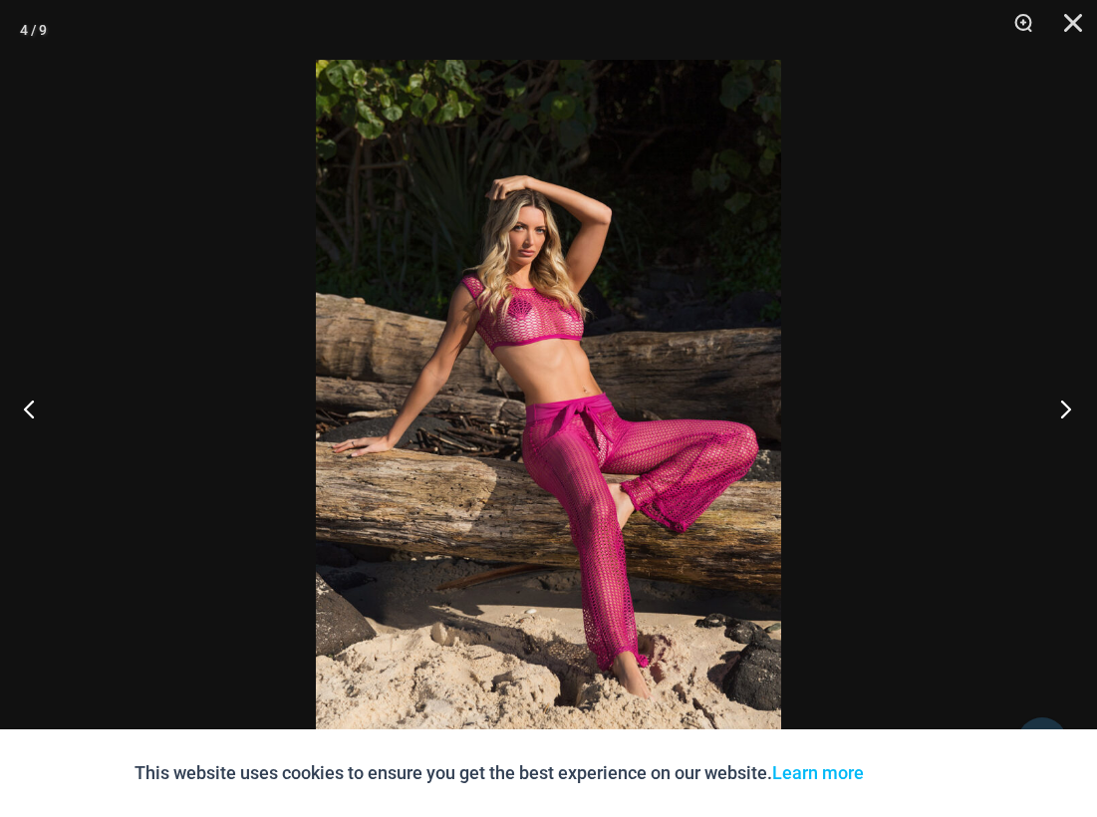
click at [1061, 403] on button "Next" at bounding box center [1060, 409] width 75 height 100
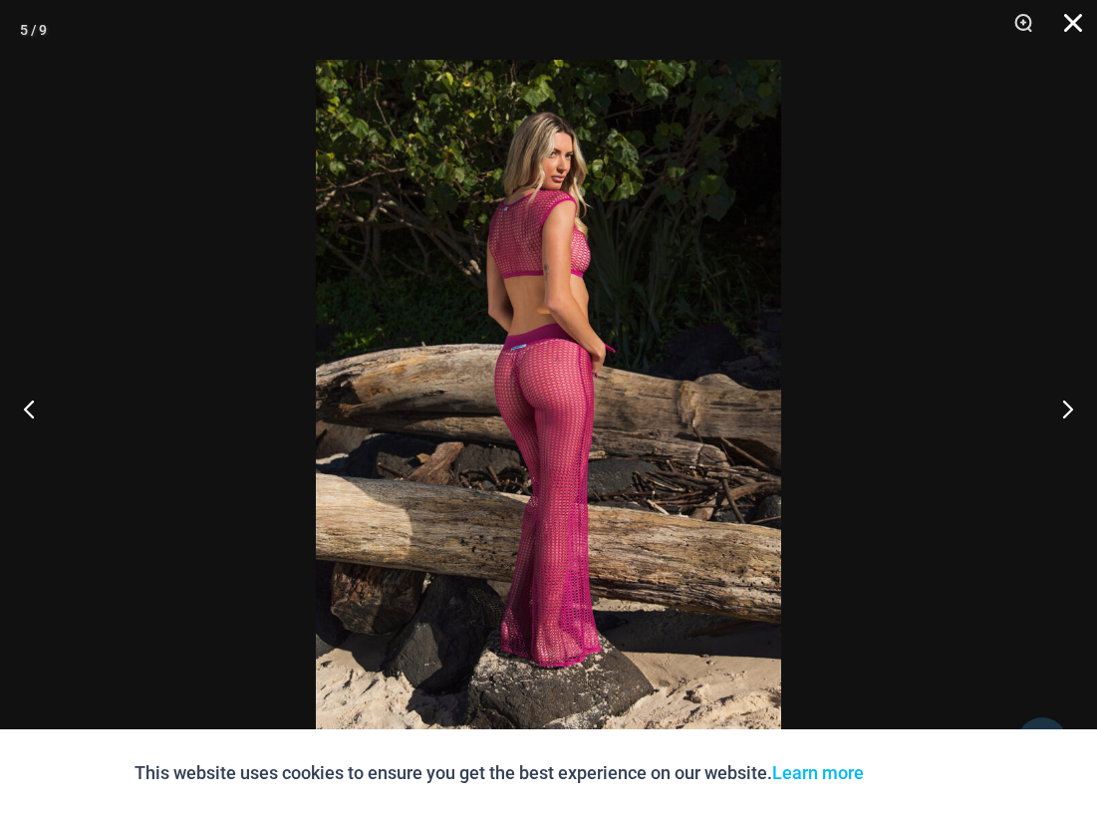
click at [1067, 27] on button "Close" at bounding box center [1067, 30] width 50 height 60
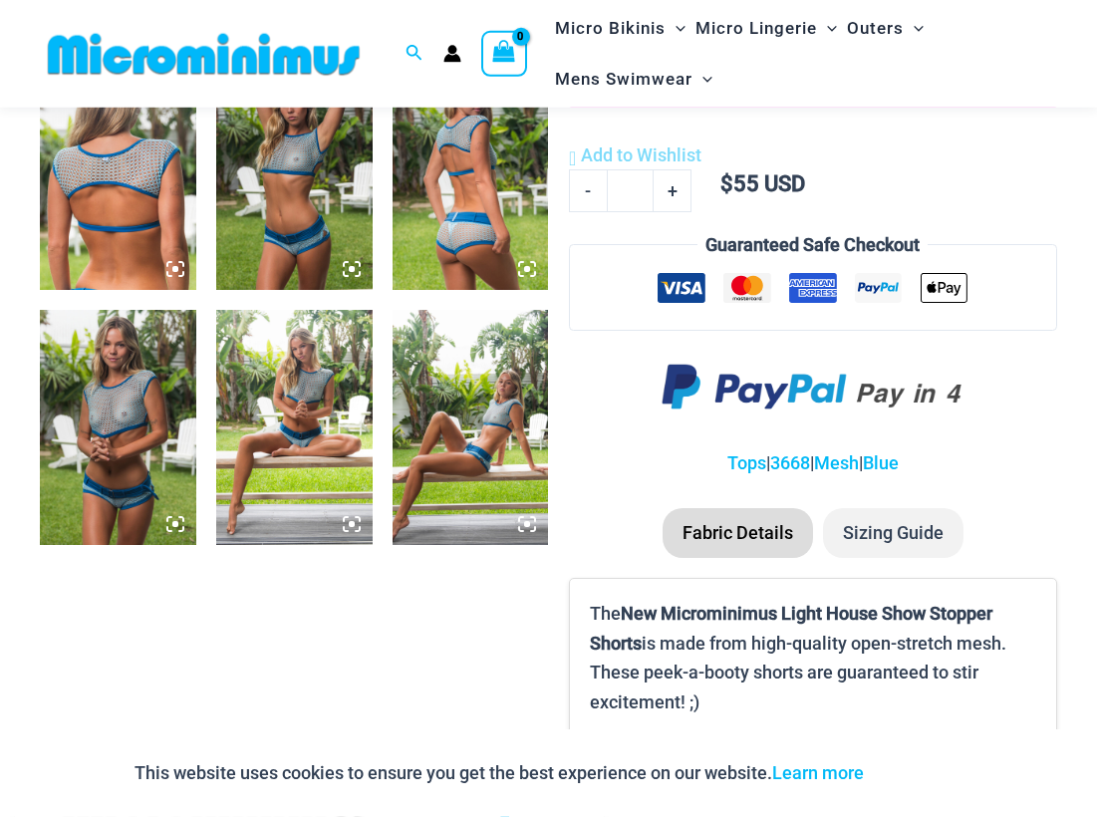
scroll to position [901, 0]
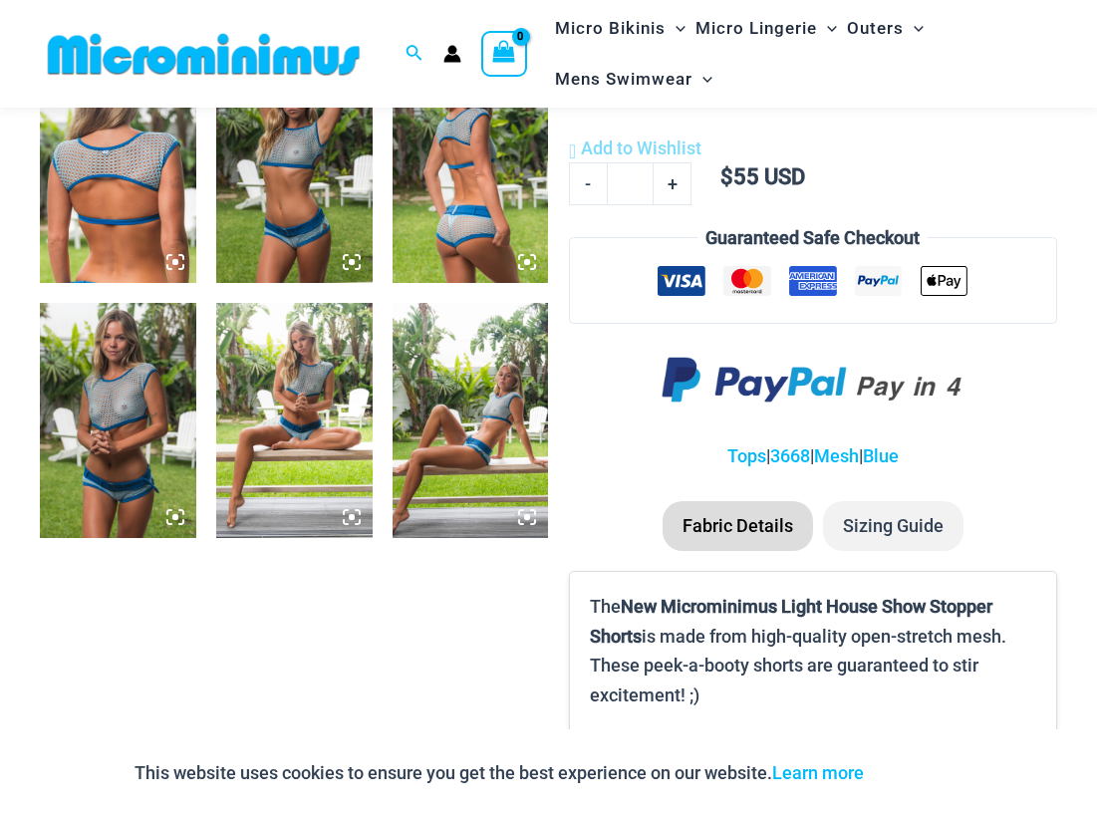
click at [289, 225] on img at bounding box center [294, 166] width 156 height 234
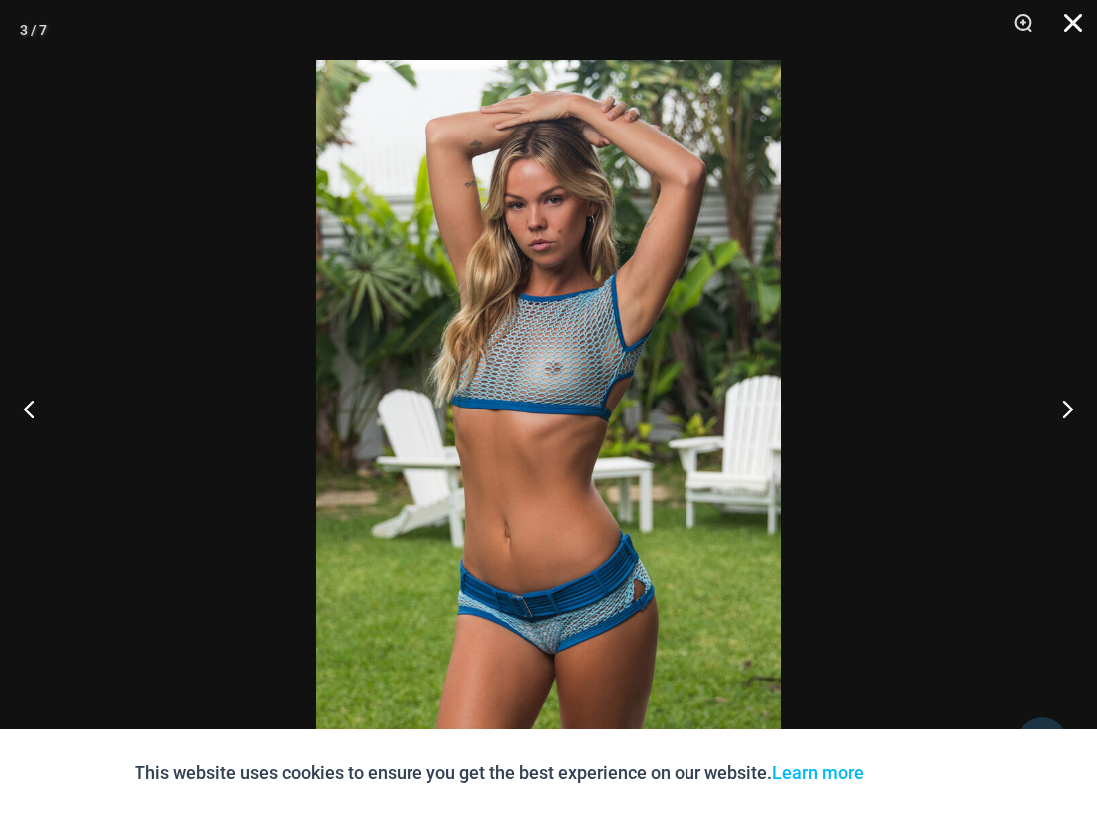
click at [1077, 27] on button "Close" at bounding box center [1067, 30] width 50 height 60
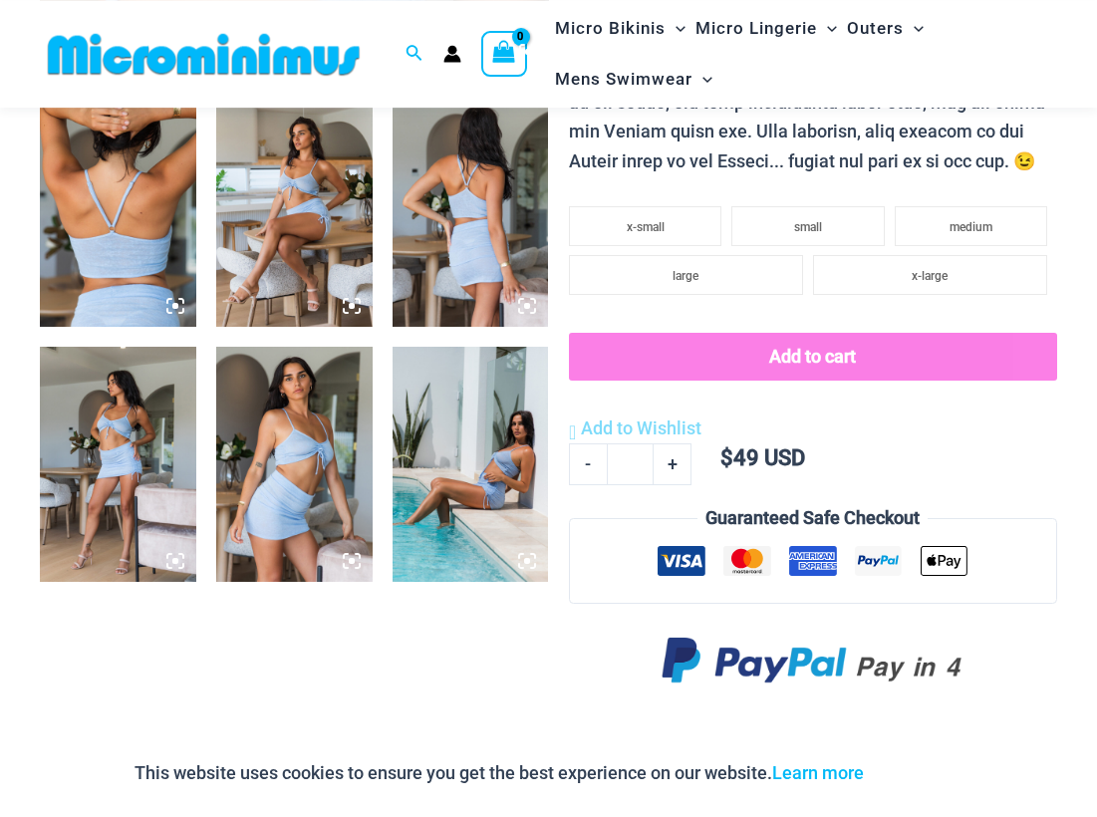
scroll to position [895, 0]
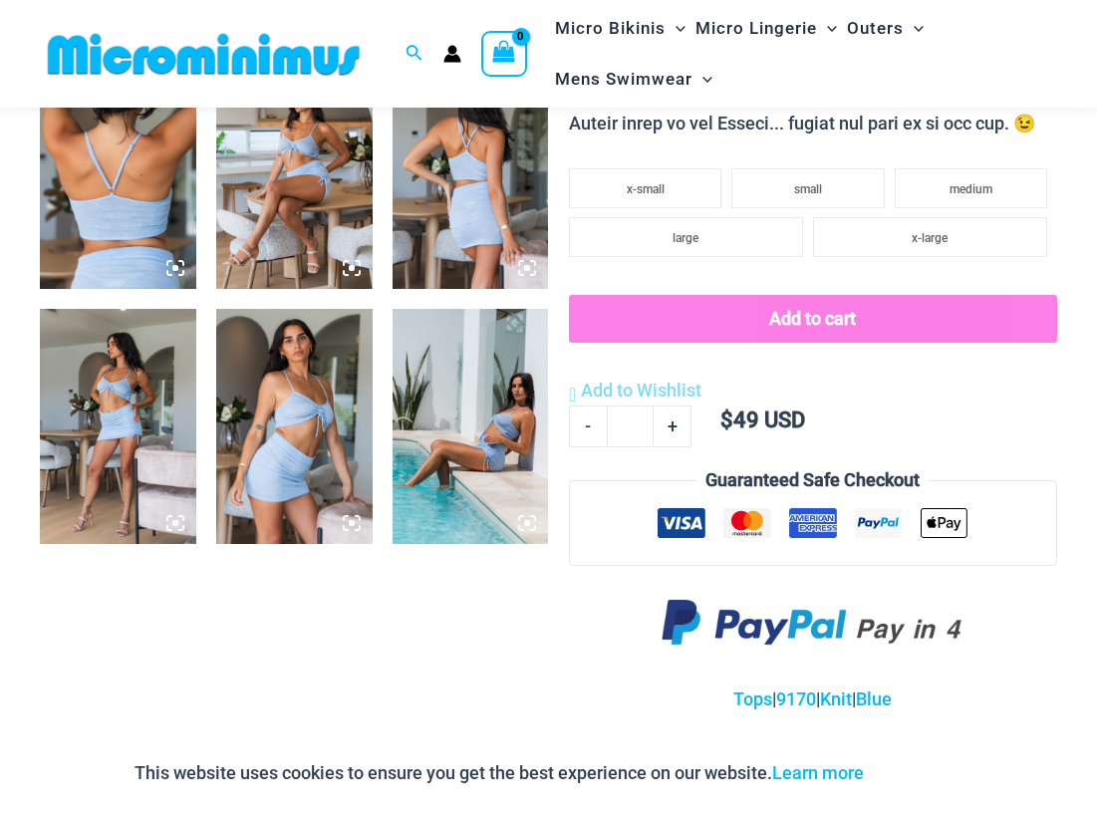
click at [320, 424] on img at bounding box center [294, 426] width 156 height 234
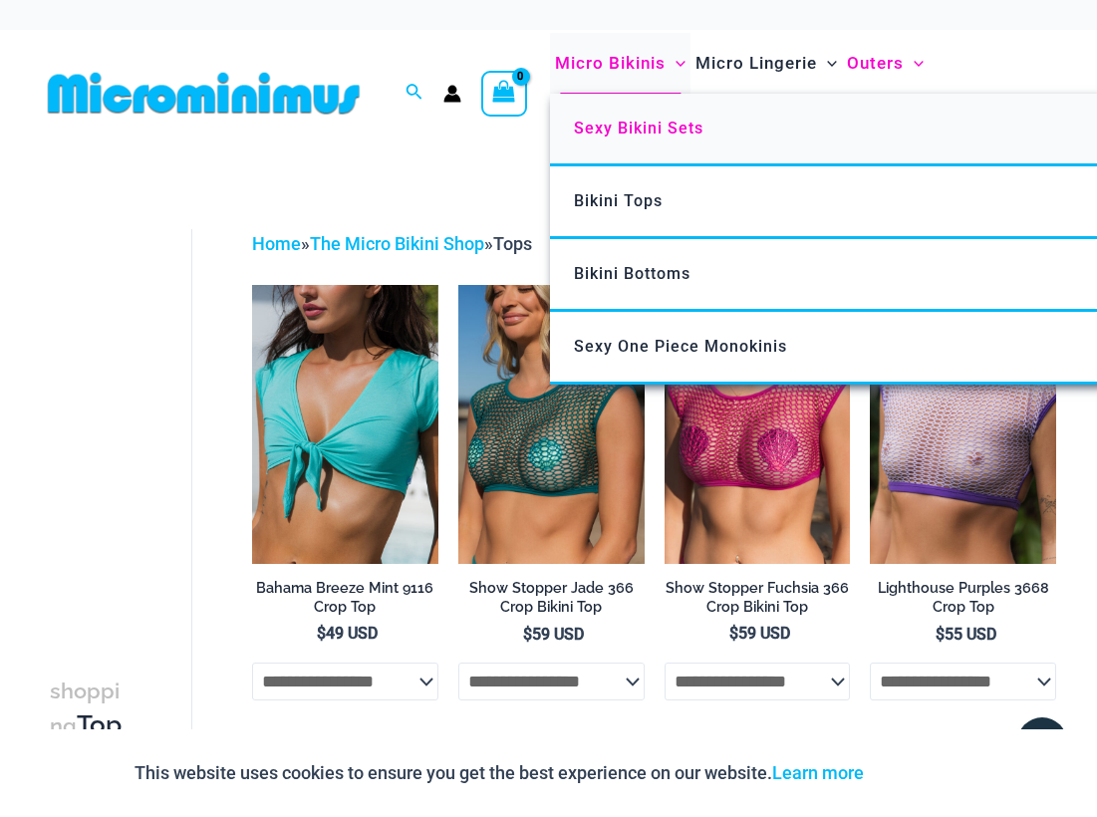
click at [635, 123] on span "Sexy Bikini Sets" at bounding box center [639, 128] width 130 height 19
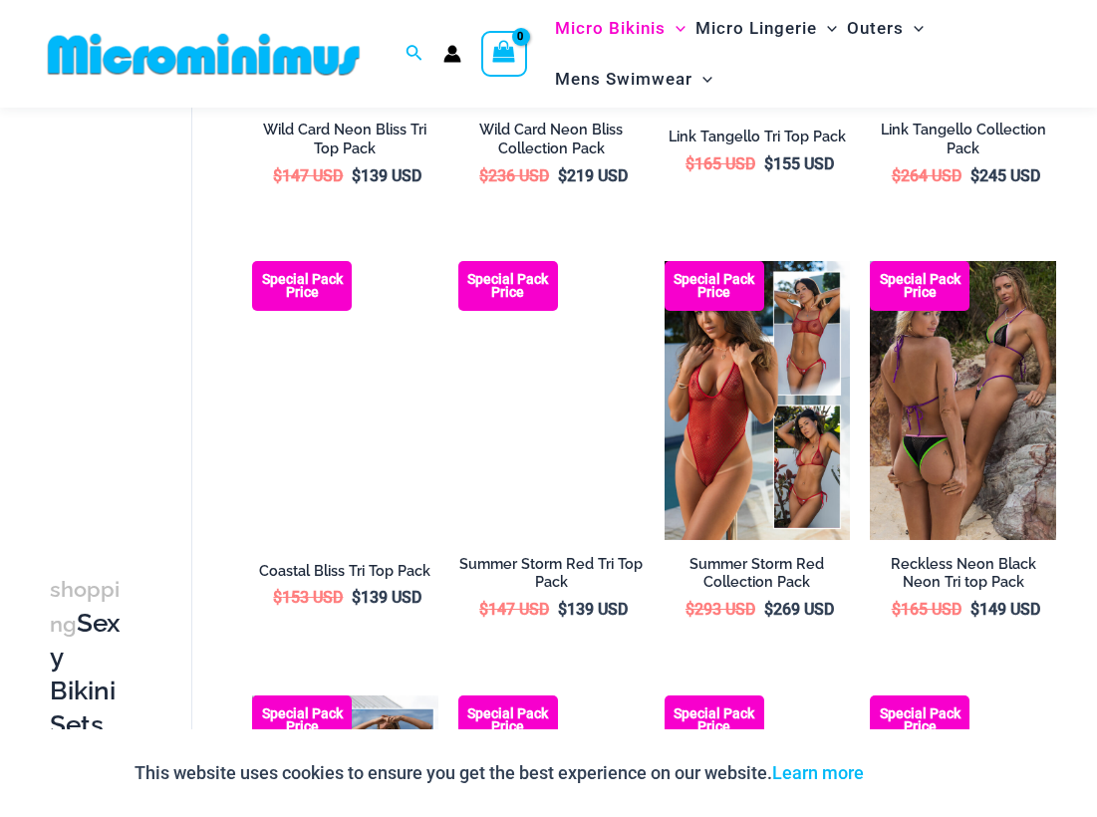
scroll to position [1408, 0]
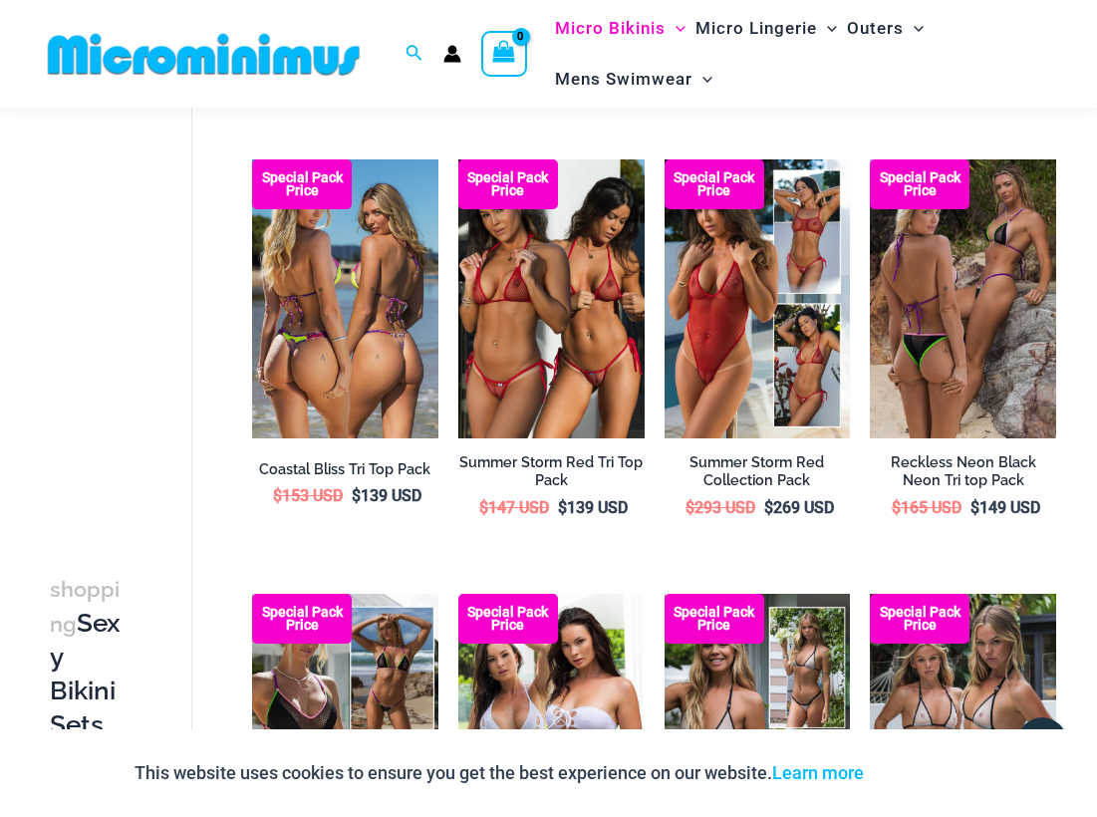
click at [358, 327] on img at bounding box center [345, 298] width 186 height 279
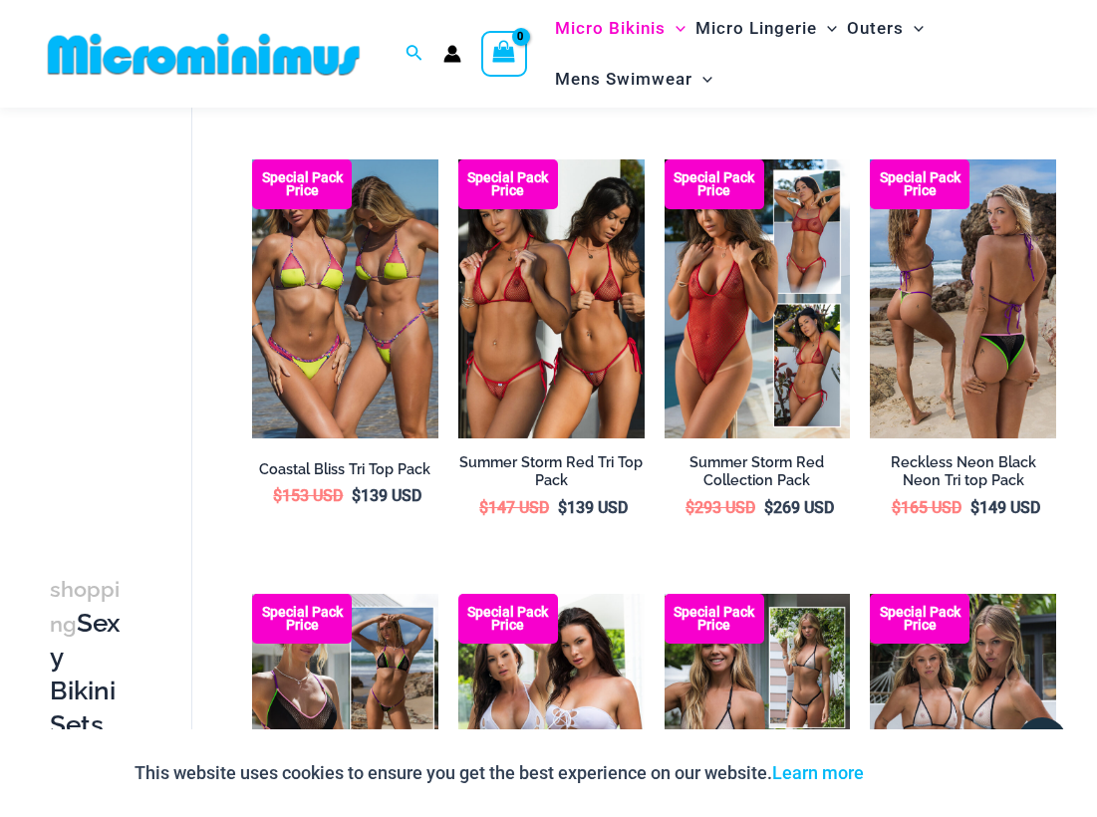
click at [999, 364] on img at bounding box center [963, 298] width 186 height 279
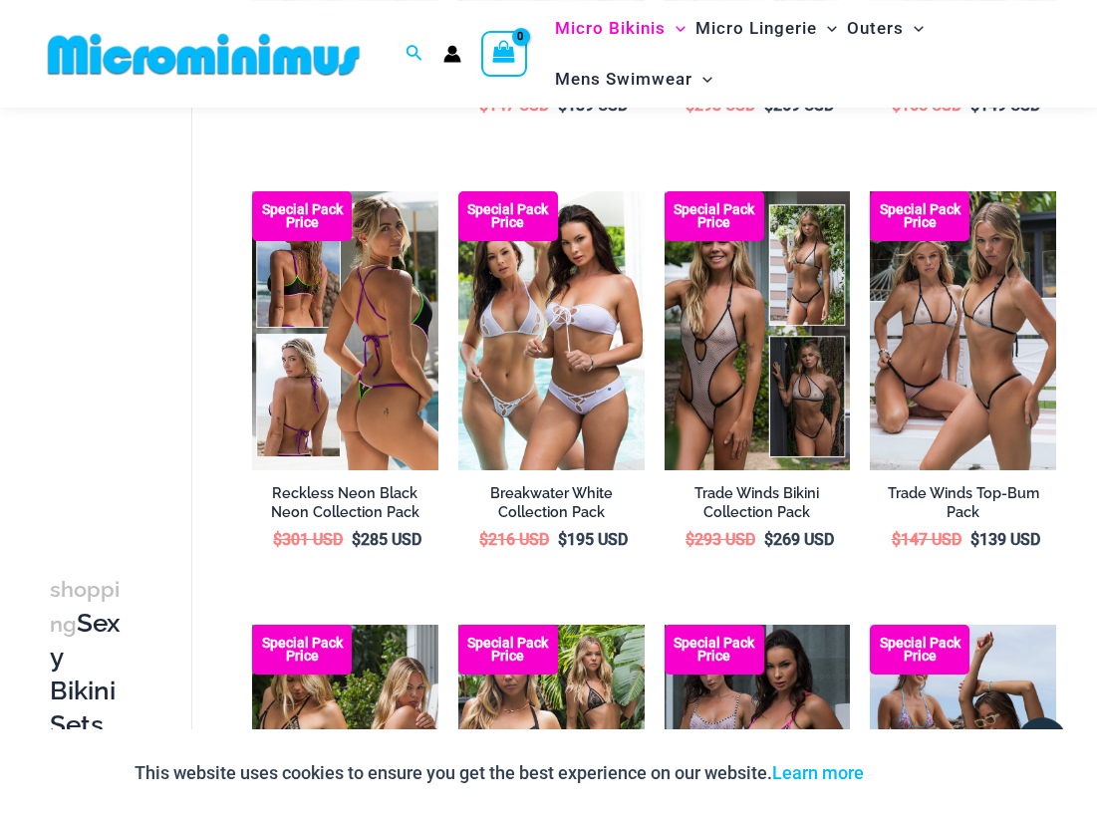
scroll to position [1815, 0]
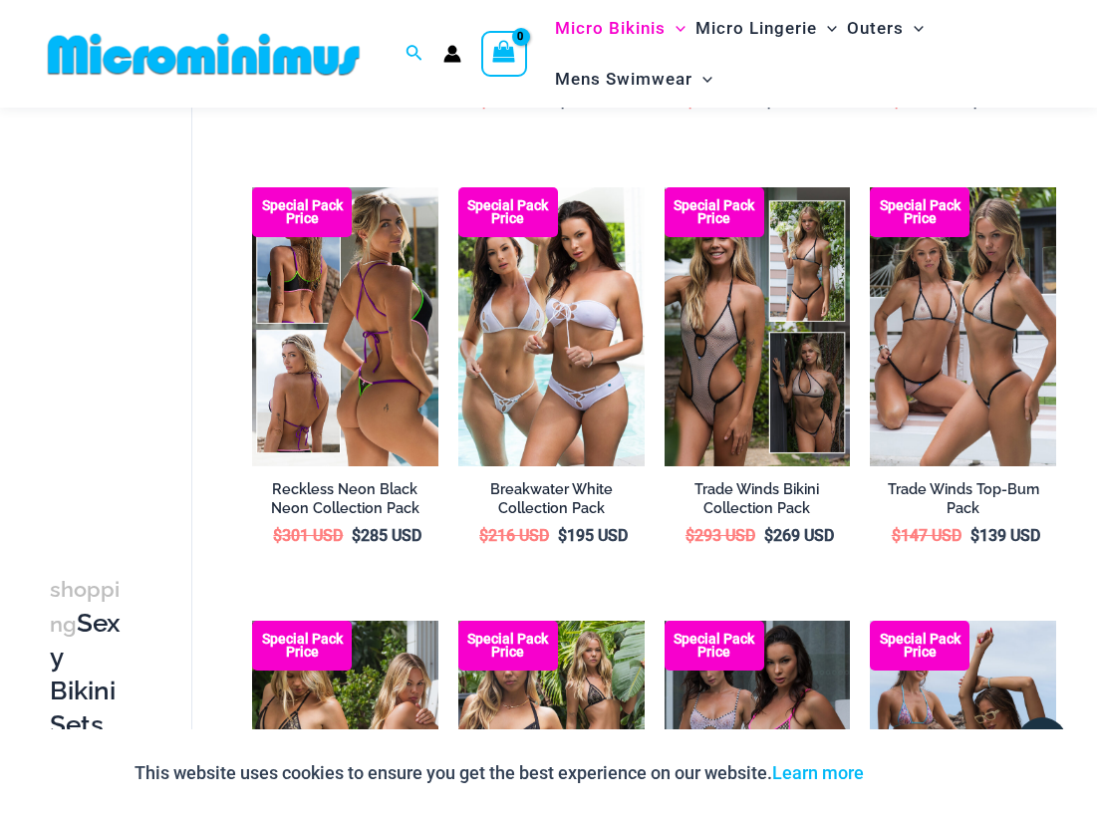
click at [348, 368] on img at bounding box center [345, 326] width 186 height 279
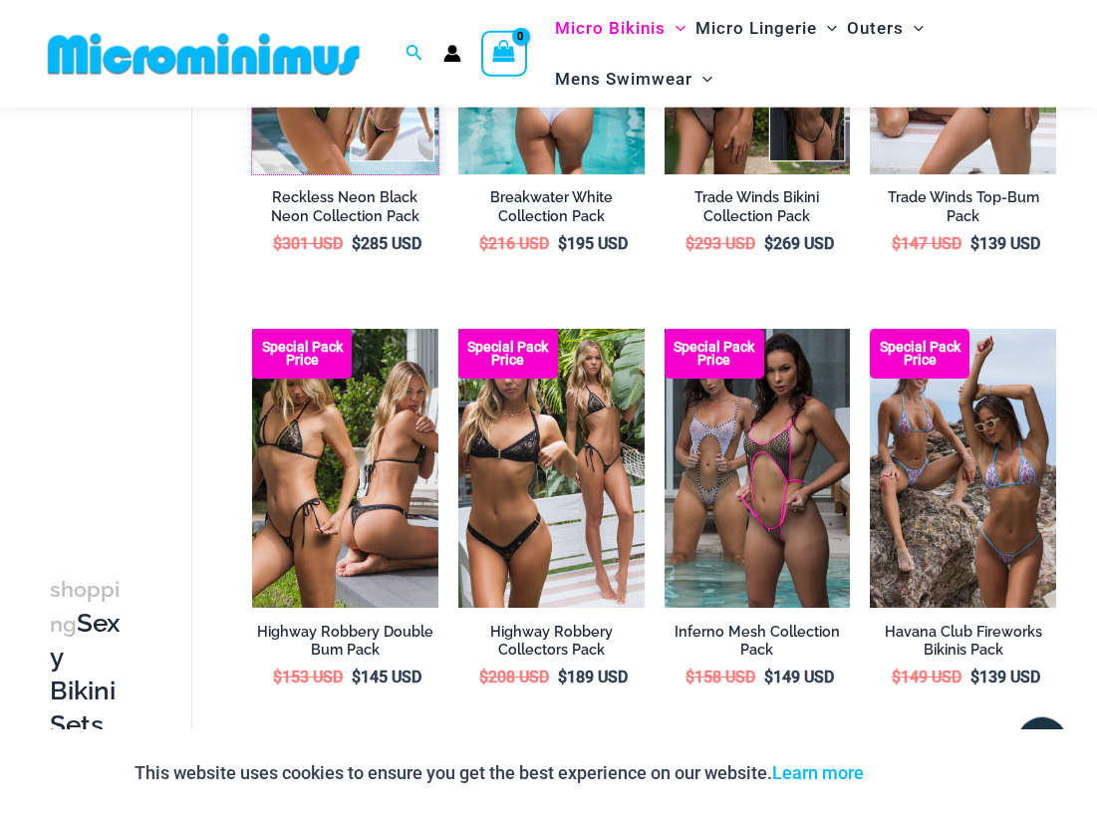
scroll to position [2120, 0]
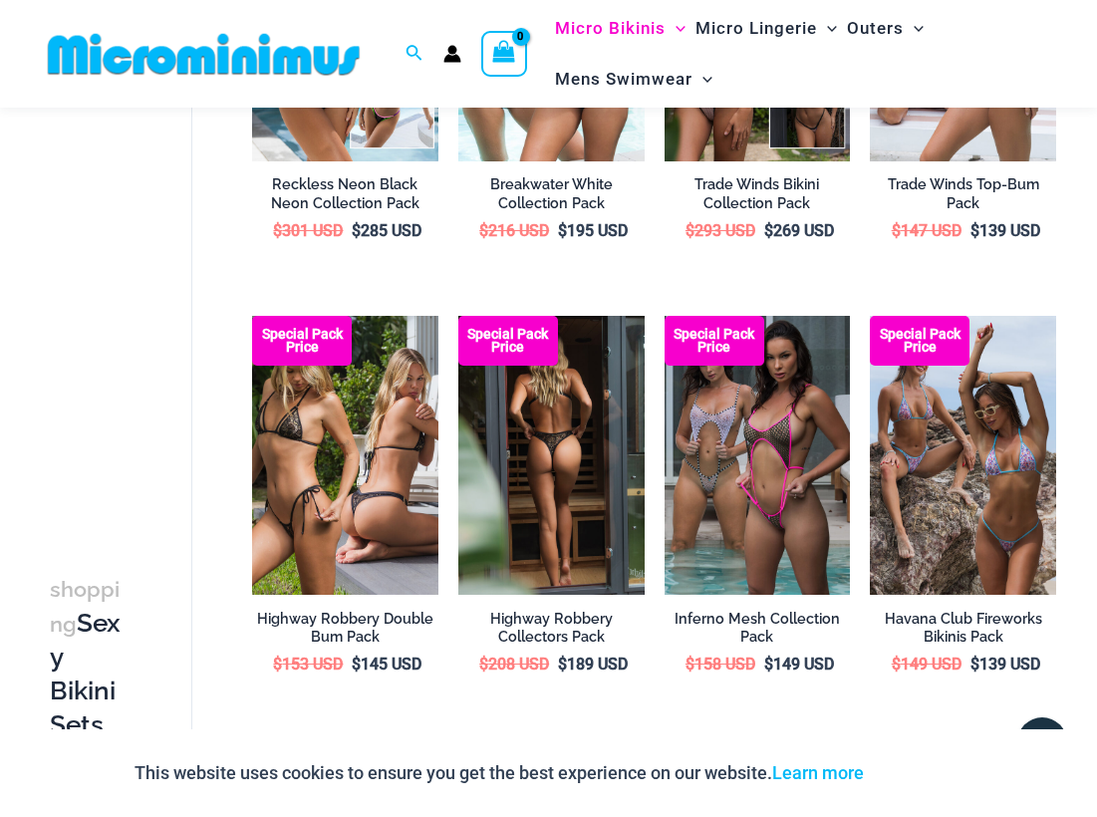
click at [515, 503] on img at bounding box center [552, 455] width 186 height 279
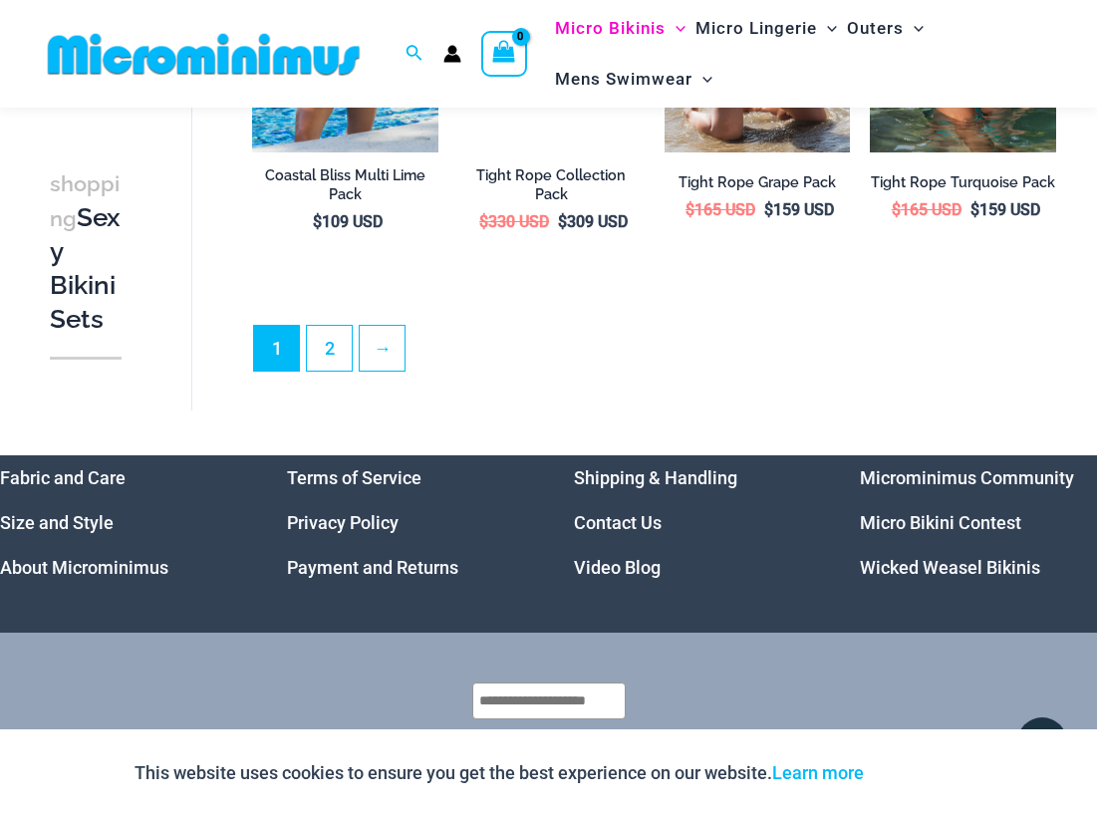
scroll to position [3442, 0]
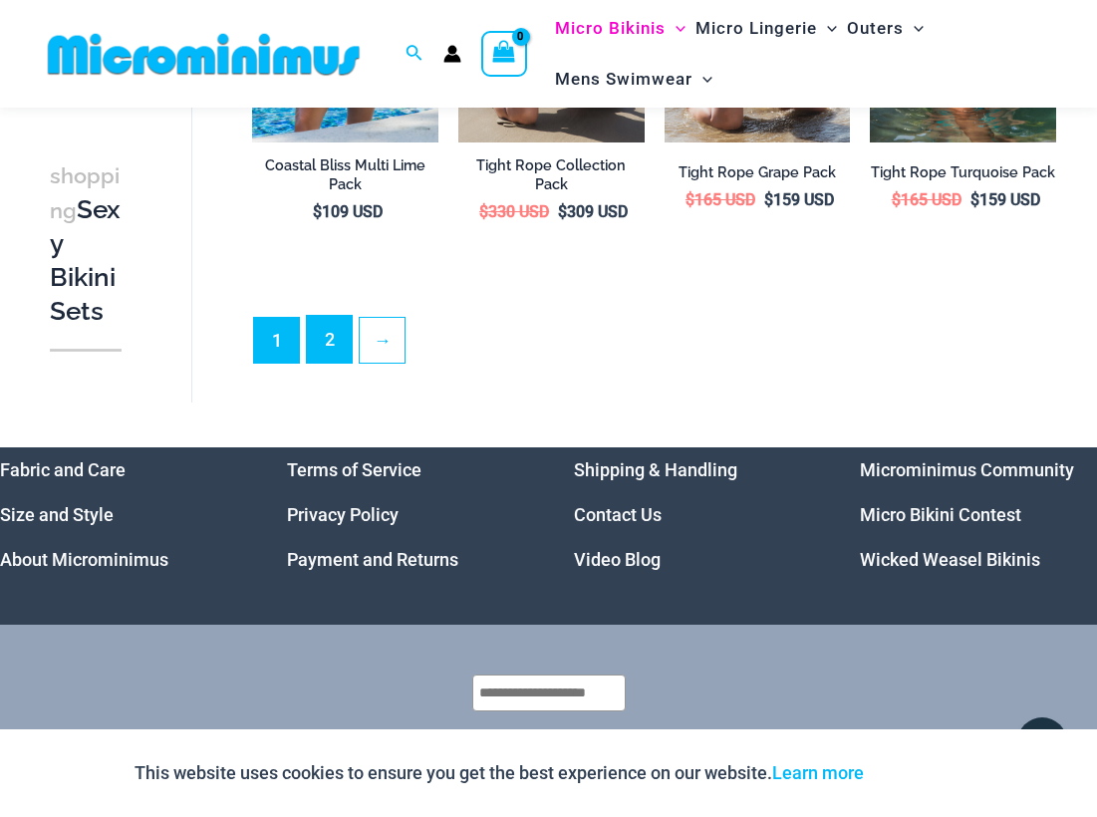
click at [325, 345] on link "2" at bounding box center [329, 339] width 45 height 47
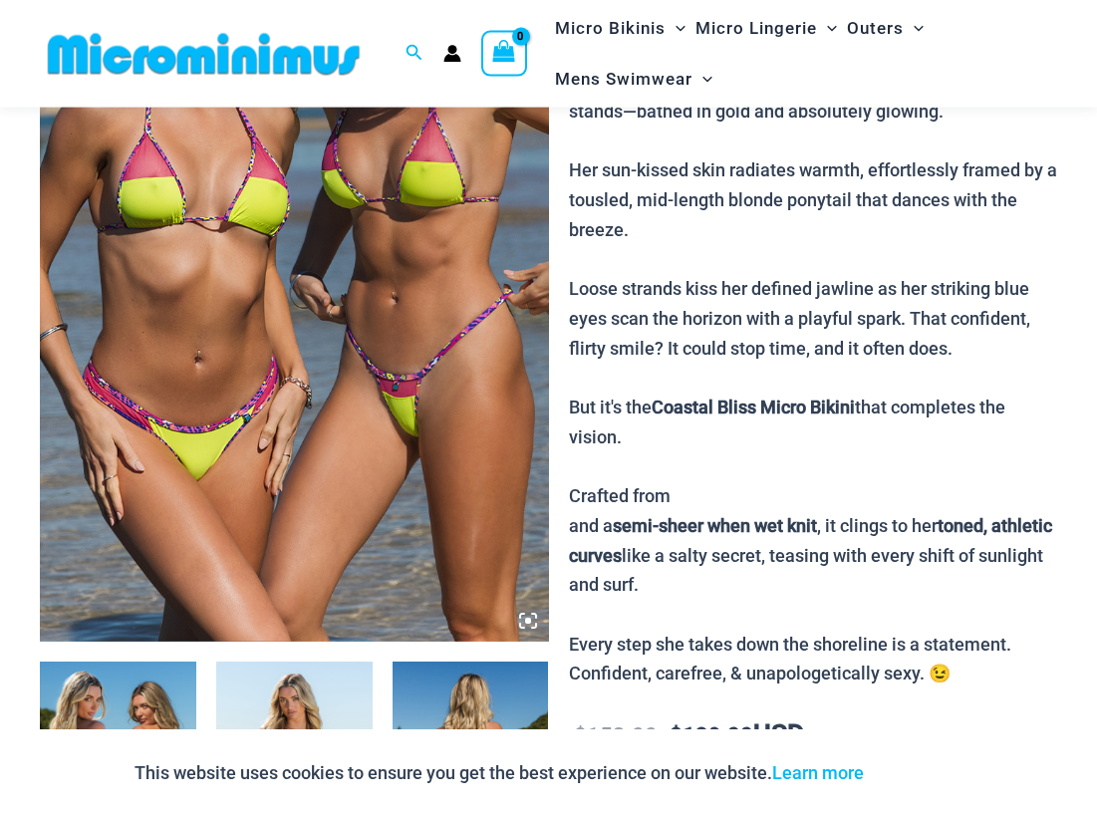
scroll to position [813, 0]
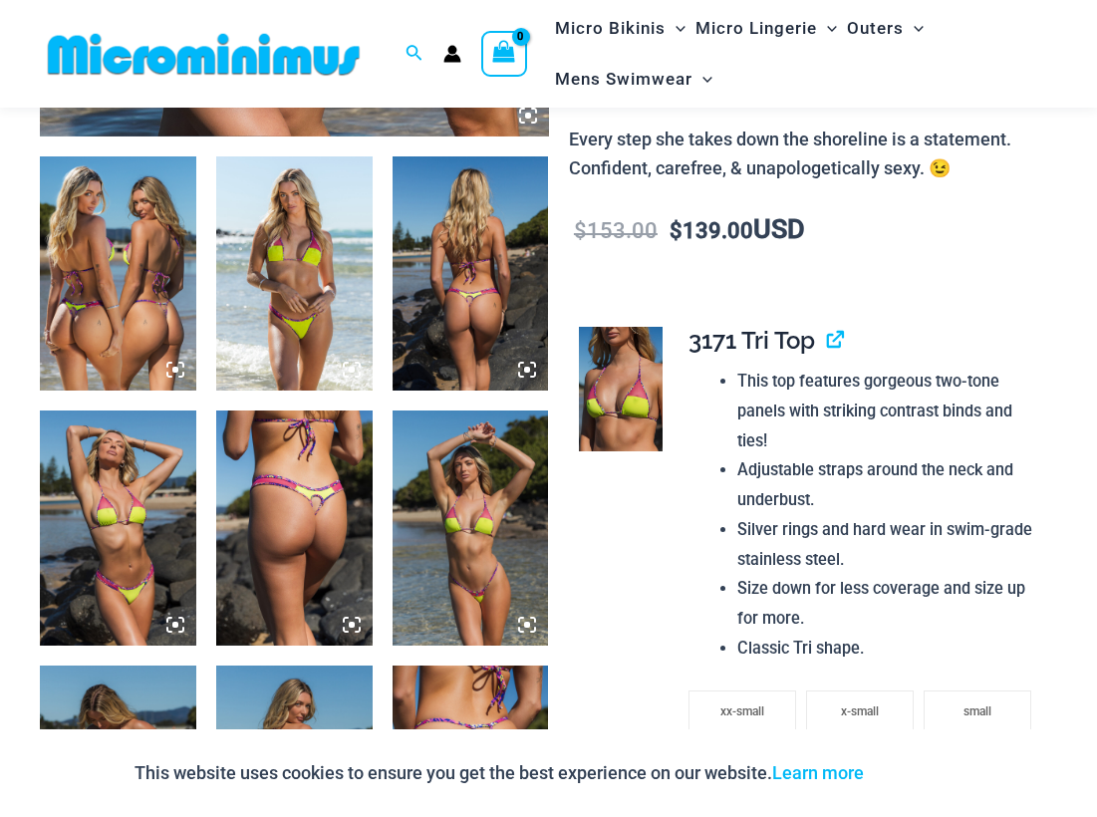
click at [314, 302] on img at bounding box center [294, 273] width 156 height 234
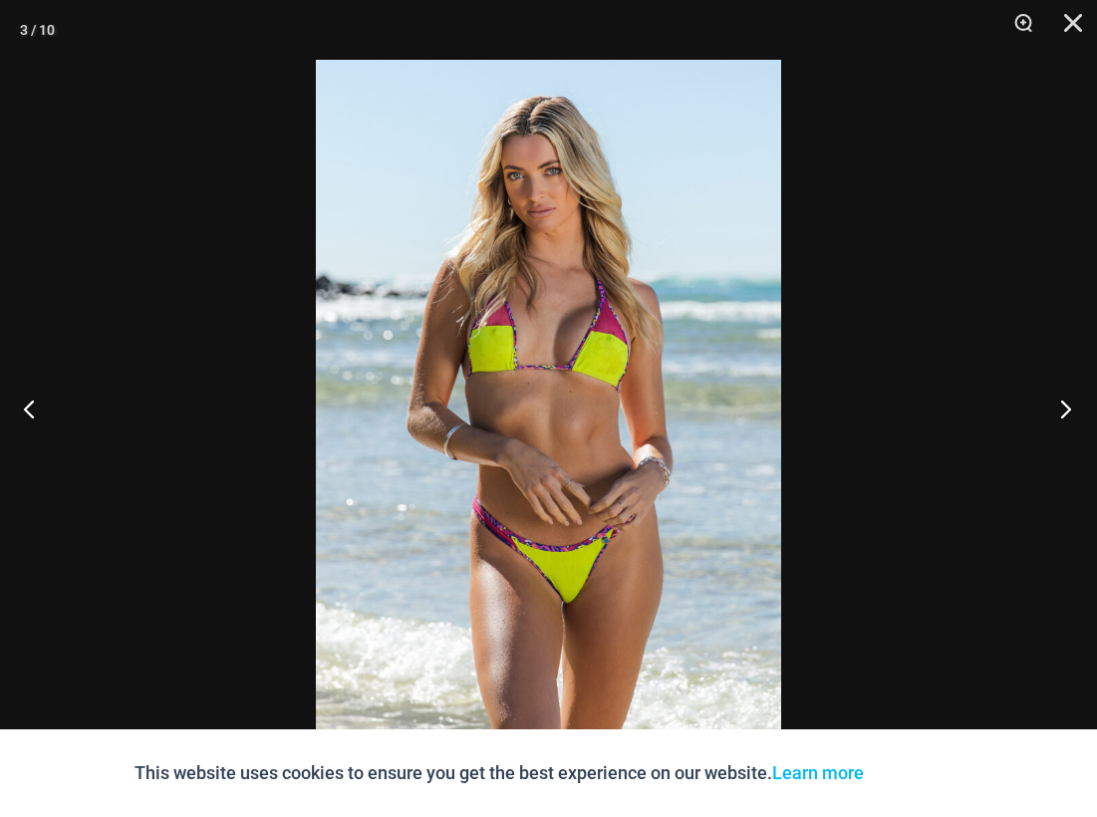
click at [1066, 409] on button "Next" at bounding box center [1060, 409] width 75 height 100
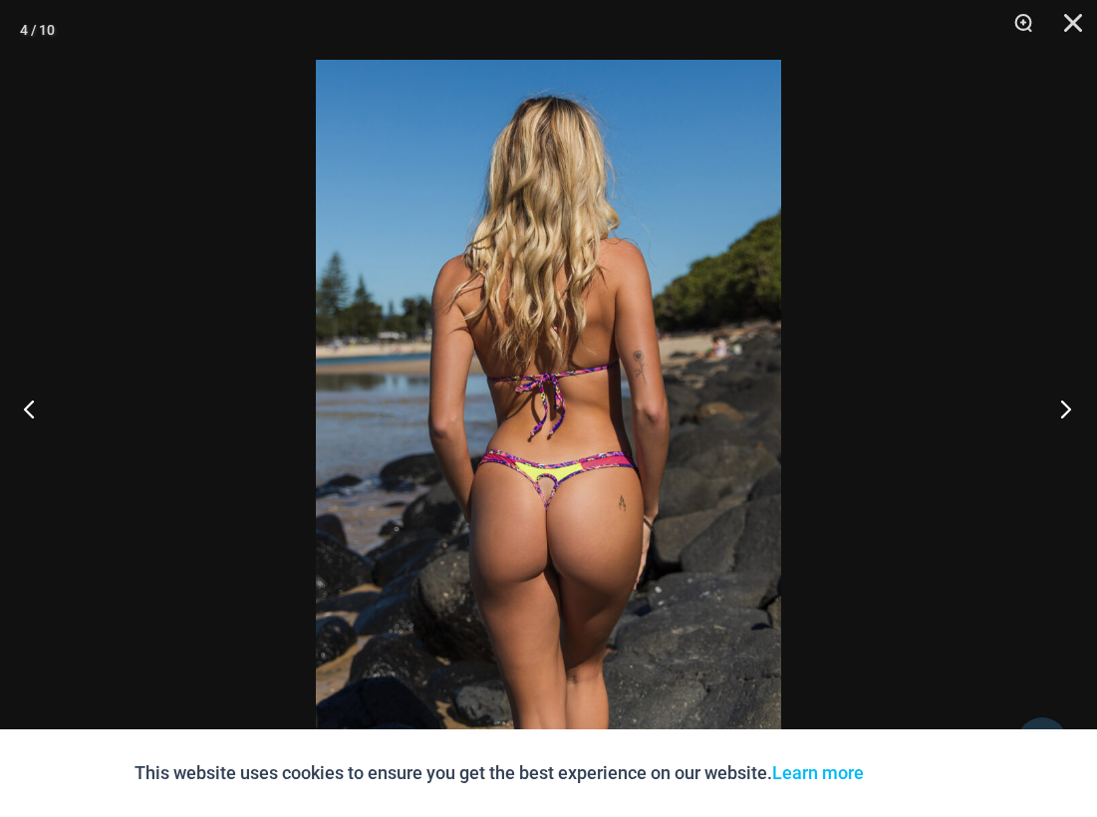
click at [1066, 409] on button "Next" at bounding box center [1060, 409] width 75 height 100
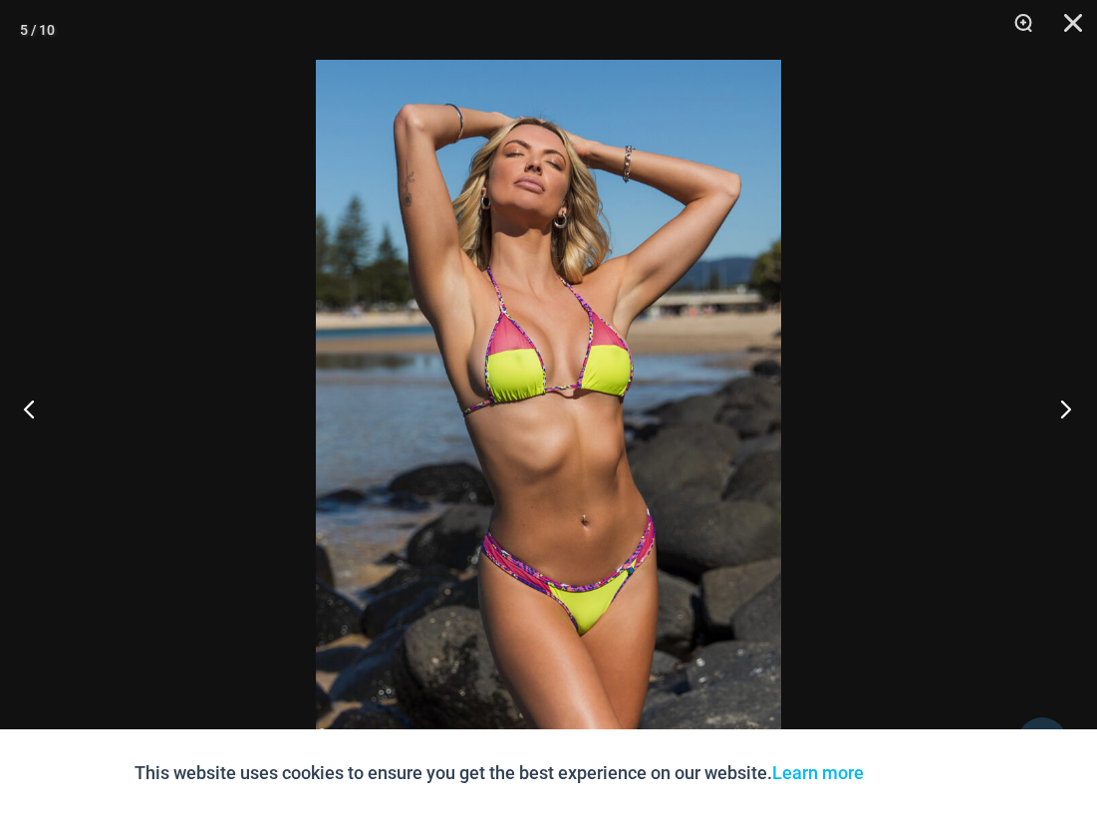
click at [1066, 409] on button "Next" at bounding box center [1060, 409] width 75 height 100
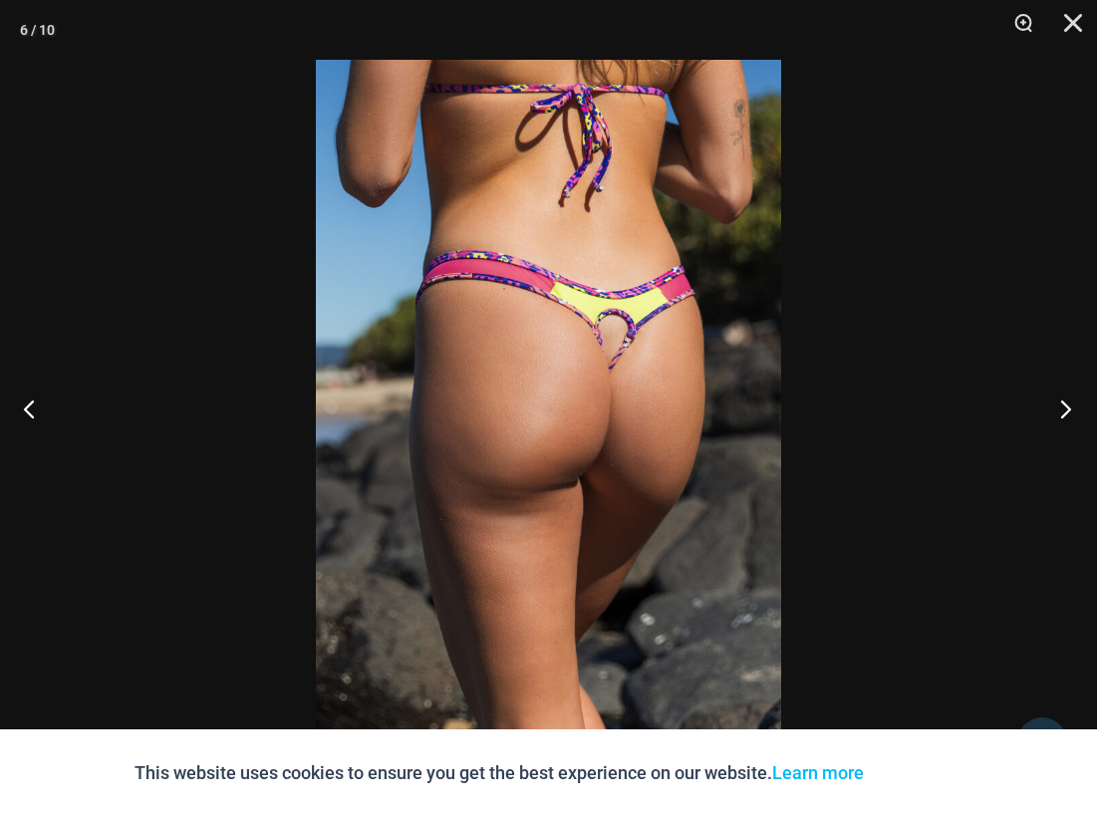
click at [1066, 409] on button "Next" at bounding box center [1060, 409] width 75 height 100
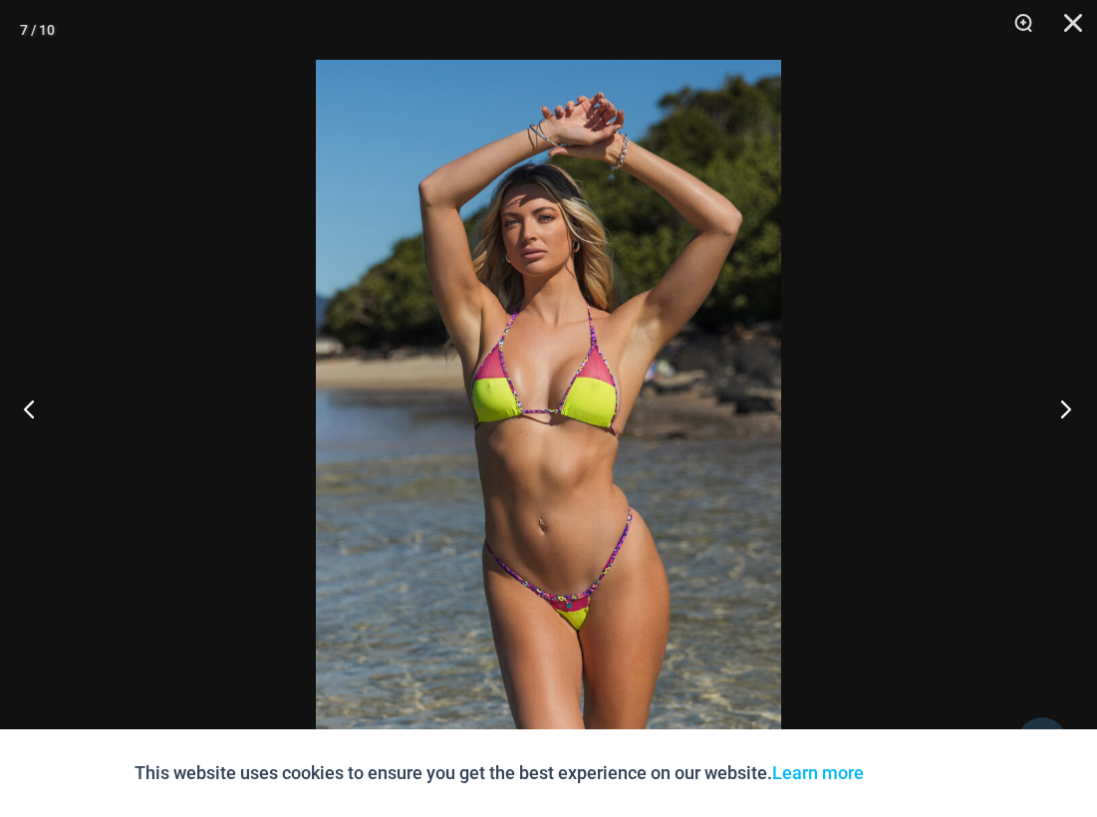
click at [1066, 409] on button "Next" at bounding box center [1060, 409] width 75 height 100
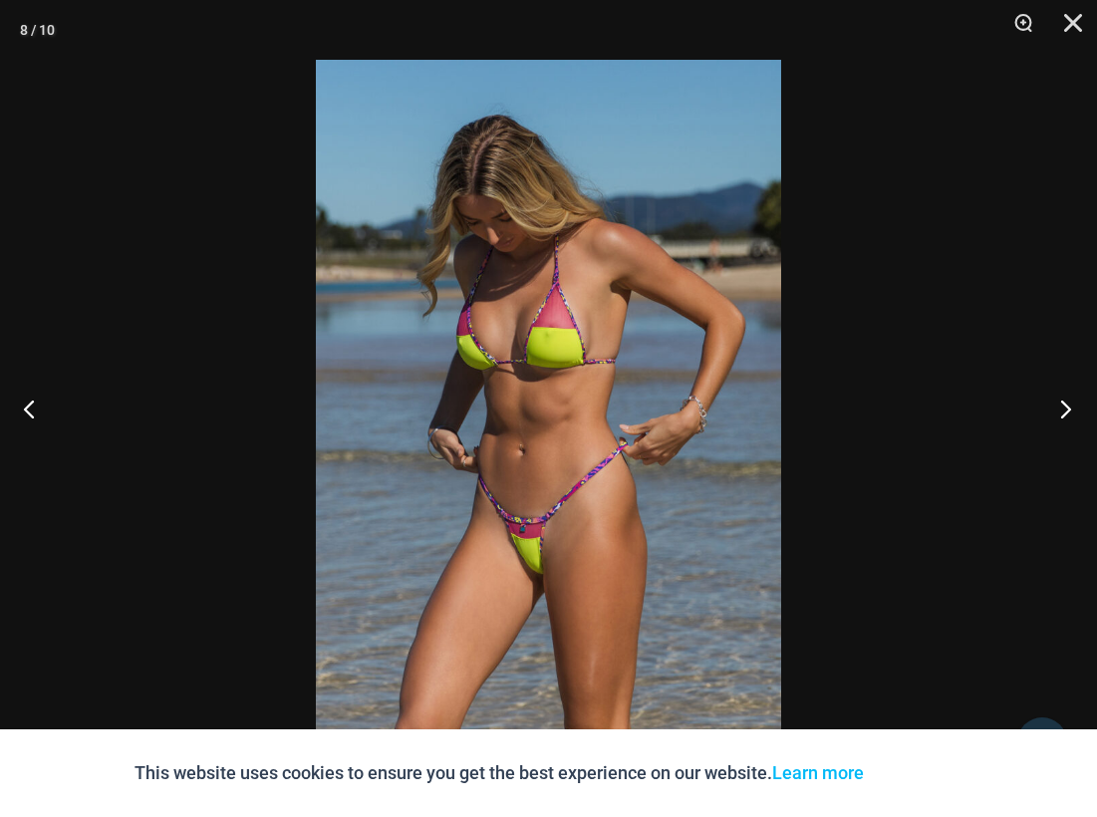
click at [1066, 409] on button "Next" at bounding box center [1060, 409] width 75 height 100
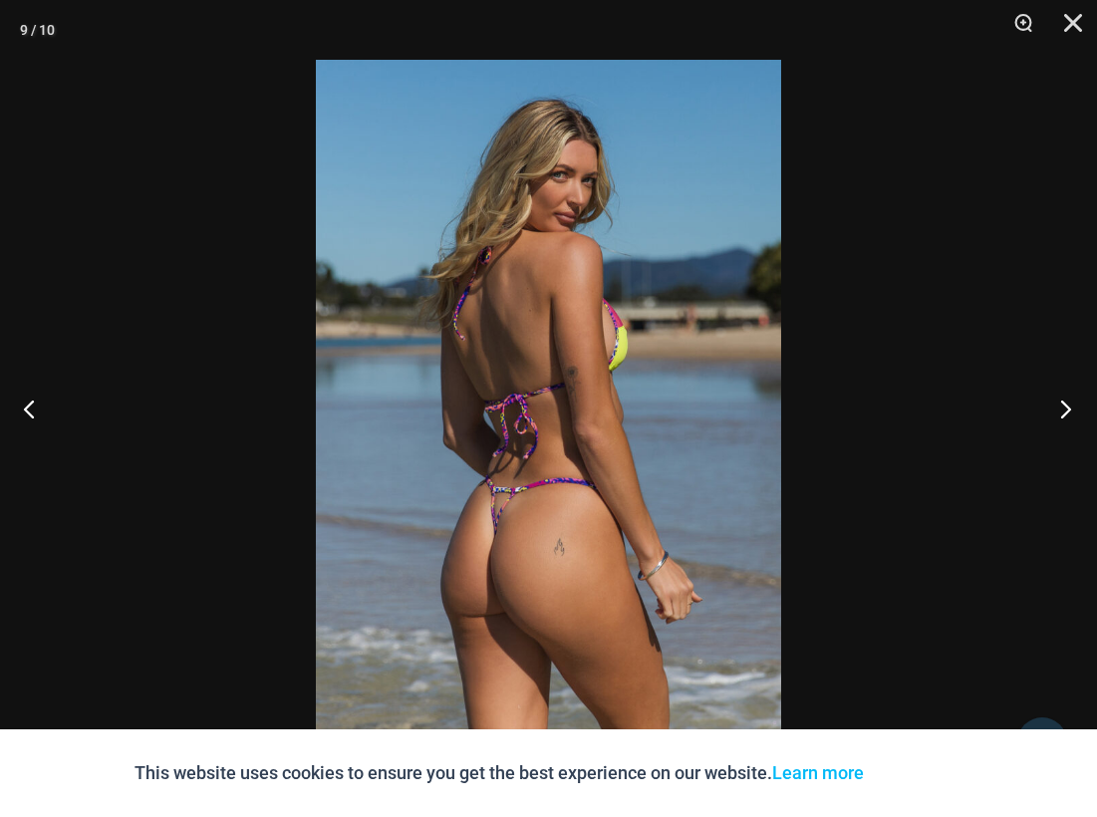
click at [1066, 409] on button "Next" at bounding box center [1060, 409] width 75 height 100
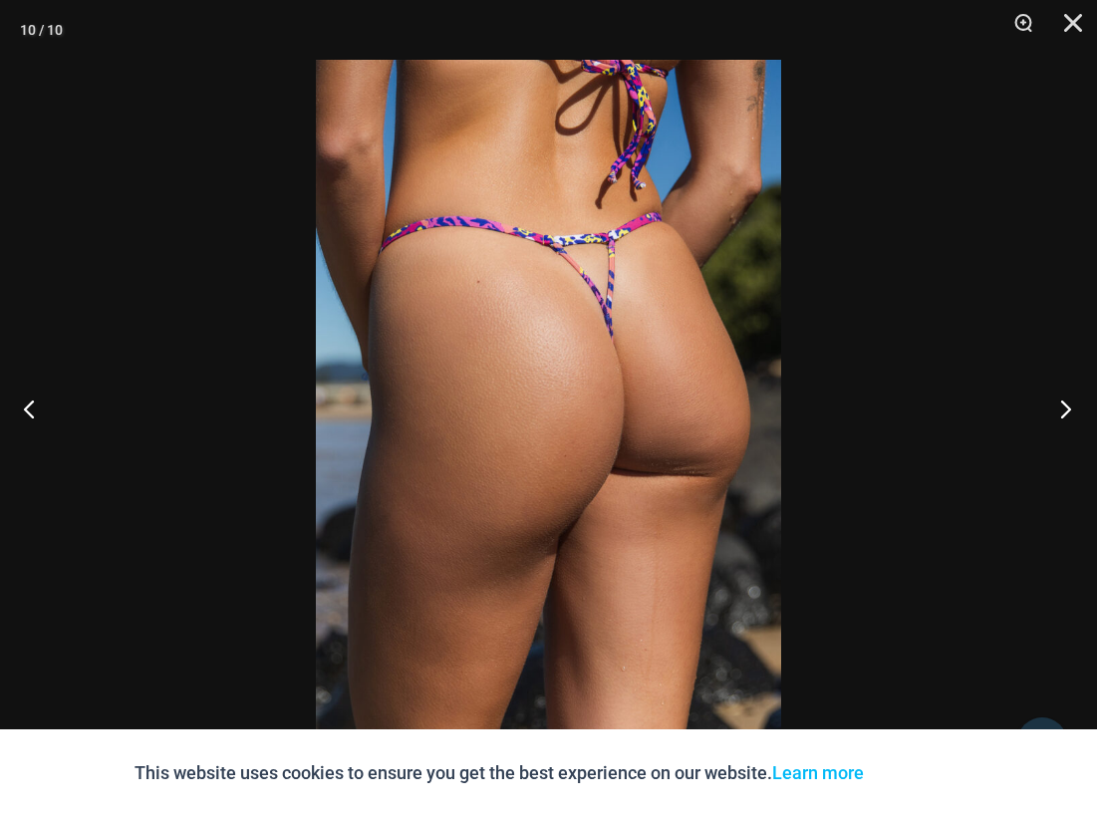
click at [1066, 409] on button "Next" at bounding box center [1060, 409] width 75 height 100
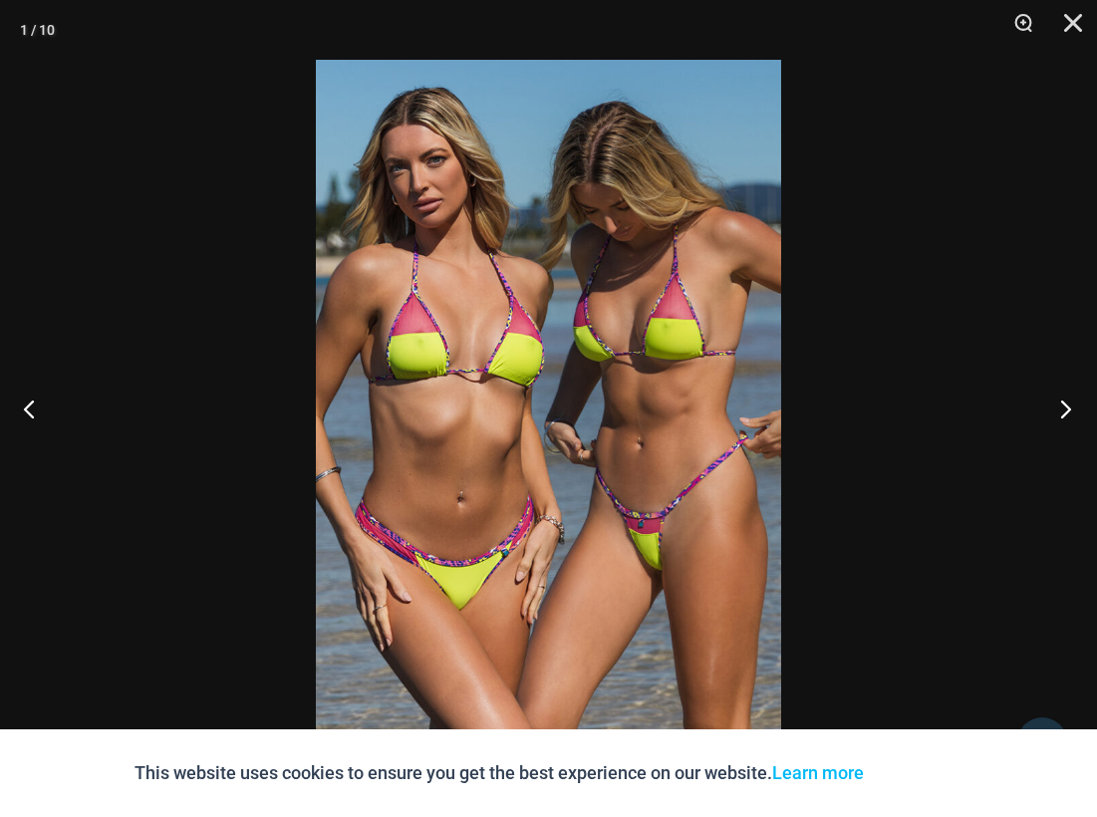
click at [1066, 409] on button "Next" at bounding box center [1060, 409] width 75 height 100
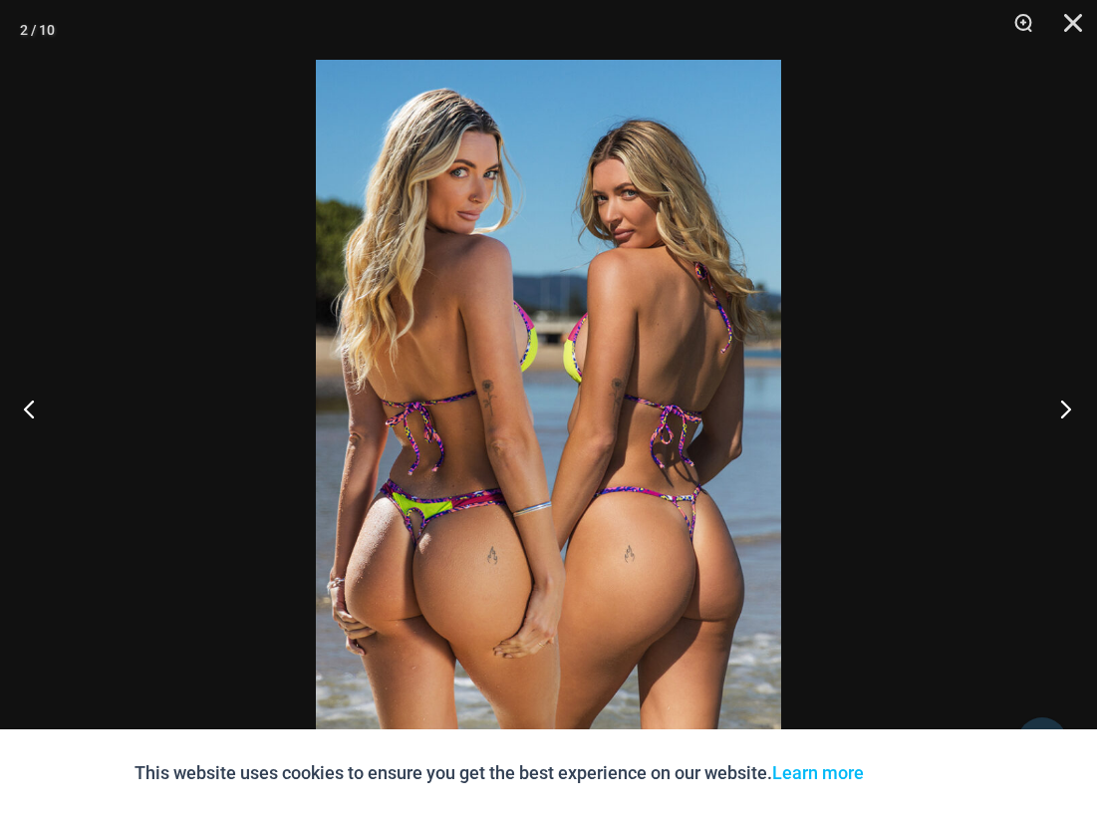
click at [1066, 409] on button "Next" at bounding box center [1060, 409] width 75 height 100
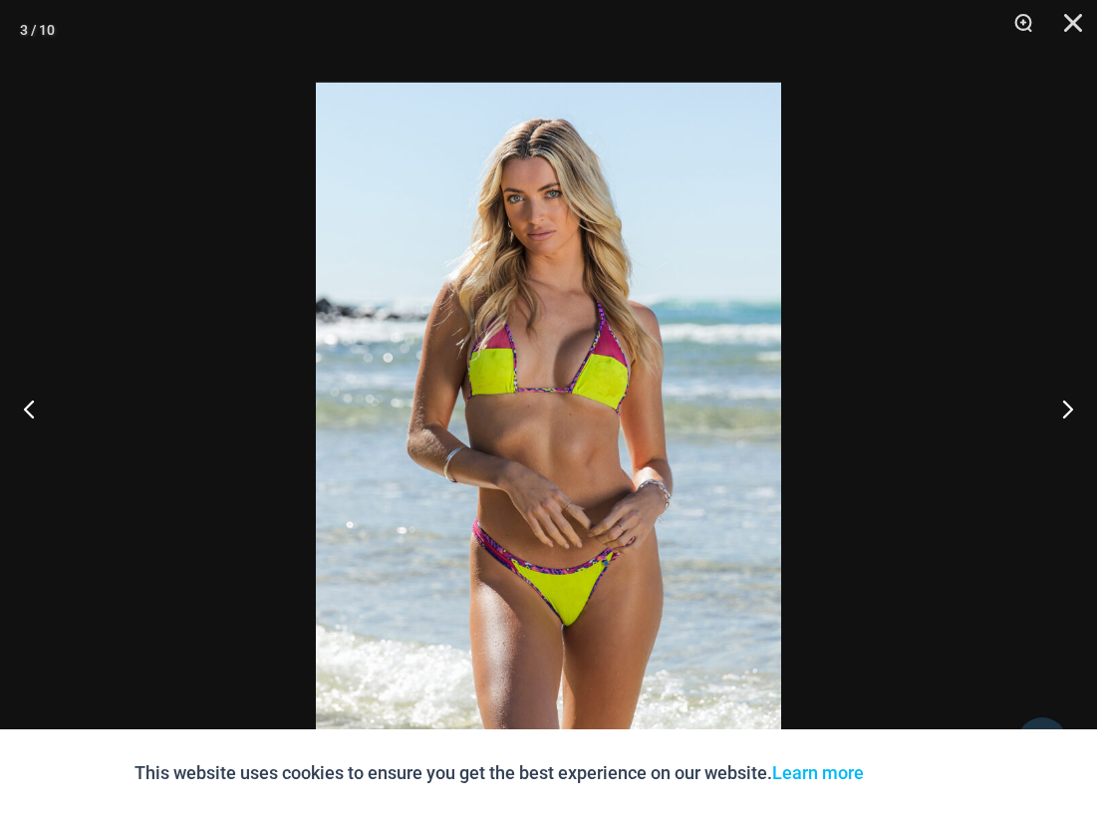
click at [441, 420] on img at bounding box center [548, 432] width 465 height 698
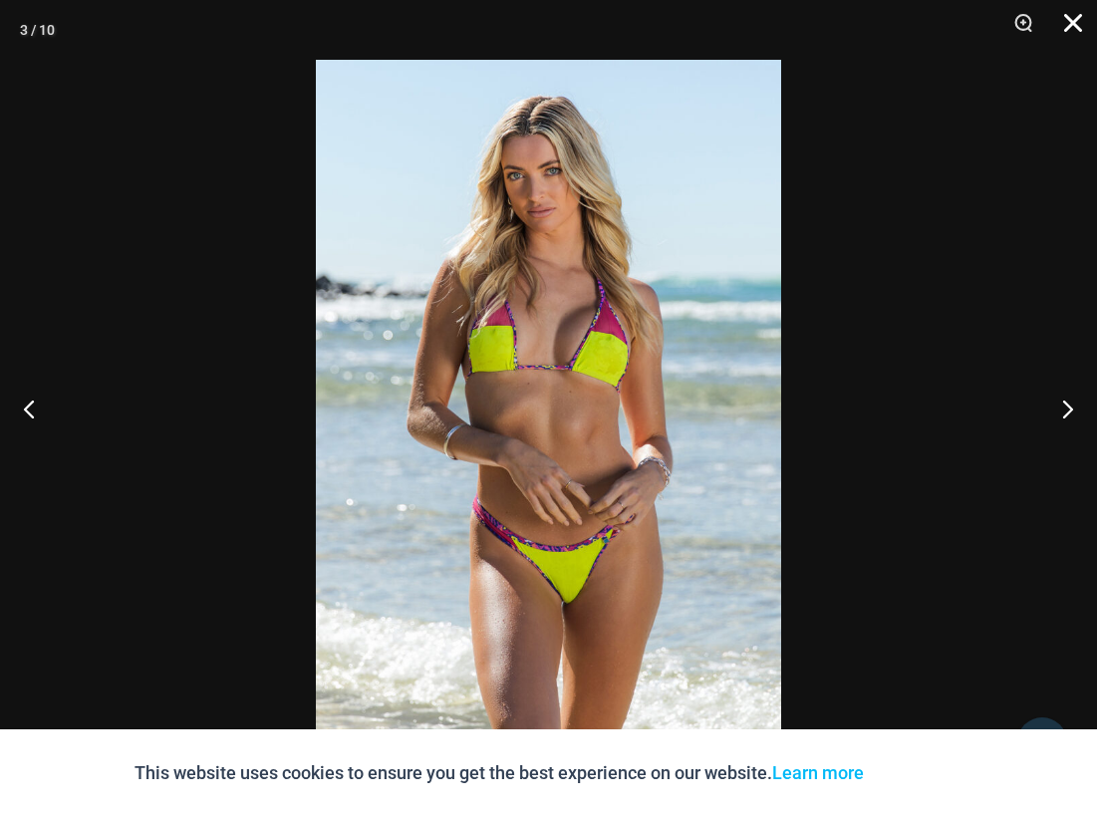
click at [1082, 19] on button "Close" at bounding box center [1067, 30] width 50 height 60
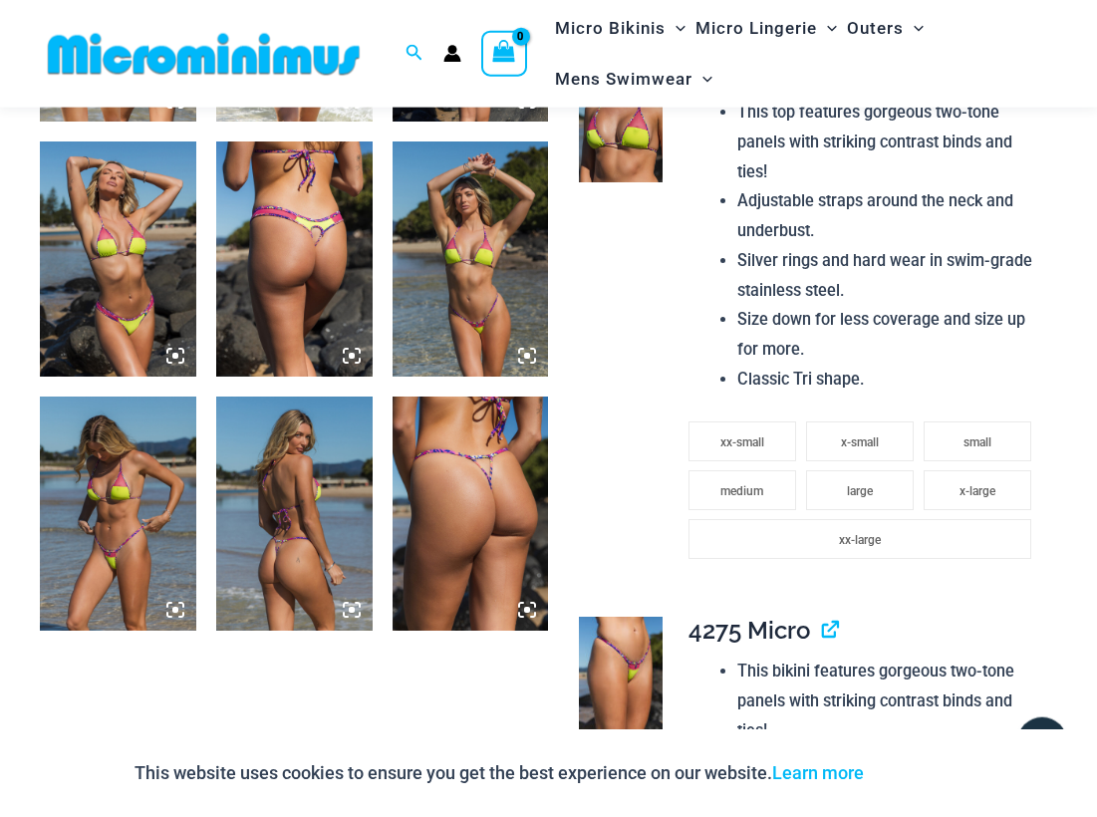
scroll to position [1098, 0]
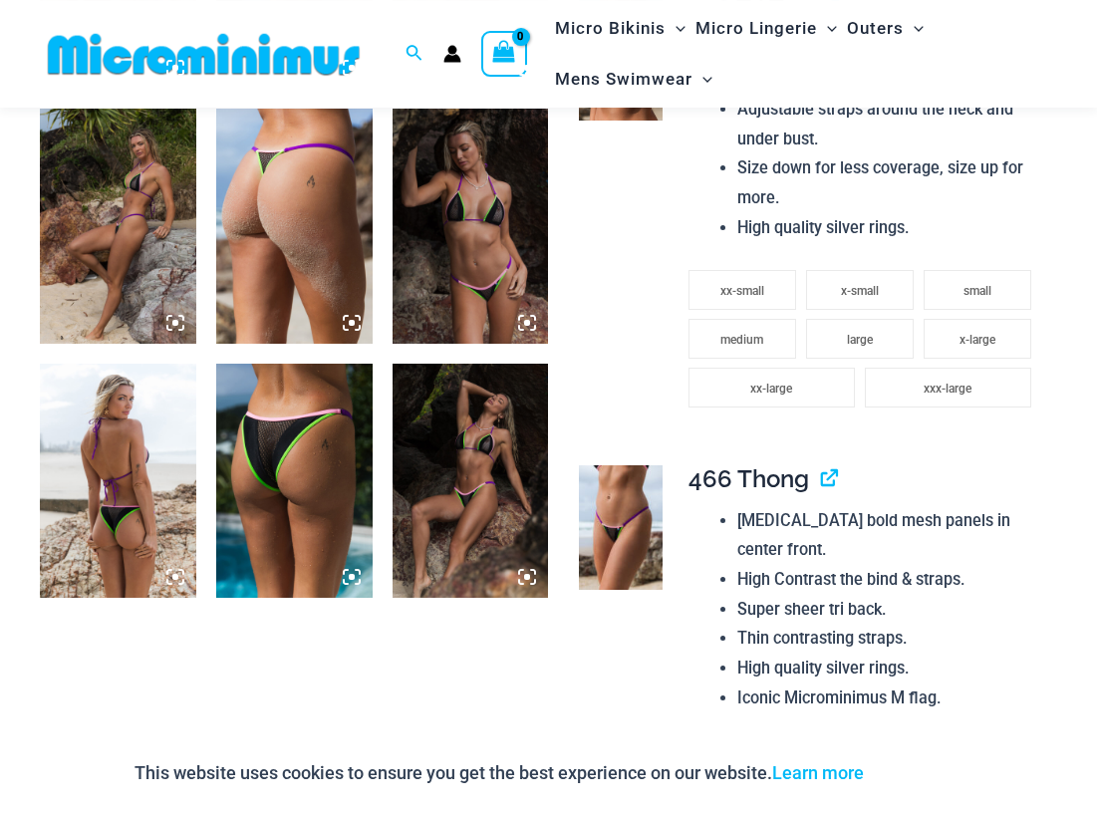
scroll to position [1103, 0]
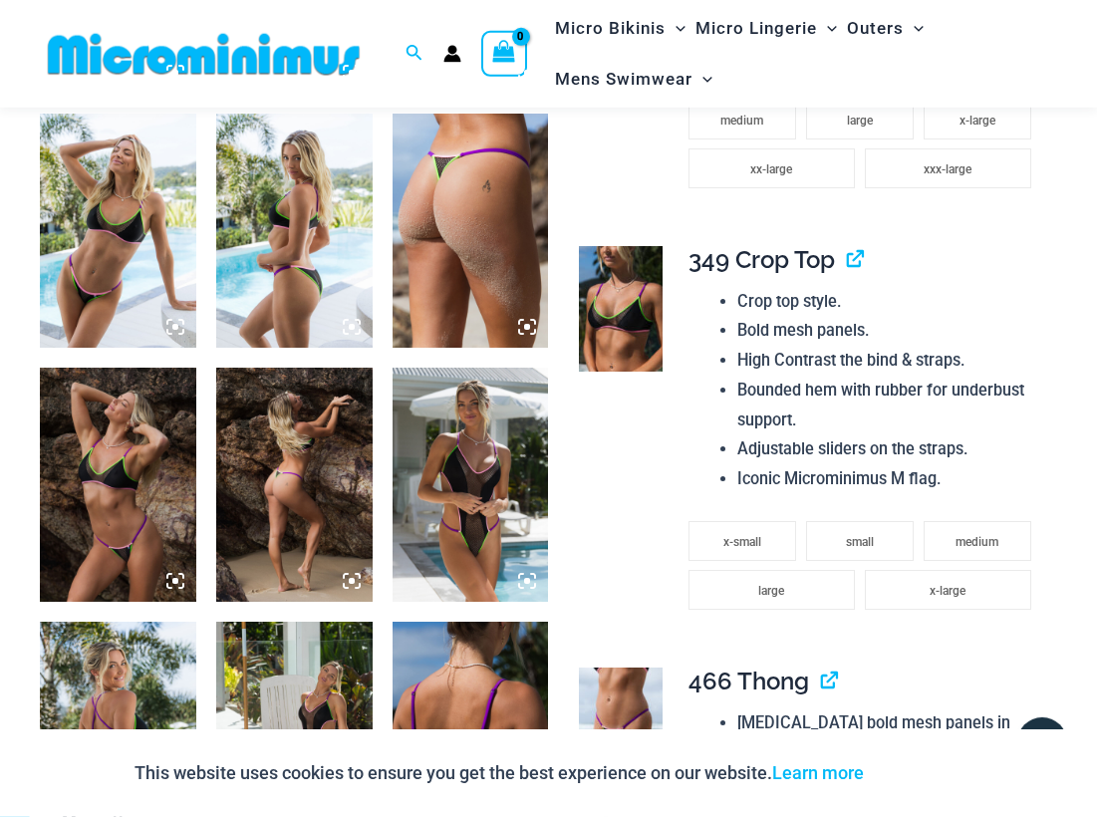
scroll to position [1409, 0]
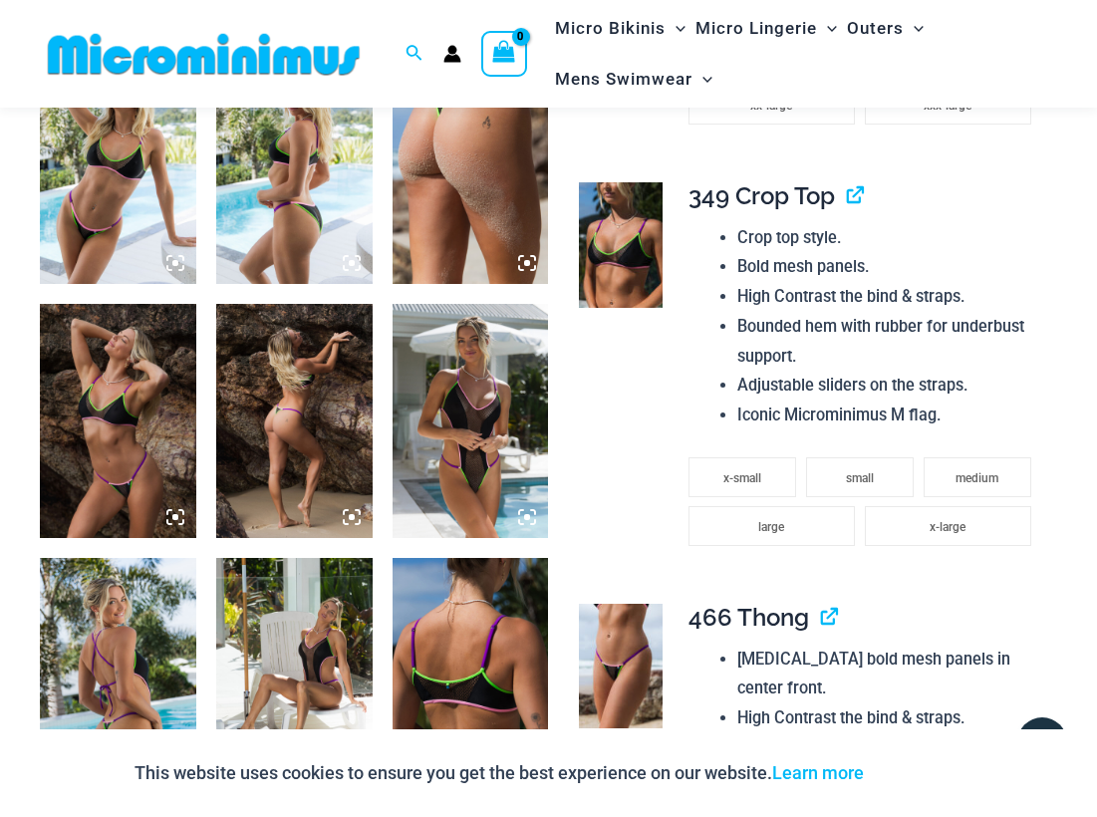
click at [462, 480] on img at bounding box center [471, 421] width 156 height 234
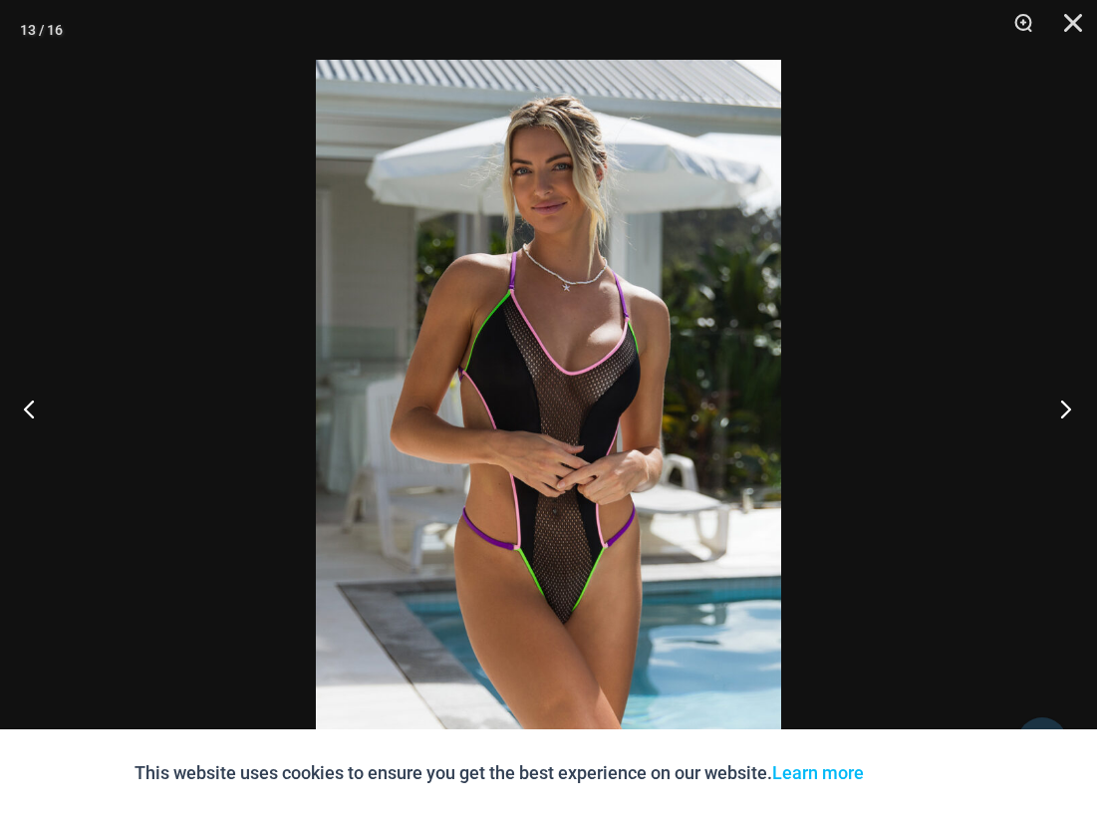
click at [1063, 402] on button "Next" at bounding box center [1060, 409] width 75 height 100
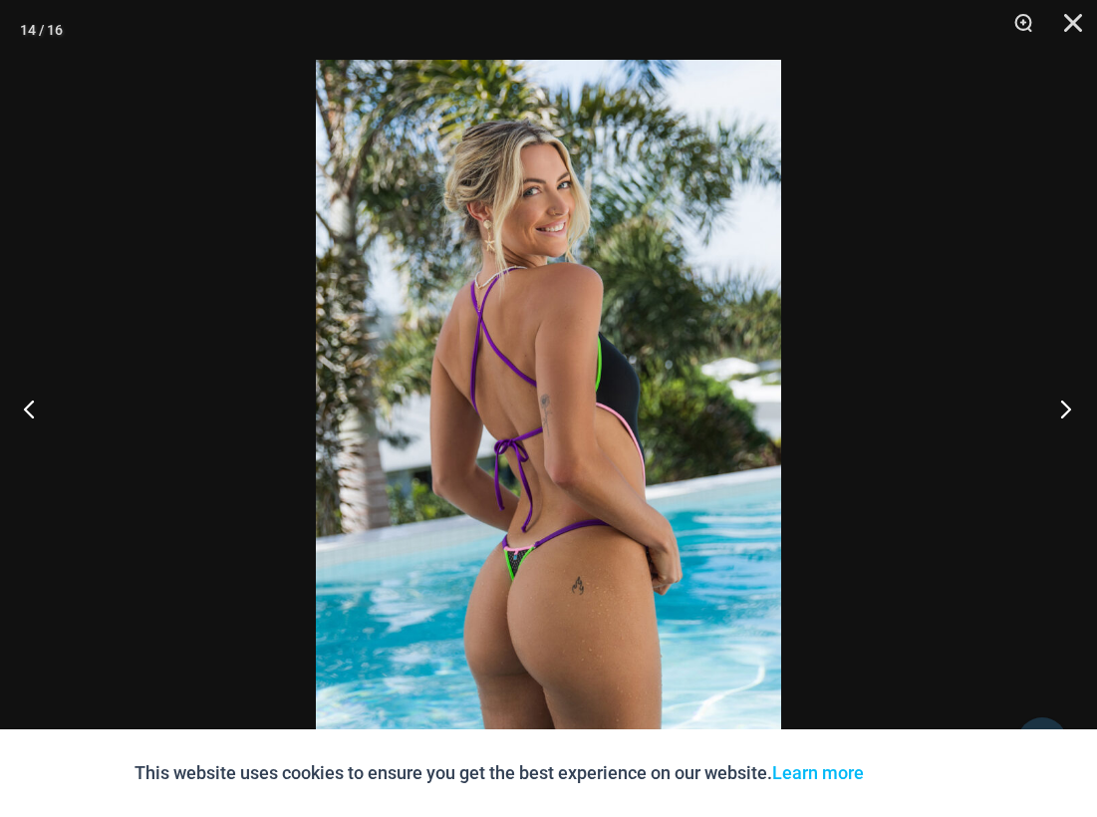
click at [1063, 402] on button "Next" at bounding box center [1060, 409] width 75 height 100
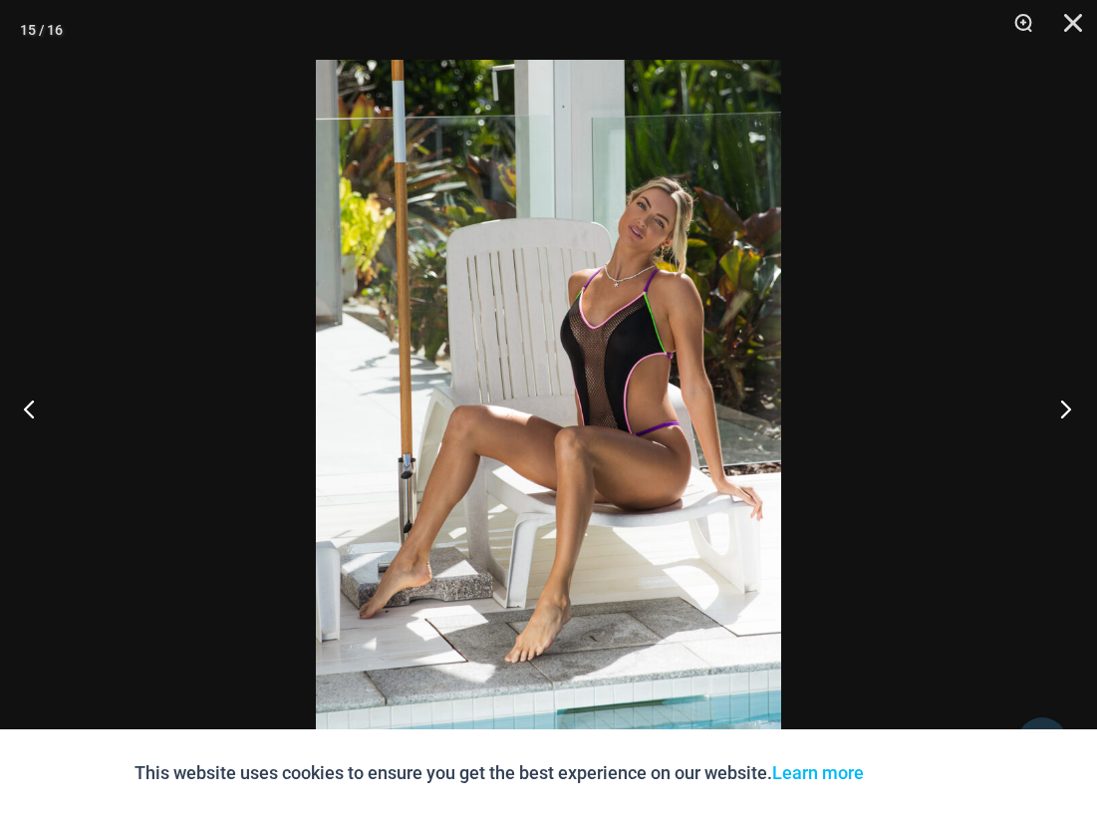
click at [1063, 402] on button "Next" at bounding box center [1060, 409] width 75 height 100
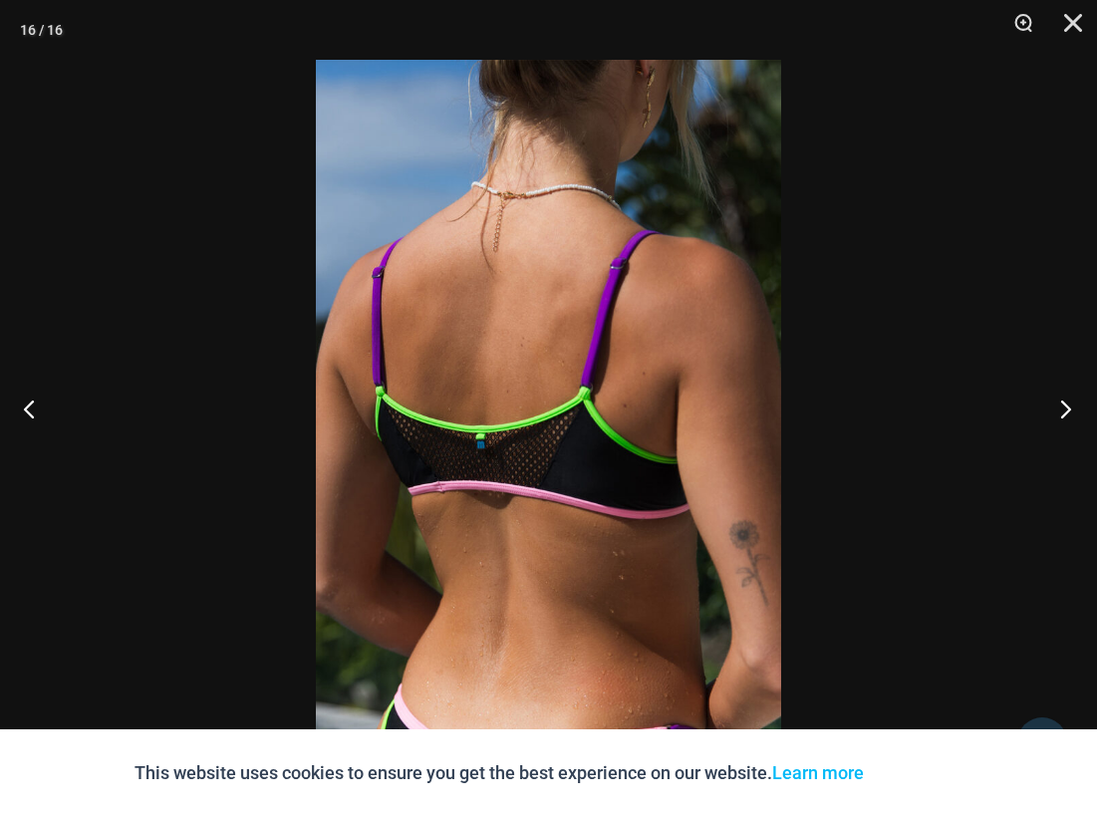
click at [1063, 402] on button "Next" at bounding box center [1060, 409] width 75 height 100
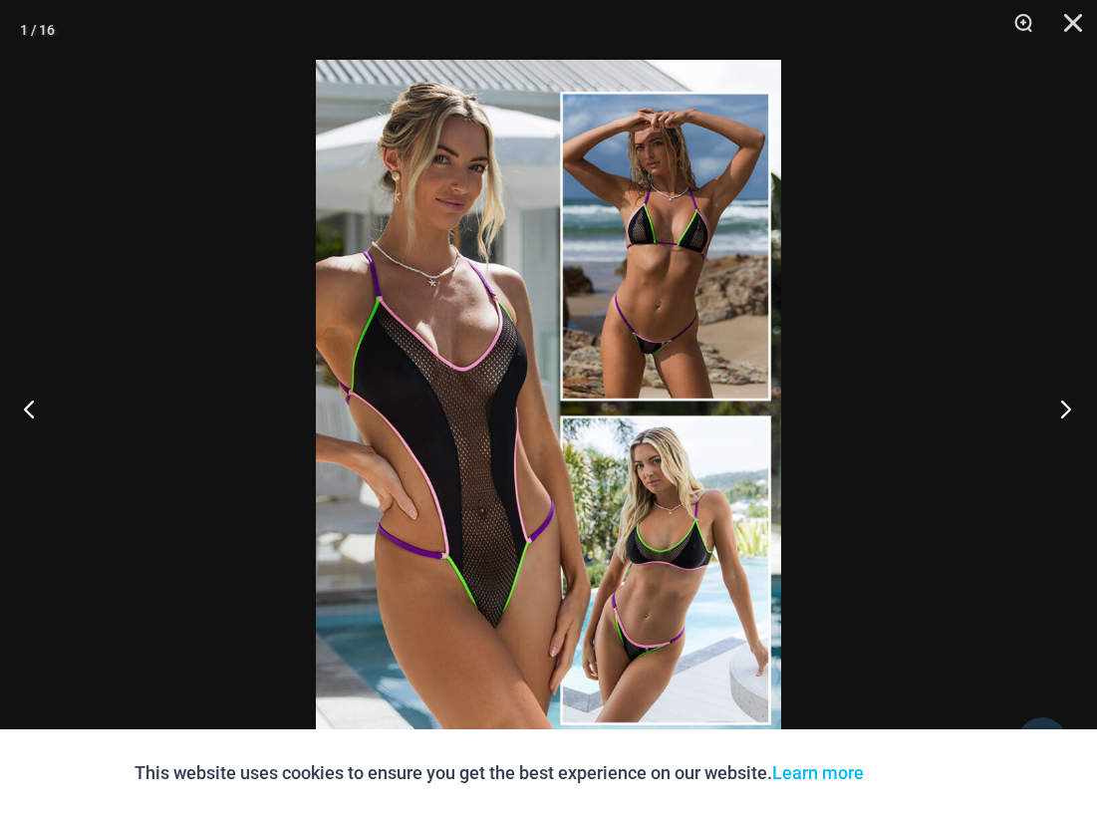
click at [1063, 402] on button "Next" at bounding box center [1060, 409] width 75 height 100
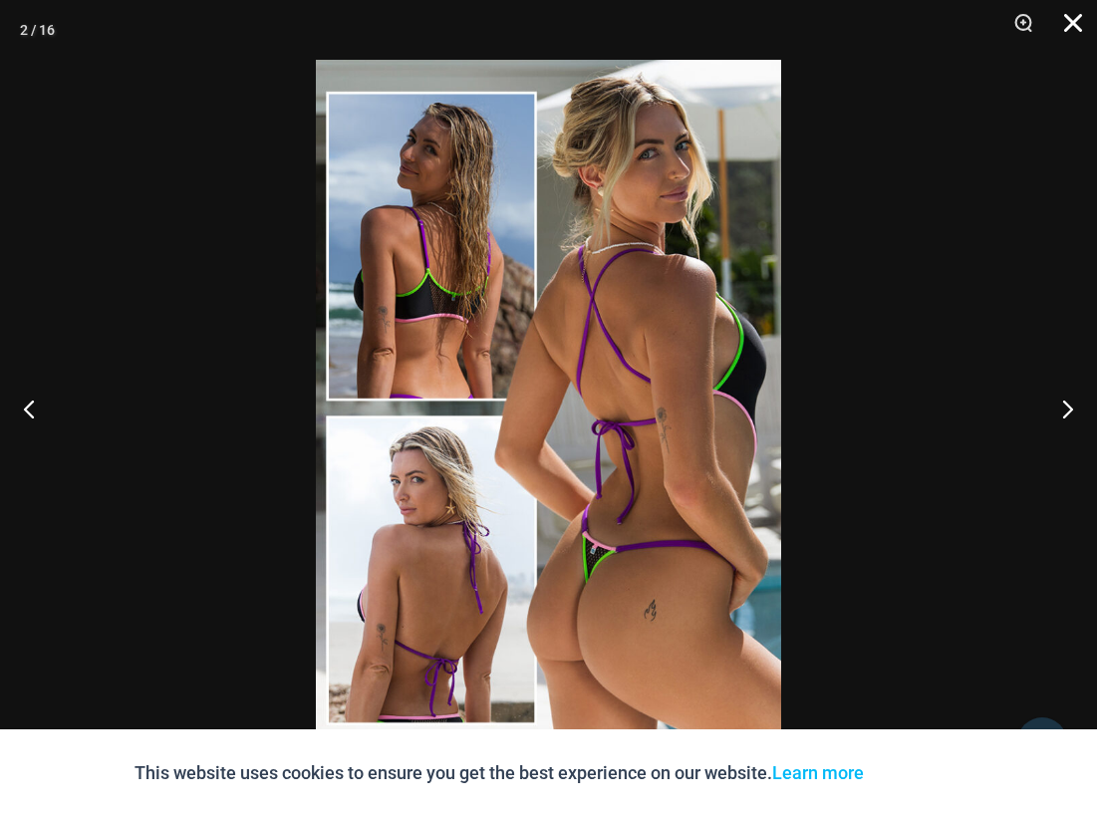
click at [1067, 28] on button "Close" at bounding box center [1067, 30] width 50 height 60
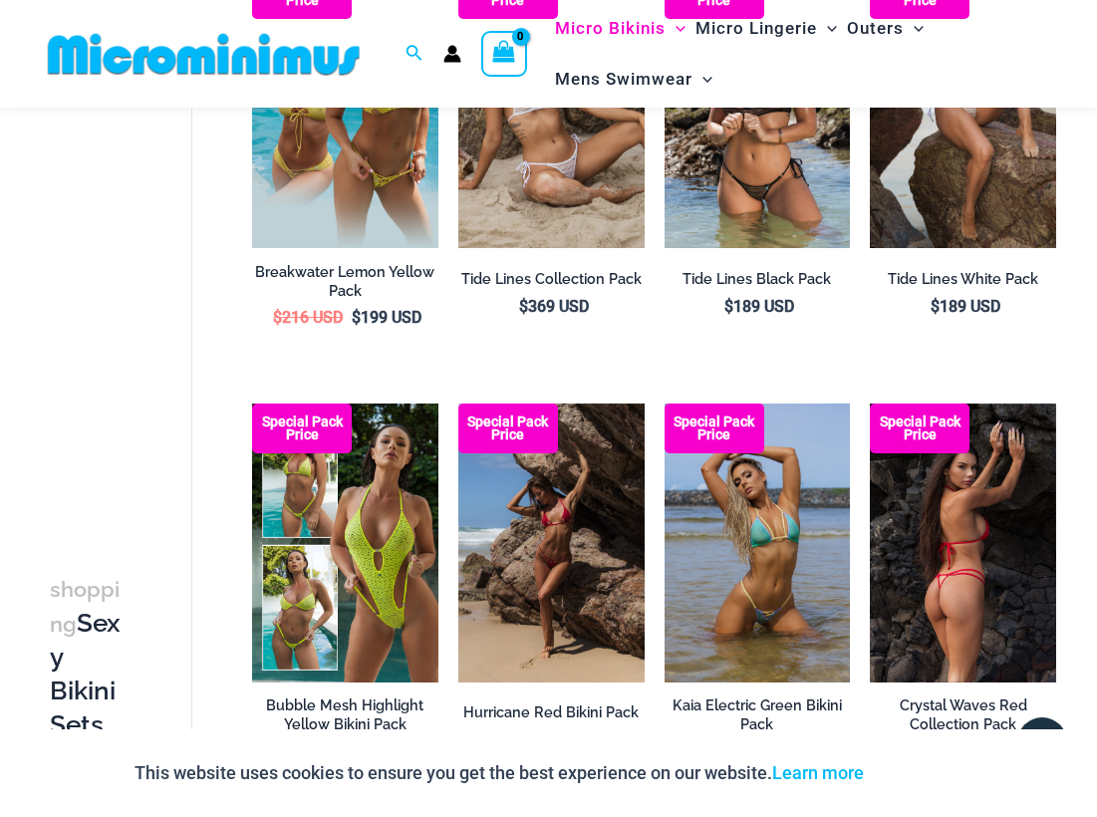
scroll to position [398, 0]
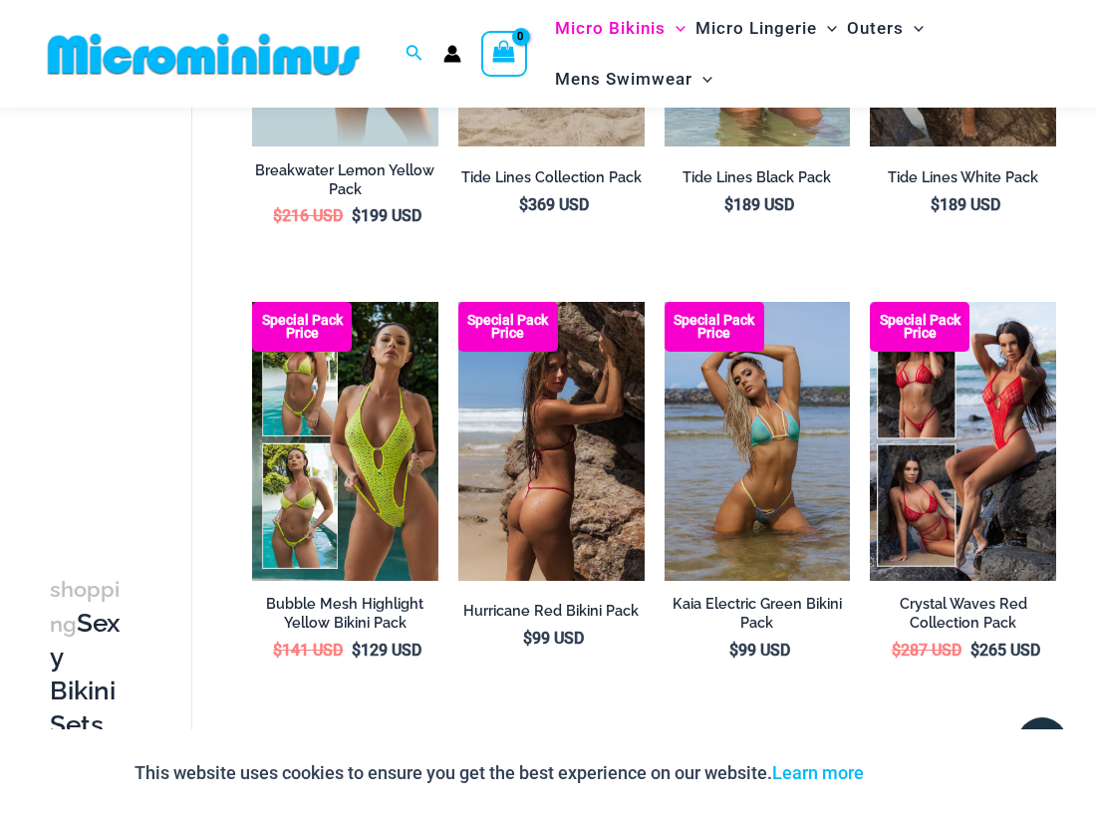
click at [555, 490] on img at bounding box center [552, 441] width 186 height 279
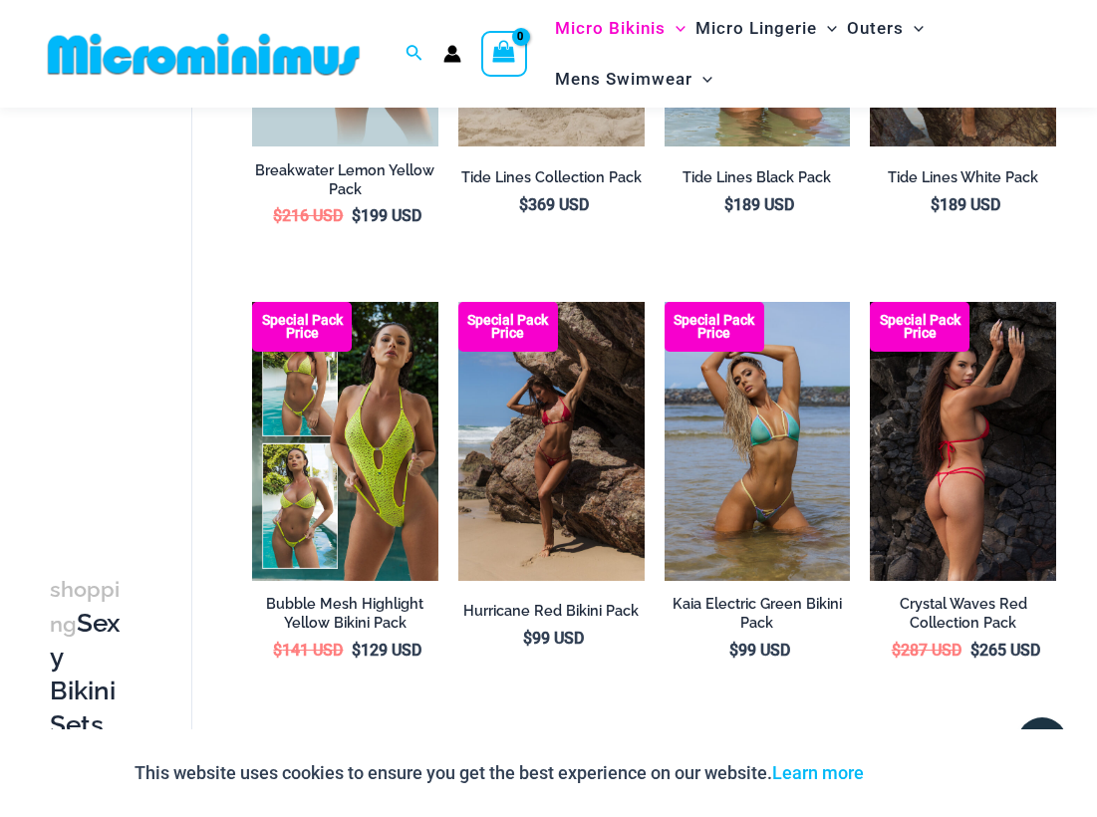
click at [897, 472] on img at bounding box center [963, 441] width 186 height 279
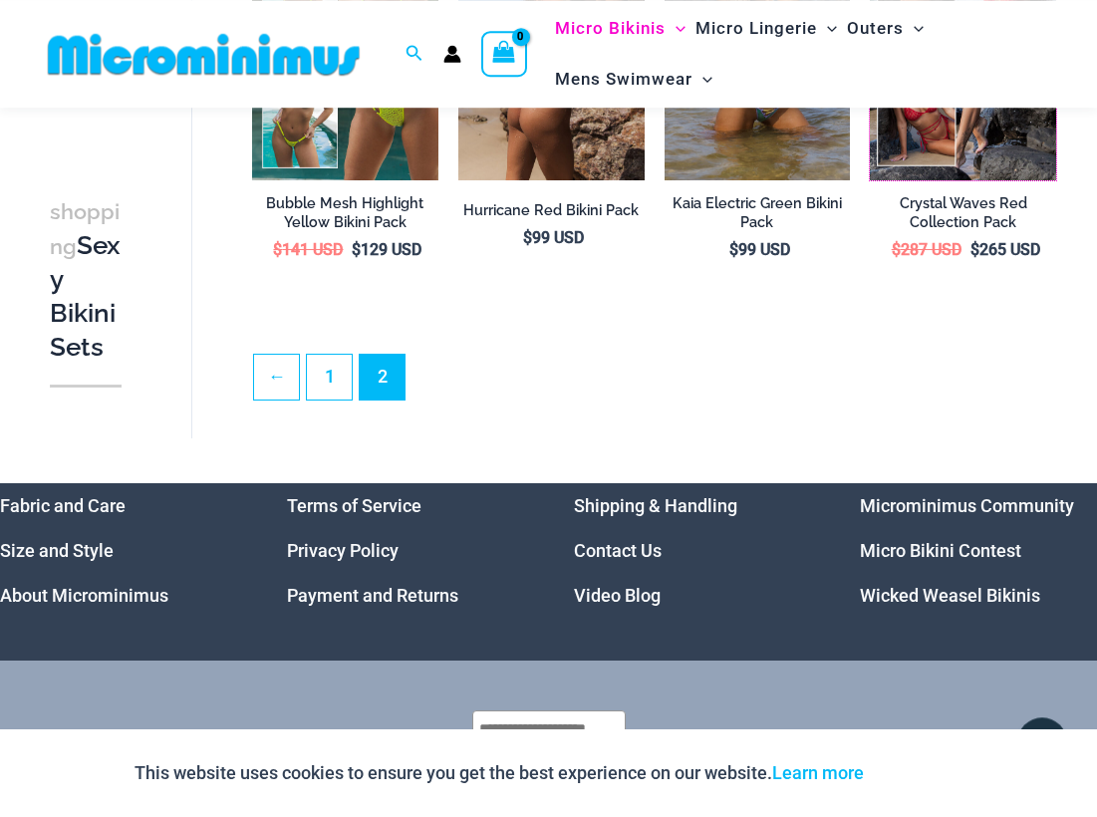
scroll to position [804, 0]
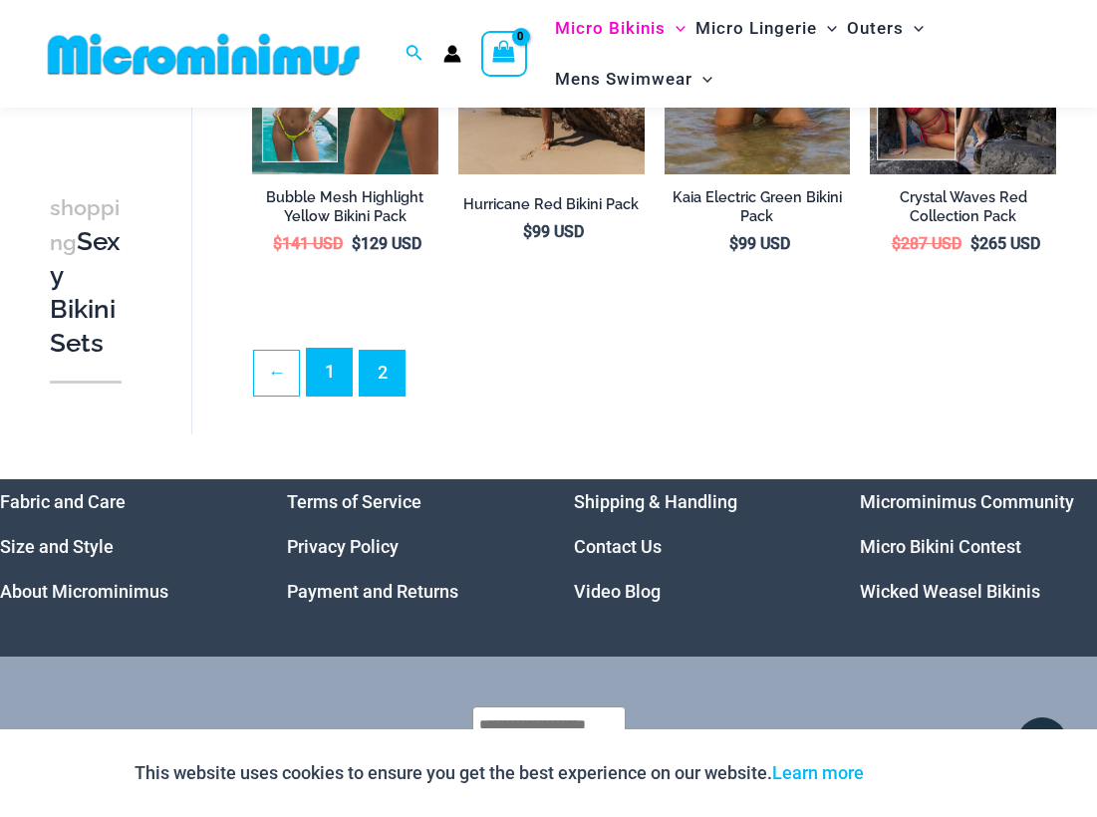
click at [329, 361] on link "1" at bounding box center [329, 372] width 45 height 47
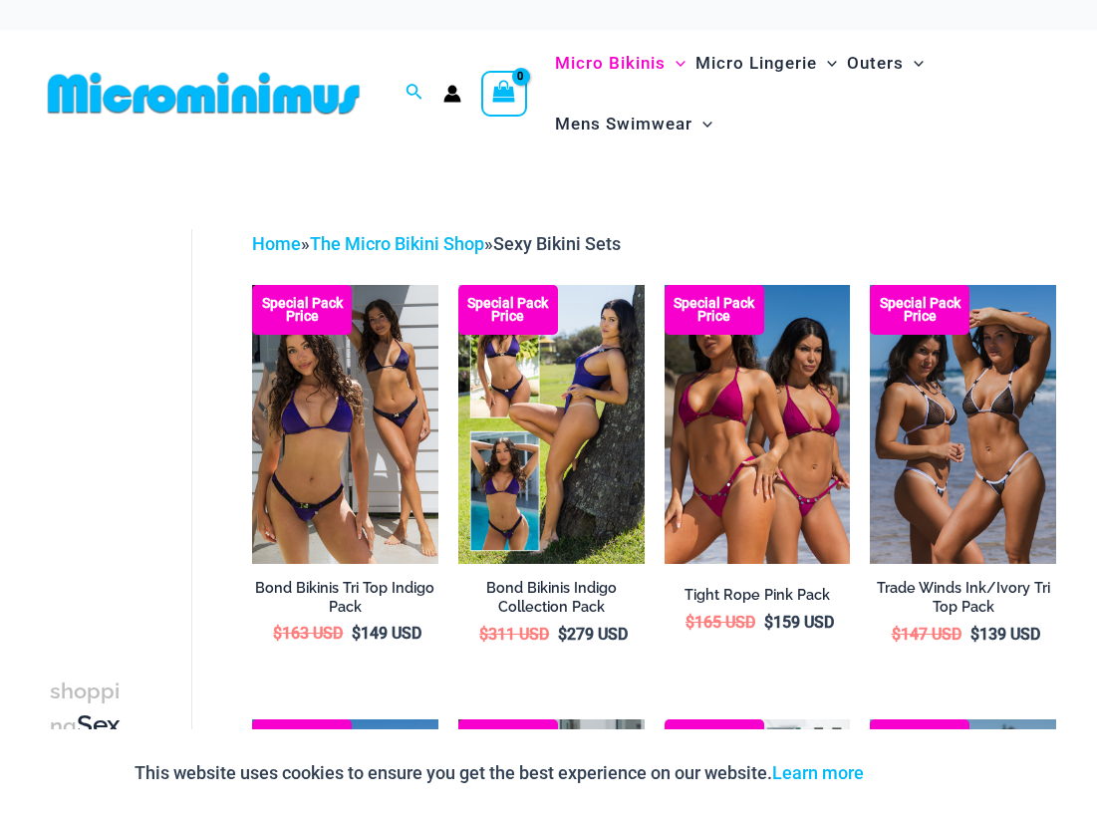
scroll to position [102, 0]
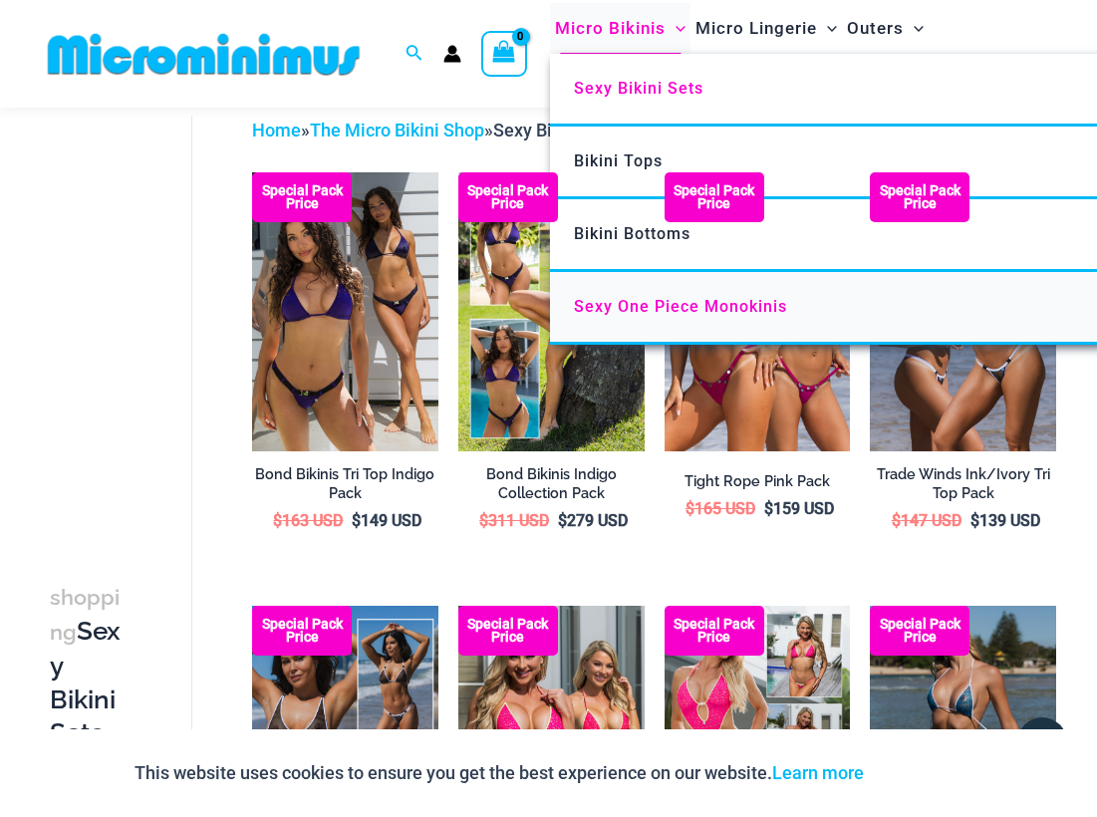
click at [644, 305] on span "Sexy One Piece Monokinis" at bounding box center [680, 306] width 213 height 19
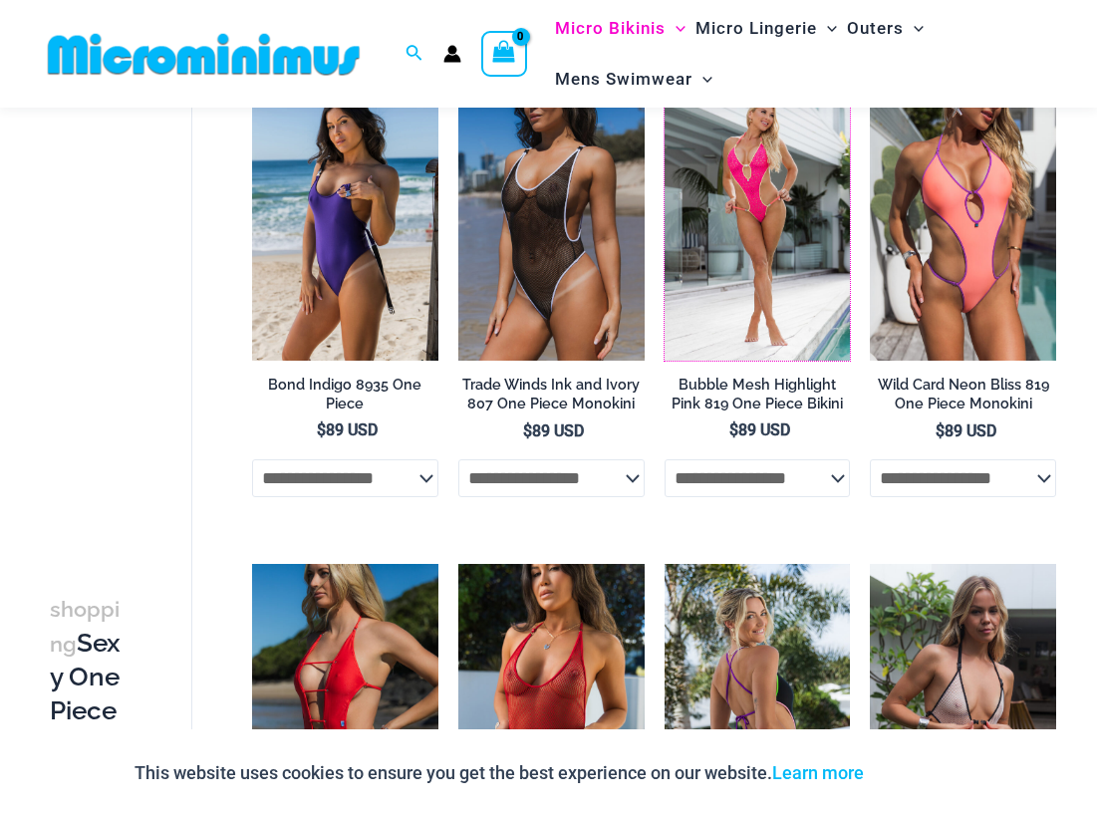
scroll to position [508, 0]
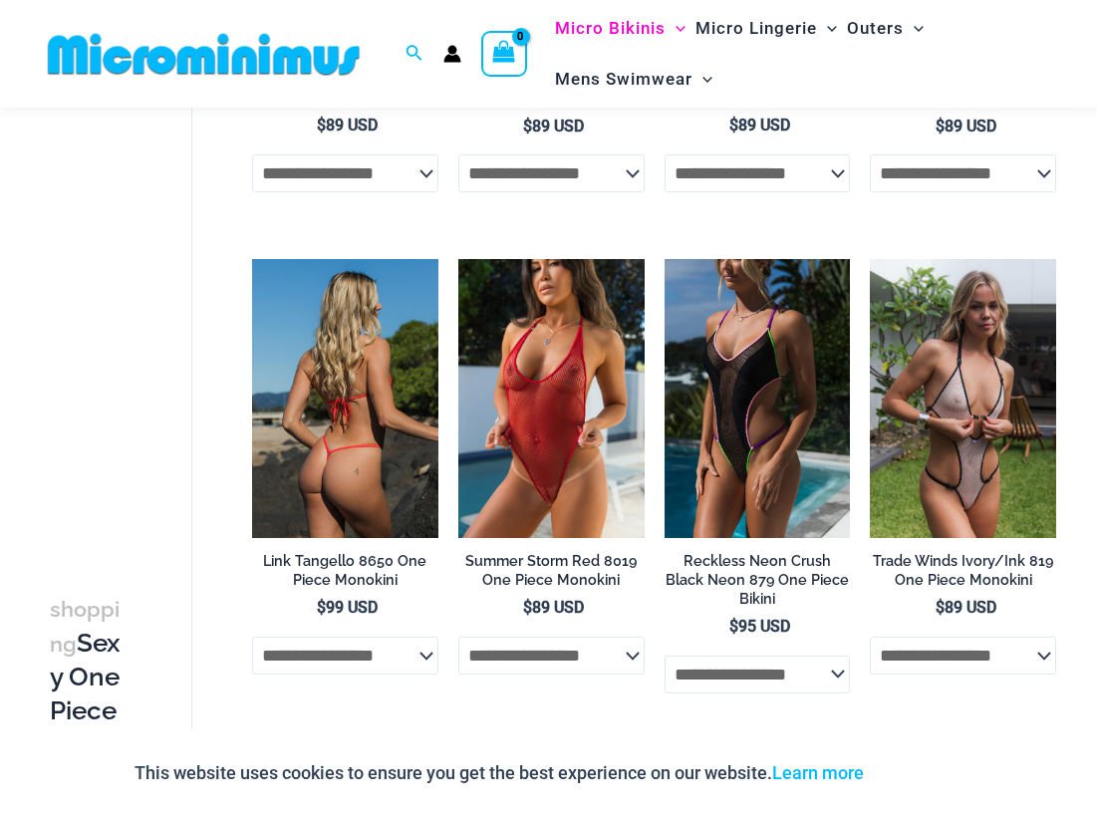
click at [348, 387] on img at bounding box center [345, 398] width 186 height 279
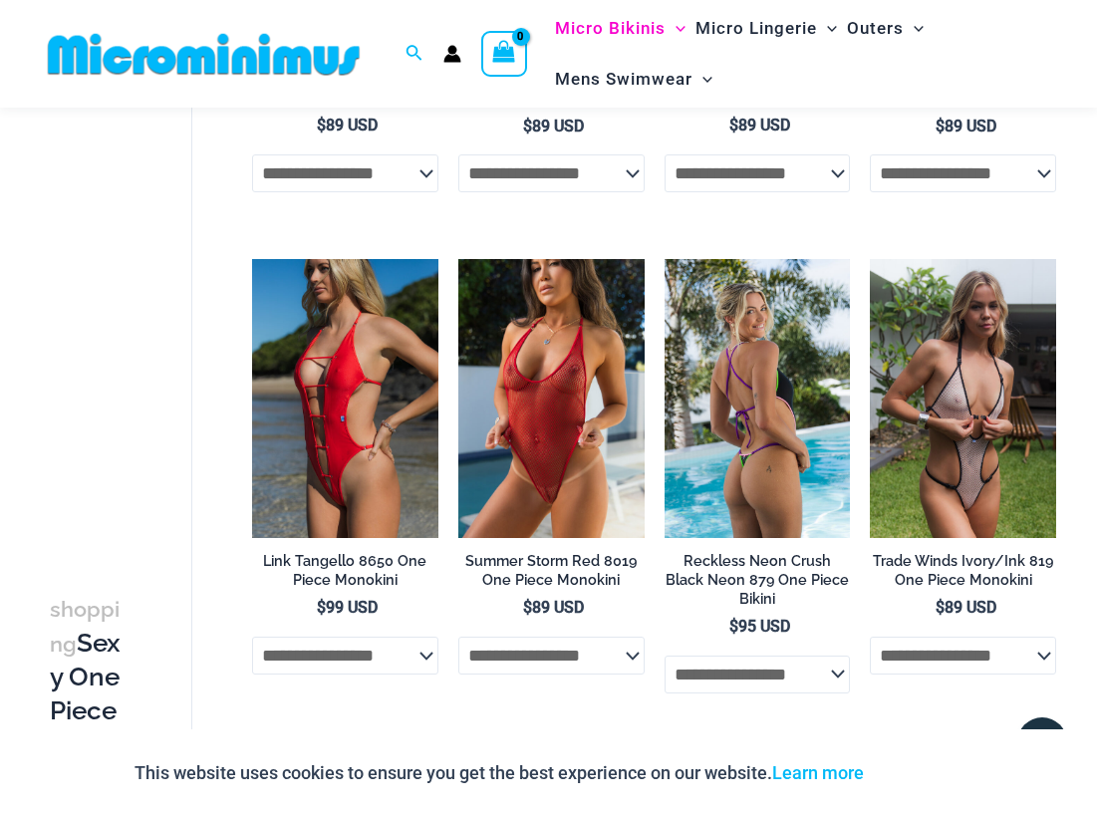
click at [733, 473] on img at bounding box center [758, 398] width 186 height 279
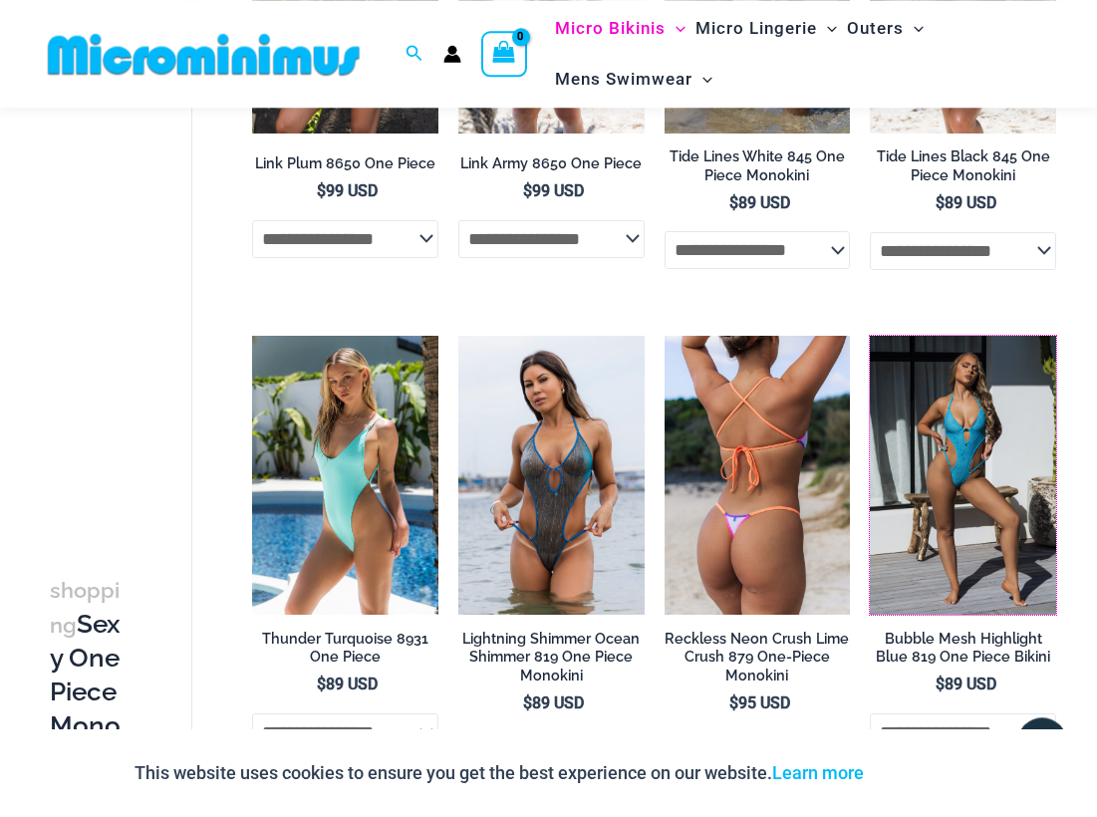
scroll to position [1912, 0]
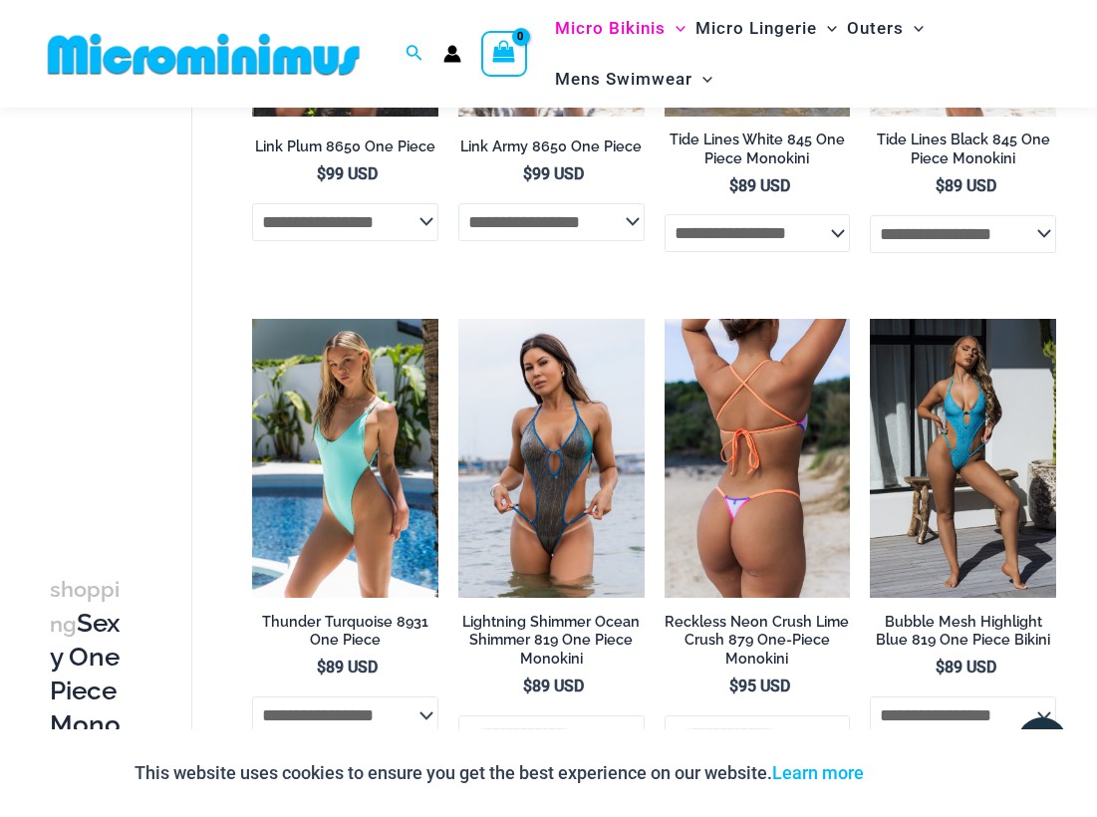
click at [739, 511] on img at bounding box center [758, 458] width 186 height 279
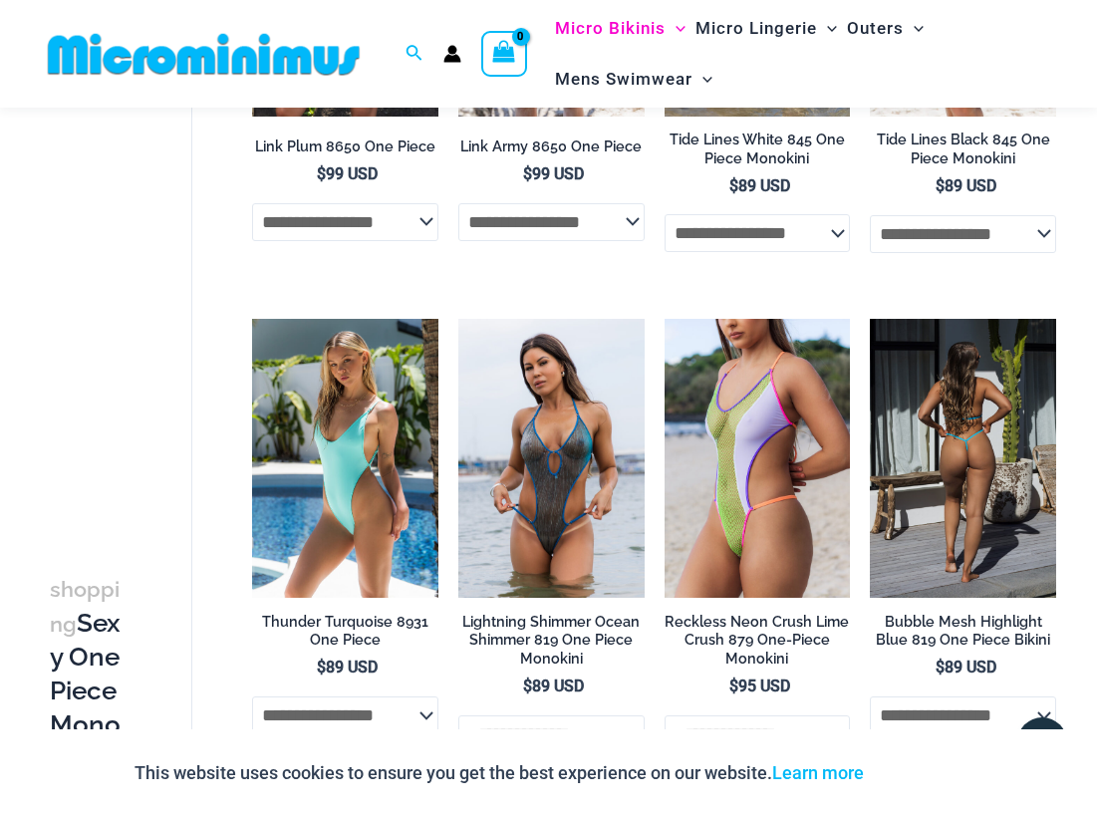
click at [1001, 478] on img at bounding box center [963, 458] width 186 height 279
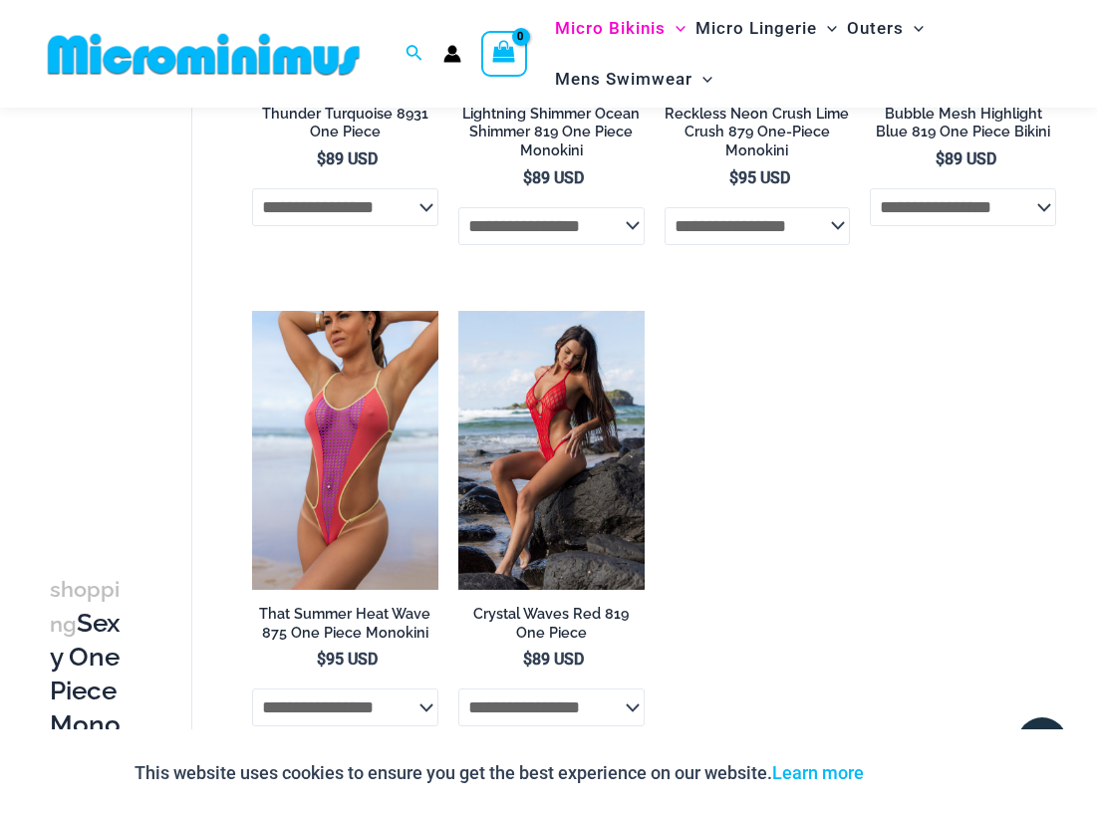
scroll to position [2624, 0]
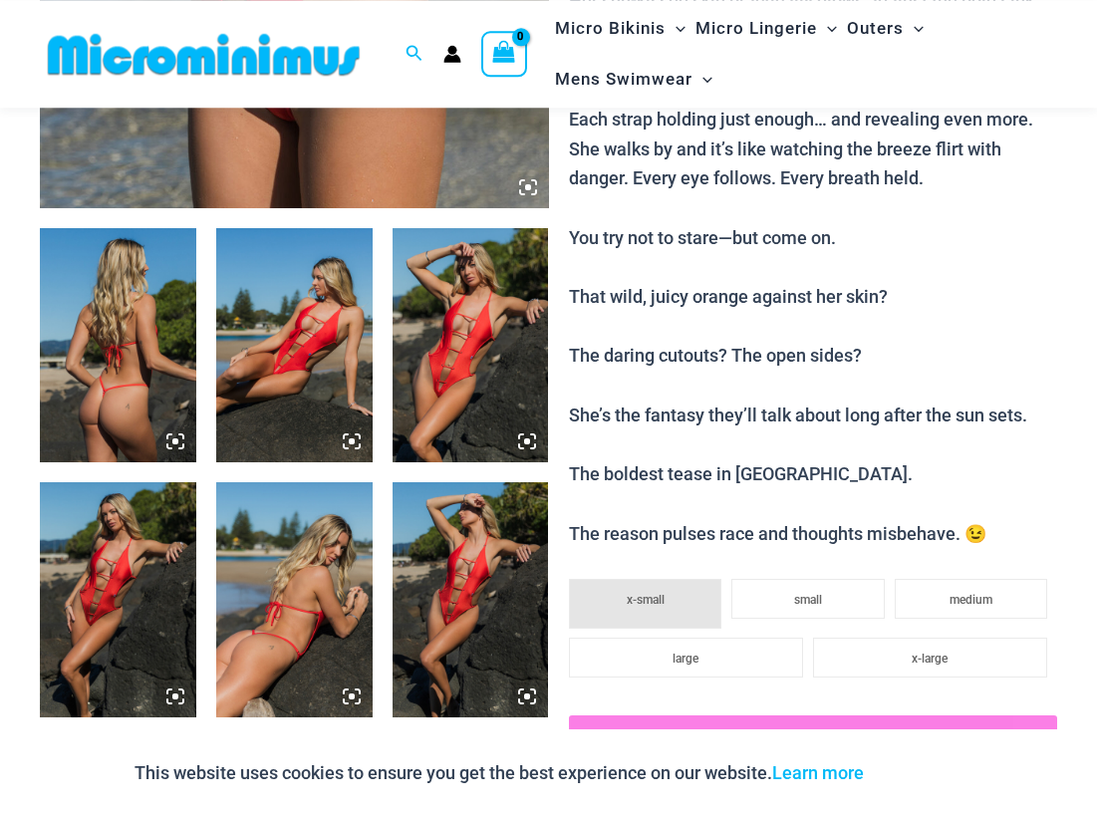
scroll to position [799, 0]
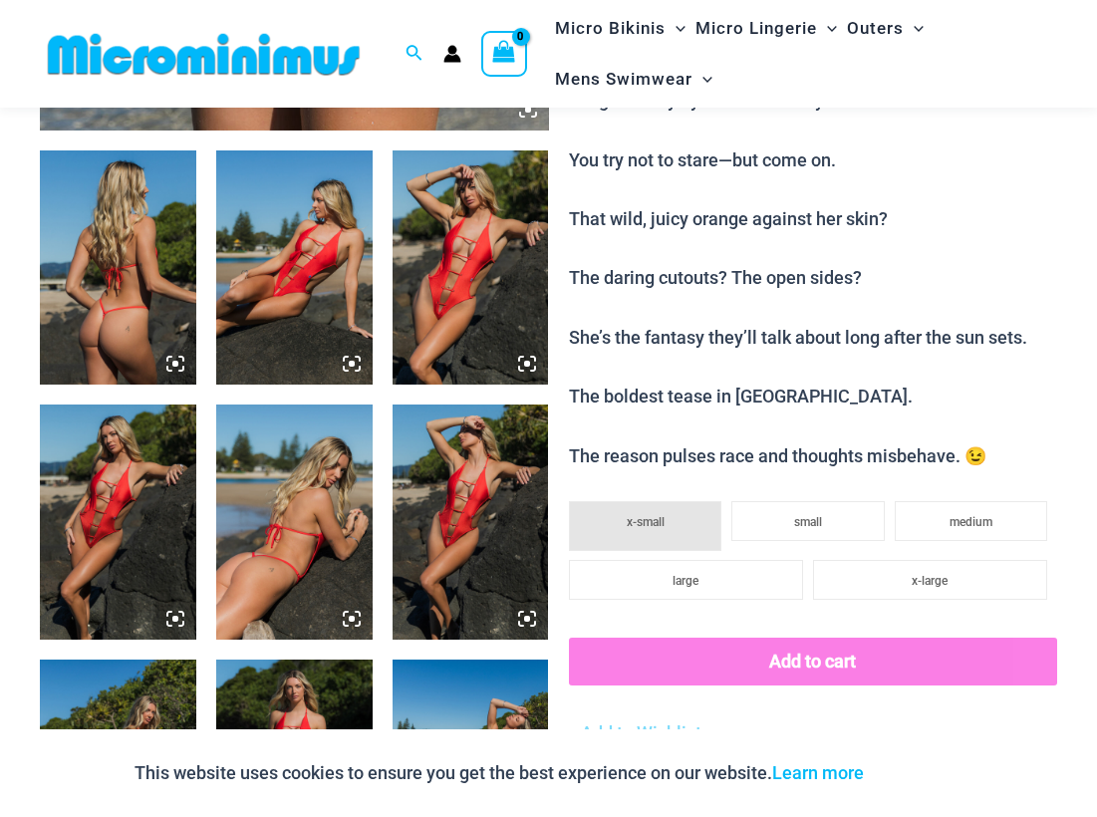
click at [457, 313] on img at bounding box center [471, 268] width 156 height 234
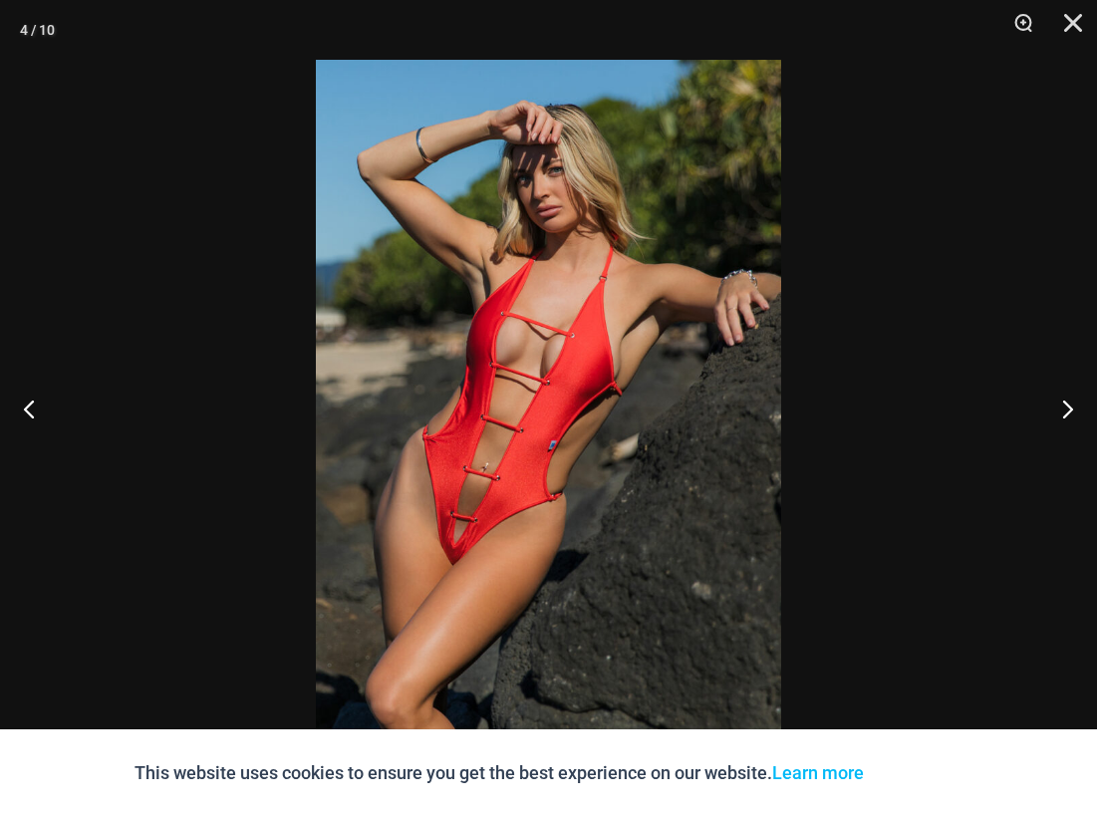
click at [444, 417] on img at bounding box center [548, 409] width 465 height 698
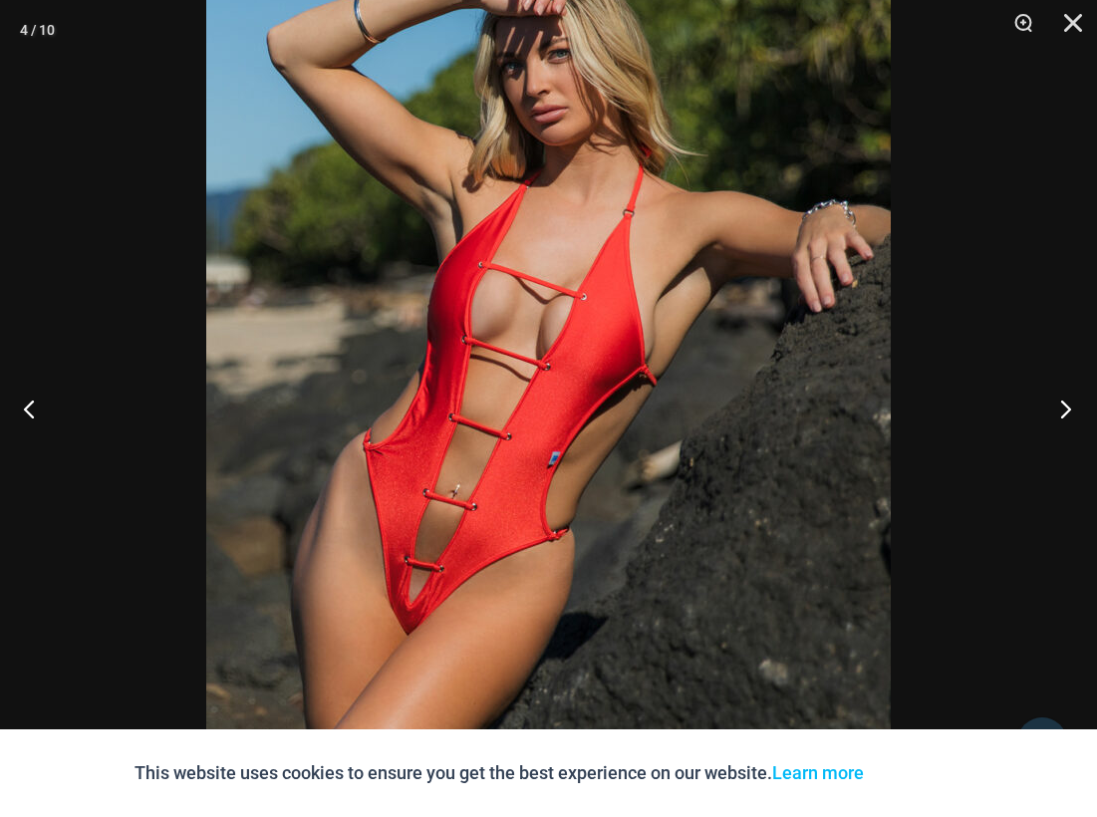
click at [1068, 405] on button "Next" at bounding box center [1060, 409] width 75 height 100
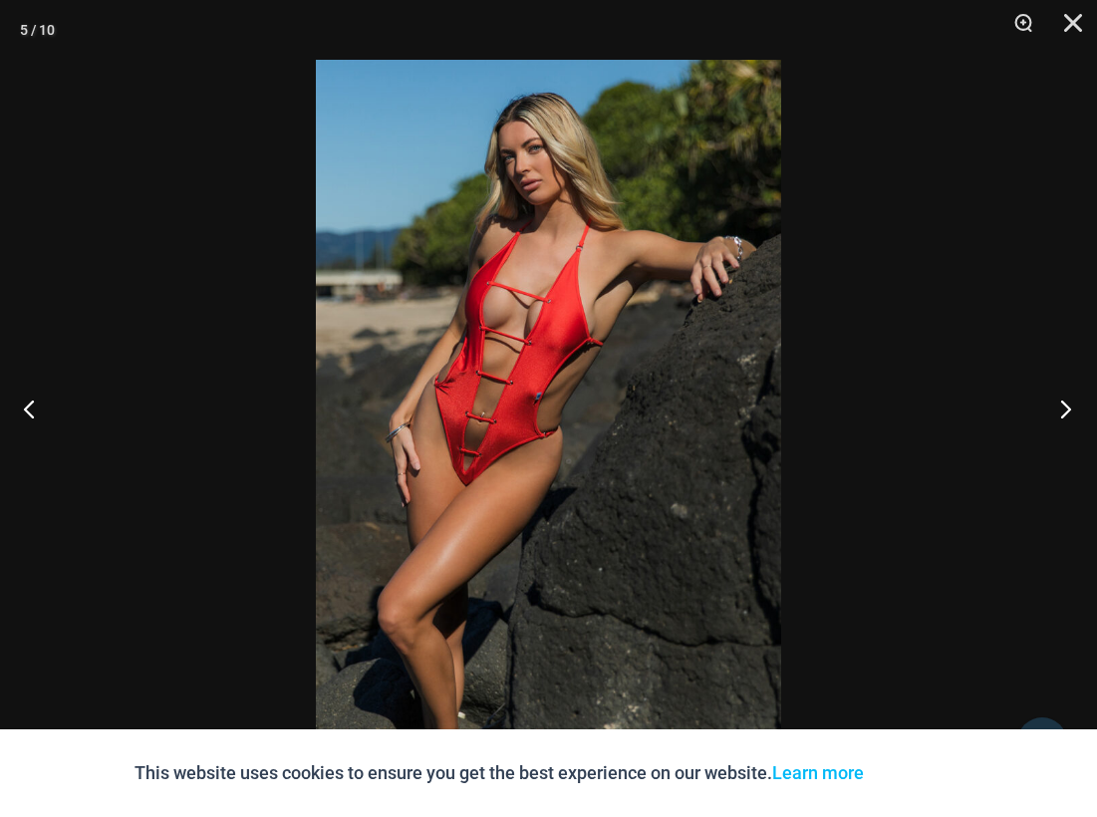
click at [1066, 404] on button "Next" at bounding box center [1060, 409] width 75 height 100
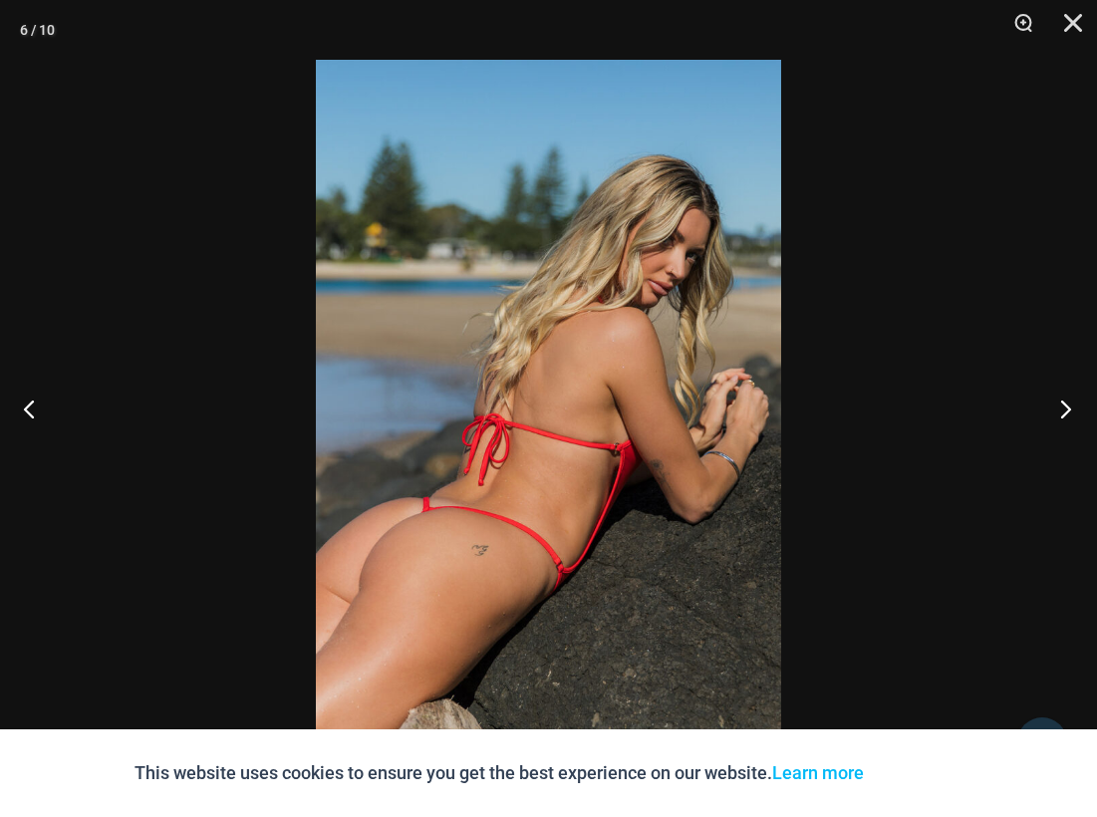
click at [1066, 404] on button "Next" at bounding box center [1060, 409] width 75 height 100
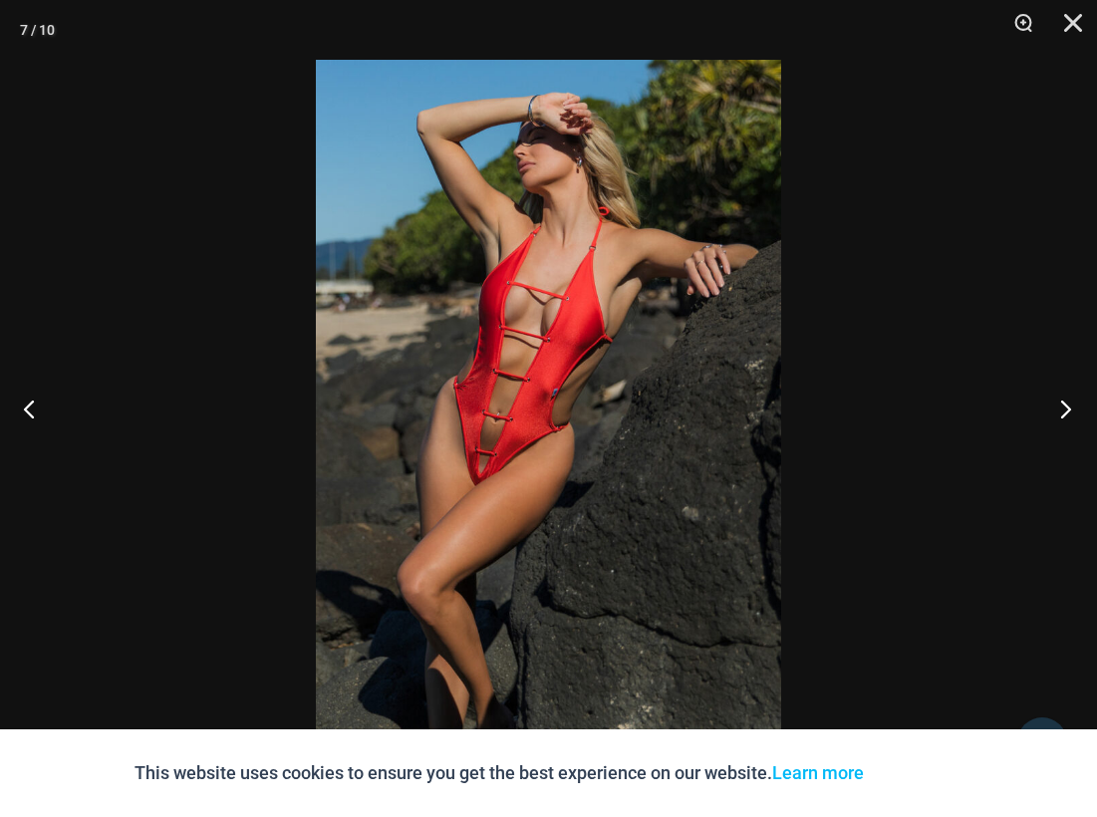
click at [1066, 404] on button "Next" at bounding box center [1060, 409] width 75 height 100
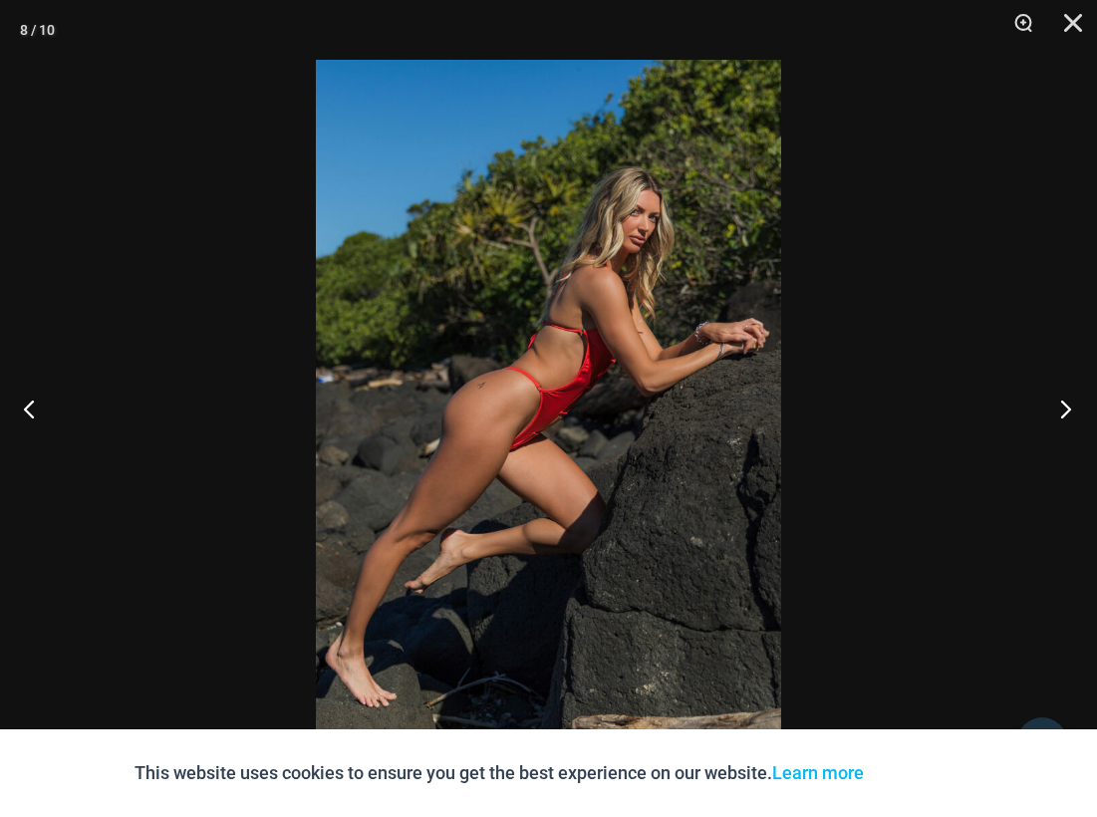
click at [1066, 404] on button "Next" at bounding box center [1060, 409] width 75 height 100
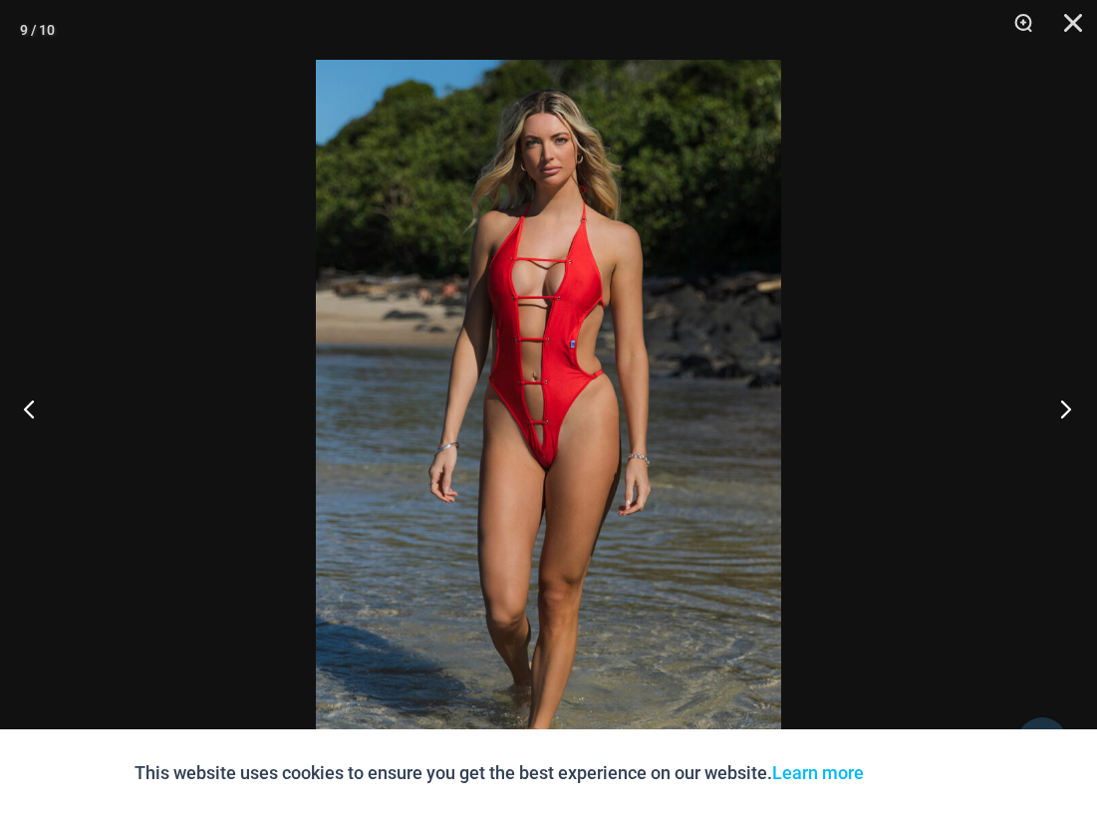
click at [1066, 404] on button "Next" at bounding box center [1060, 409] width 75 height 100
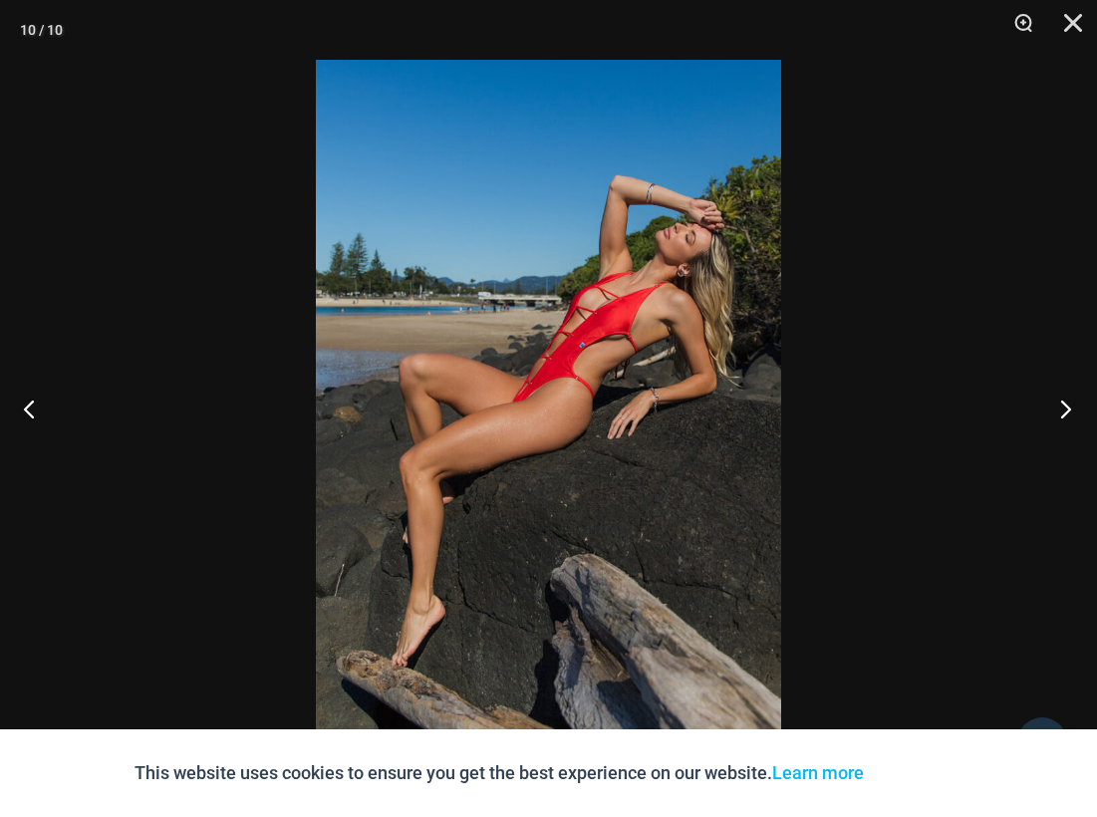
click at [1066, 404] on button "Next" at bounding box center [1060, 409] width 75 height 100
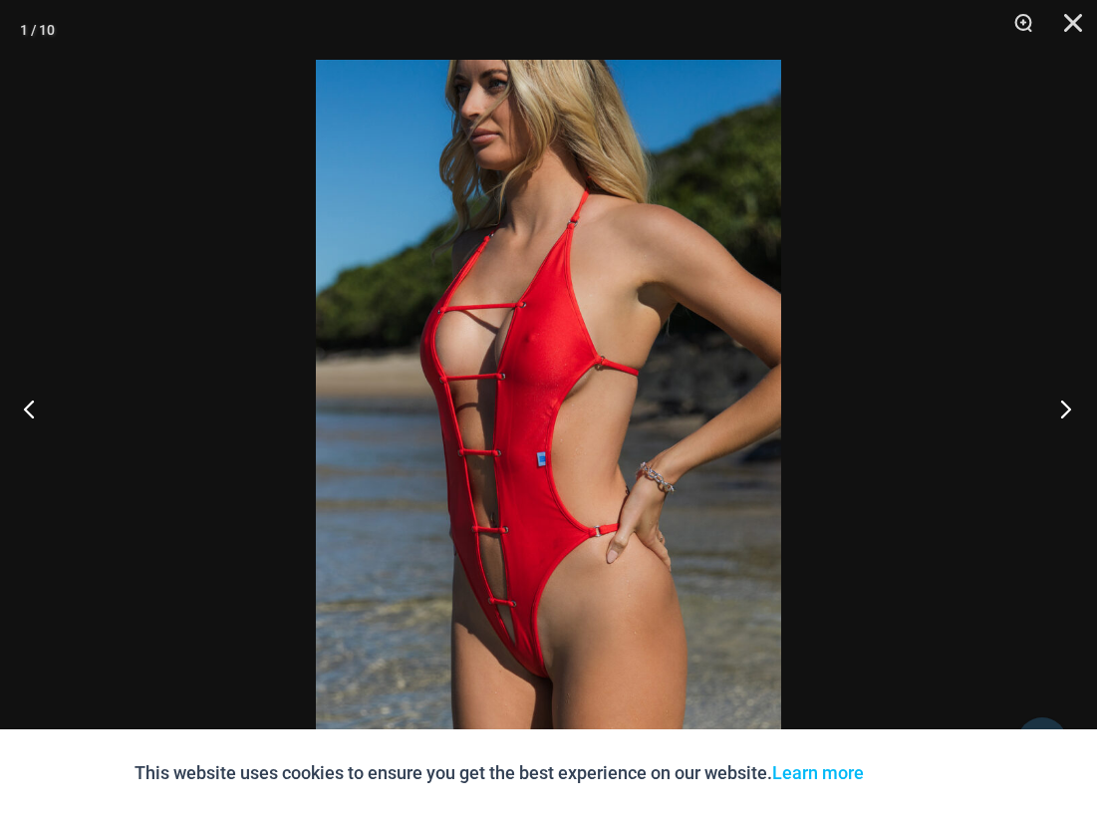
click at [1066, 404] on button "Next" at bounding box center [1060, 409] width 75 height 100
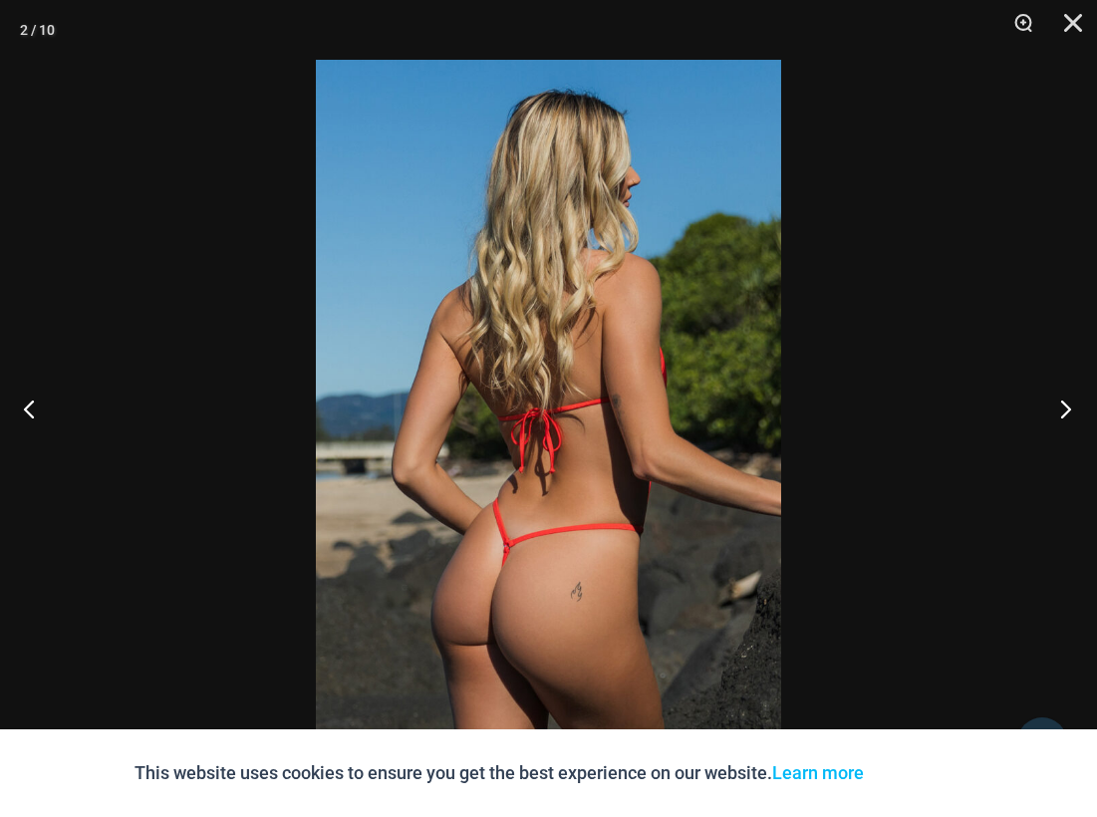
click at [1066, 404] on button "Next" at bounding box center [1060, 409] width 75 height 100
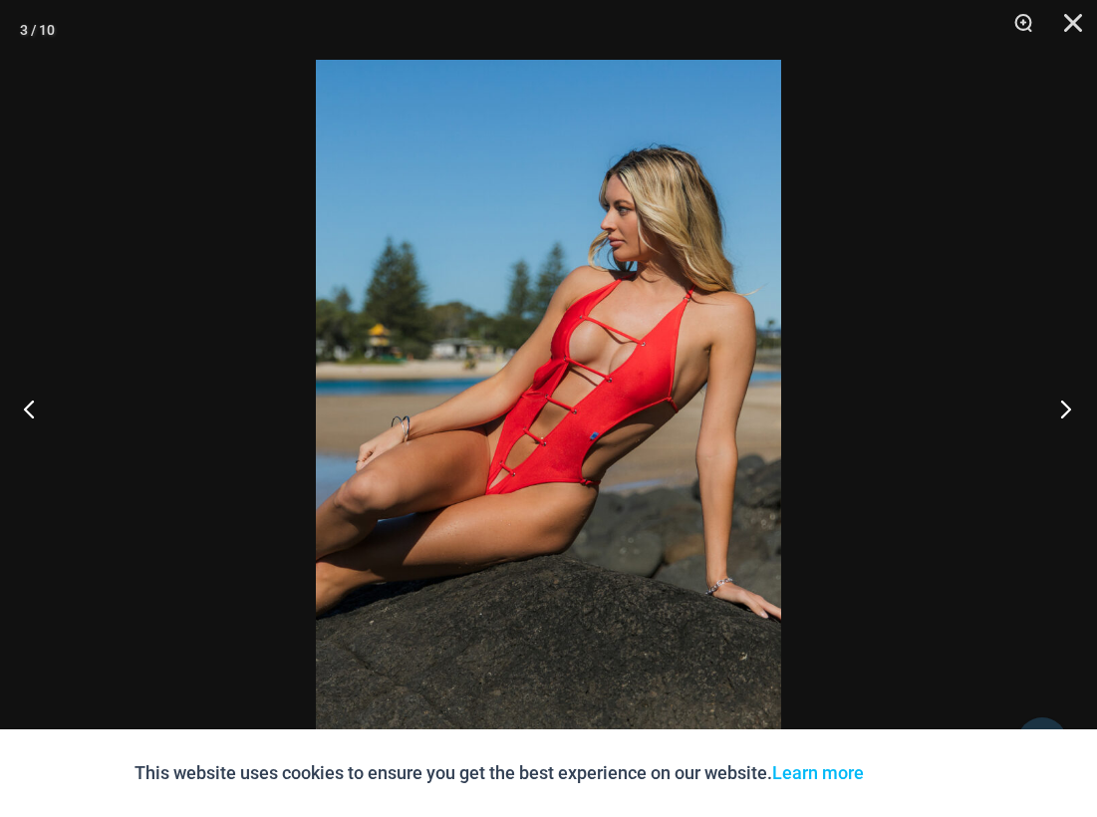
click at [1066, 404] on button "Next" at bounding box center [1060, 409] width 75 height 100
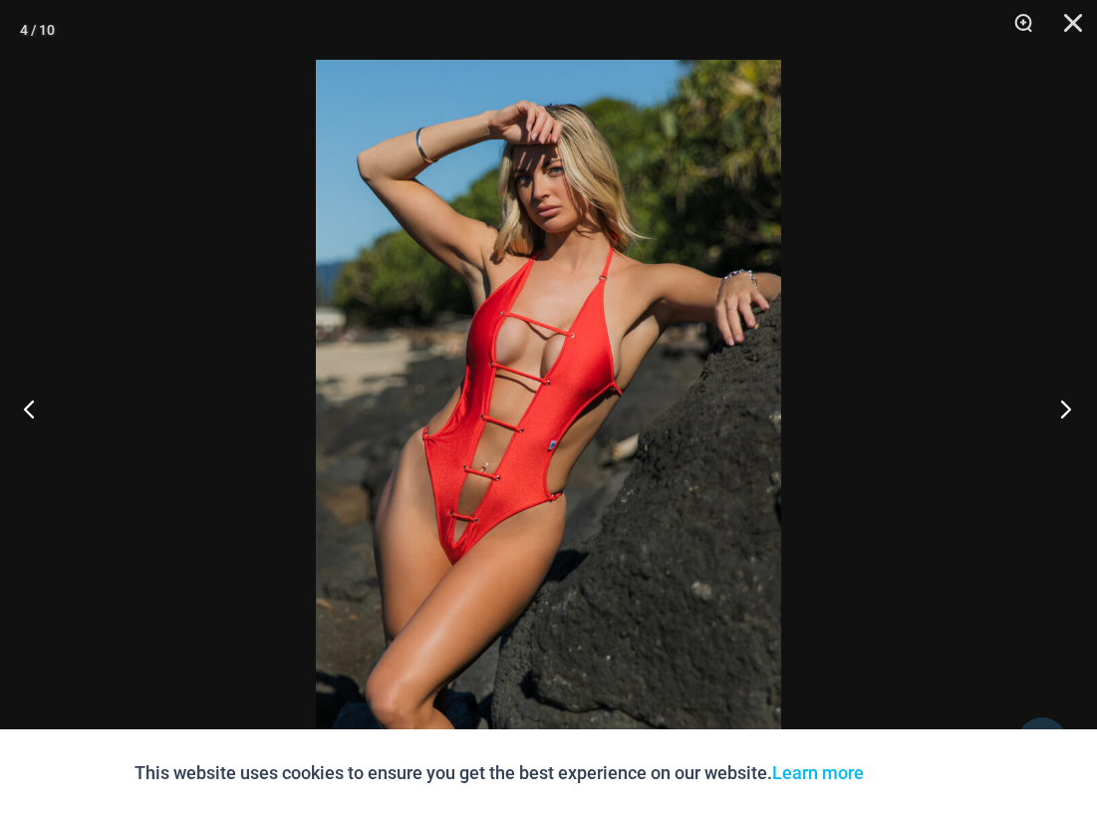
click at [1066, 404] on button "Next" at bounding box center [1060, 409] width 75 height 100
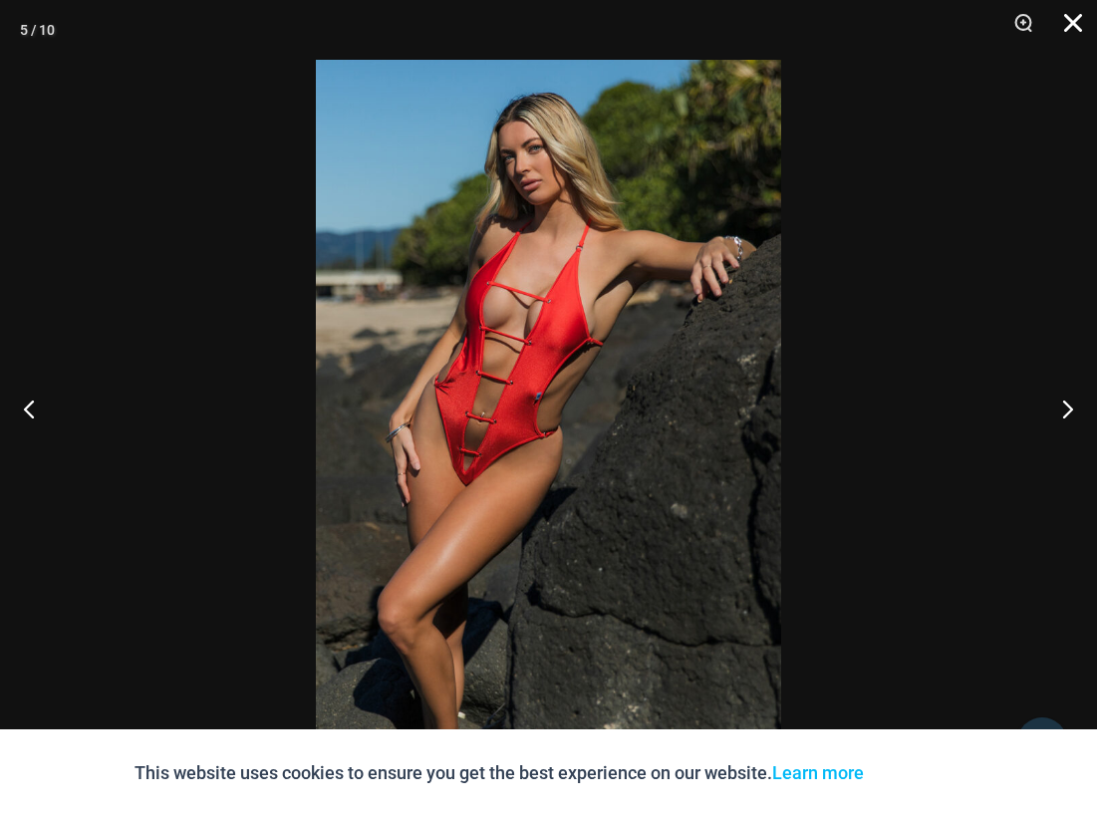
click at [1069, 36] on button "Close" at bounding box center [1067, 30] width 50 height 60
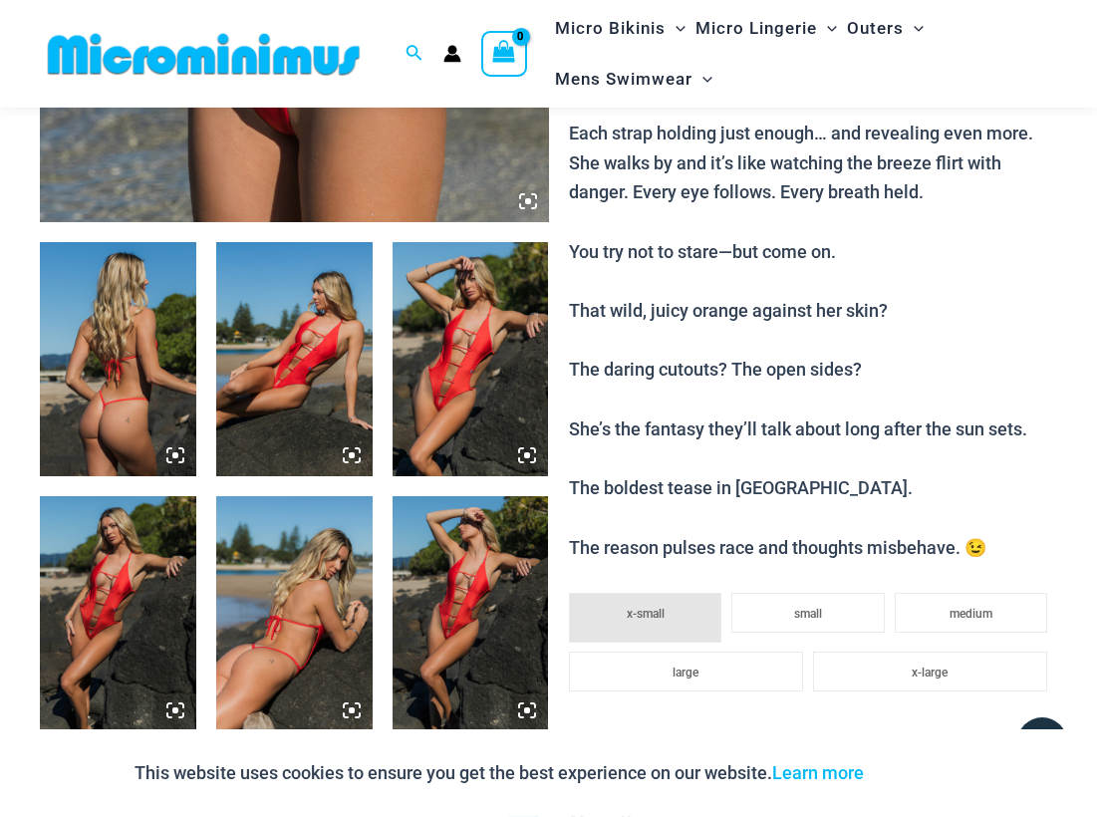
scroll to position [698, 0]
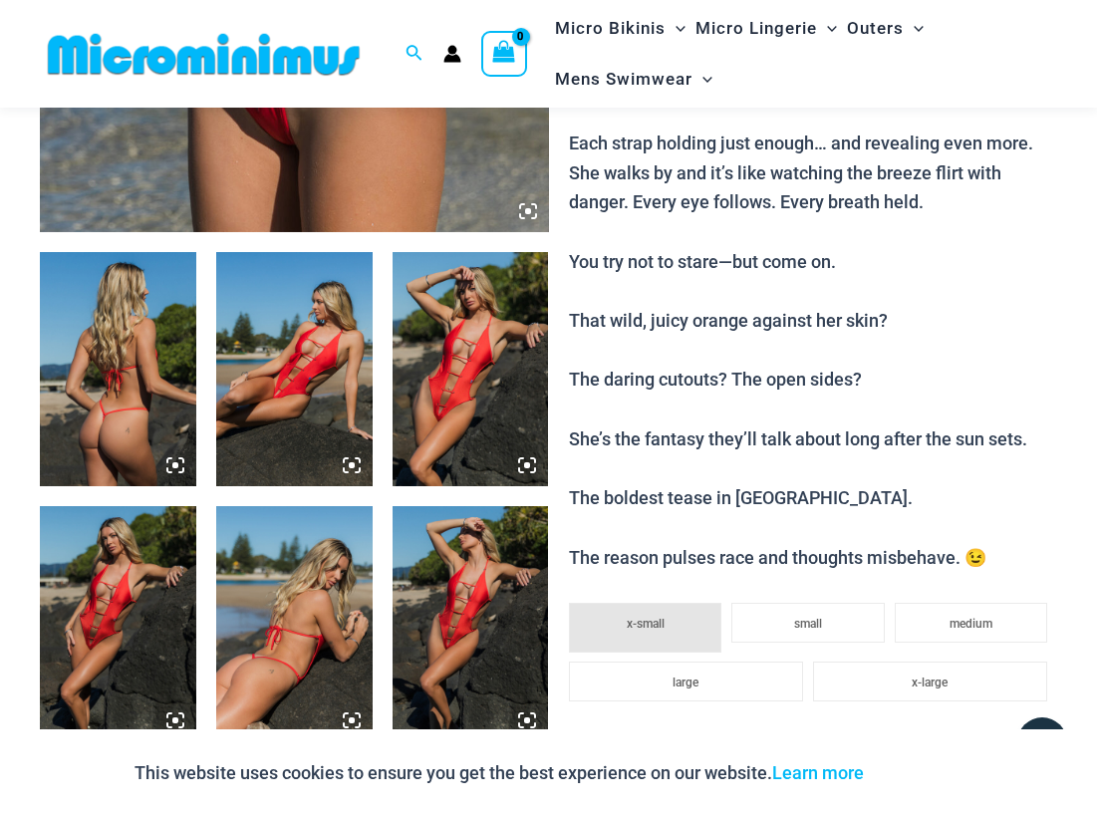
click at [111, 328] on img at bounding box center [118, 369] width 156 height 234
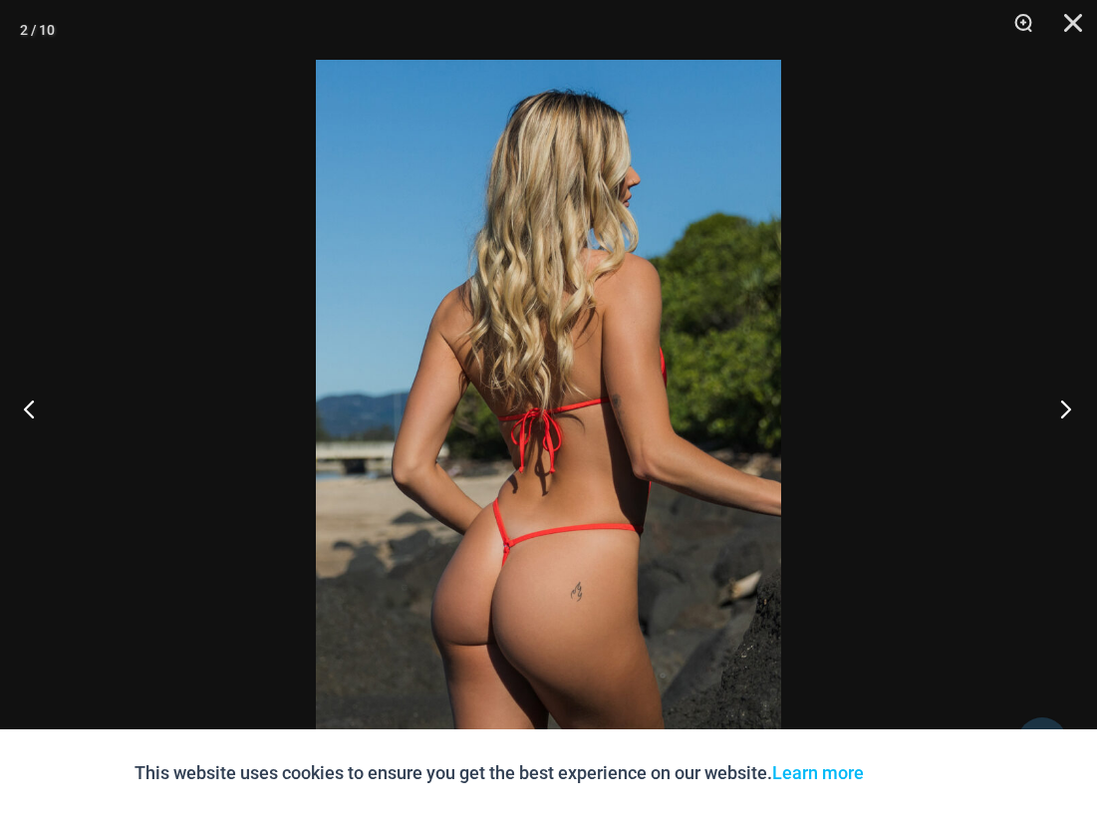
click at [1061, 413] on button "Next" at bounding box center [1060, 409] width 75 height 100
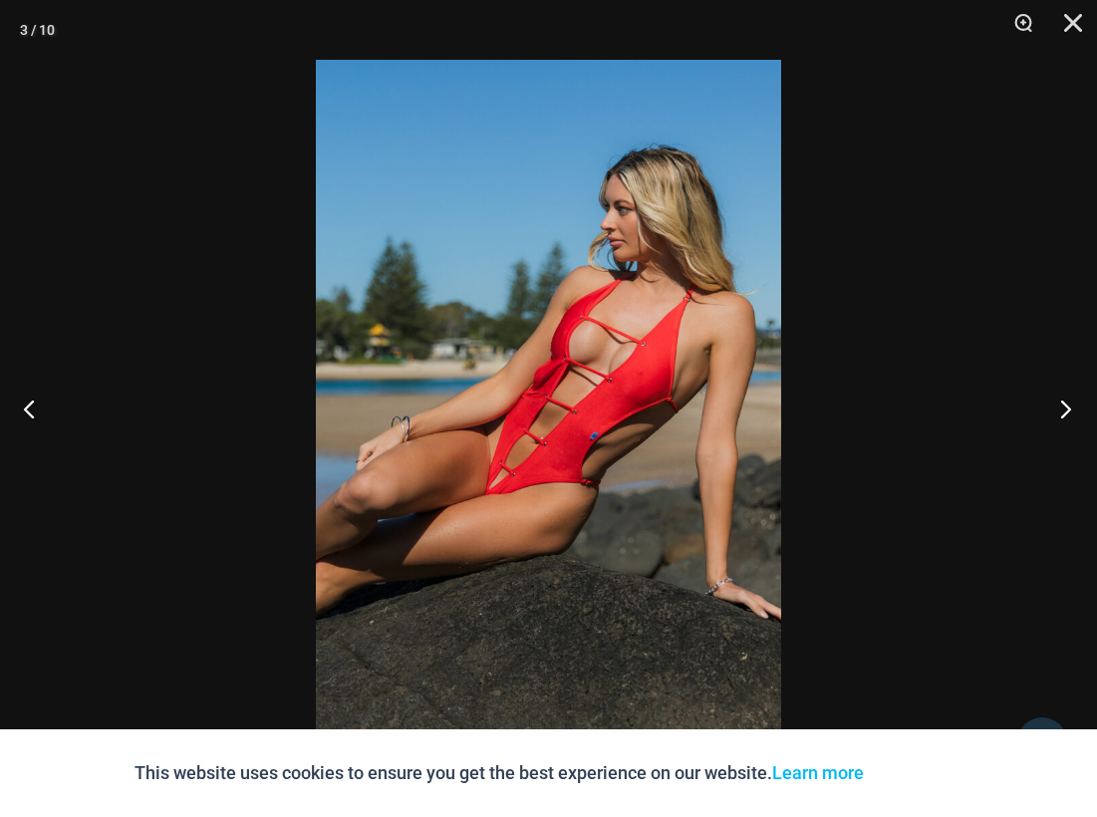
click at [1062, 413] on button "Next" at bounding box center [1060, 409] width 75 height 100
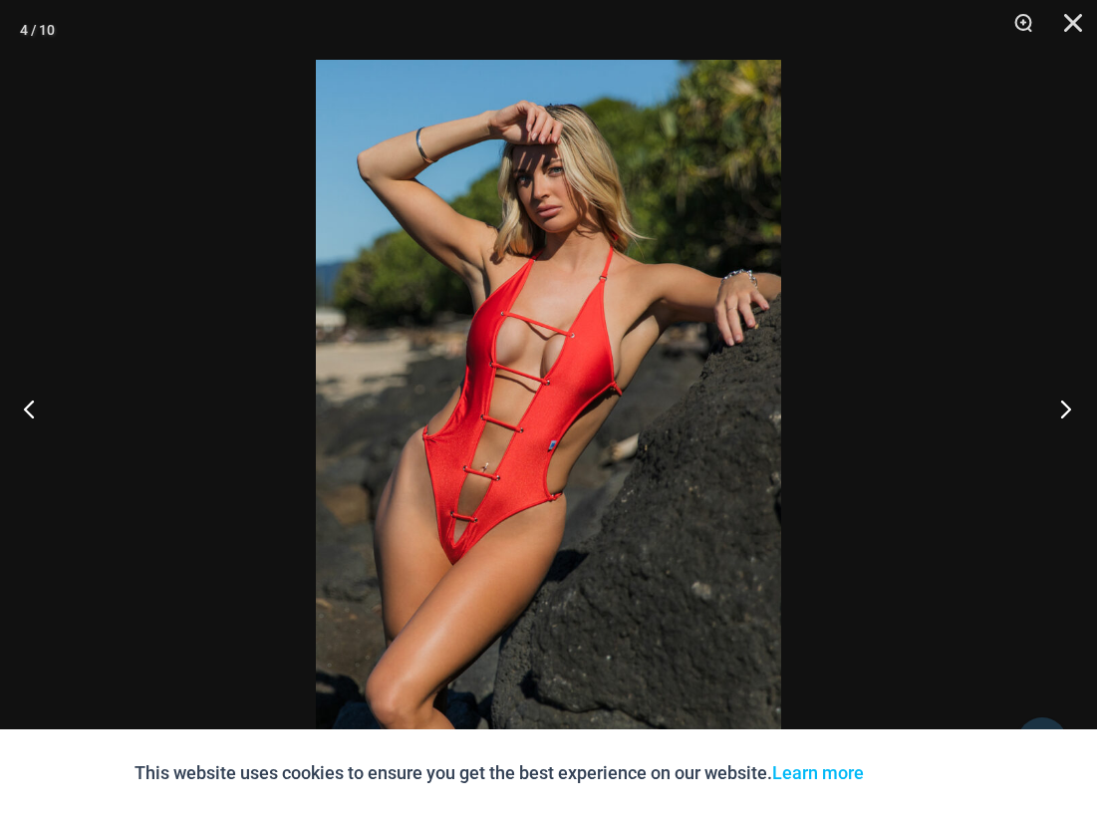
click at [1062, 413] on button "Next" at bounding box center [1060, 409] width 75 height 100
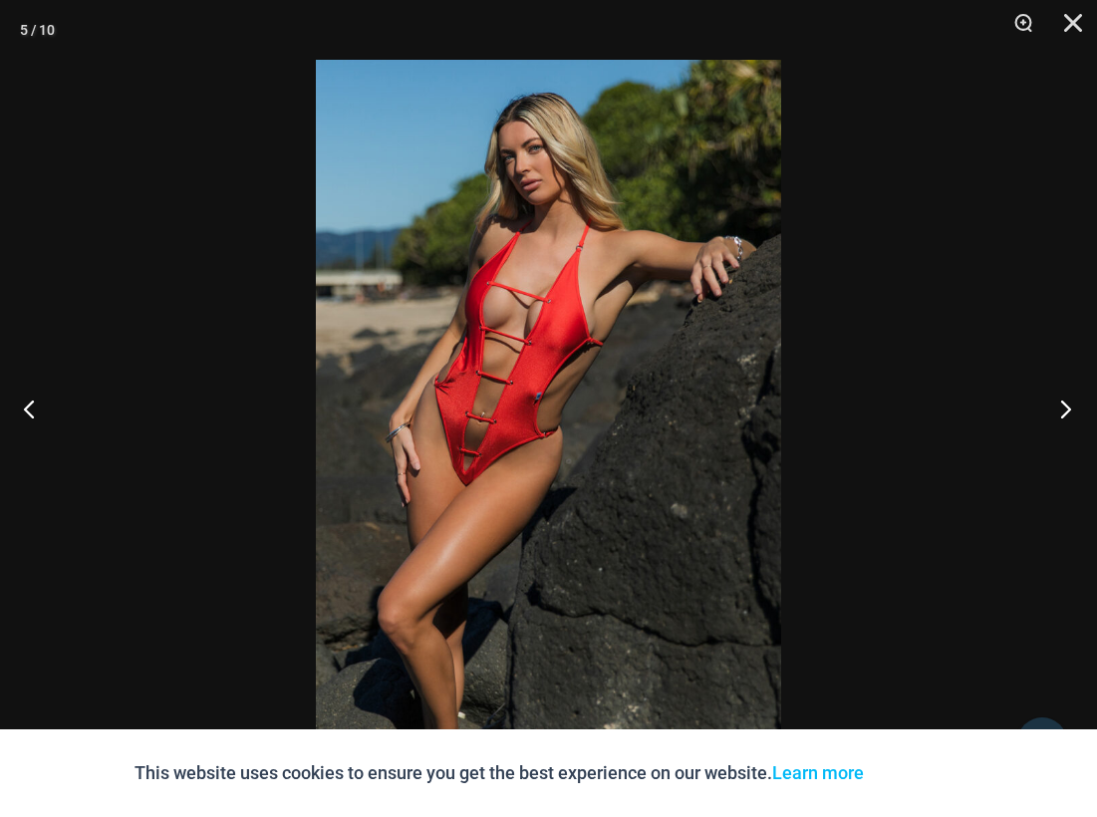
click at [1062, 413] on button "Next" at bounding box center [1060, 409] width 75 height 100
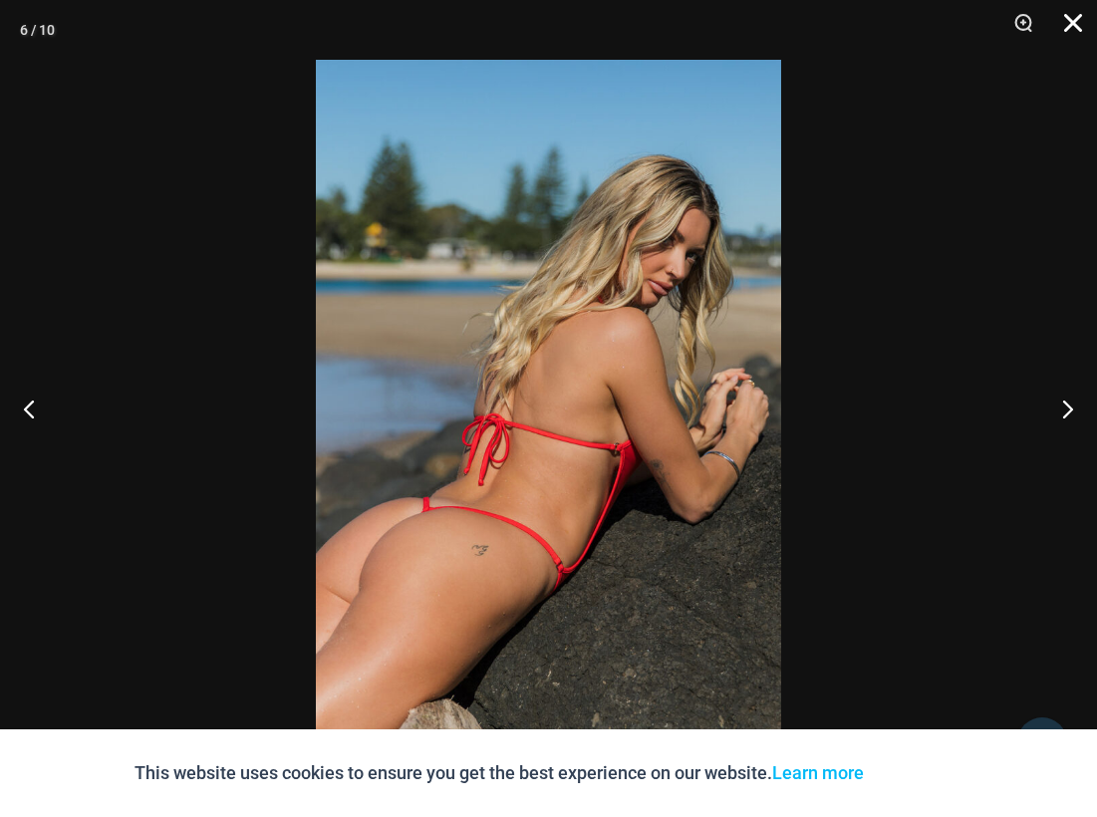
click at [1066, 26] on button "Close" at bounding box center [1067, 30] width 50 height 60
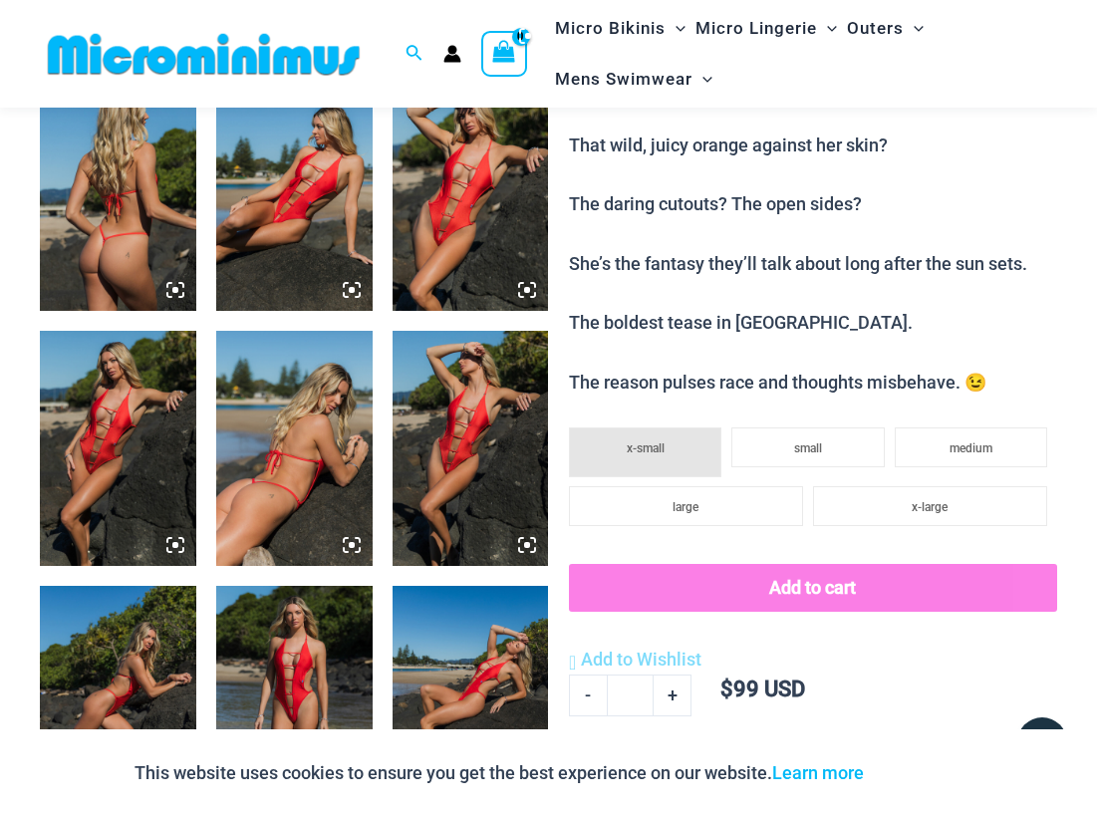
scroll to position [901, 0]
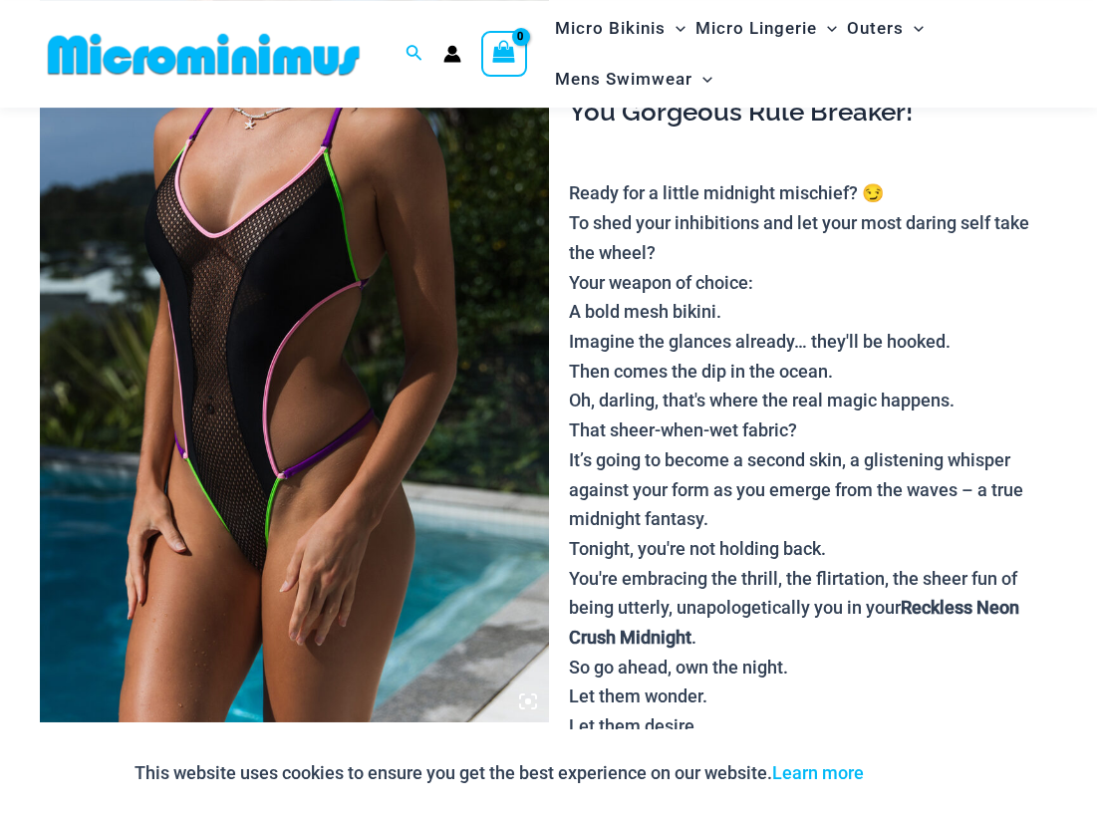
scroll to position [150, 0]
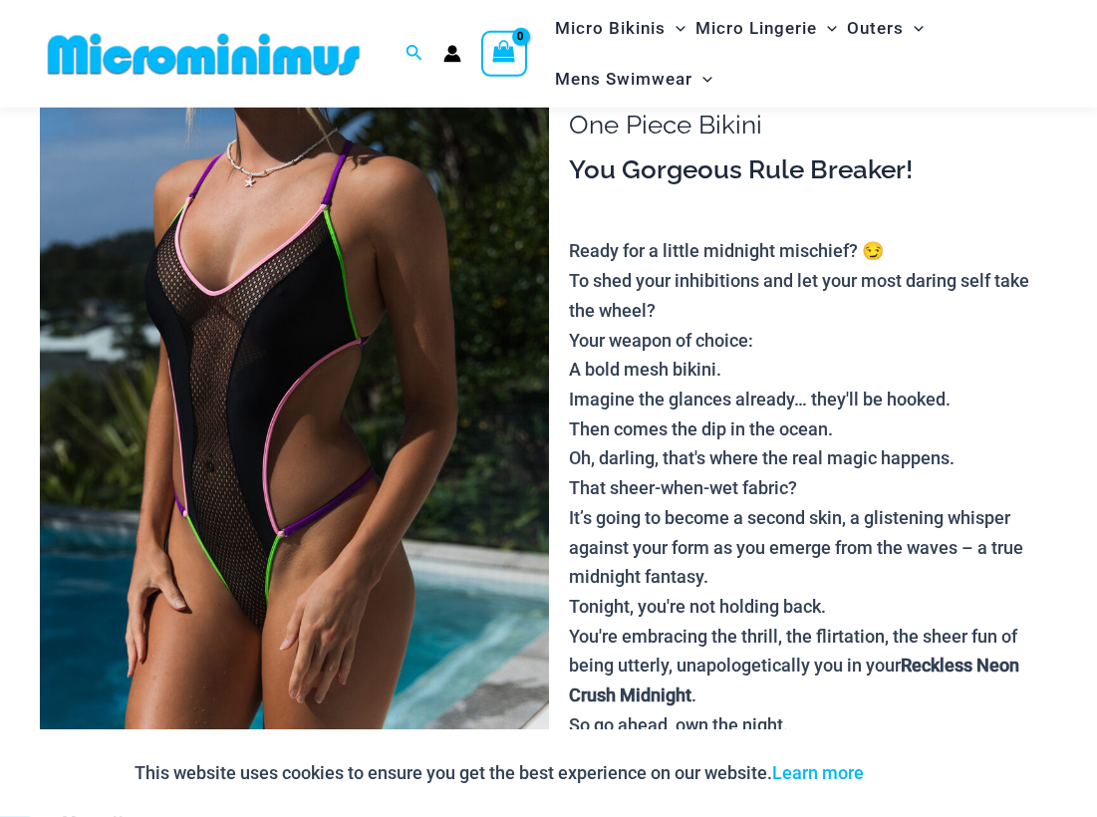
click at [295, 388] on img at bounding box center [294, 399] width 509 height 764
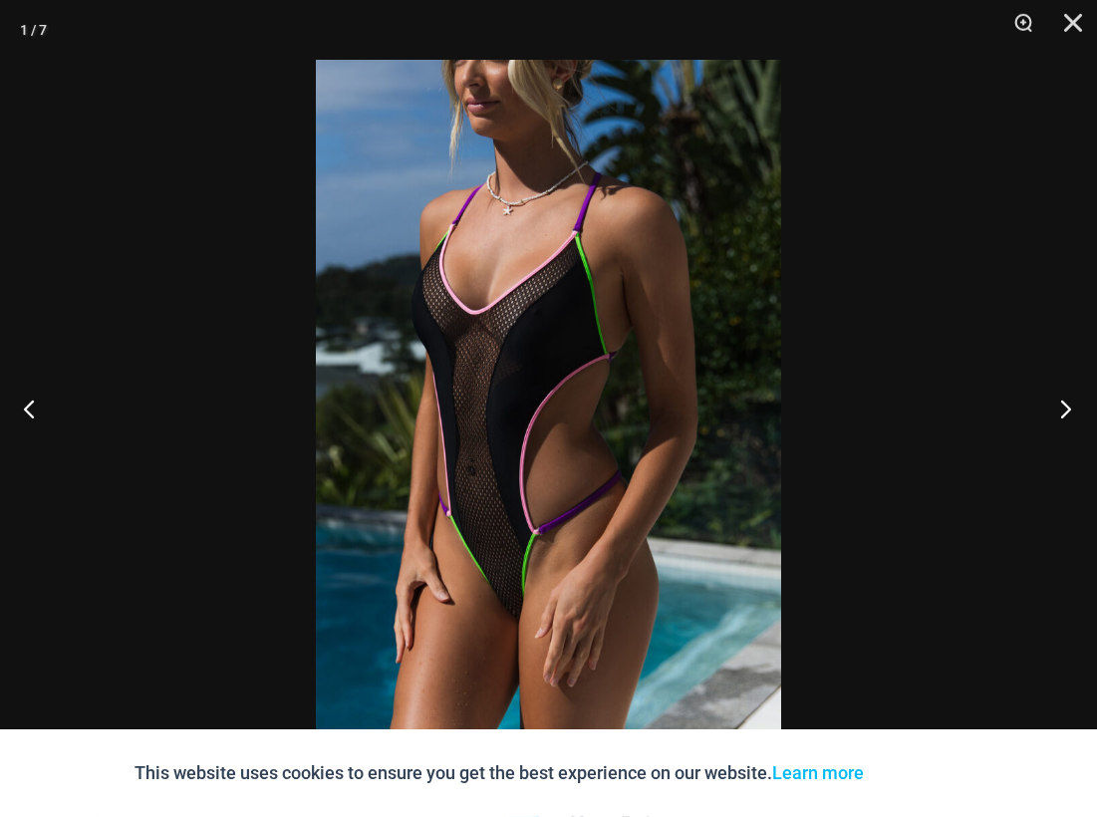
click at [1070, 414] on button "Next" at bounding box center [1060, 409] width 75 height 100
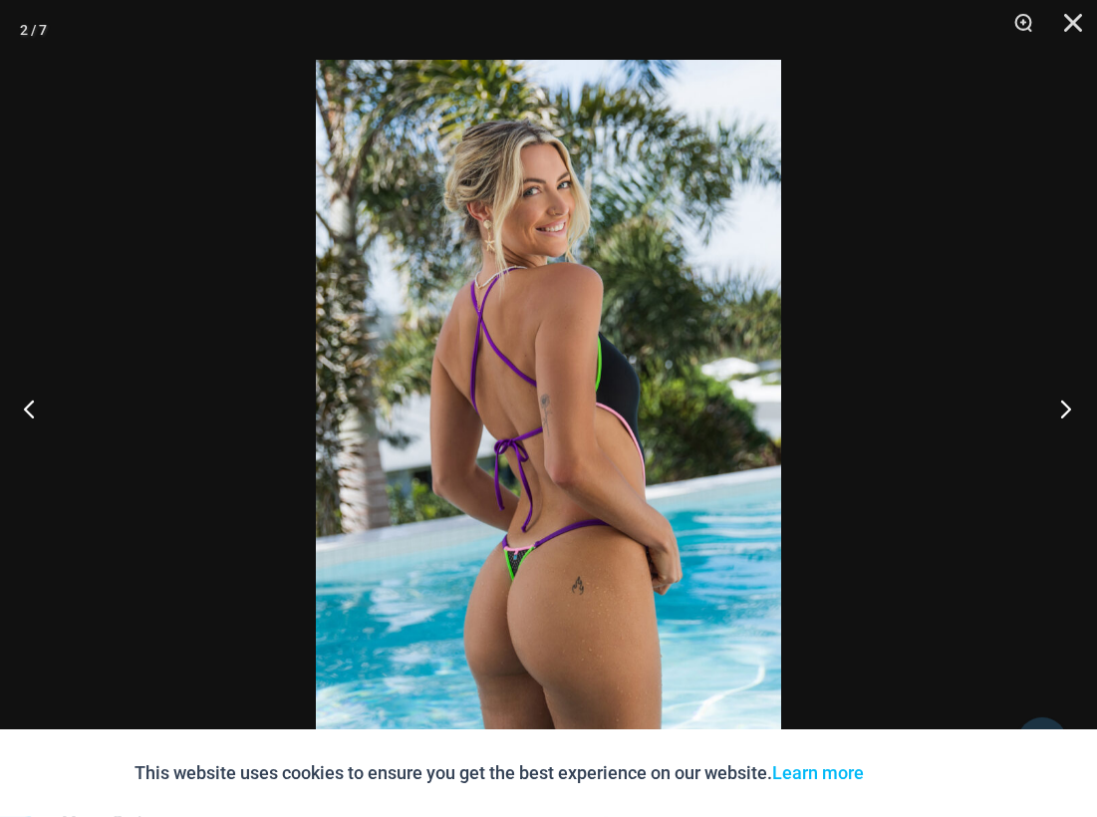
click at [1069, 407] on button "Next" at bounding box center [1060, 409] width 75 height 100
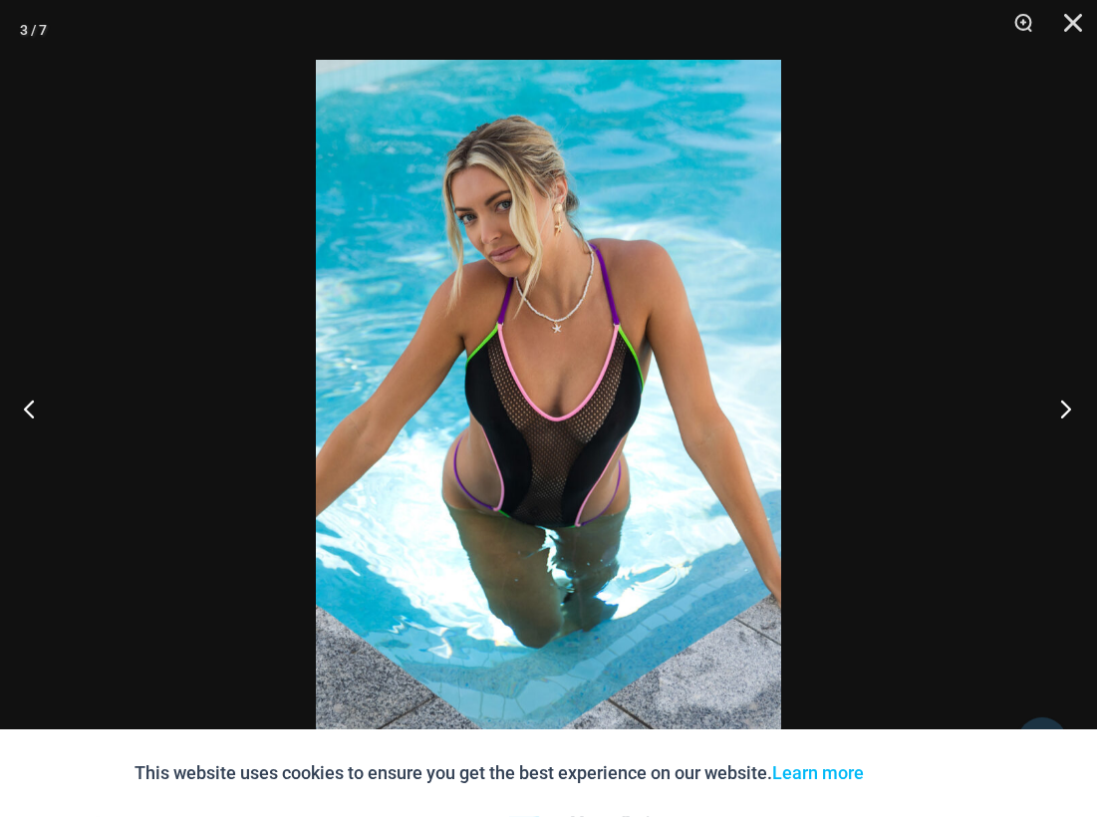
click at [1069, 407] on button "Next" at bounding box center [1060, 409] width 75 height 100
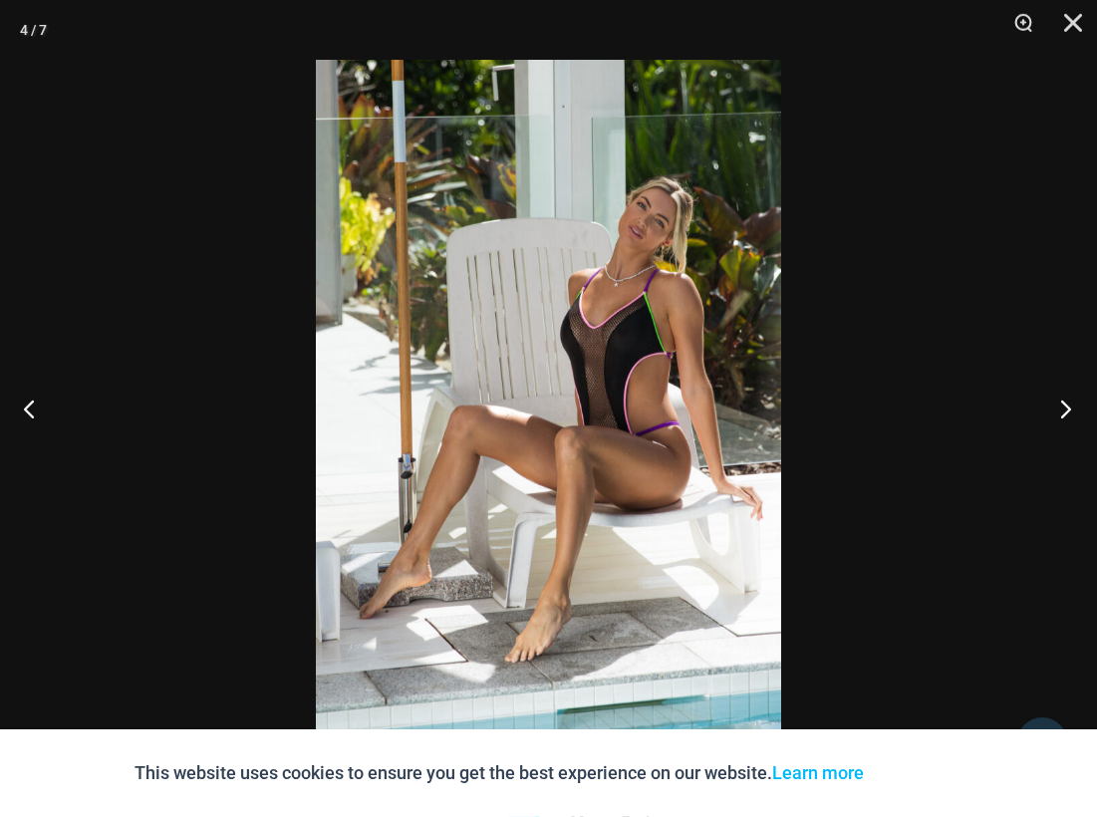
click at [1069, 407] on button "Next" at bounding box center [1060, 409] width 75 height 100
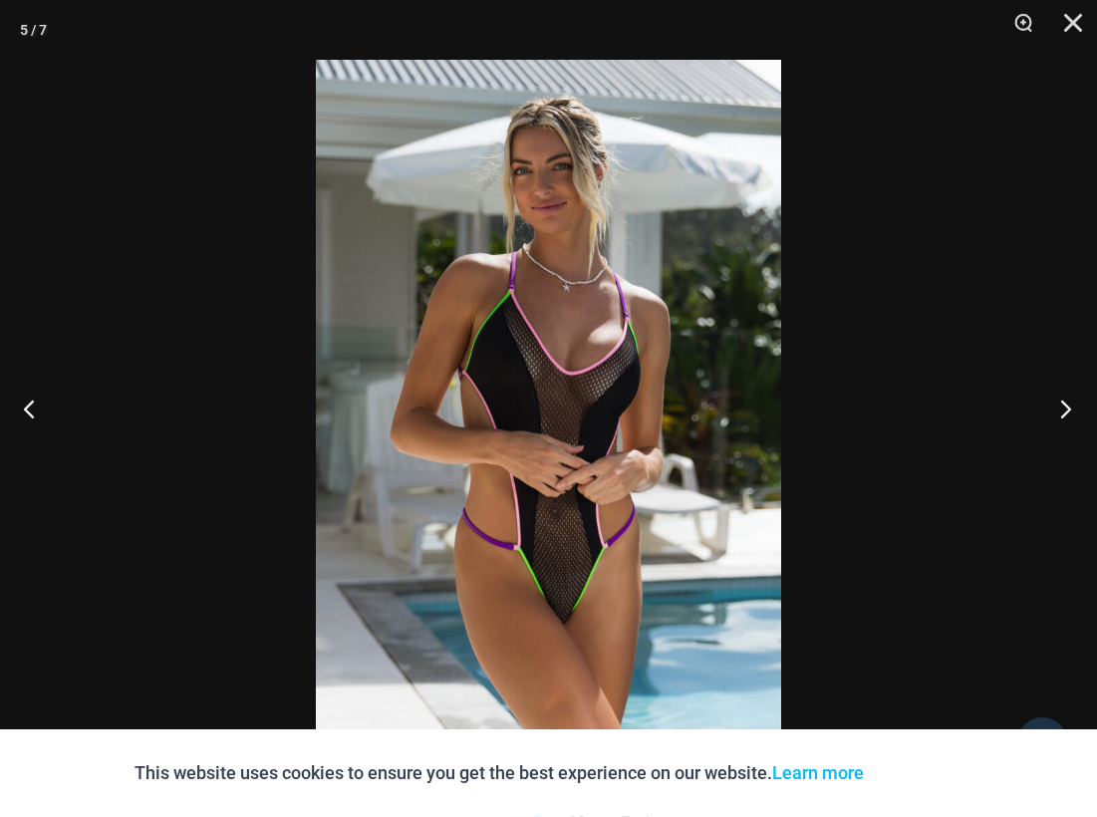
click at [1069, 407] on button "Next" at bounding box center [1060, 409] width 75 height 100
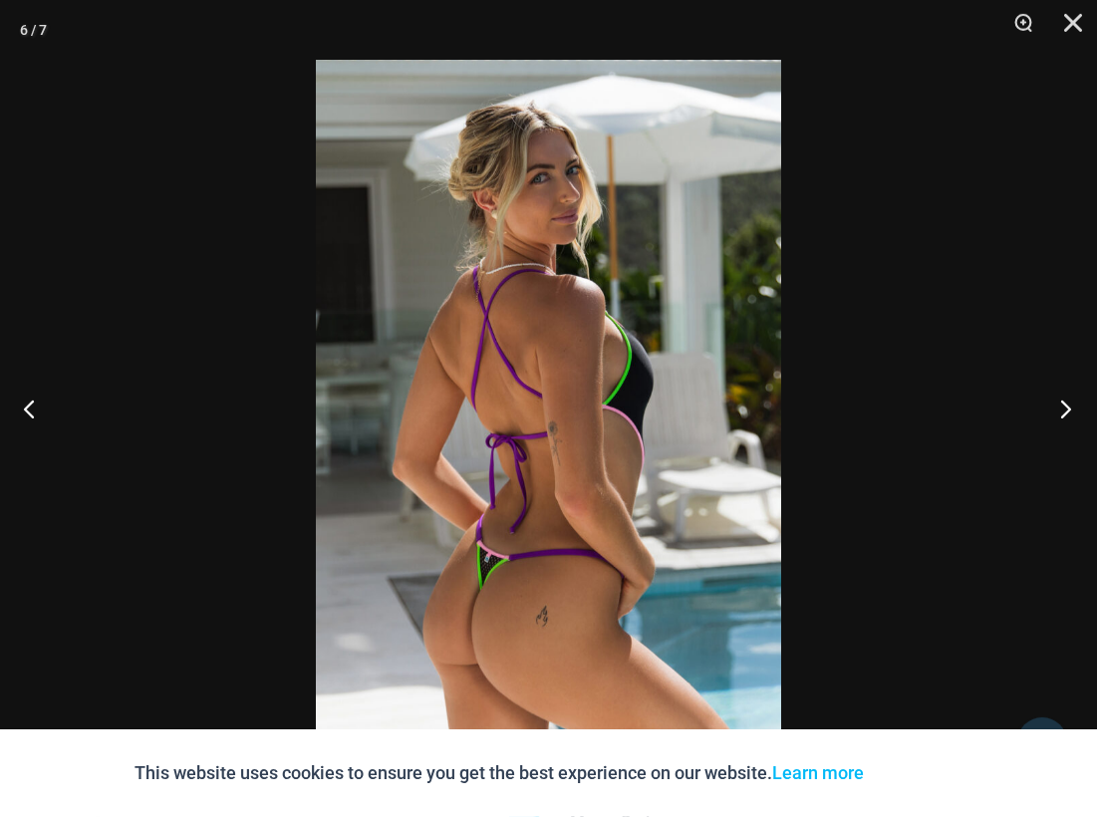
click at [1069, 407] on button "Next" at bounding box center [1060, 409] width 75 height 100
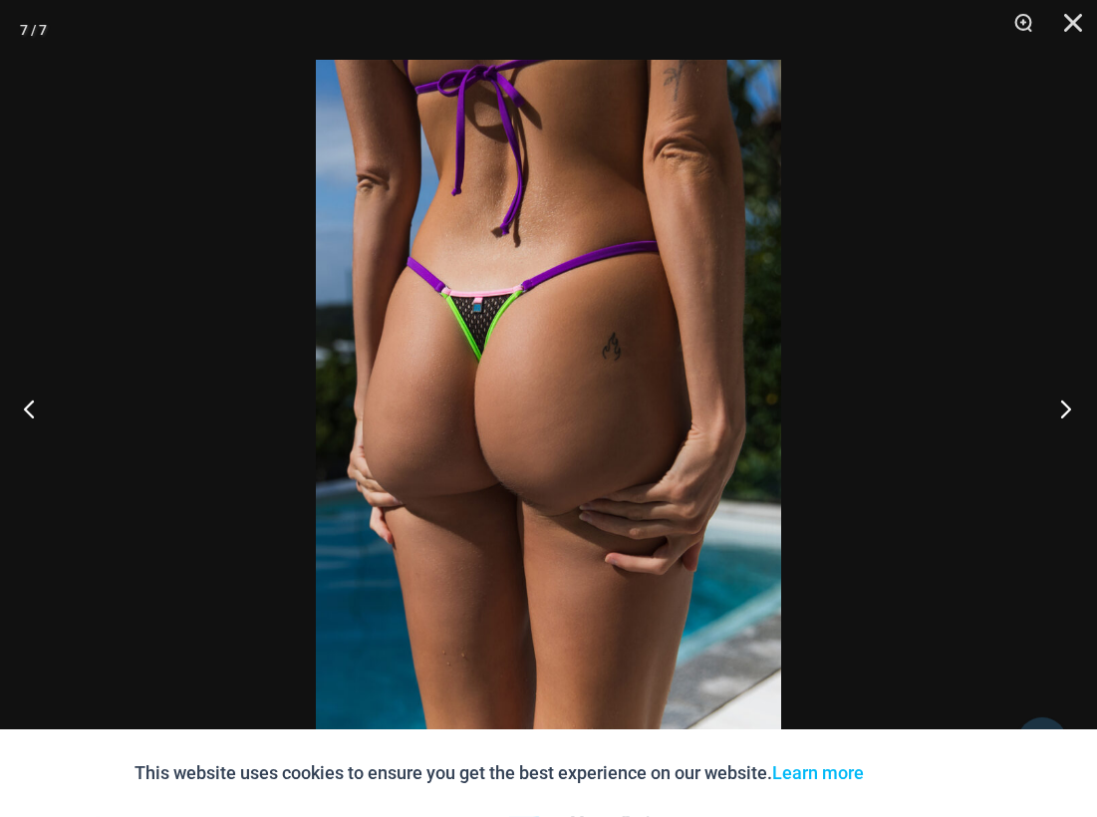
click at [1069, 407] on button "Next" at bounding box center [1060, 409] width 75 height 100
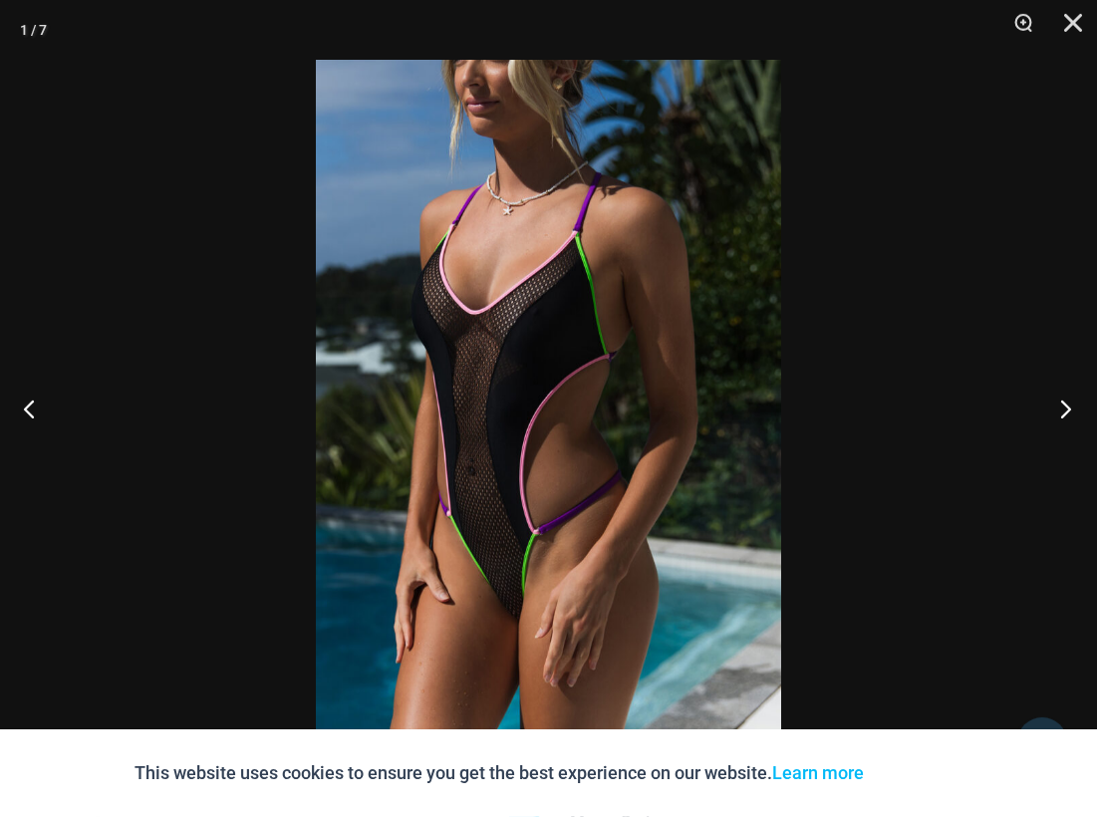
click at [1069, 407] on button "Next" at bounding box center [1060, 409] width 75 height 100
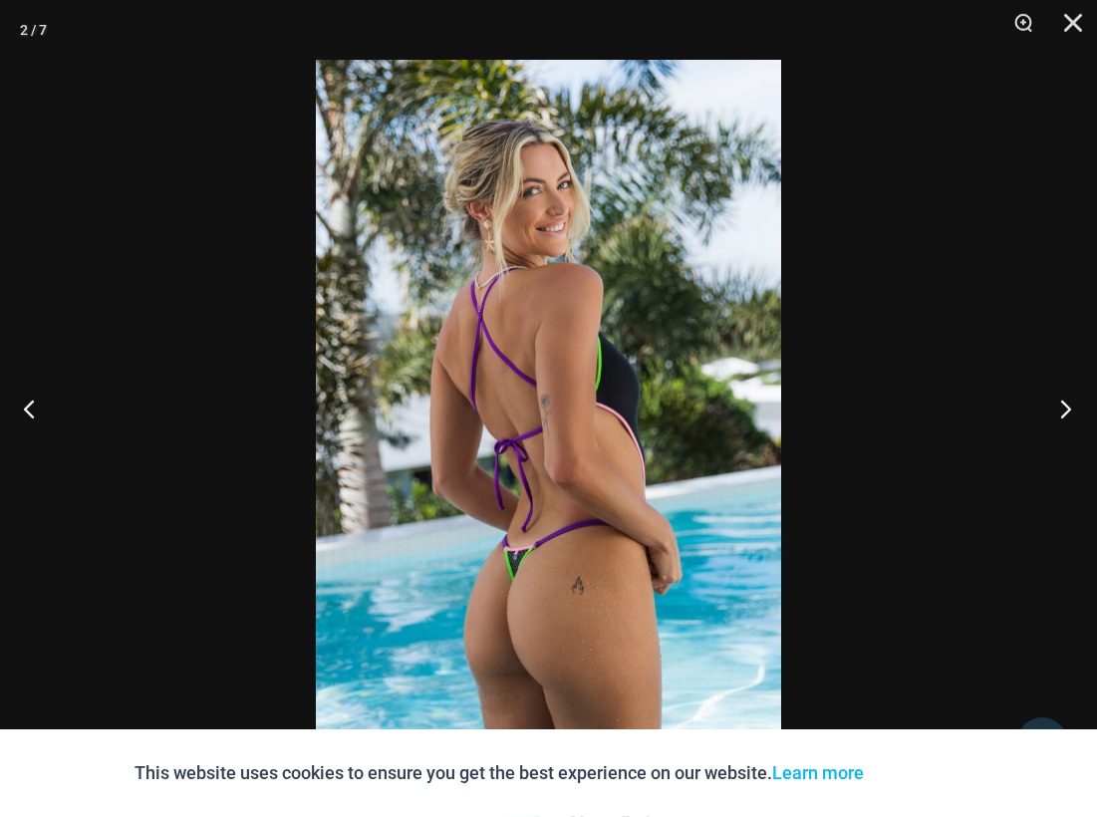
click at [1069, 407] on button "Next" at bounding box center [1060, 409] width 75 height 100
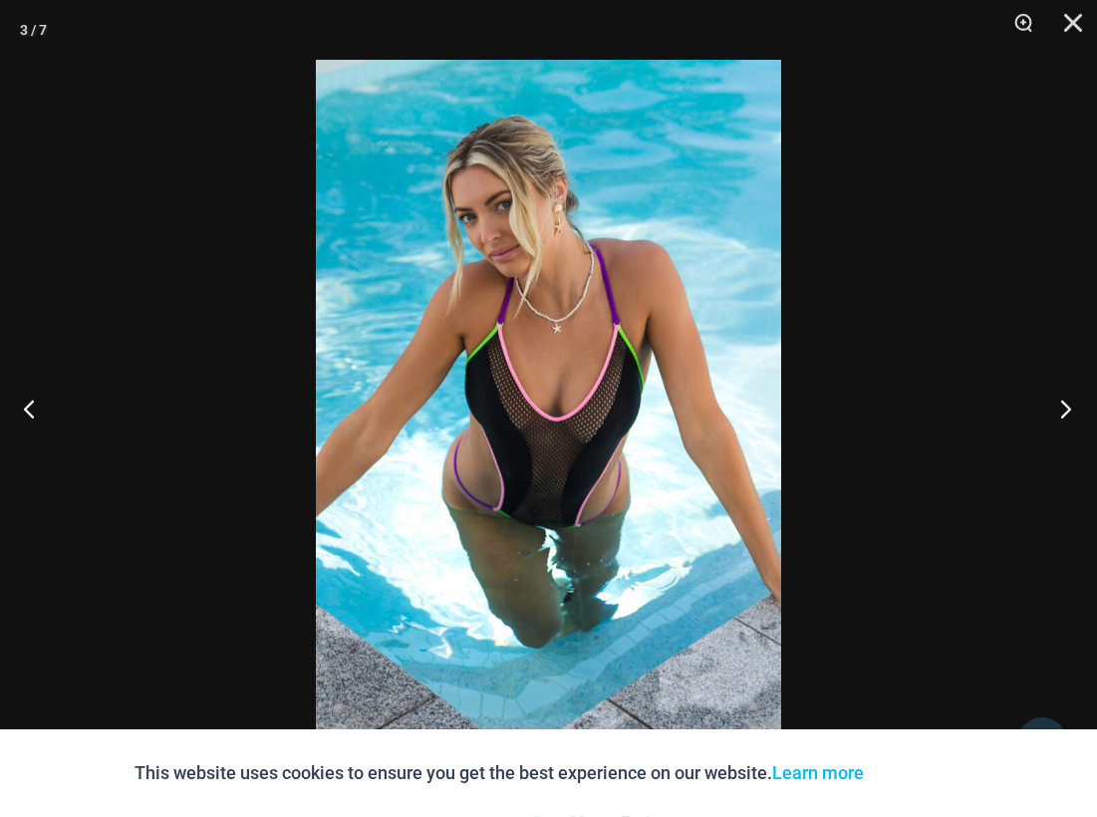
click at [1069, 407] on button "Next" at bounding box center [1060, 409] width 75 height 100
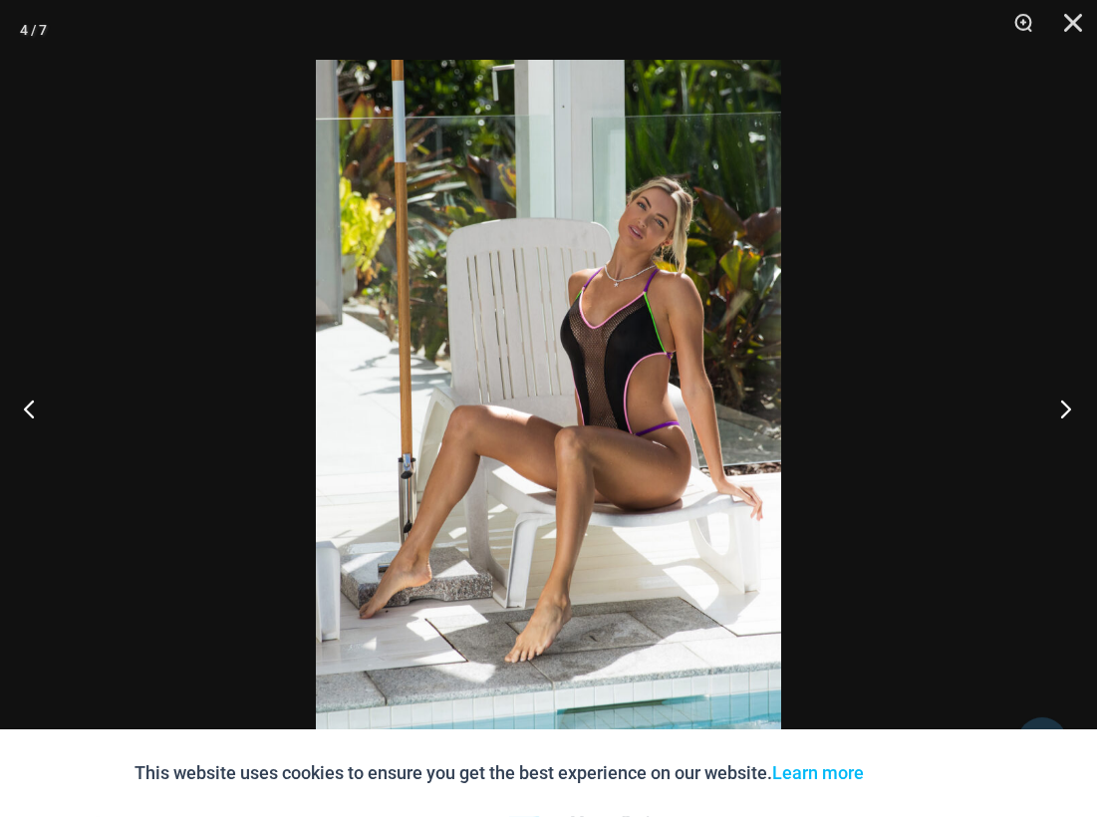
click at [1069, 407] on button "Next" at bounding box center [1060, 409] width 75 height 100
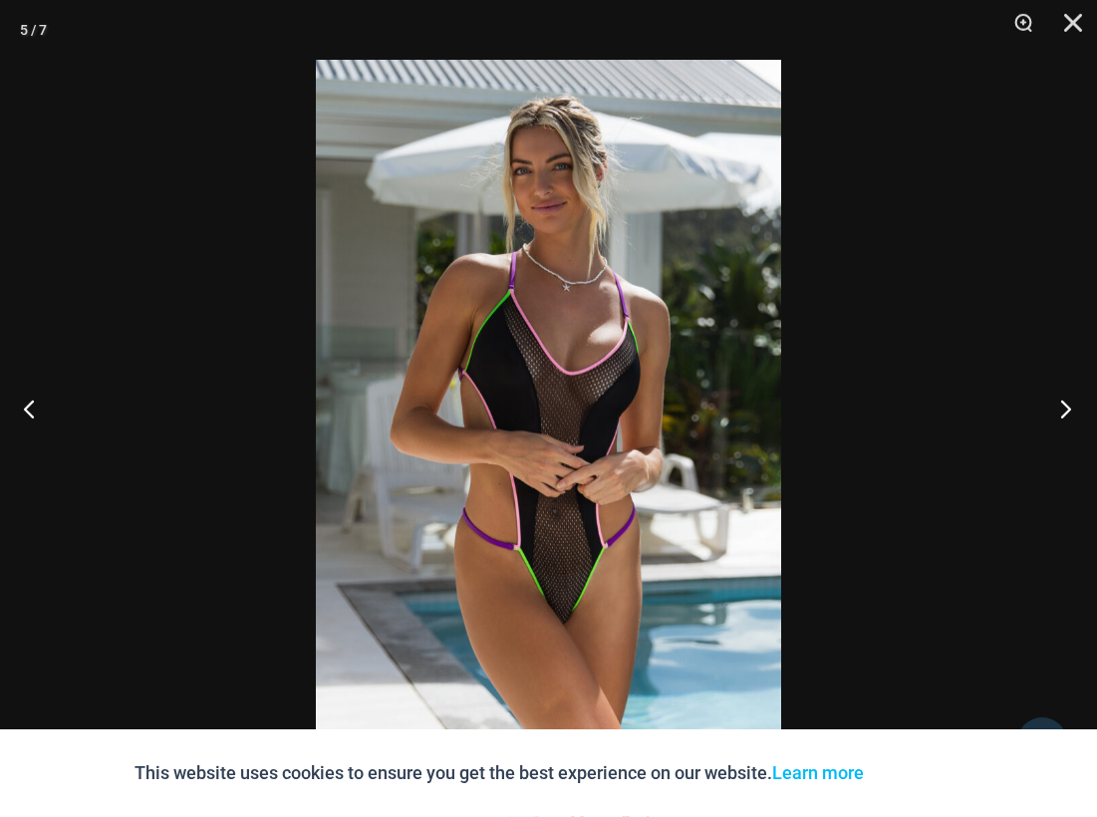
click at [1069, 407] on button "Next" at bounding box center [1060, 409] width 75 height 100
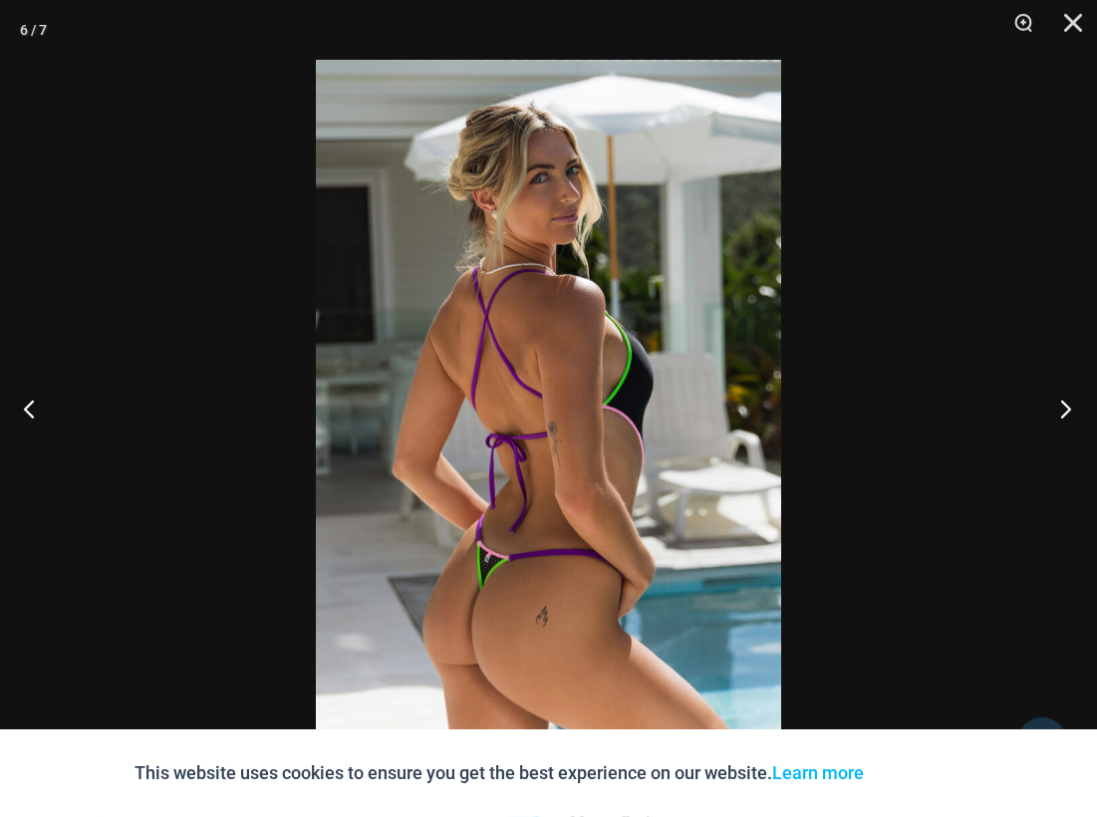
click at [1069, 407] on button "Next" at bounding box center [1060, 409] width 75 height 100
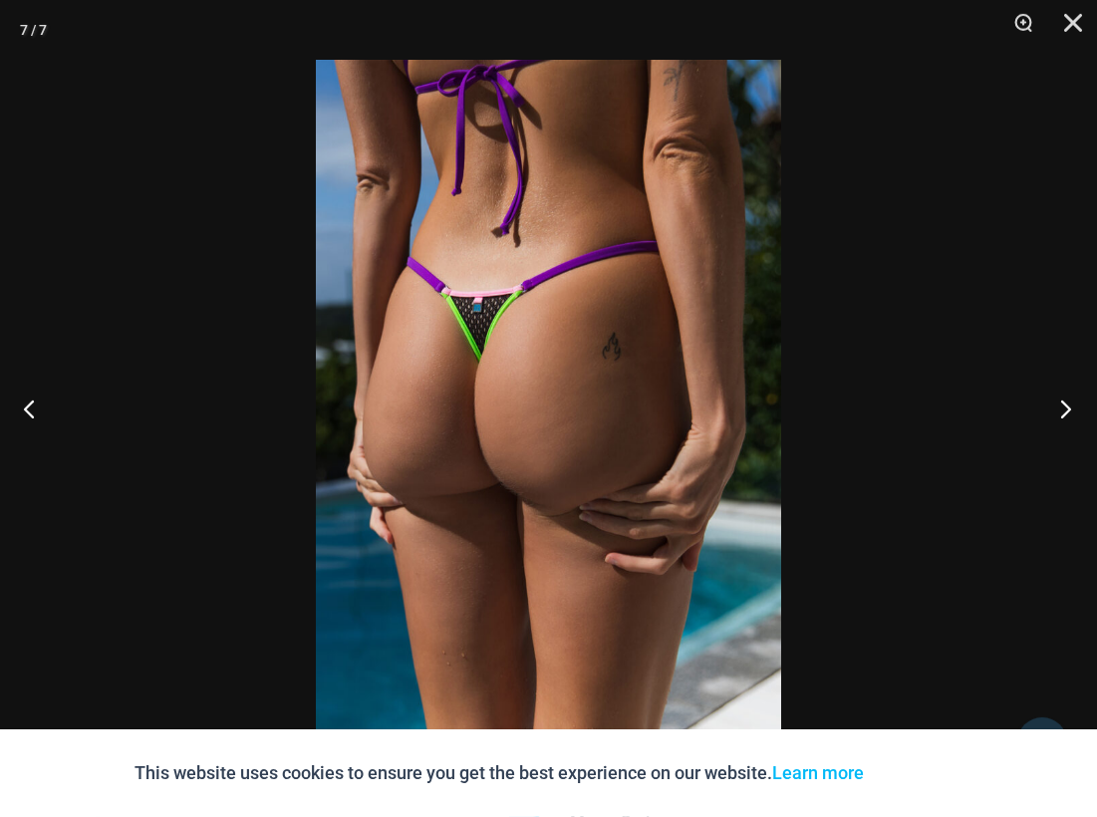
click at [1069, 407] on button "Next" at bounding box center [1060, 409] width 75 height 100
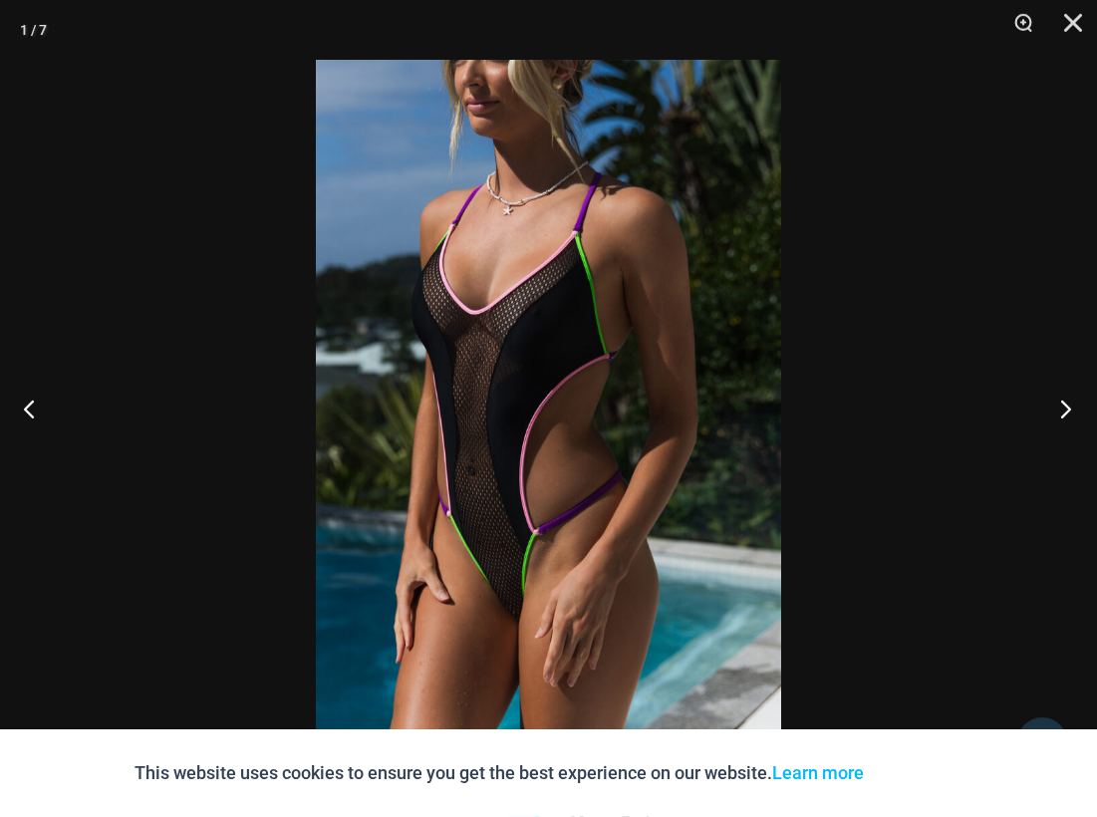
click at [1069, 407] on button "Next" at bounding box center [1060, 409] width 75 height 100
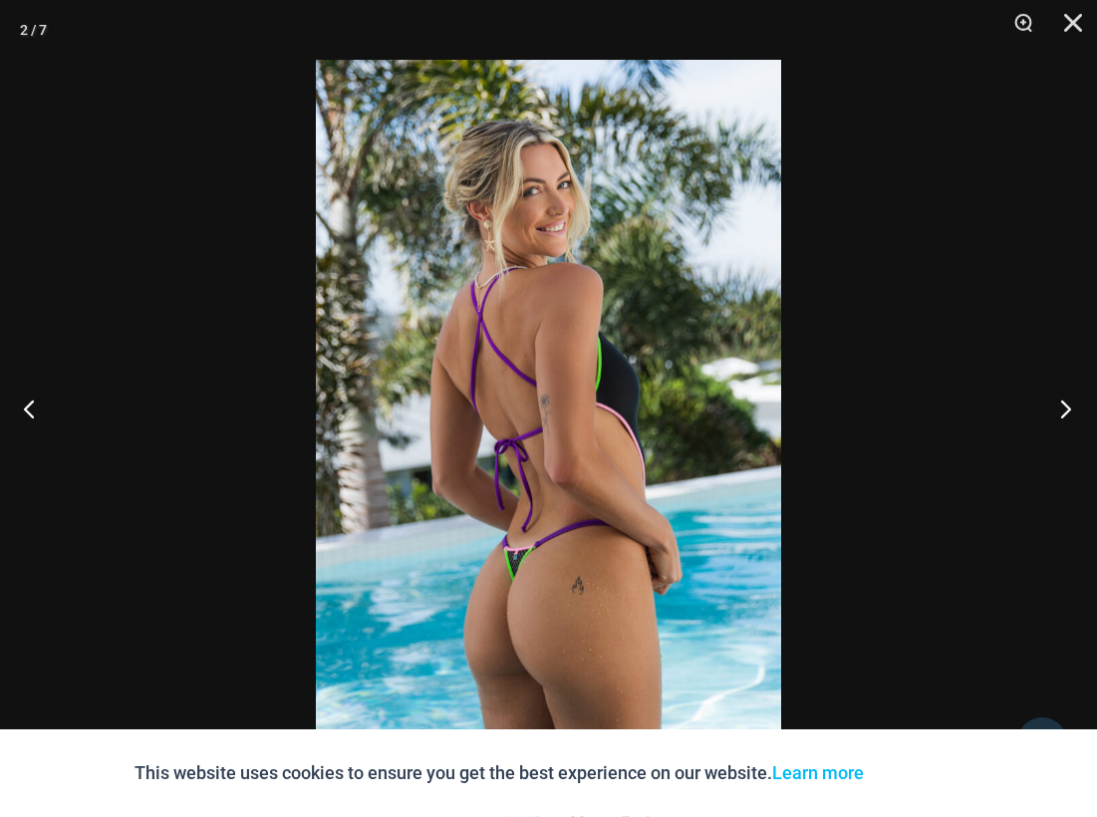
click at [1069, 407] on button "Next" at bounding box center [1060, 409] width 75 height 100
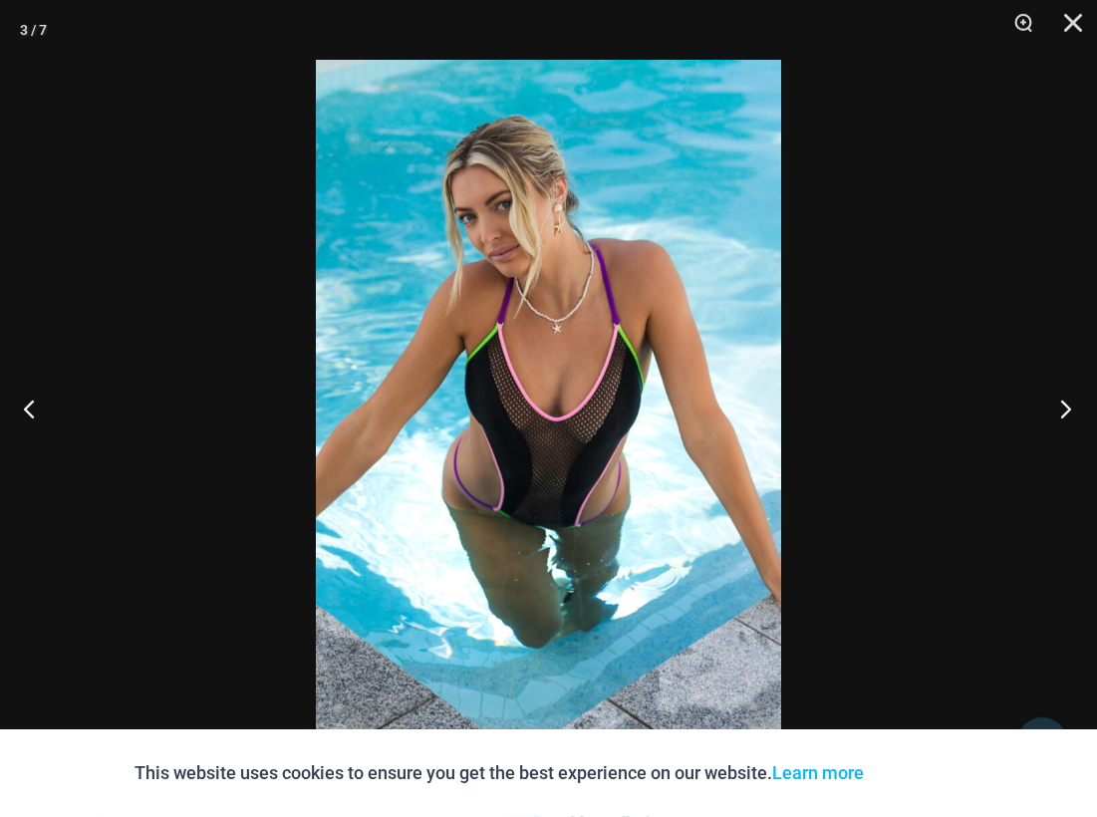
click at [1069, 407] on button "Next" at bounding box center [1060, 409] width 75 height 100
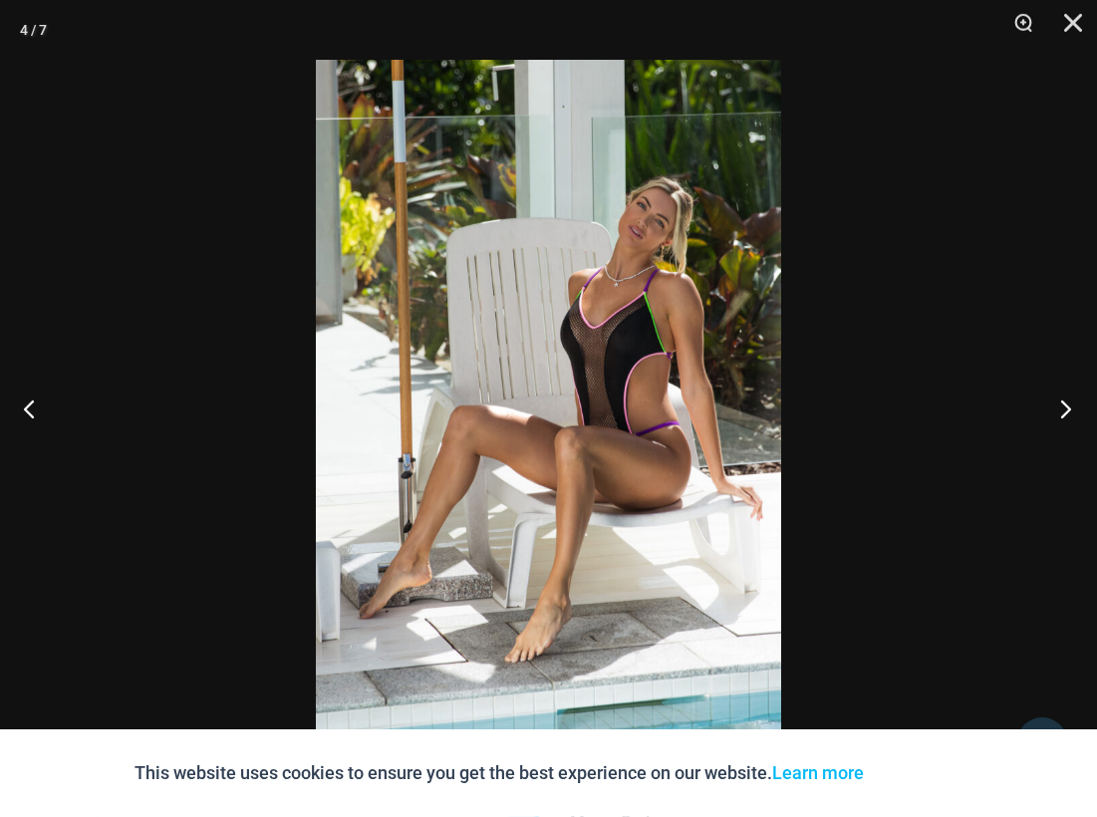
click at [1069, 407] on button "Next" at bounding box center [1060, 409] width 75 height 100
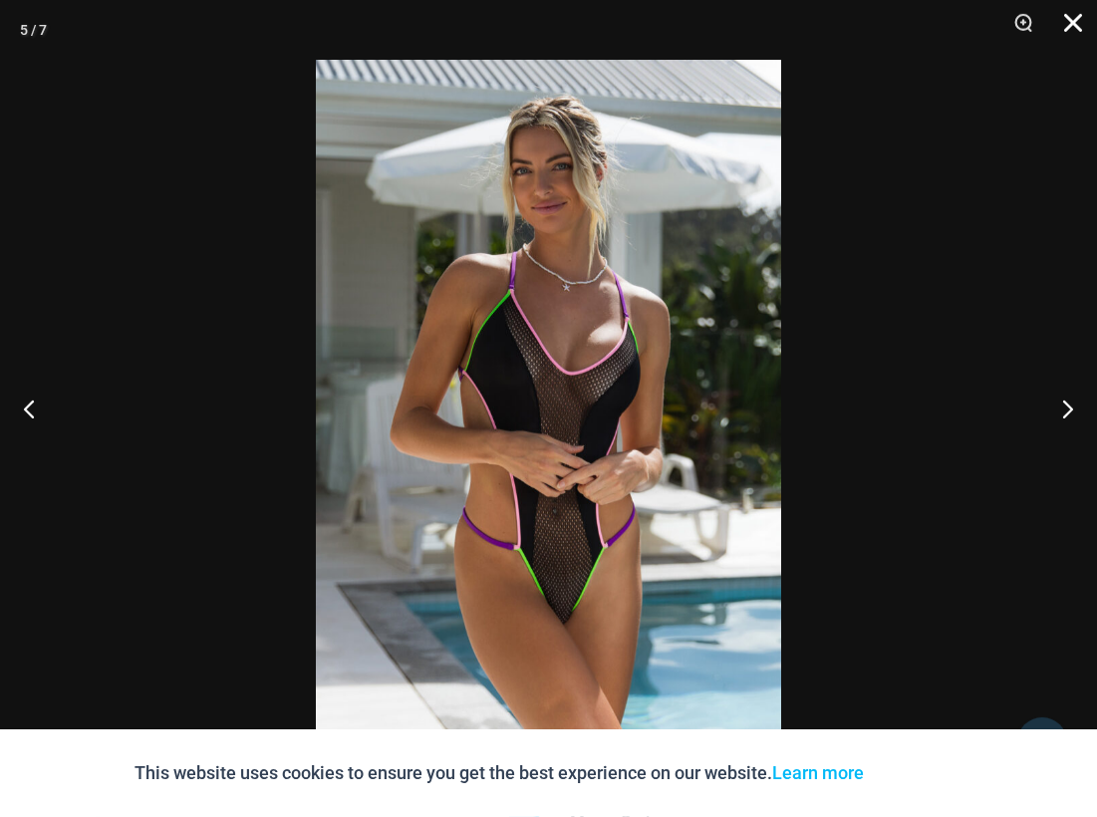
click at [1074, 13] on button "Close" at bounding box center [1067, 30] width 50 height 60
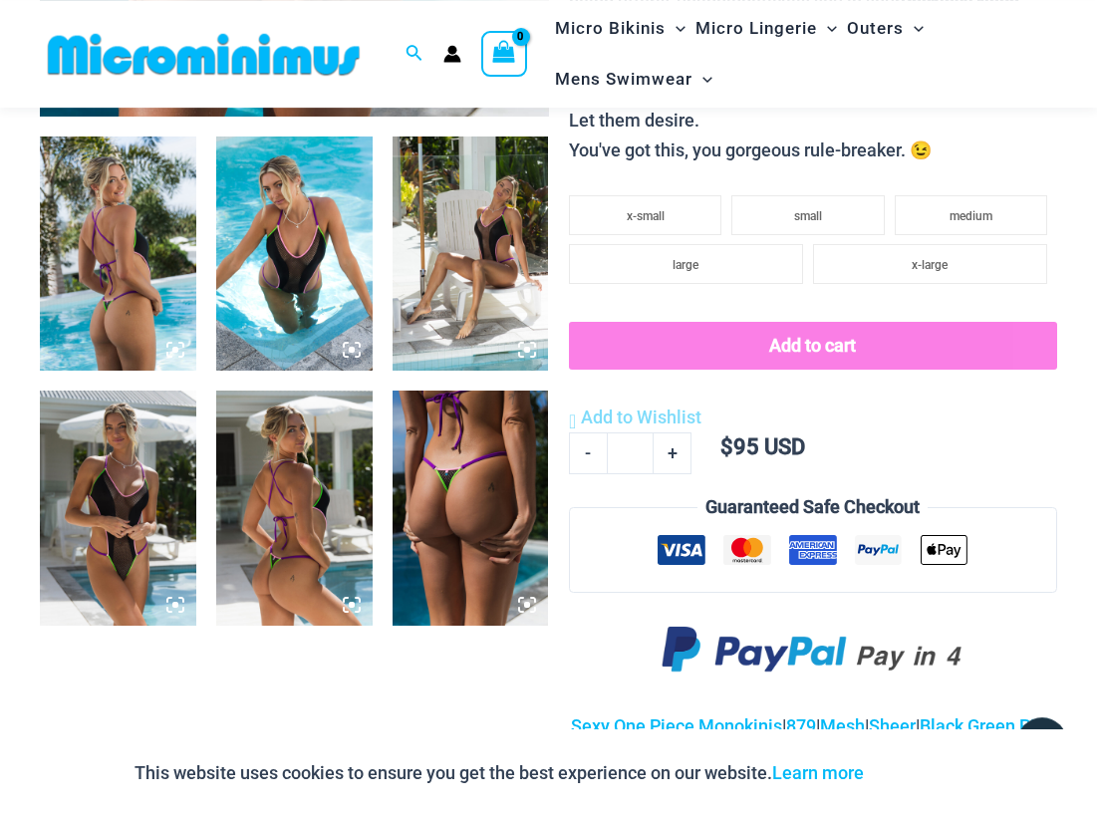
scroll to position [854, 0]
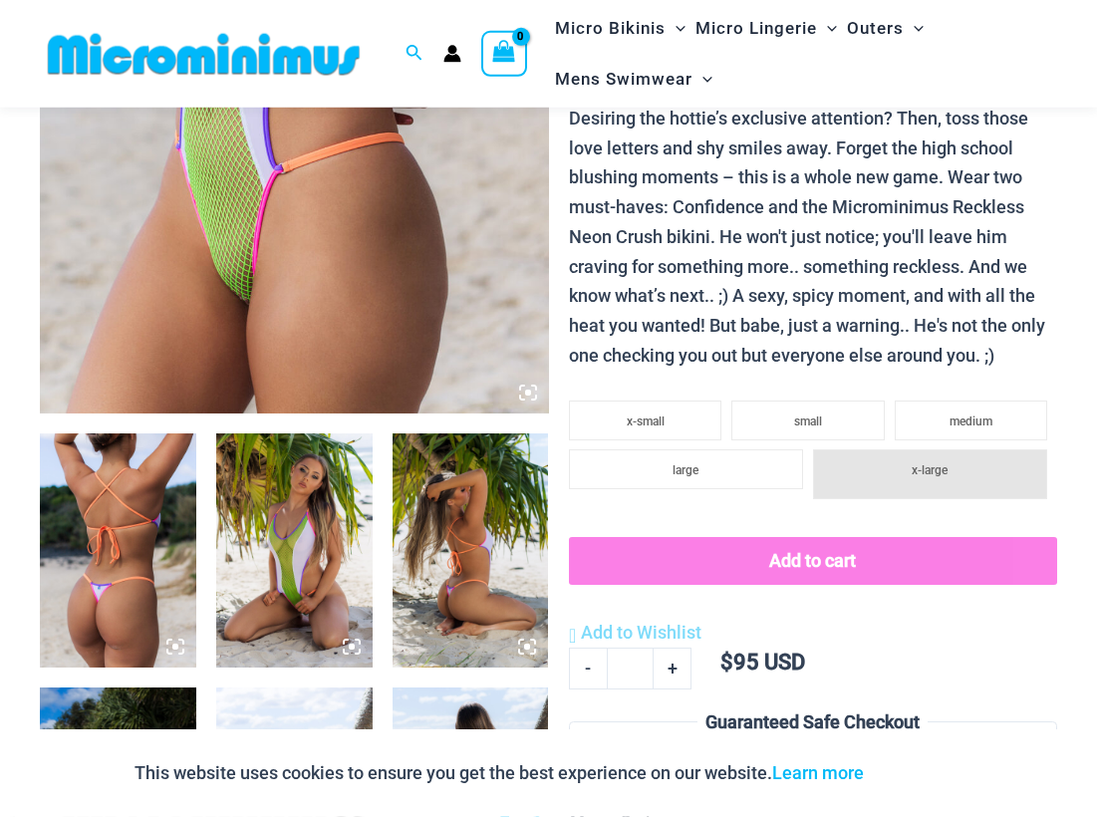
scroll to position [560, 0]
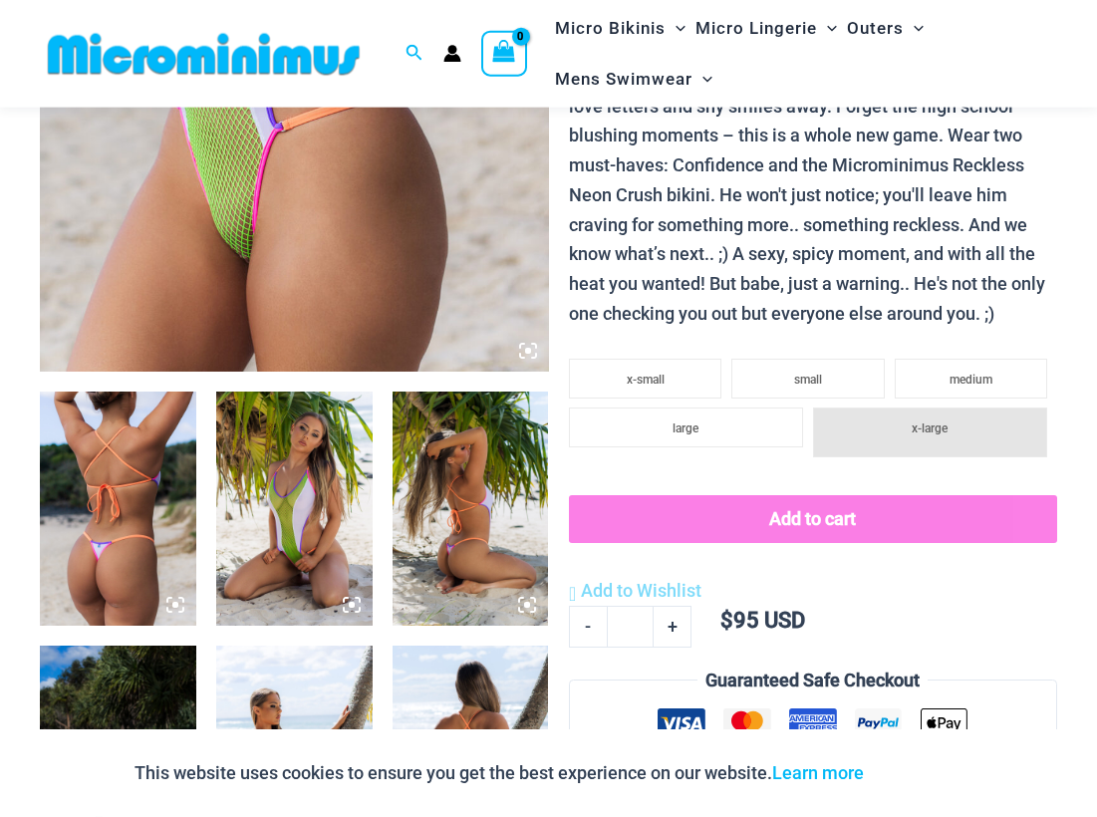
click at [313, 497] on img at bounding box center [294, 509] width 156 height 234
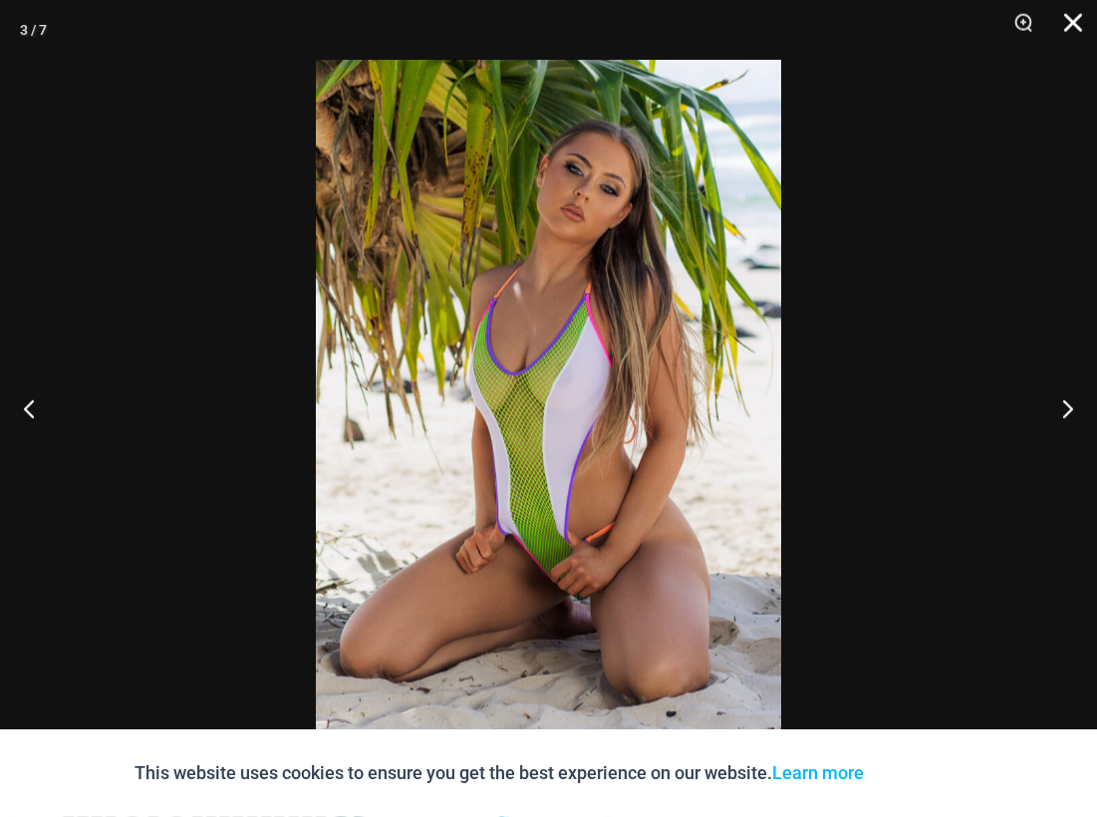
click at [1063, 23] on button "Close" at bounding box center [1067, 30] width 50 height 60
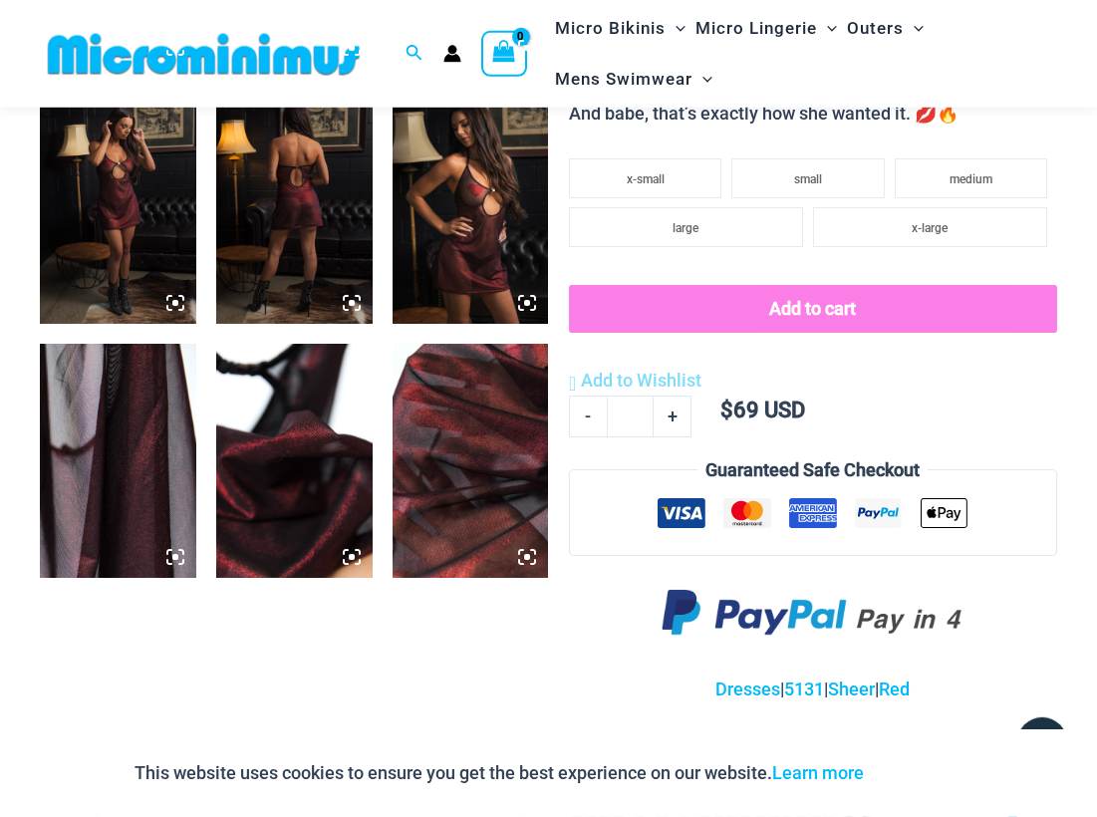
drag, startPoint x: 440, startPoint y: 579, endPoint x: 443, endPoint y: 589, distance: 10.4
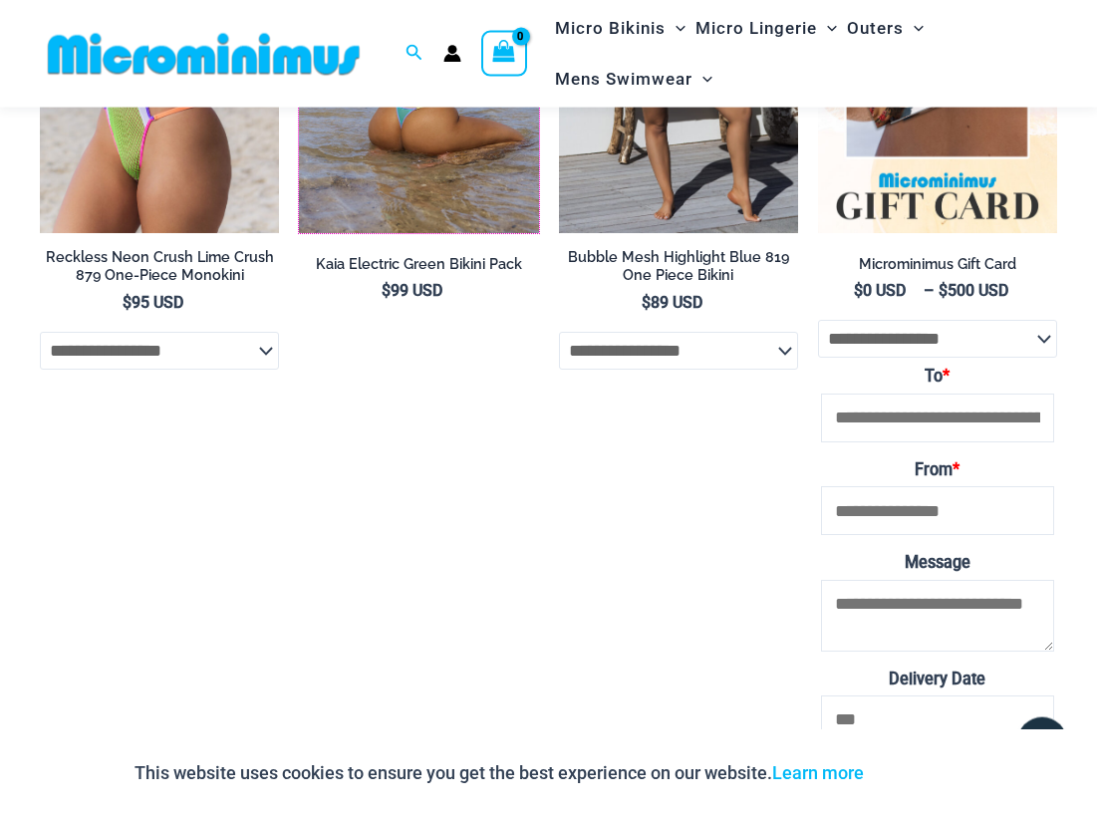
drag, startPoint x: 520, startPoint y: 609, endPoint x: 514, endPoint y: 620, distance: 12.5
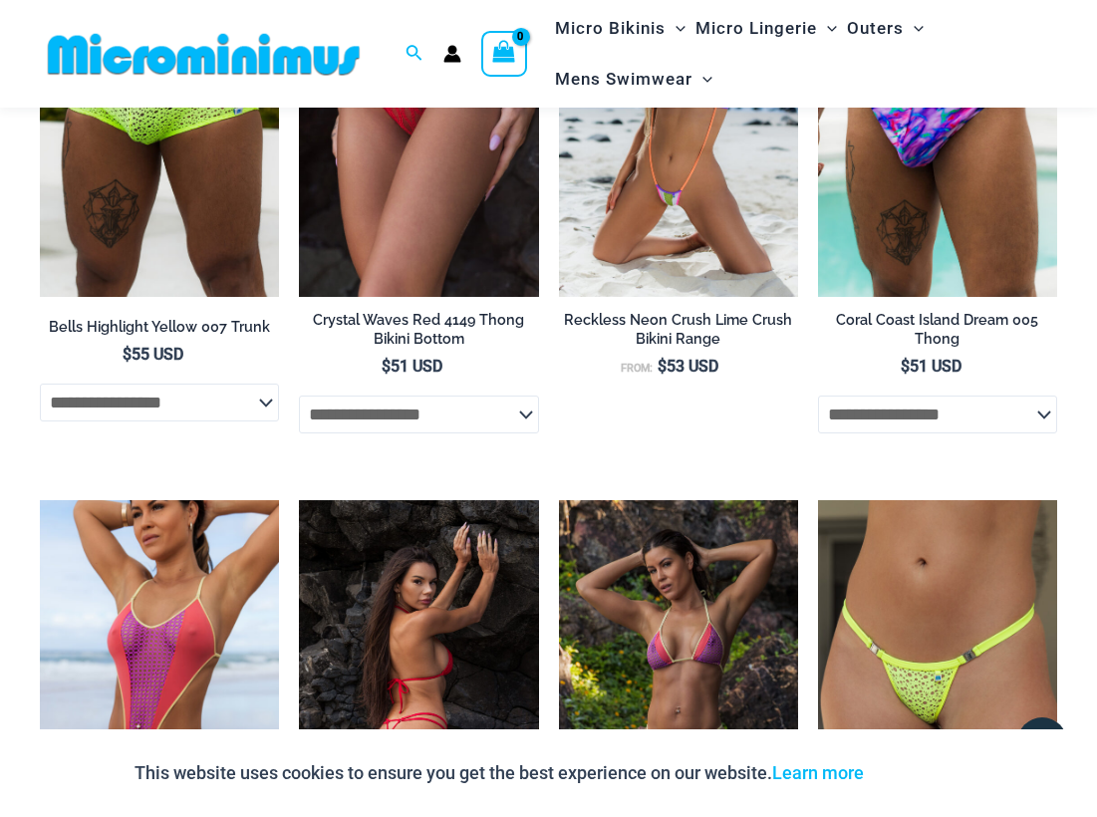
scroll to position [4984, 0]
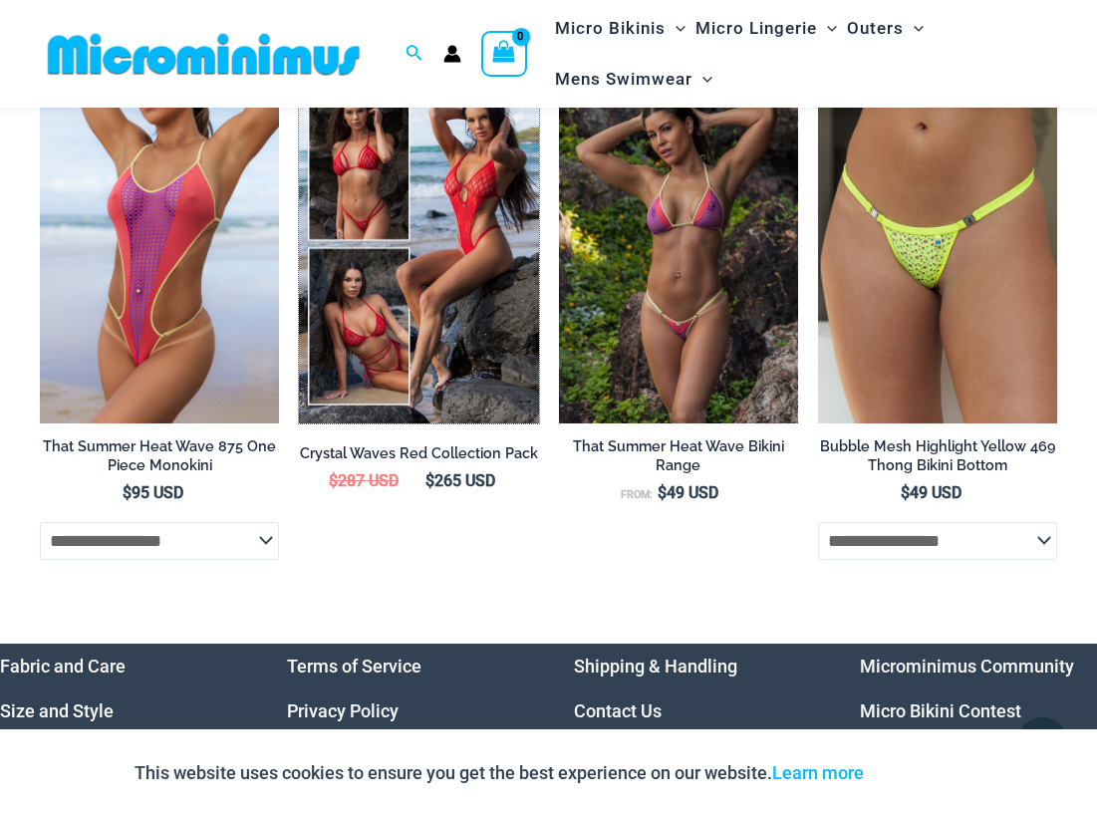
drag, startPoint x: 494, startPoint y: 606, endPoint x: 541, endPoint y: 625, distance: 50.5
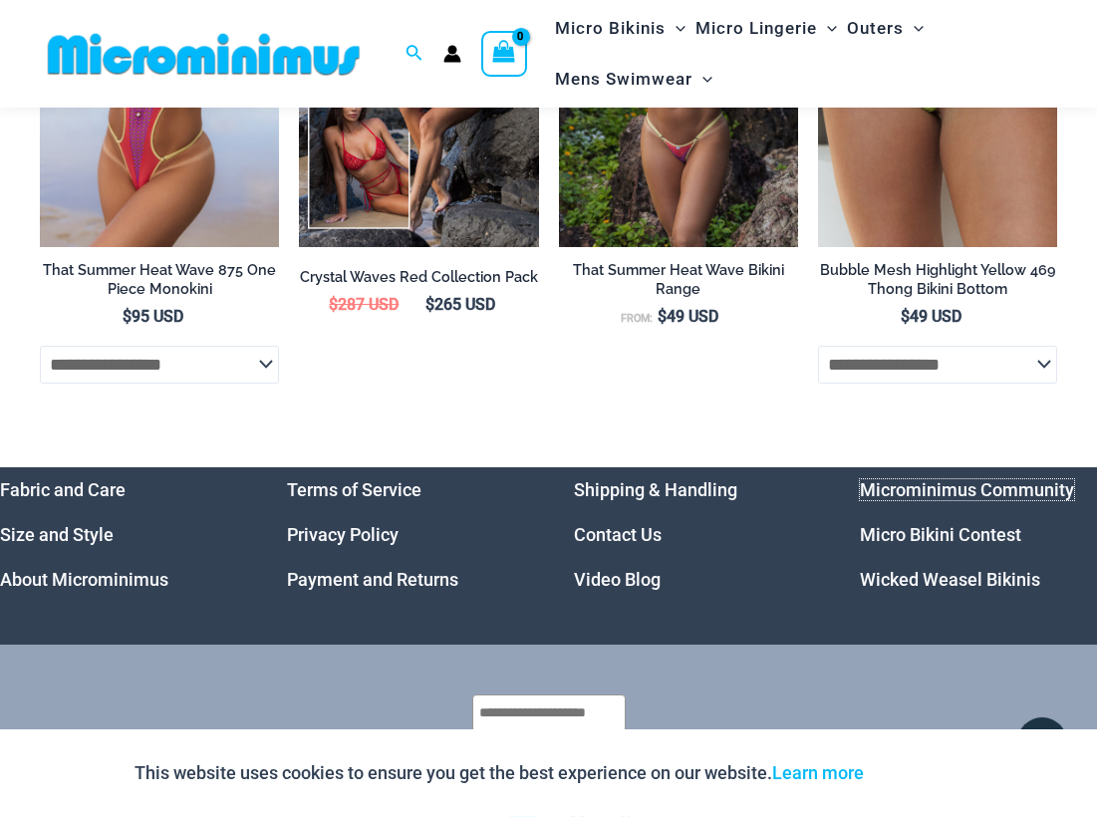
scroll to position [5214, 0]
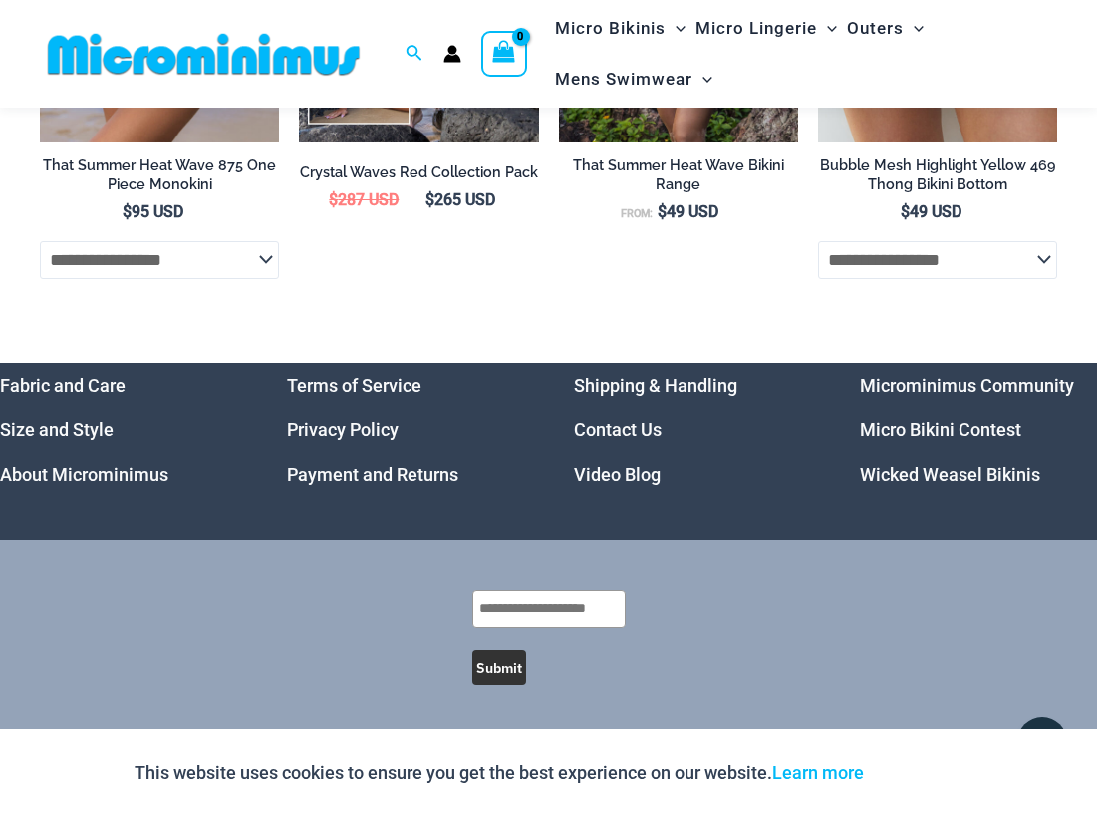
click at [956, 382] on link "Microminimus Community" at bounding box center [967, 385] width 214 height 21
